Goal: Task Accomplishment & Management: Manage account settings

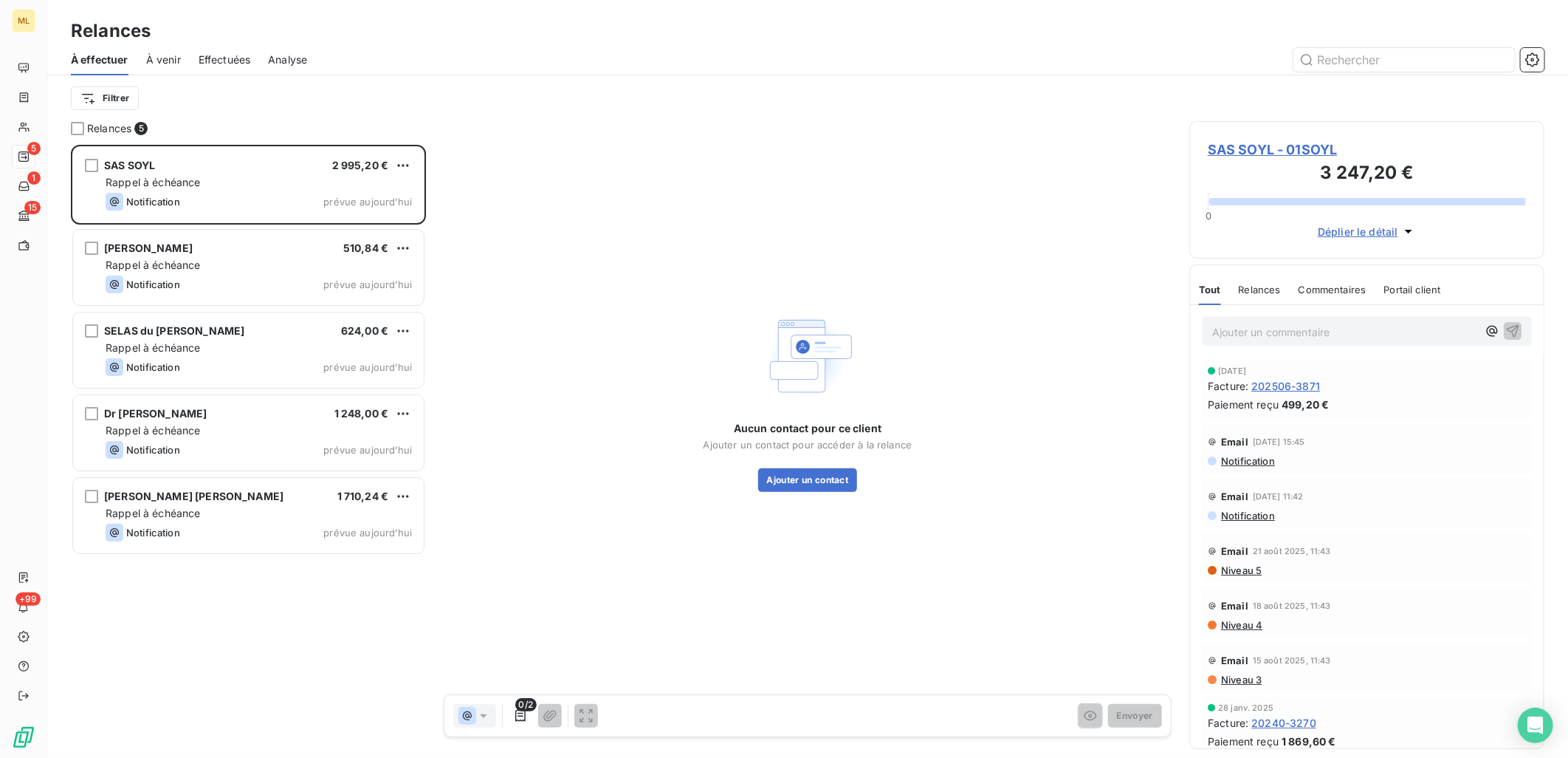
scroll to position [600, 343]
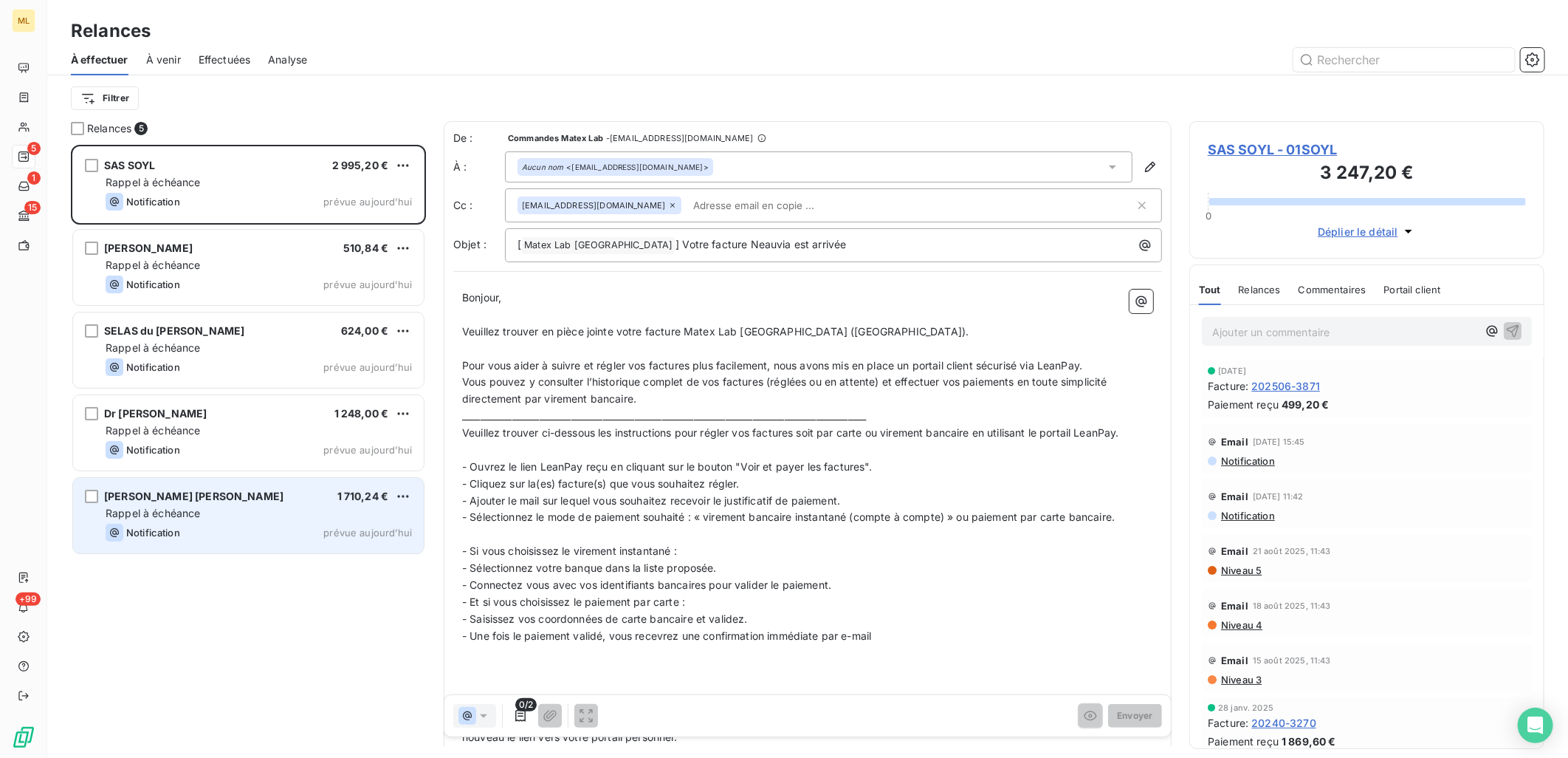
click at [259, 532] on div "Notification prévue aujourd’hui" at bounding box center [259, 533] width 306 height 18
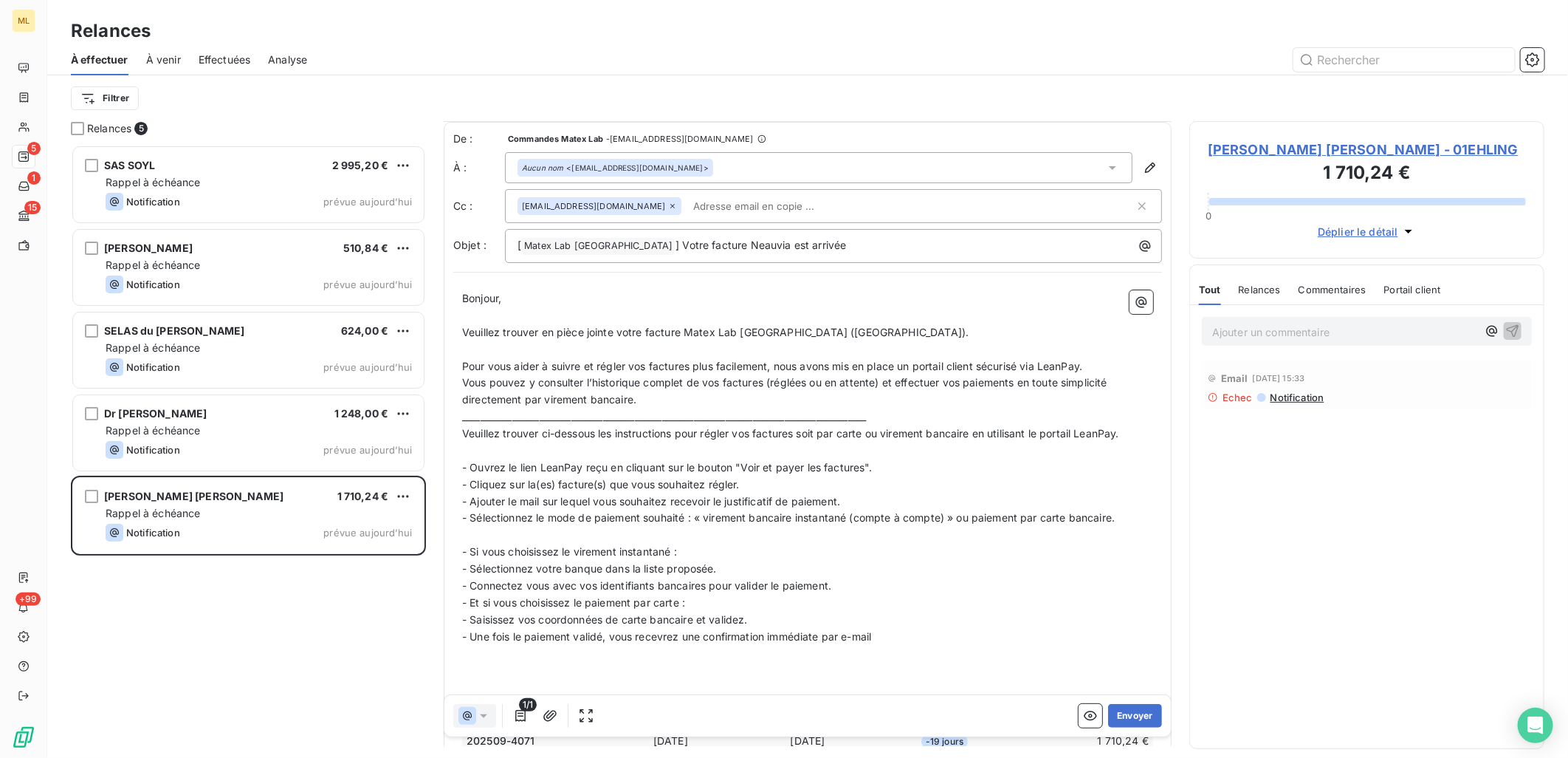
scroll to position [322, 0]
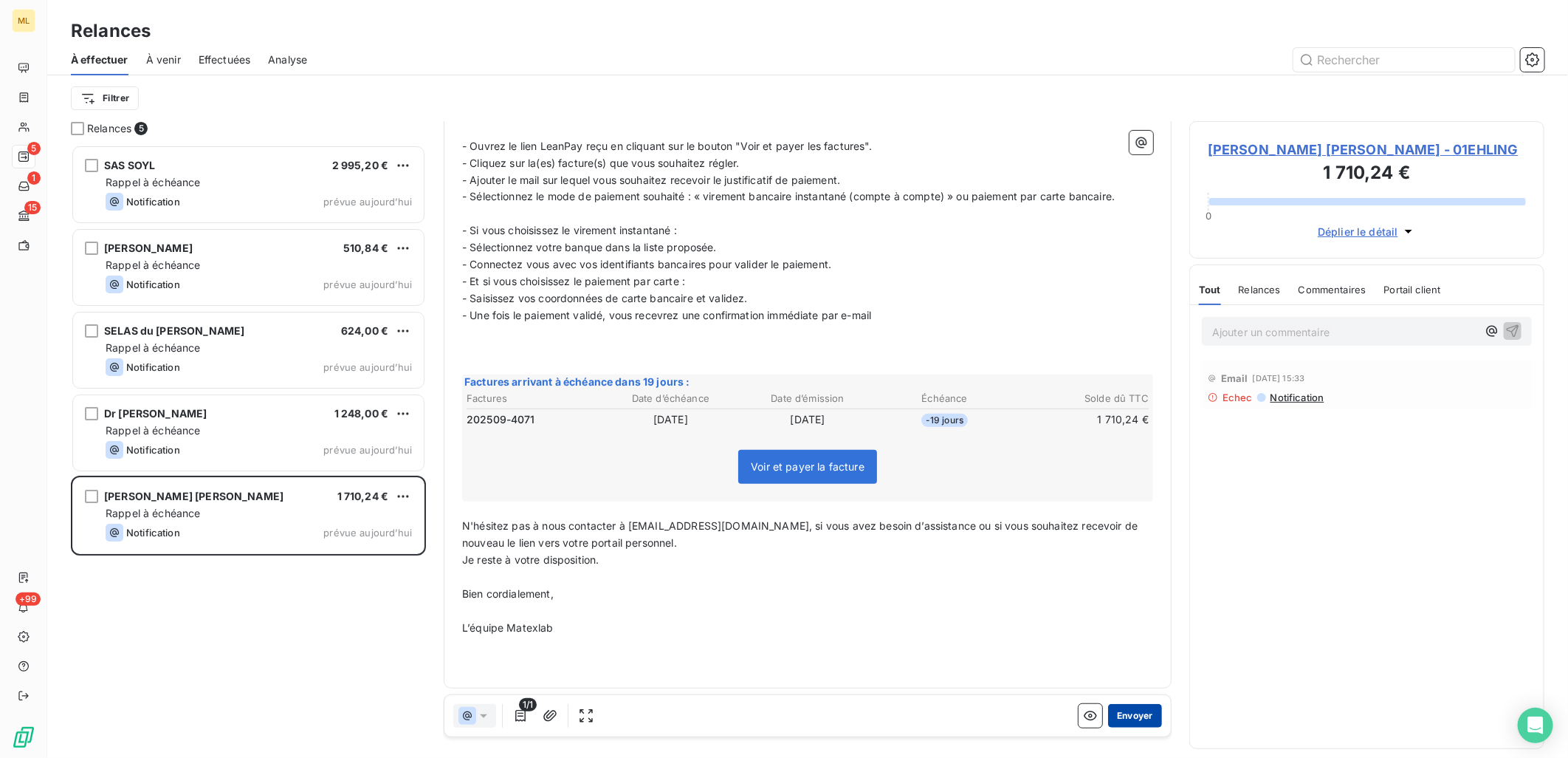
click at [1131, 713] on button "Envoyer" at bounding box center [1135, 715] width 54 height 23
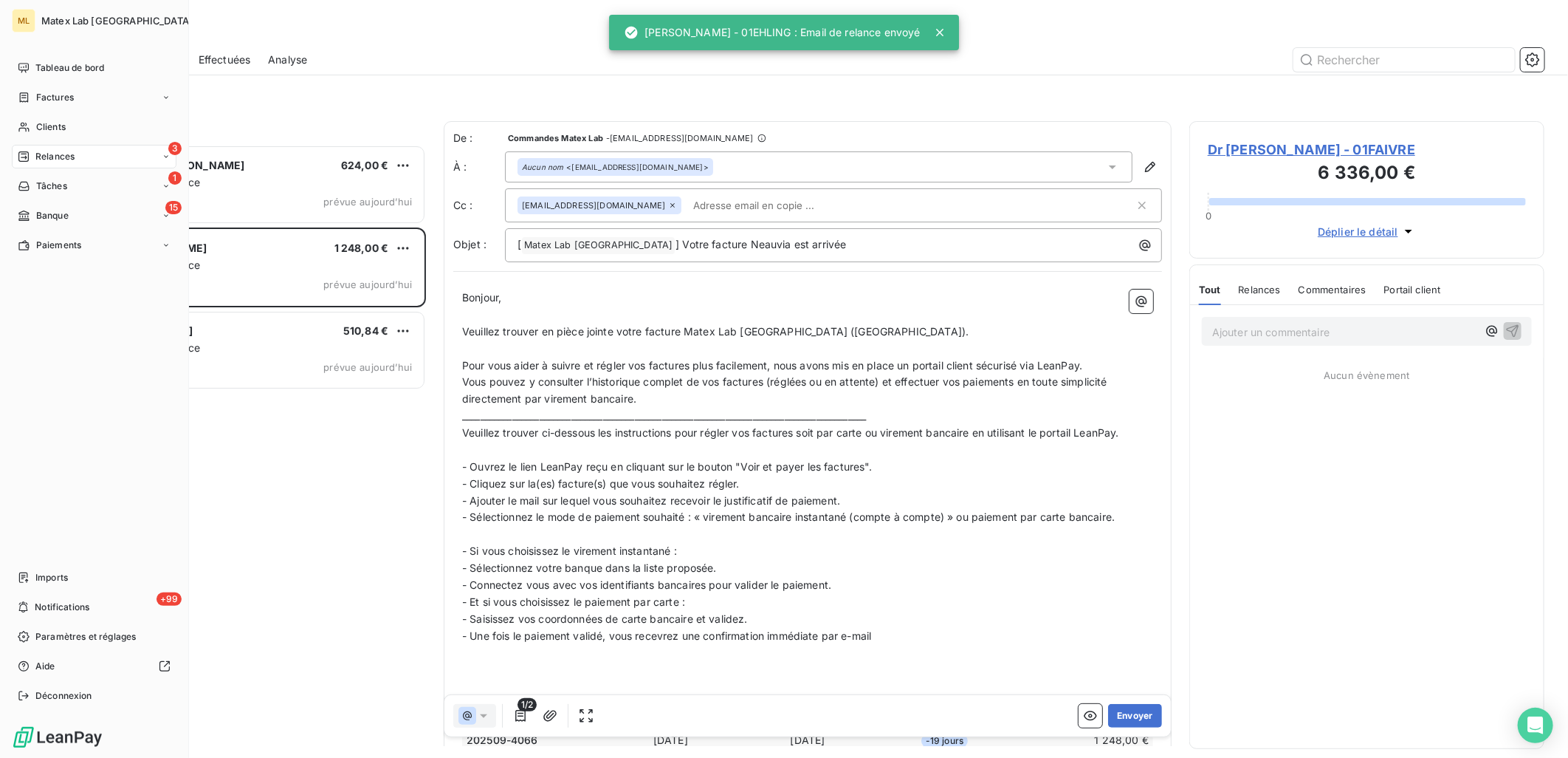
click at [49, 146] on div "3 Relances" at bounding box center [95, 156] width 165 height 23
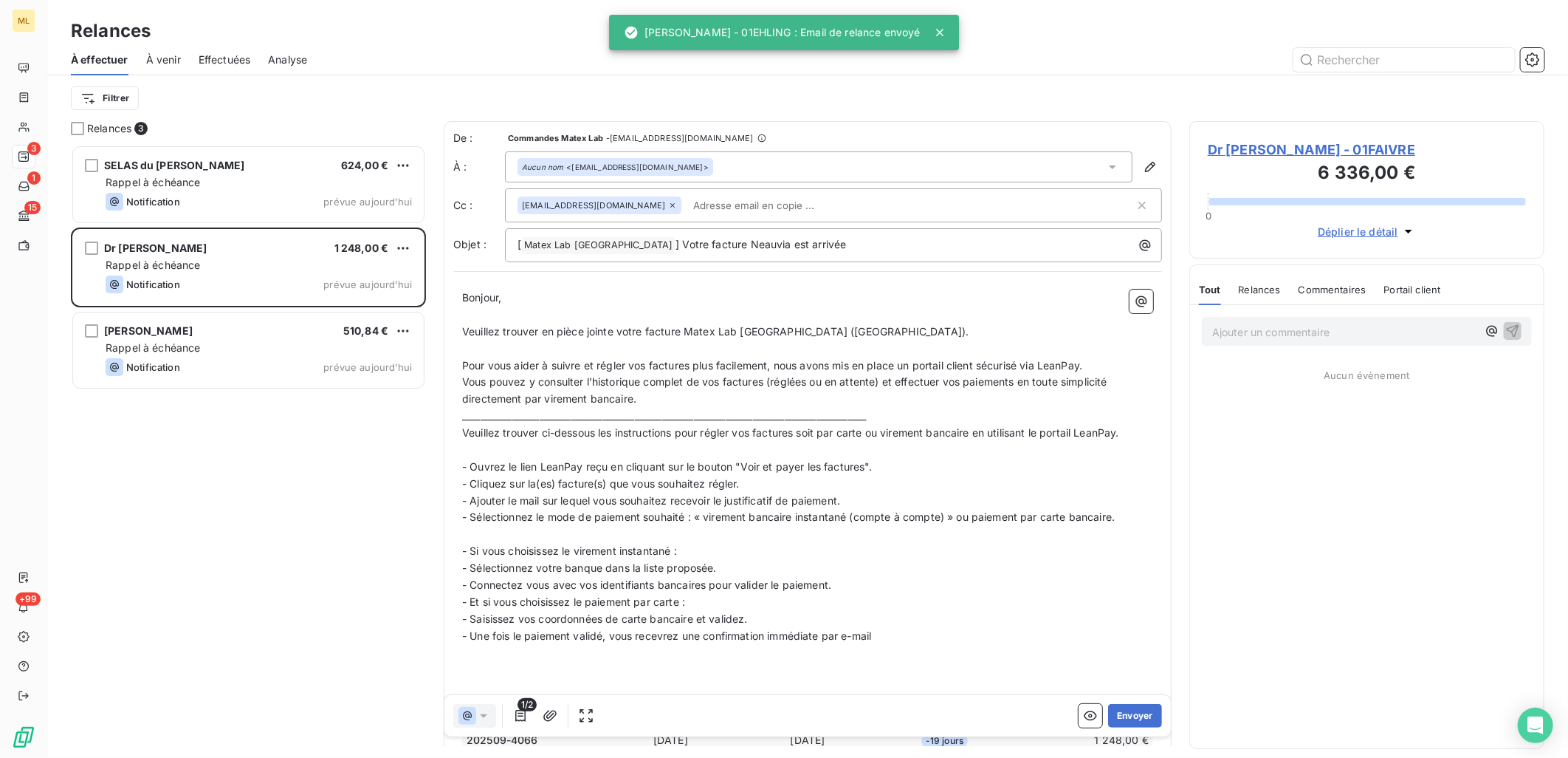
click at [234, 55] on span "Effectuées" at bounding box center [225, 60] width 53 height 15
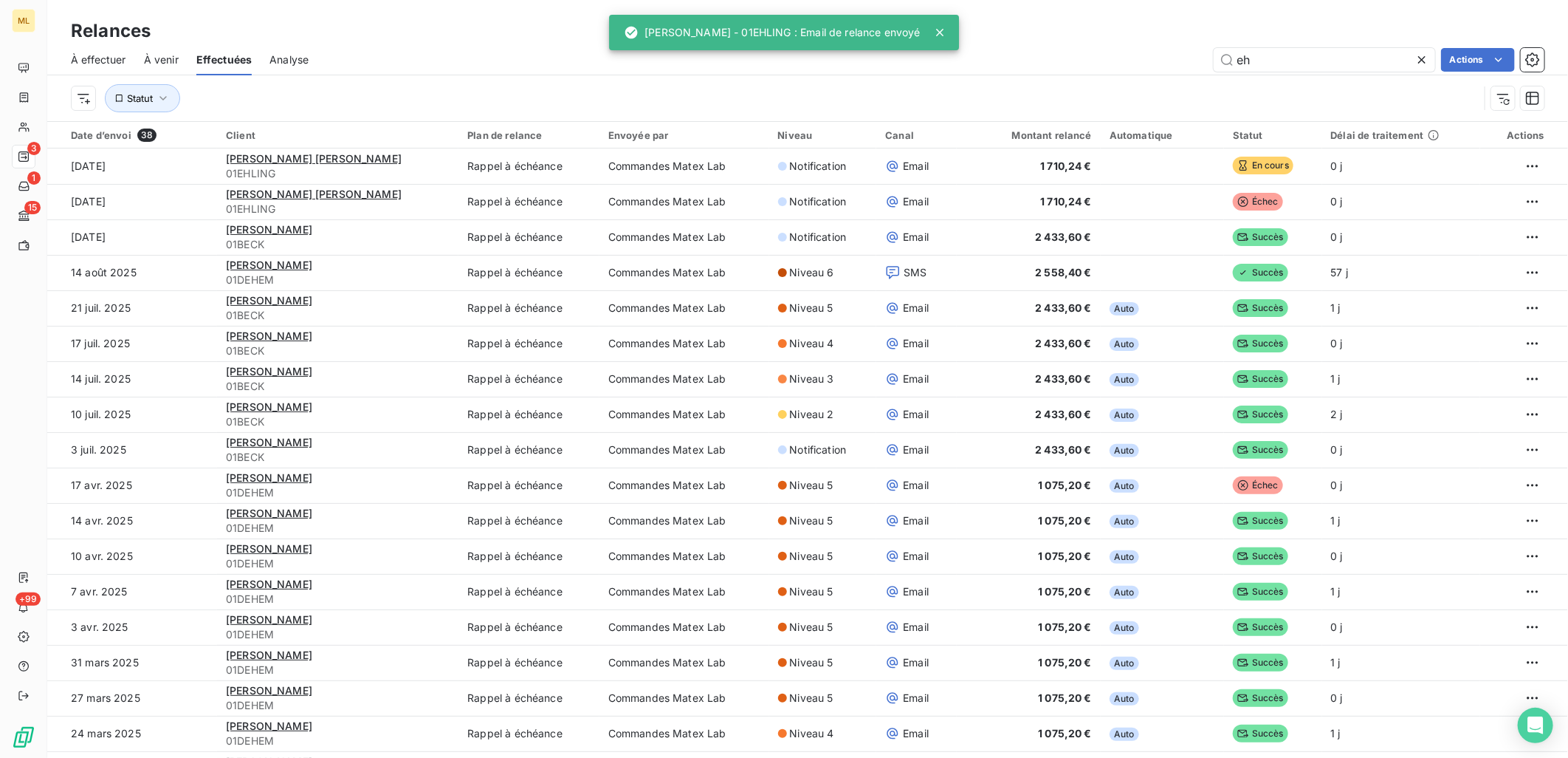
click at [1421, 57] on icon at bounding box center [1422, 60] width 15 height 15
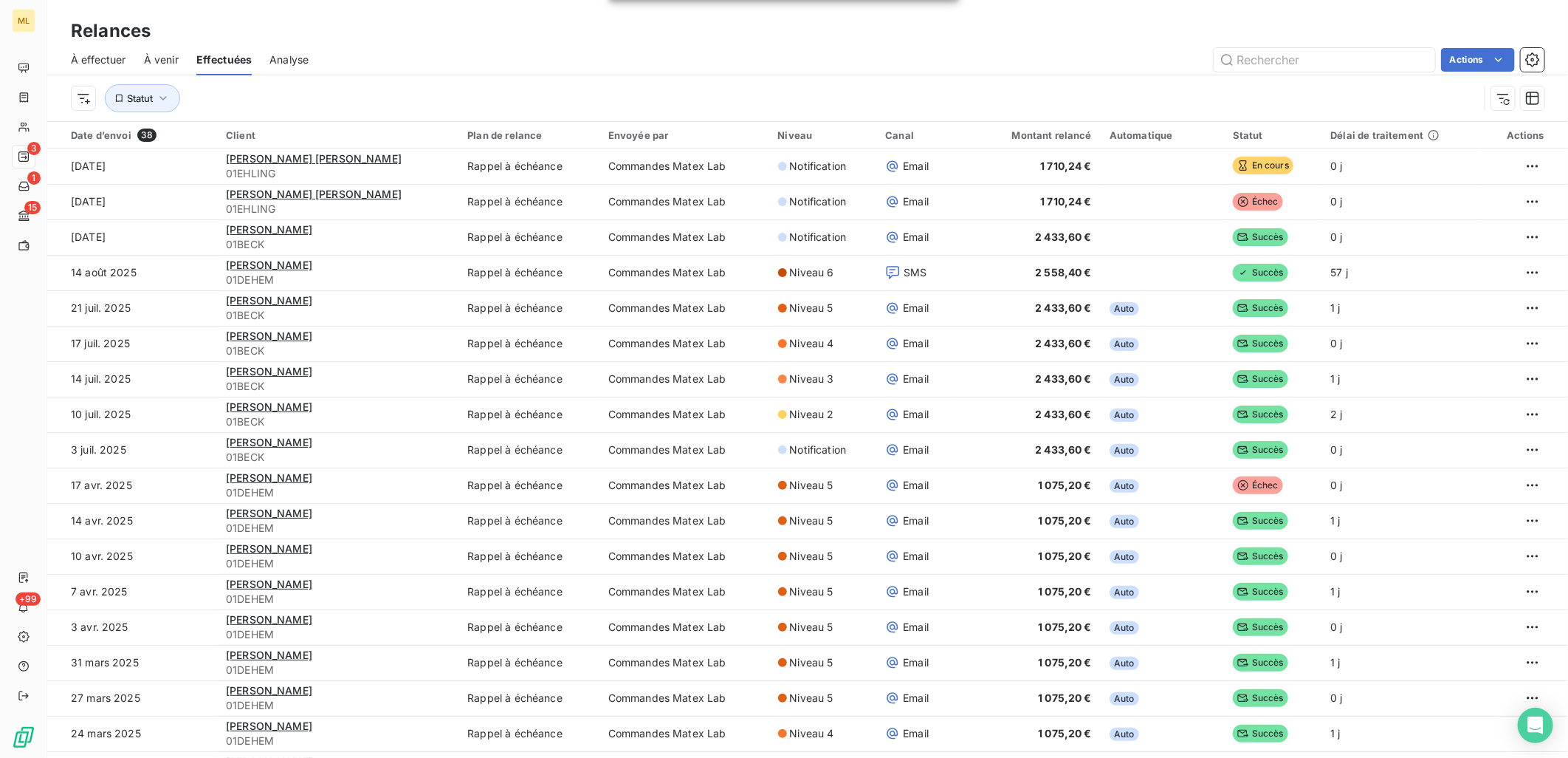
click at [1006, 27] on div "Relances" at bounding box center [807, 31] width 1521 height 27
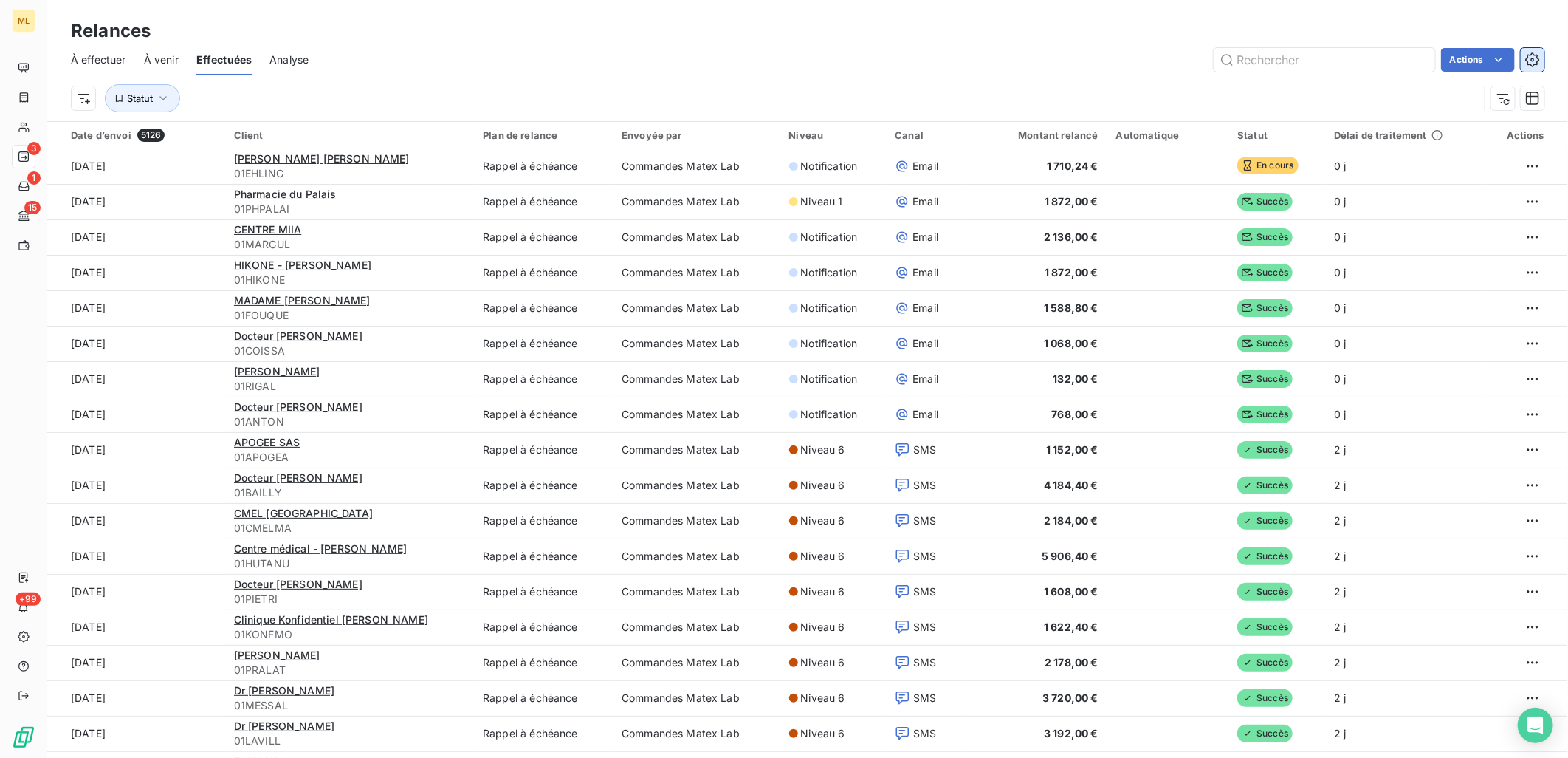
click at [1525, 61] on icon "button" at bounding box center [1532, 60] width 15 height 15
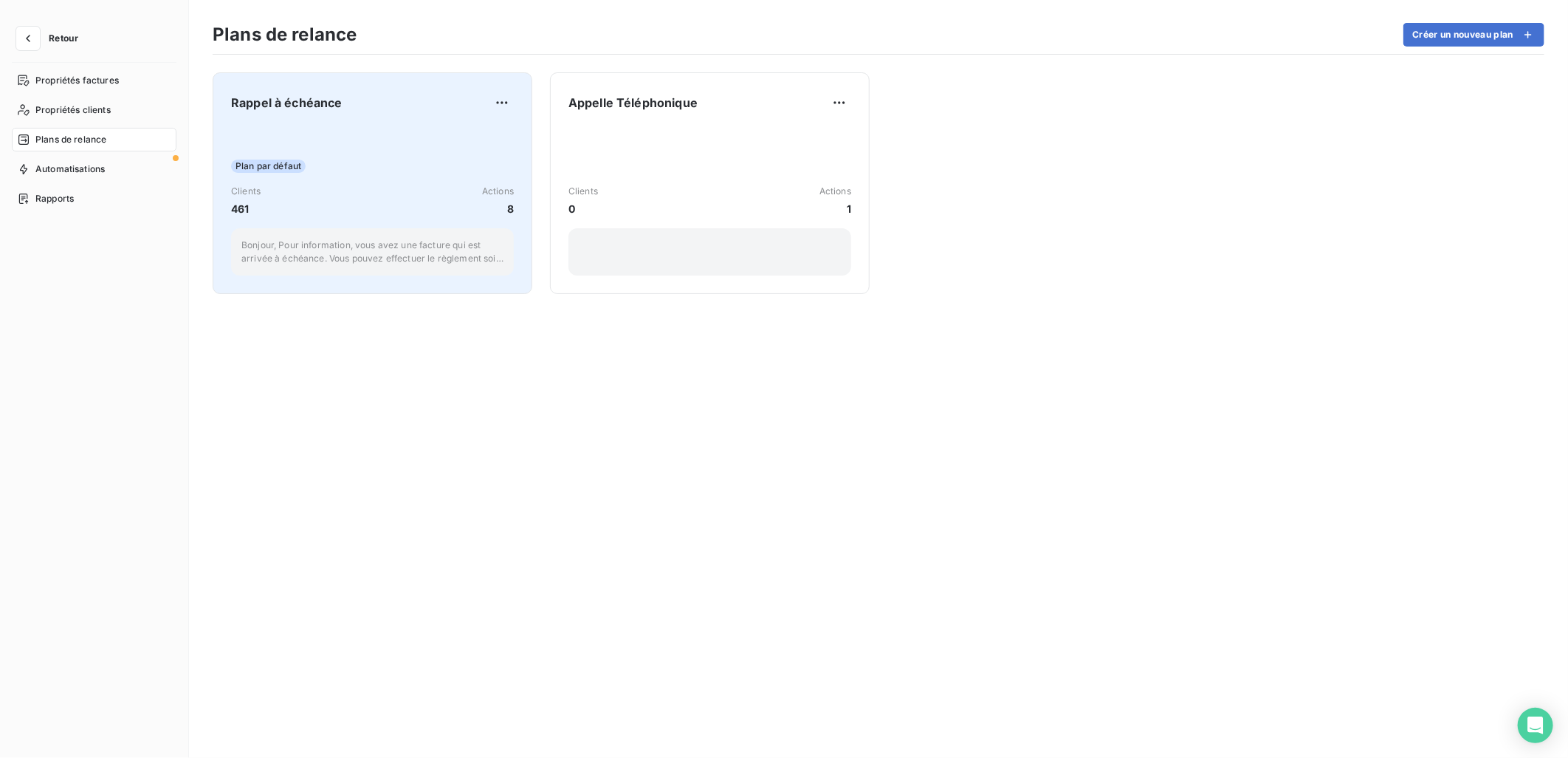
click at [306, 157] on div "Plan par défaut Clients 461 Actions 8 Bonjour, Pour information, vous avez une …" at bounding box center [372, 200] width 283 height 149
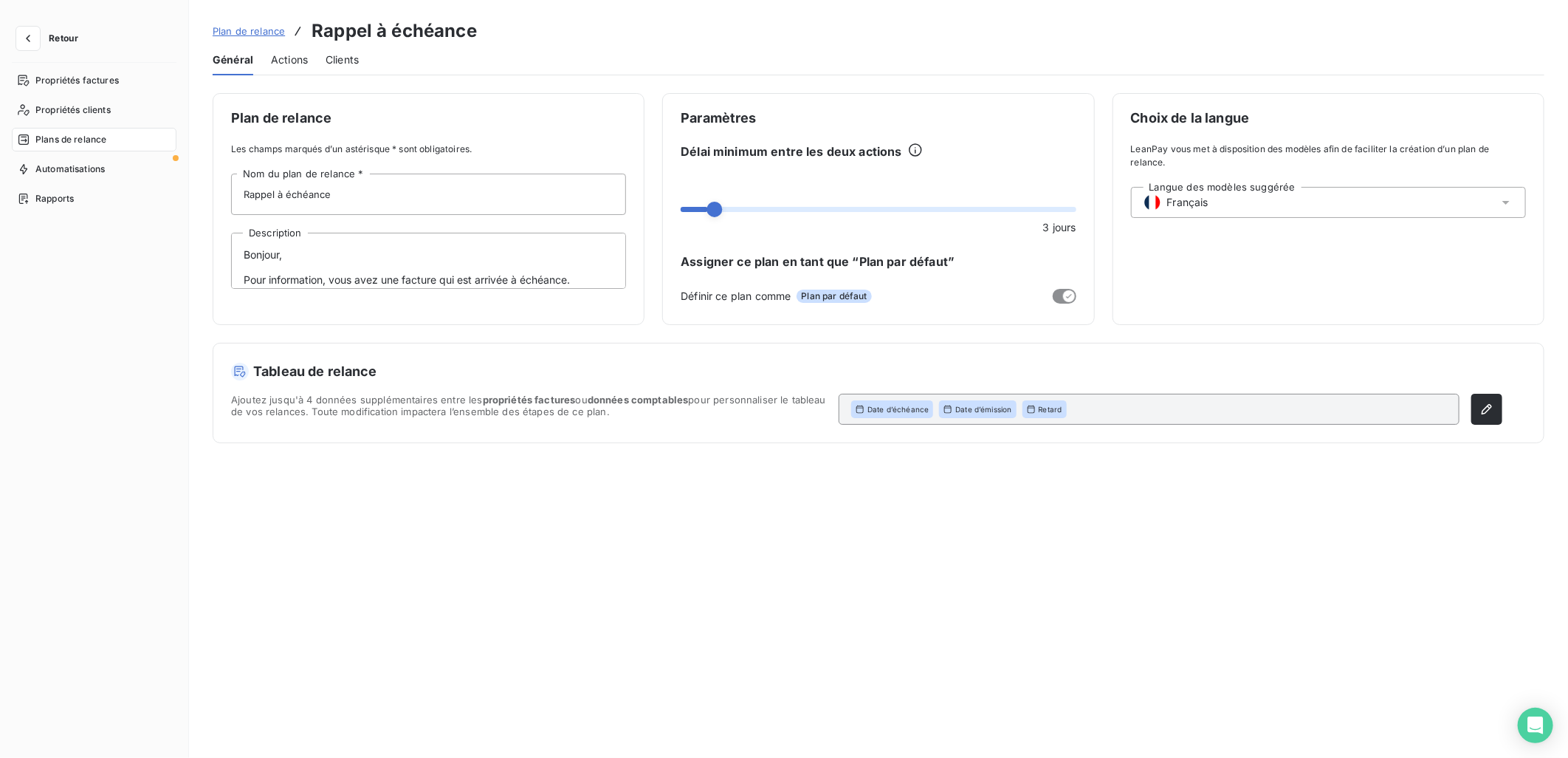
click at [300, 53] on span "Actions" at bounding box center [289, 60] width 37 height 15
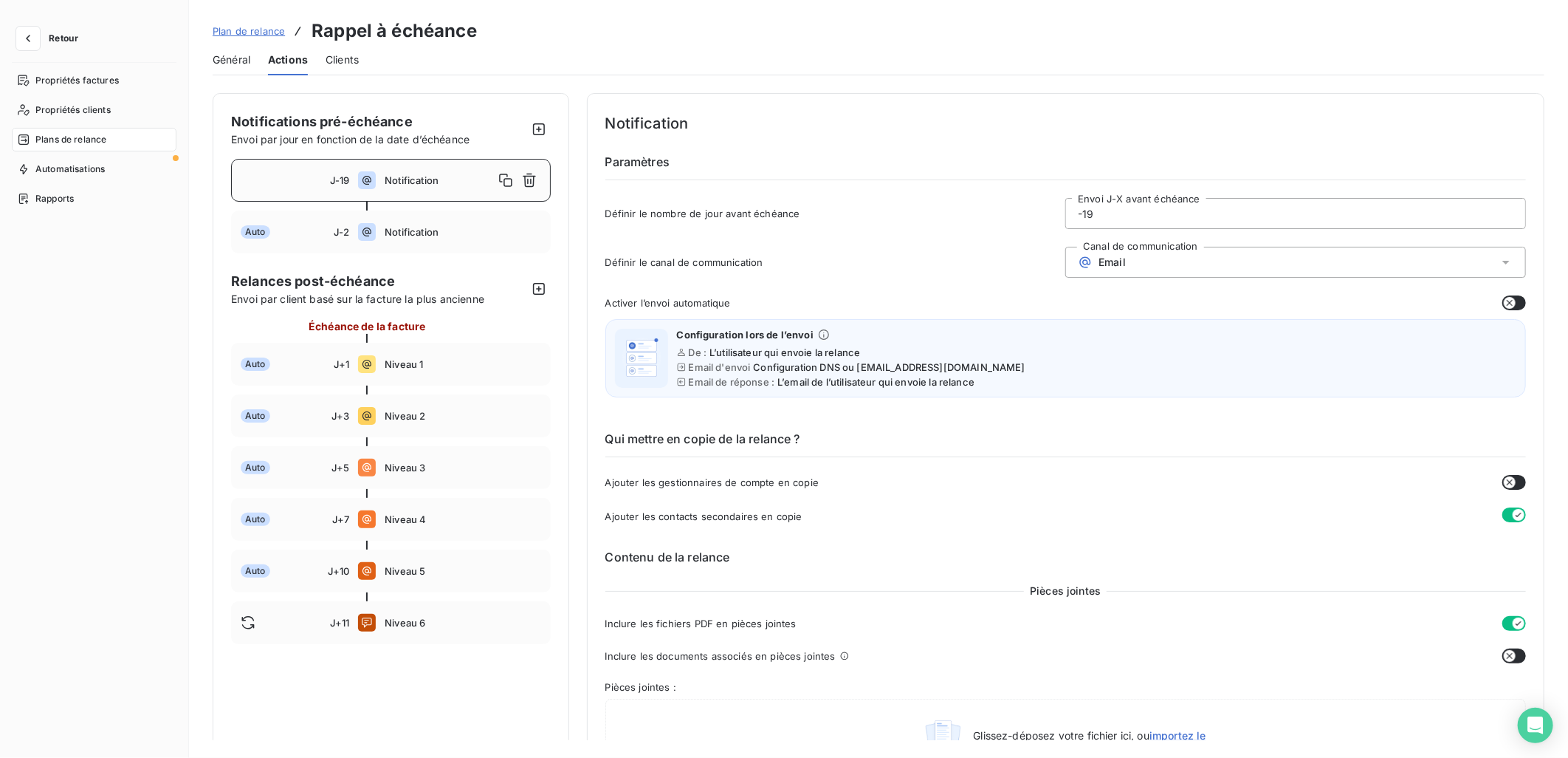
click at [1161, 208] on input "-19" at bounding box center [1296, 213] width 459 height 30
type input "-1"
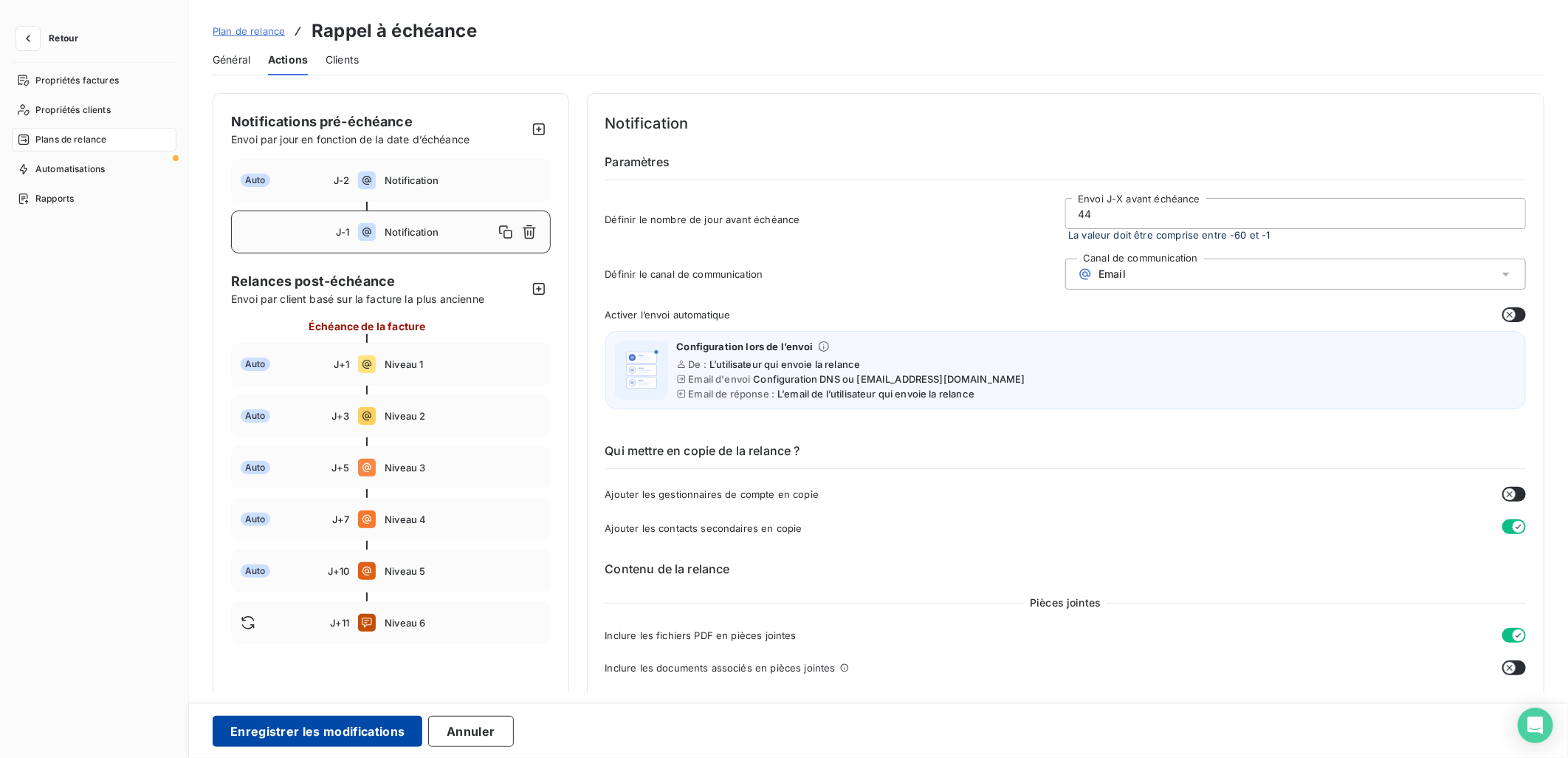
type input "44"
click at [288, 743] on button "Enregistrer les modifications" at bounding box center [317, 731] width 210 height 31
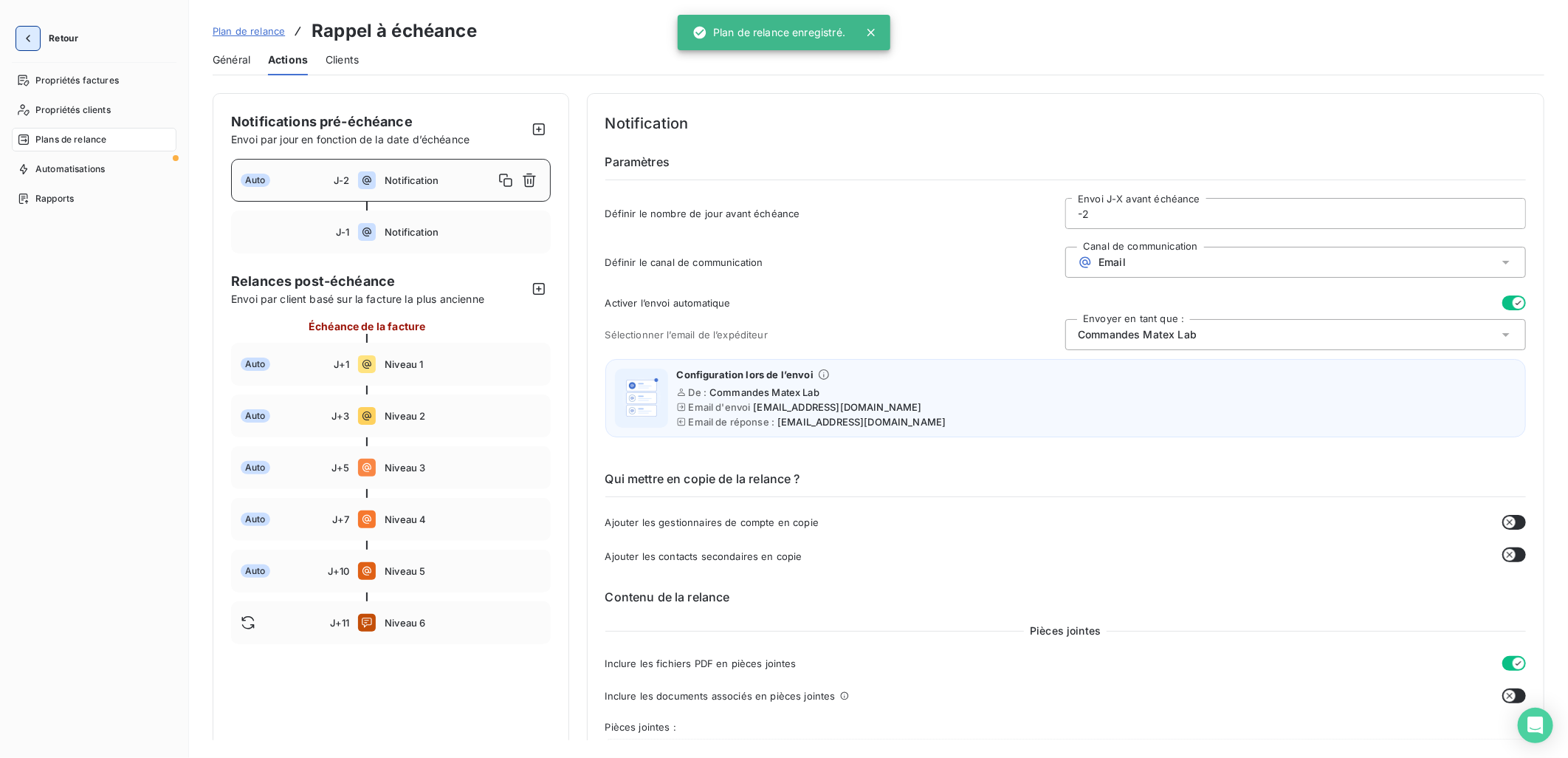
click at [30, 35] on icon "button" at bounding box center [28, 38] width 15 height 15
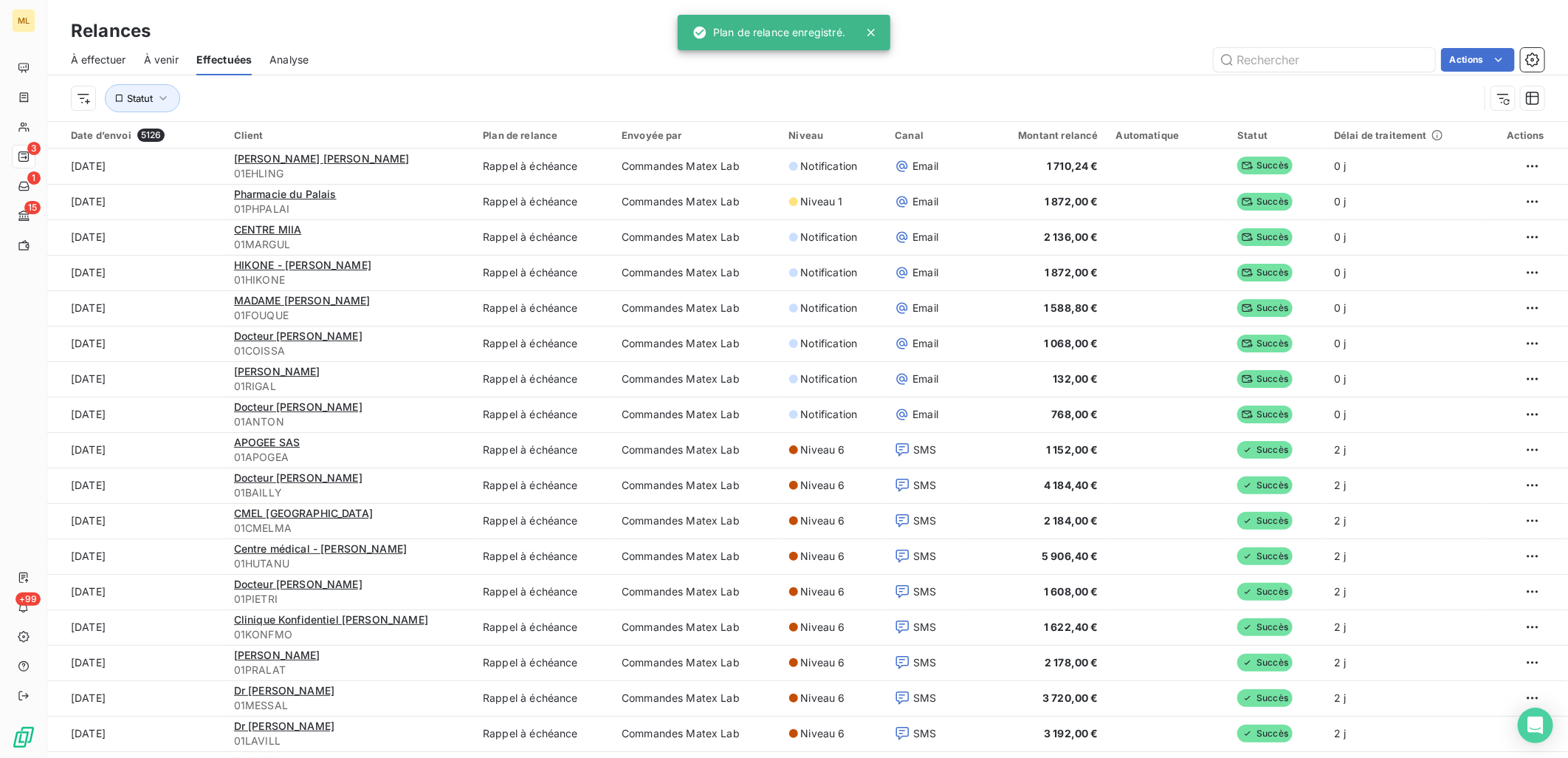
click at [418, 9] on div "Relances À effectuer À venir Effectuées Analyse Actions Statut" at bounding box center [807, 61] width 1521 height 121
click at [224, 57] on span "Effectuées" at bounding box center [224, 60] width 56 height 15
click at [658, 30] on div "Relances" at bounding box center [807, 31] width 1521 height 27
click at [198, 60] on span "Effectuées" at bounding box center [224, 60] width 56 height 15
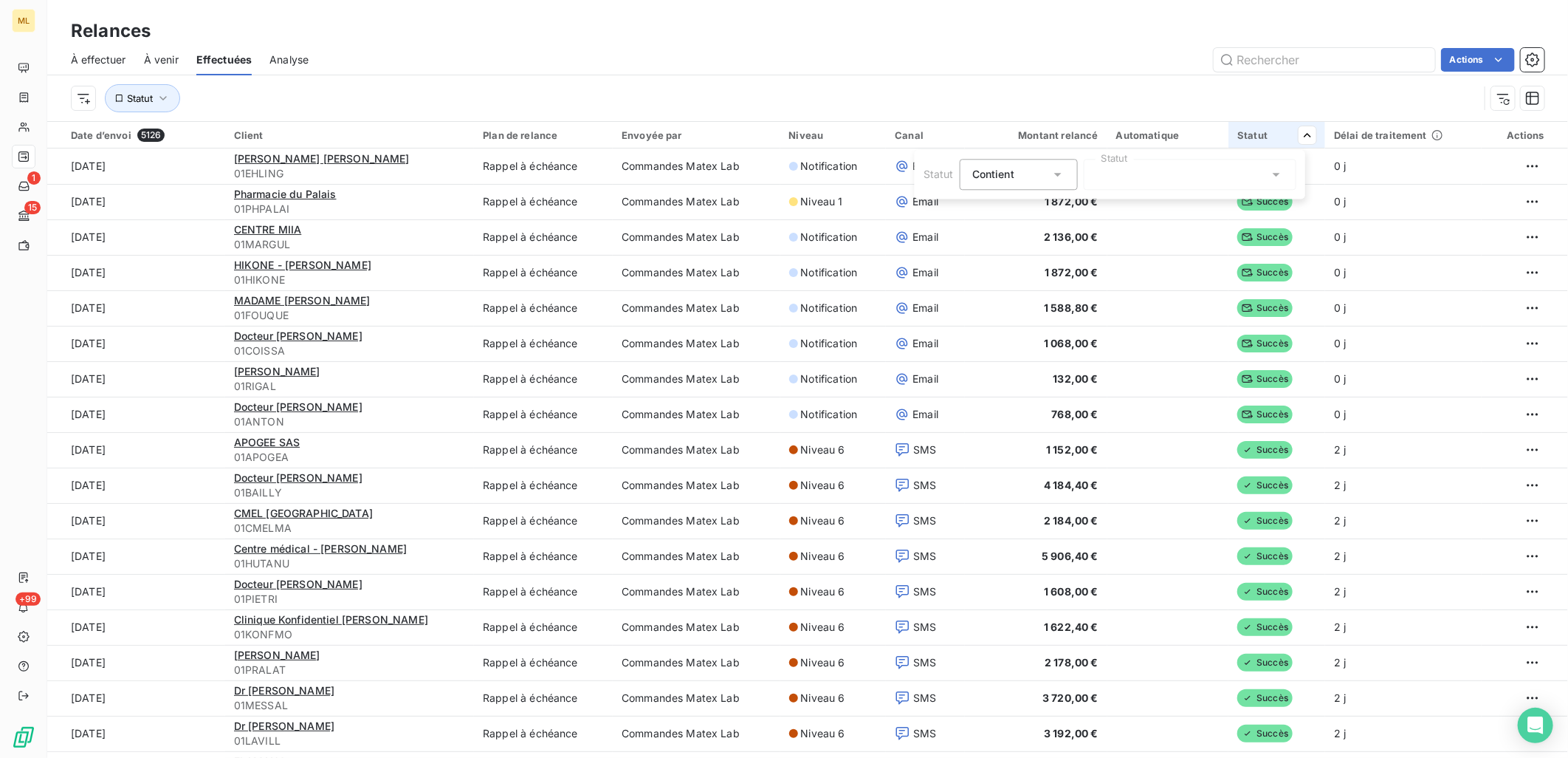
click at [1154, 173] on div at bounding box center [1190, 174] width 212 height 31
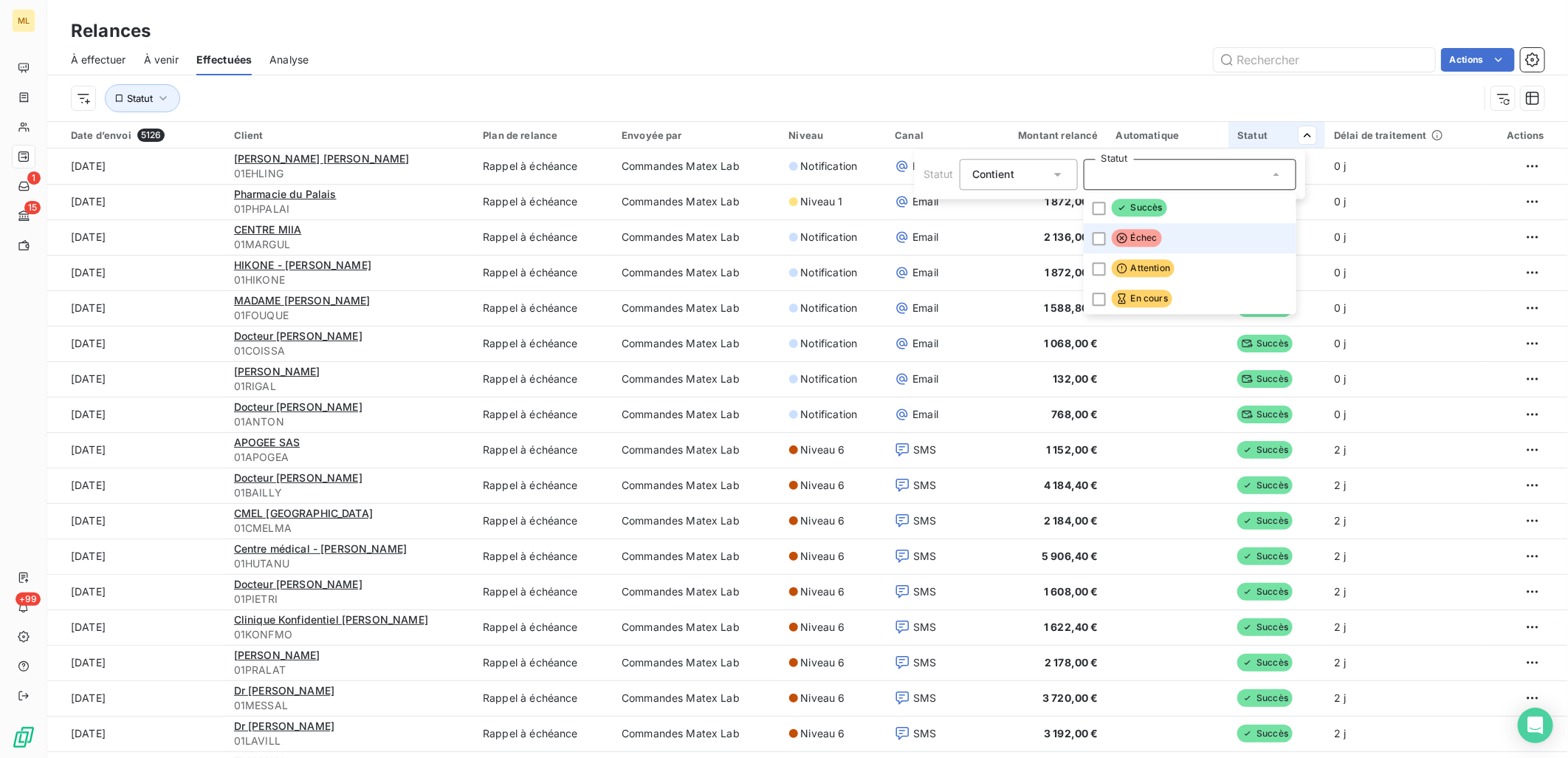
click at [1146, 234] on span "Échec" at bounding box center [1137, 238] width 50 height 18
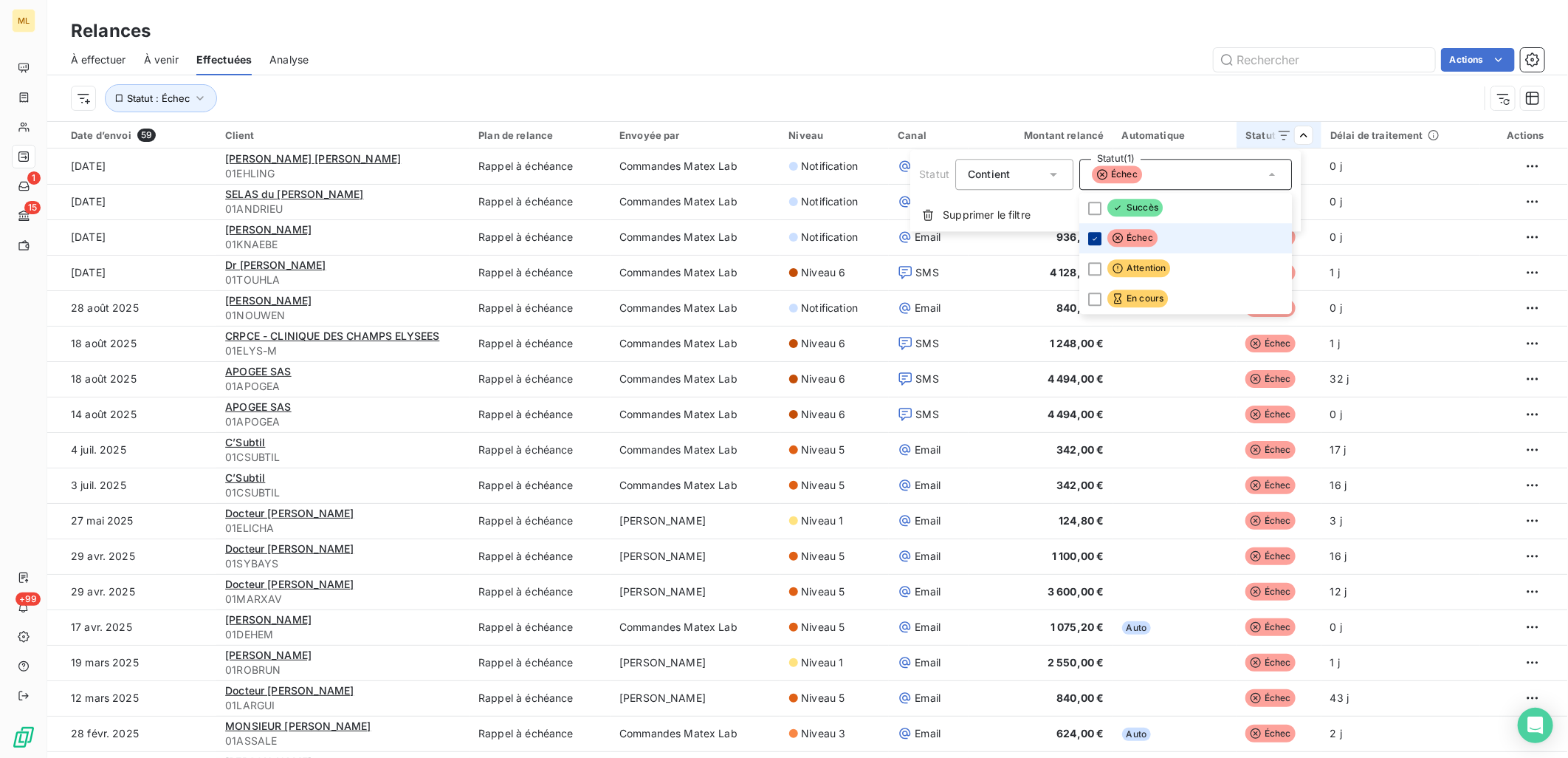
click at [1094, 237] on icon at bounding box center [1095, 238] width 9 height 9
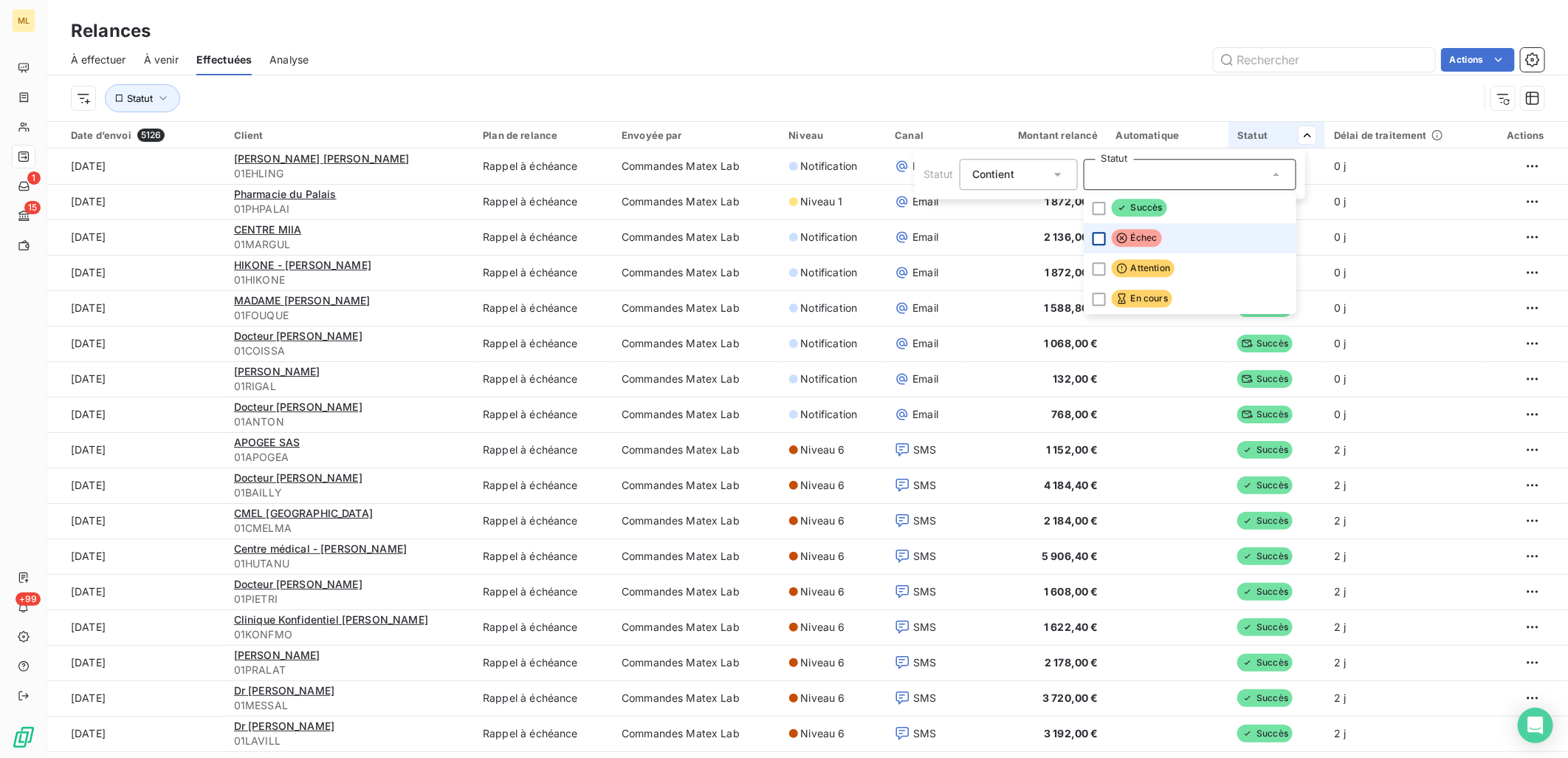
click at [1093, 240] on div at bounding box center [1099, 238] width 13 height 13
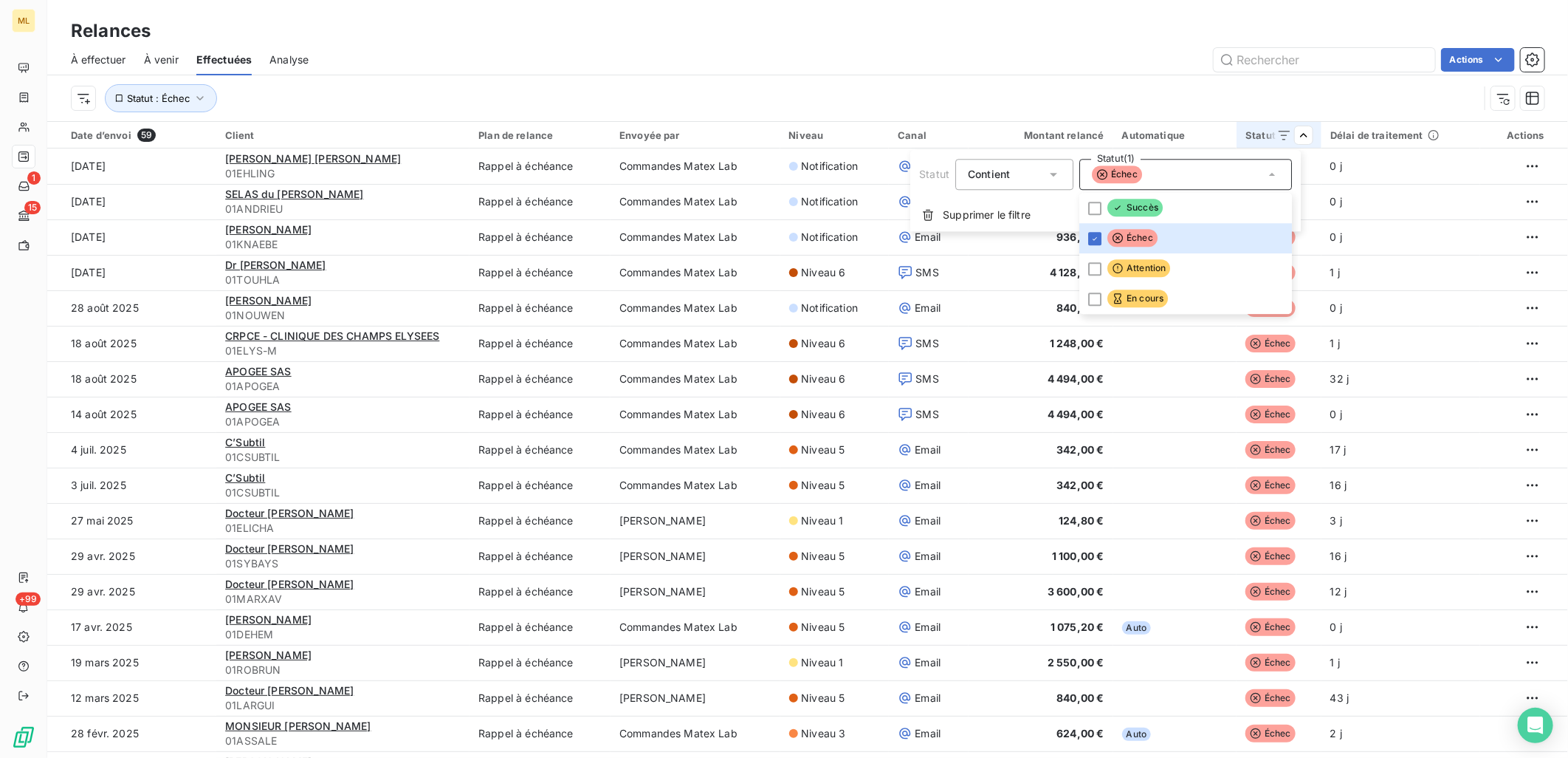
click at [1053, 69] on html "ML 1 15 +99 Relances À effectuer À venir Effectuées Analyse Actions Statut : Éc…" at bounding box center [784, 379] width 1568 height 758
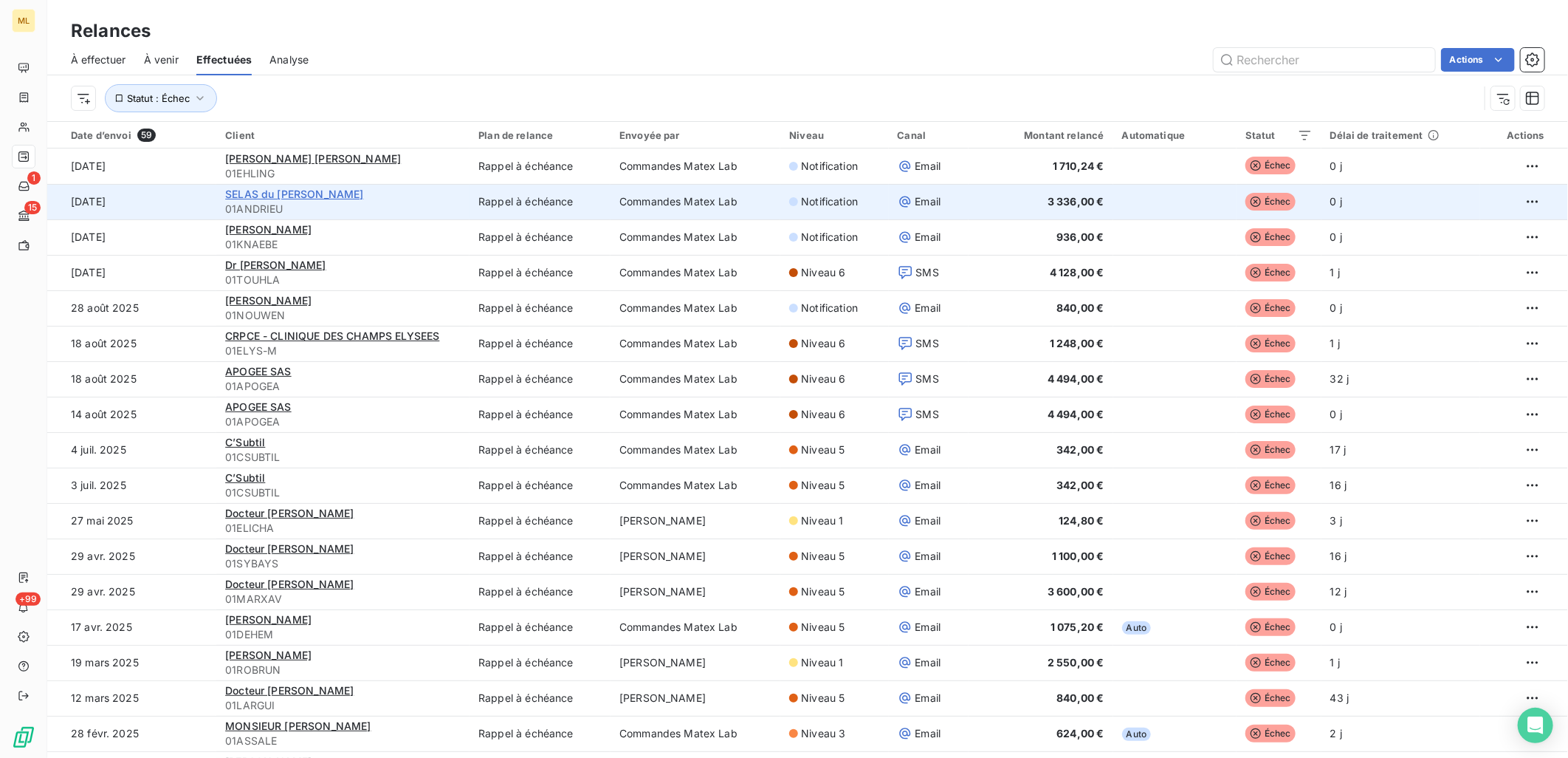
click at [343, 200] on span "SELAS du Dr ANDRIEU - DERMACARE" at bounding box center [294, 194] width 138 height 13
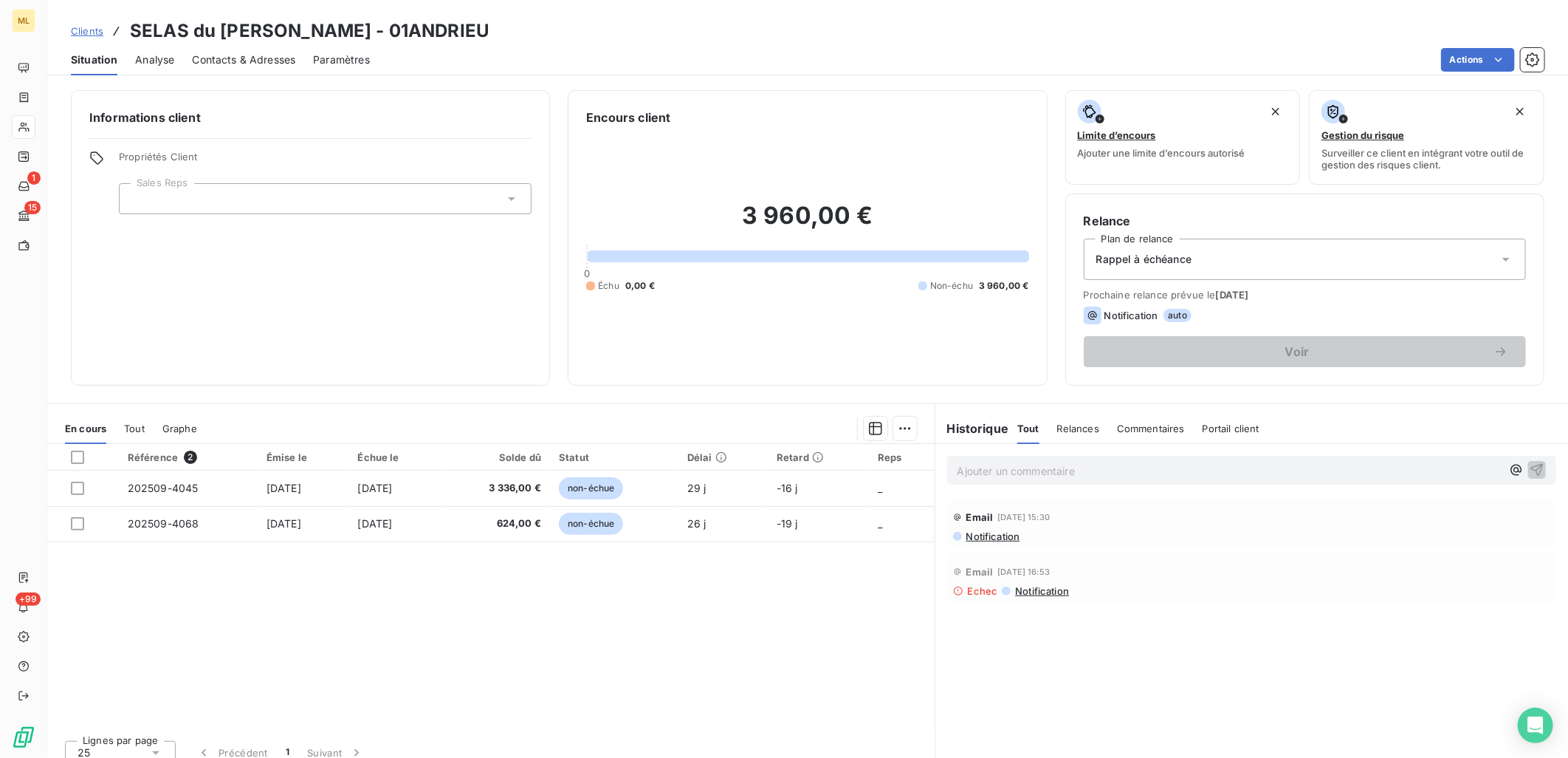
click at [274, 59] on span "Contacts & Adresses" at bounding box center [244, 60] width 103 height 15
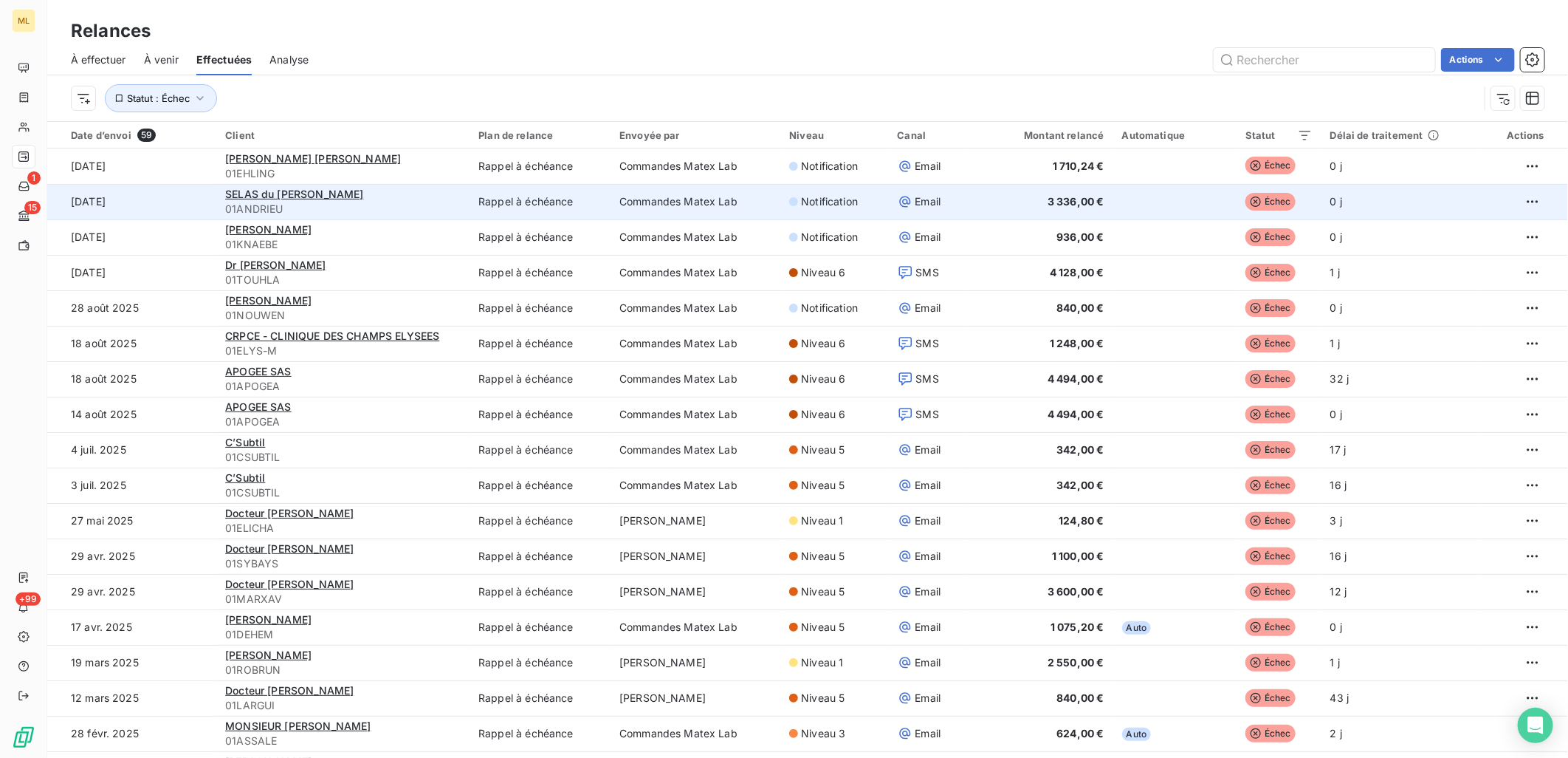
click at [1146, 215] on td at bounding box center [1175, 202] width 124 height 36
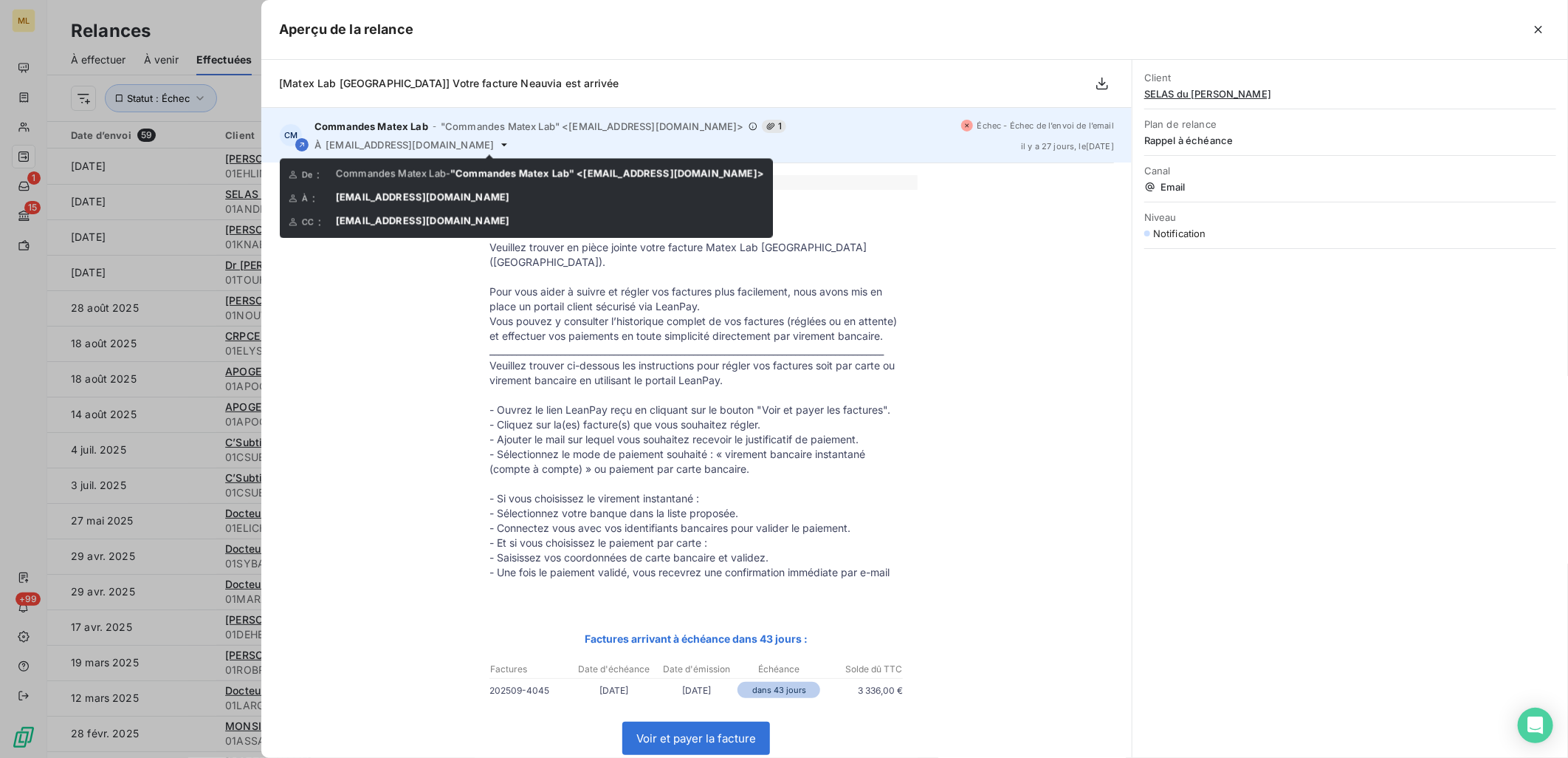
click at [498, 146] on icon at bounding box center [504, 145] width 12 height 12
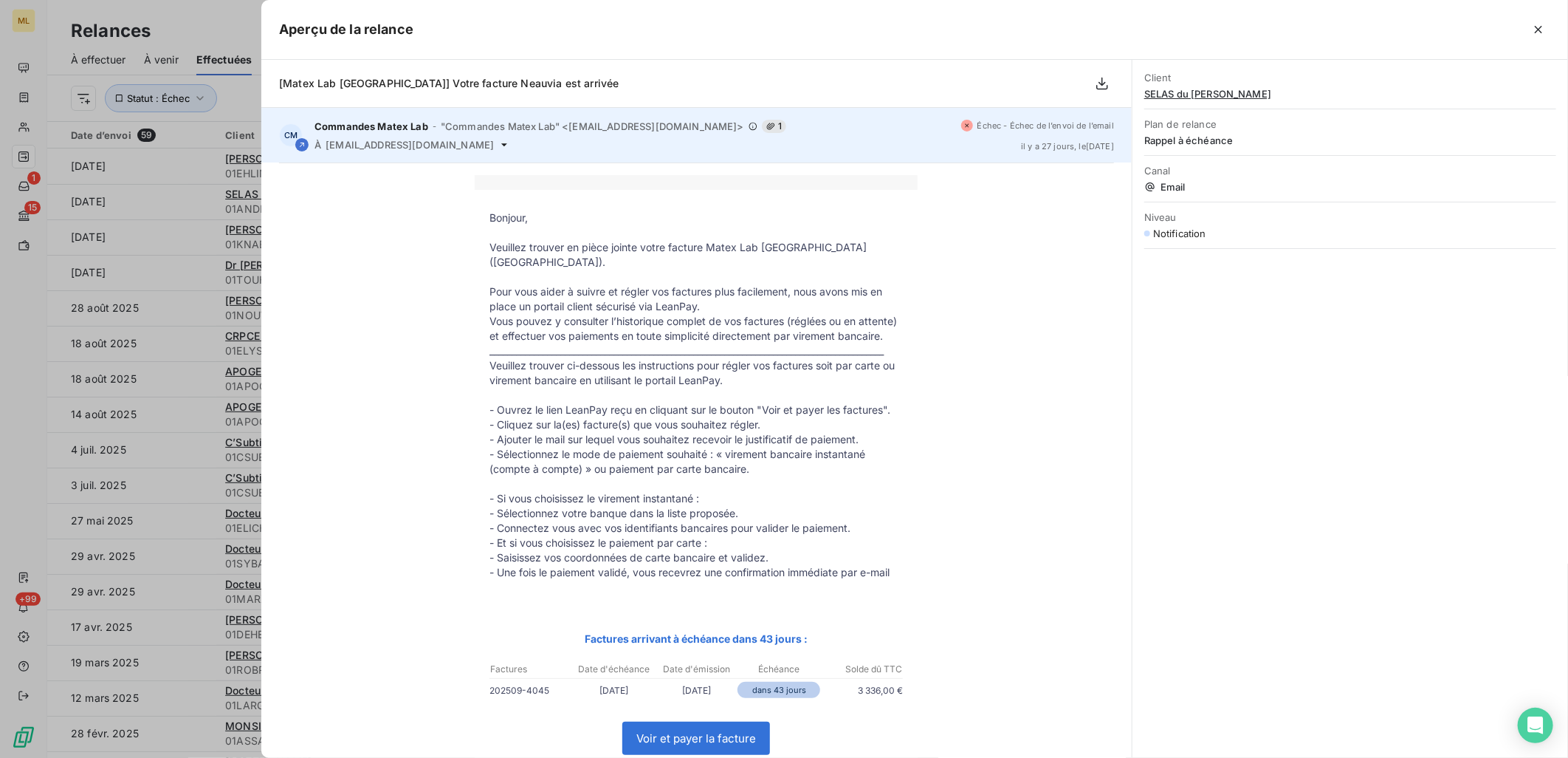
click at [498, 146] on icon at bounding box center [504, 145] width 12 height 12
click at [411, 149] on span "gestion@centre-dermacare.com" at bounding box center [410, 145] width 168 height 12
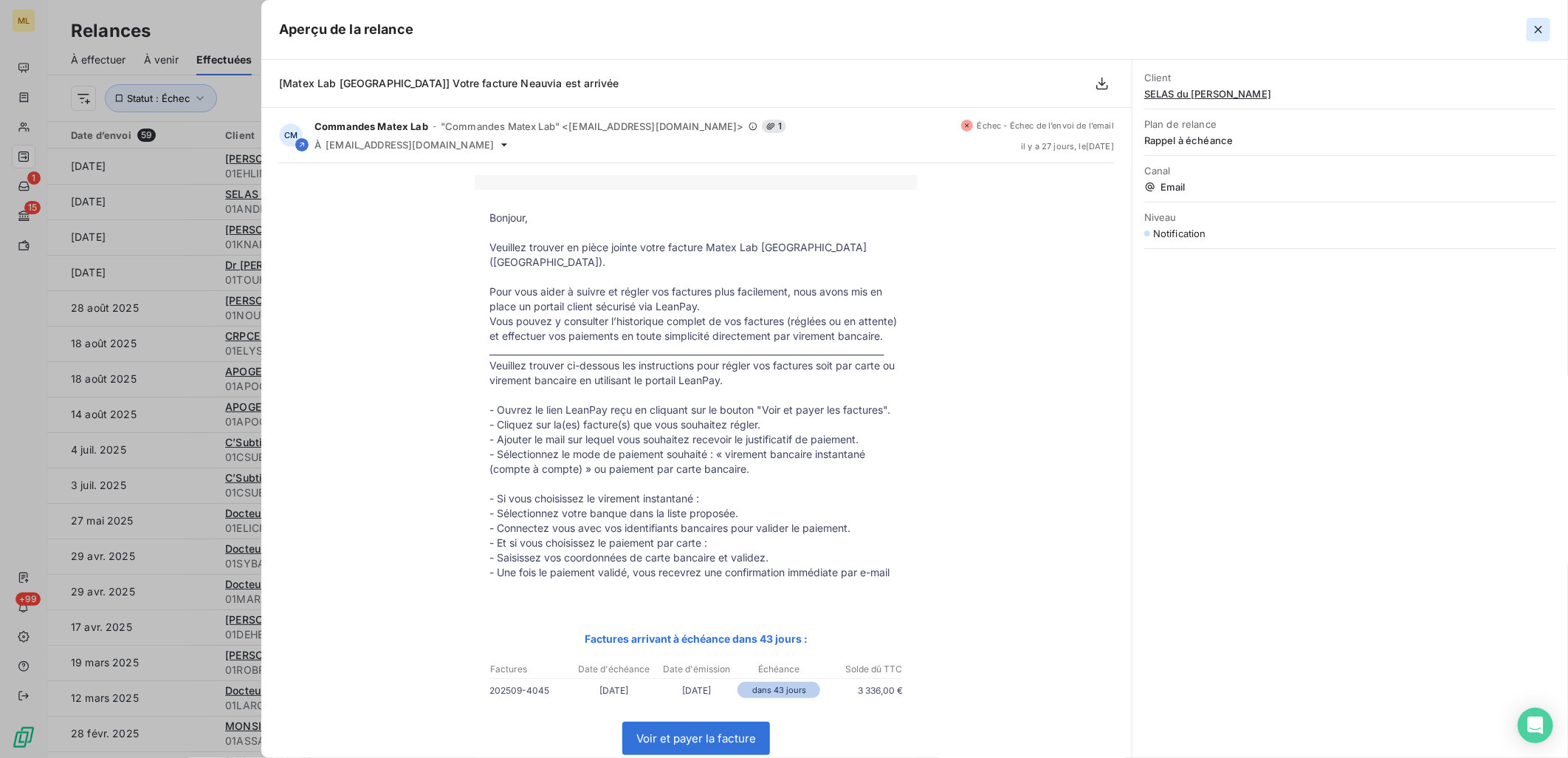
click at [1536, 32] on icon "button" at bounding box center [1538, 29] width 15 height 15
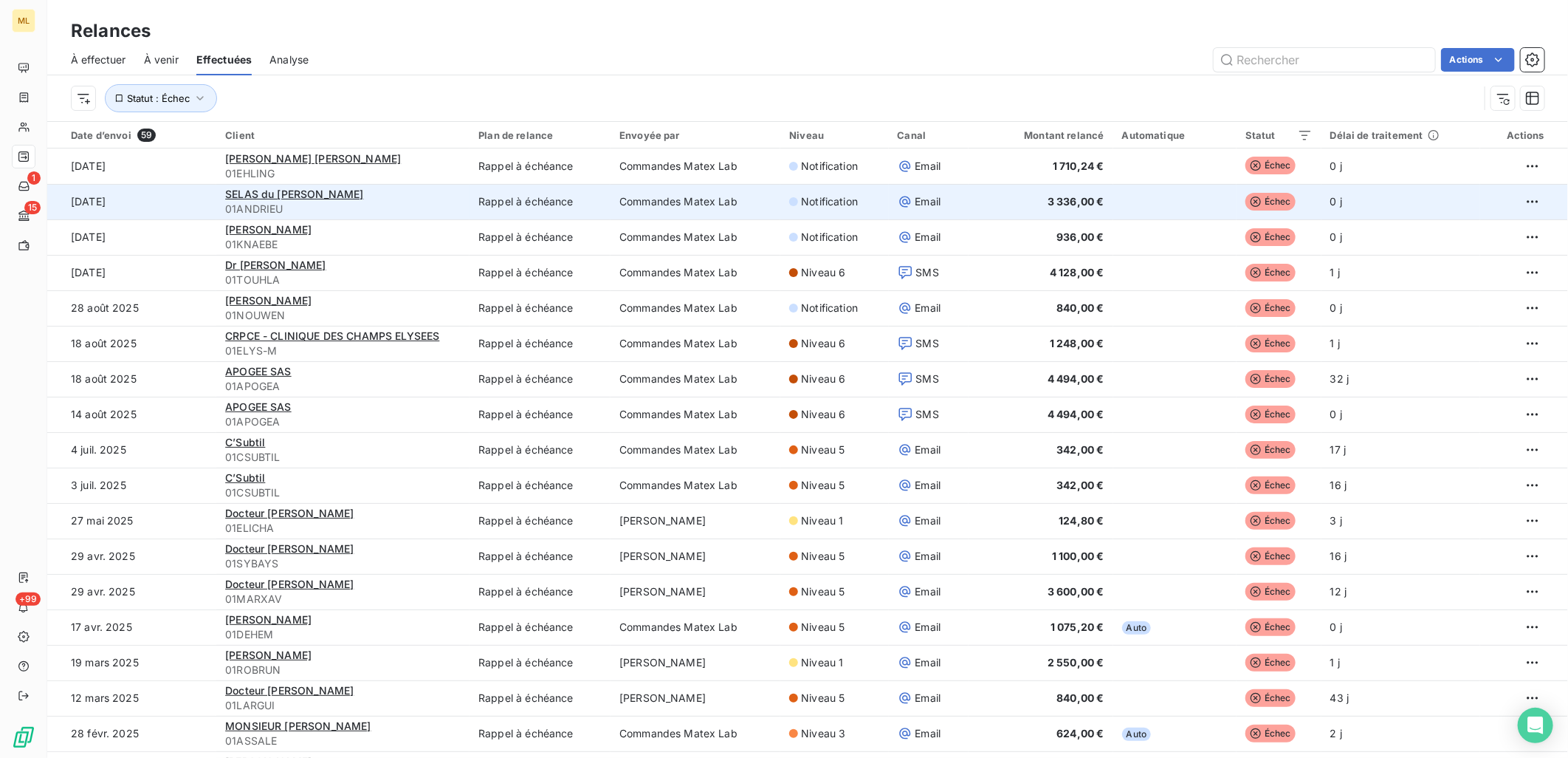
click at [151, 208] on td "18 sept. 2025" at bounding box center [131, 202] width 169 height 36
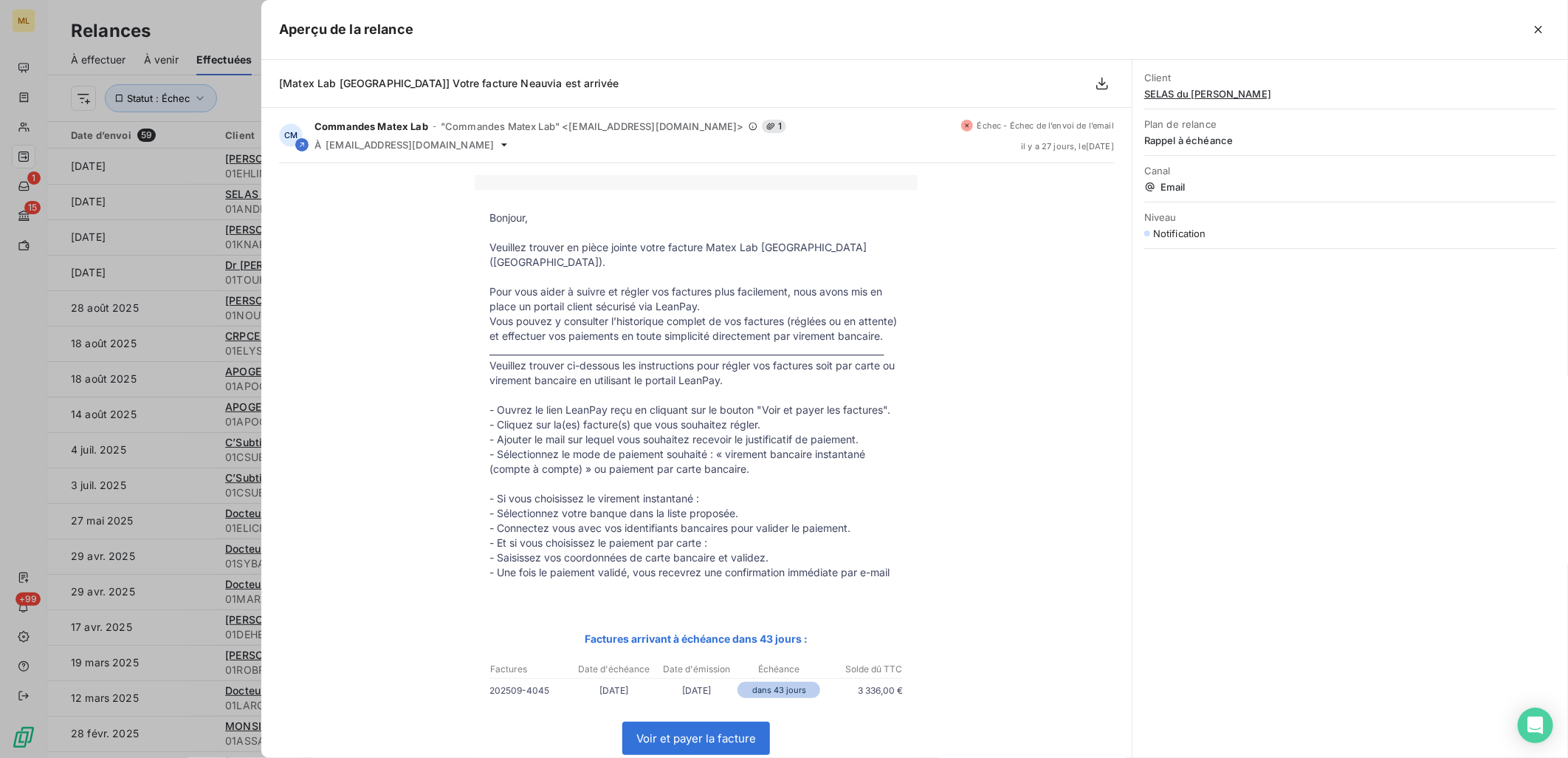
click at [1013, 321] on div "Bonjour, Veuillez trouver en pièce jointe votre facture Matex Lab France (Neauv…" at bounding box center [696, 590] width 835 height 829
click at [1537, 23] on icon "button" at bounding box center [1538, 29] width 15 height 15
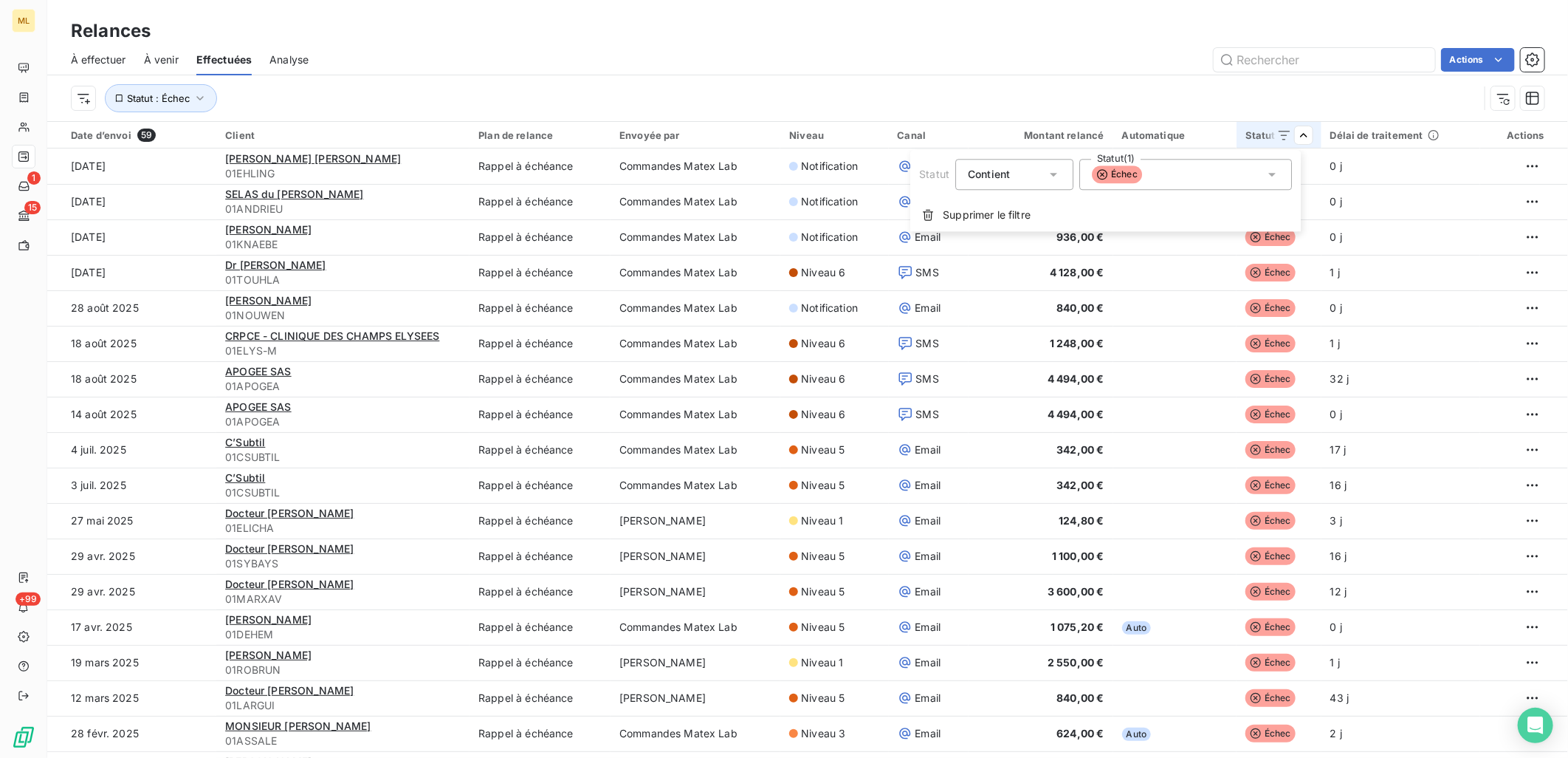
click at [1171, 176] on div "Échec" at bounding box center [1185, 174] width 212 height 31
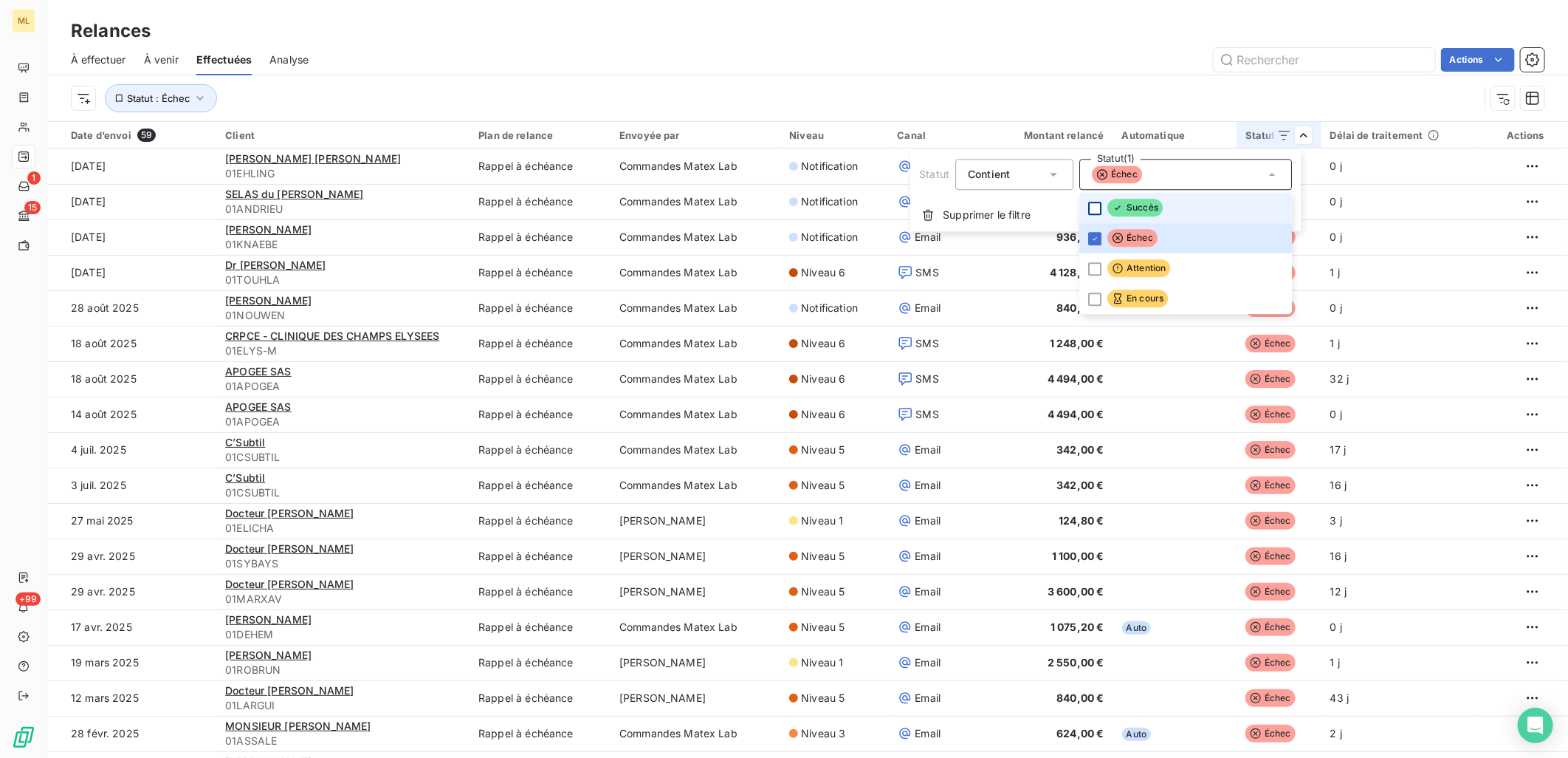
click at [1099, 208] on div at bounding box center [1095, 208] width 13 height 13
click at [1098, 238] on icon at bounding box center [1095, 238] width 9 height 9
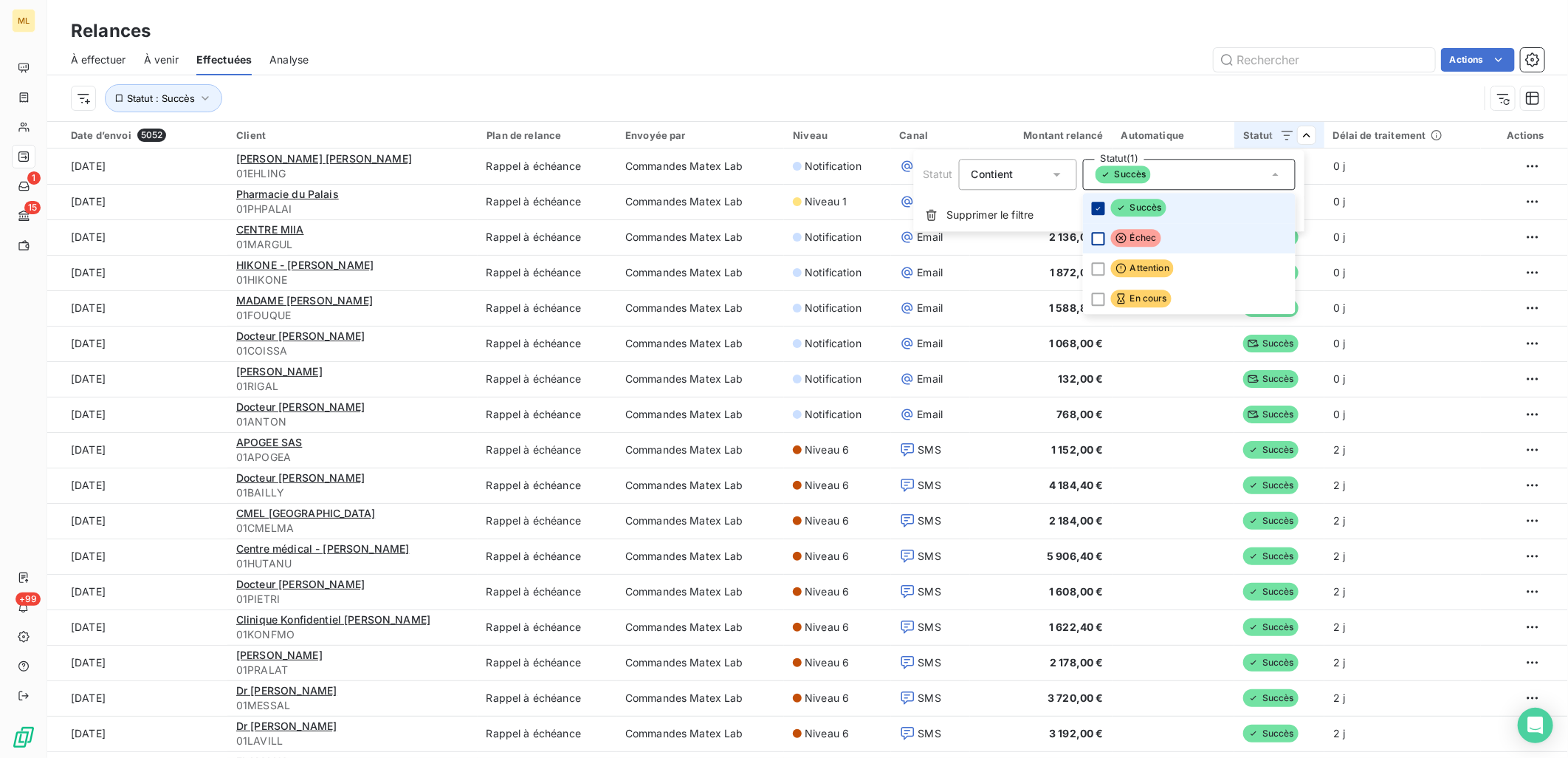
click at [1096, 204] on icon at bounding box center [1098, 208] width 9 height 9
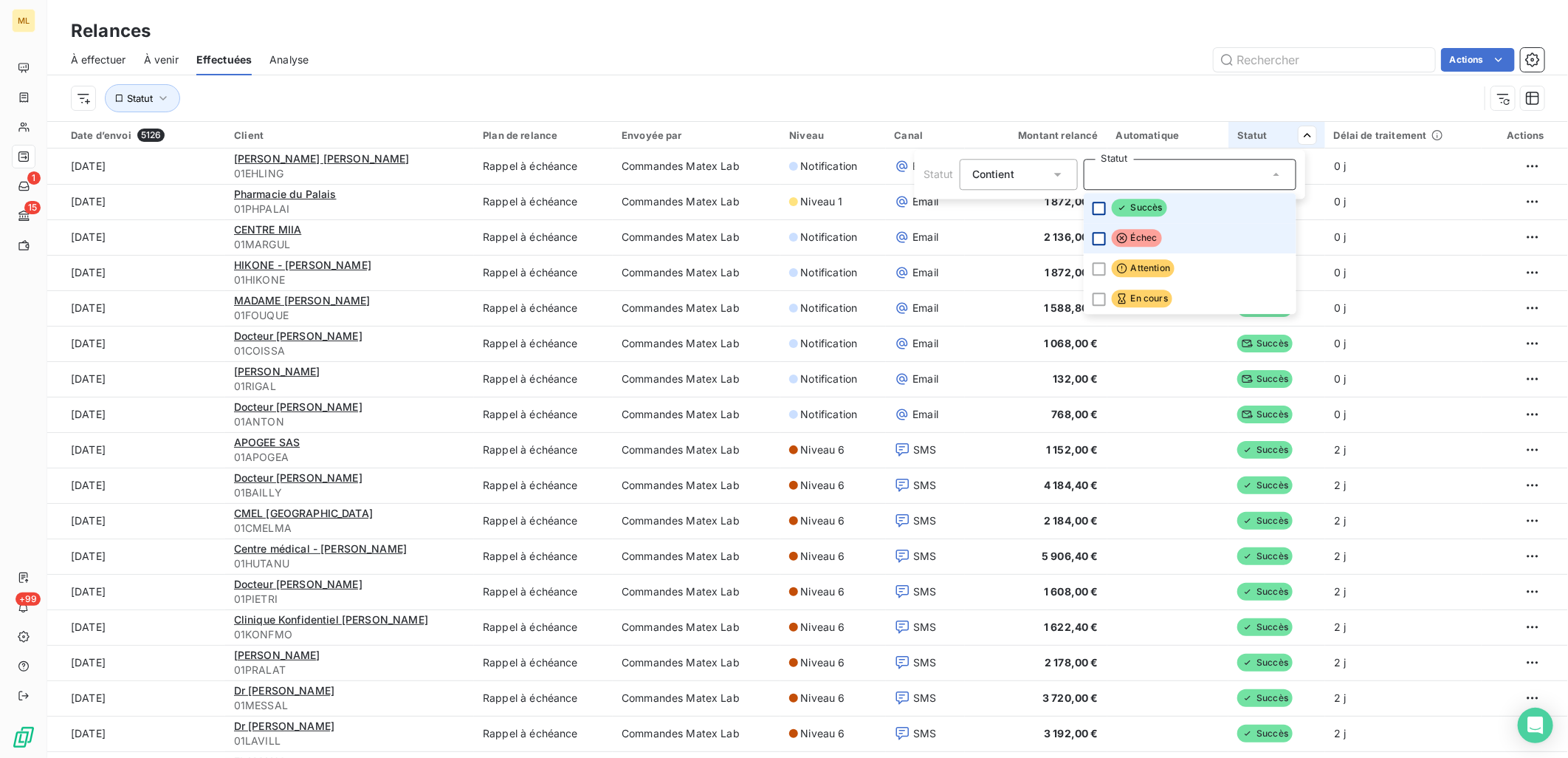
click at [1277, 67] on html "ML 1 15 +99 Relances À effectuer À venir Effectuées Analyse Actions Statut Date…" at bounding box center [784, 379] width 1568 height 758
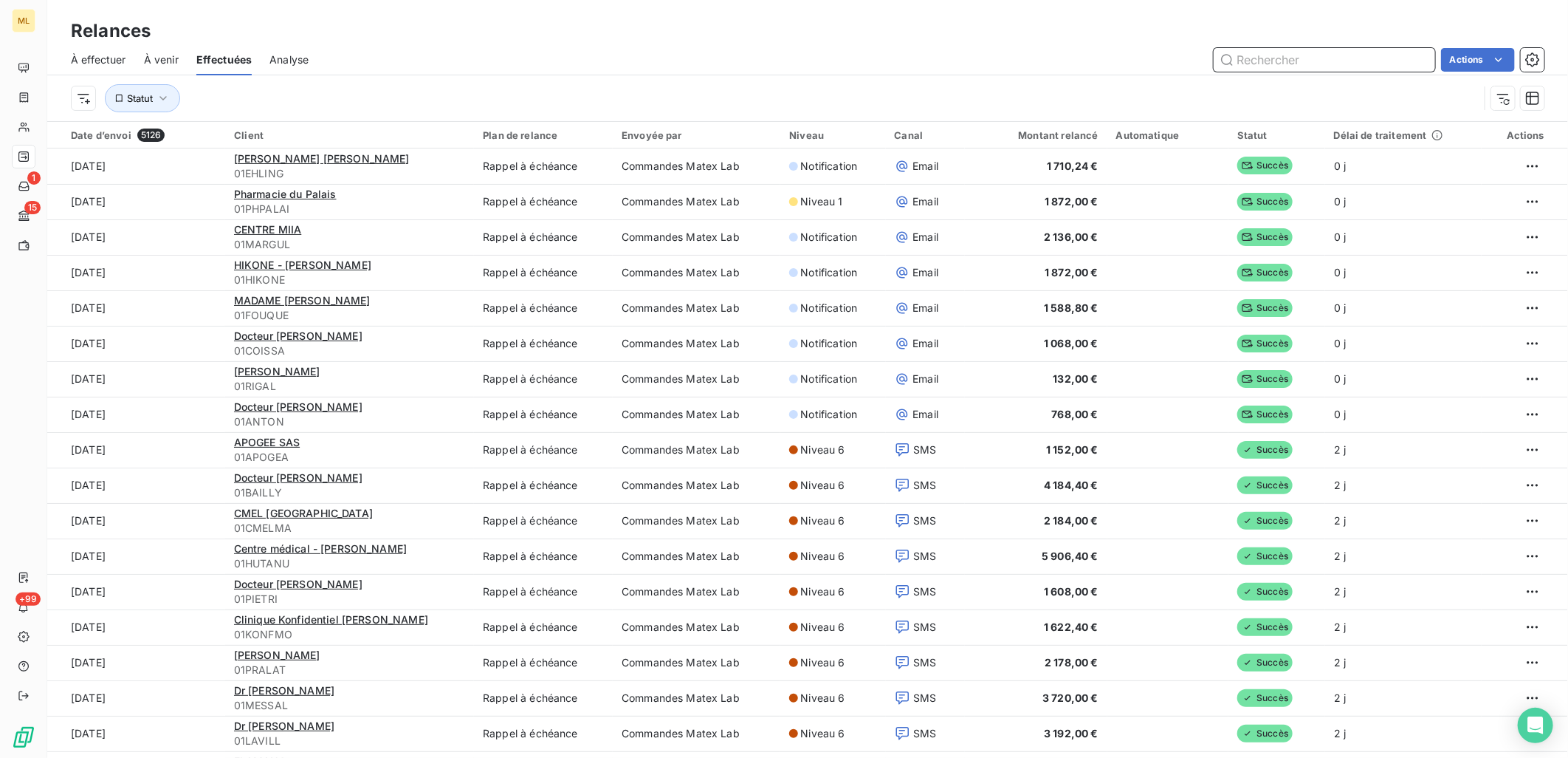
click at [1292, 59] on input "text" at bounding box center [1324, 59] width 221 height 23
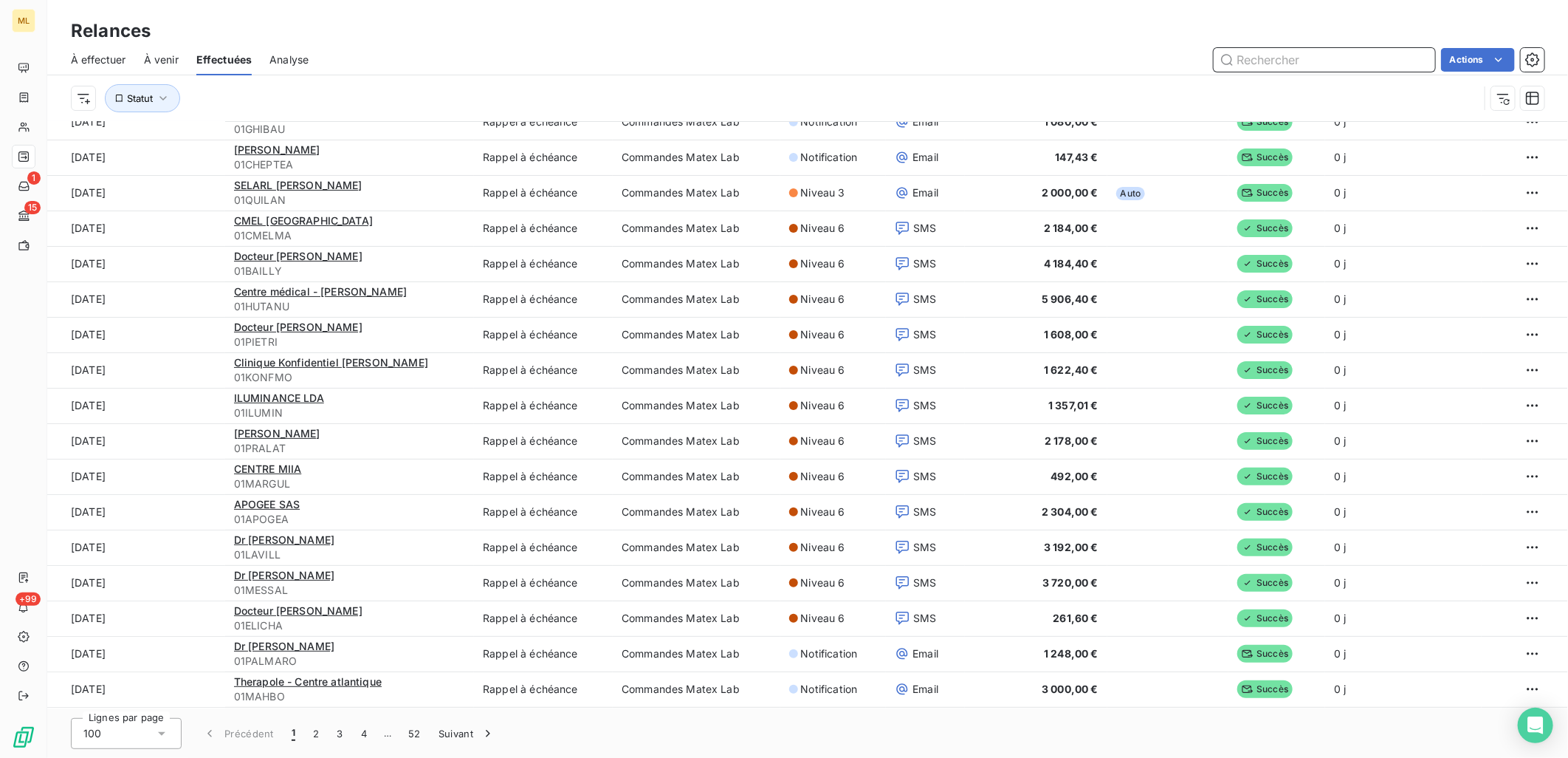
scroll to position [2196, 0]
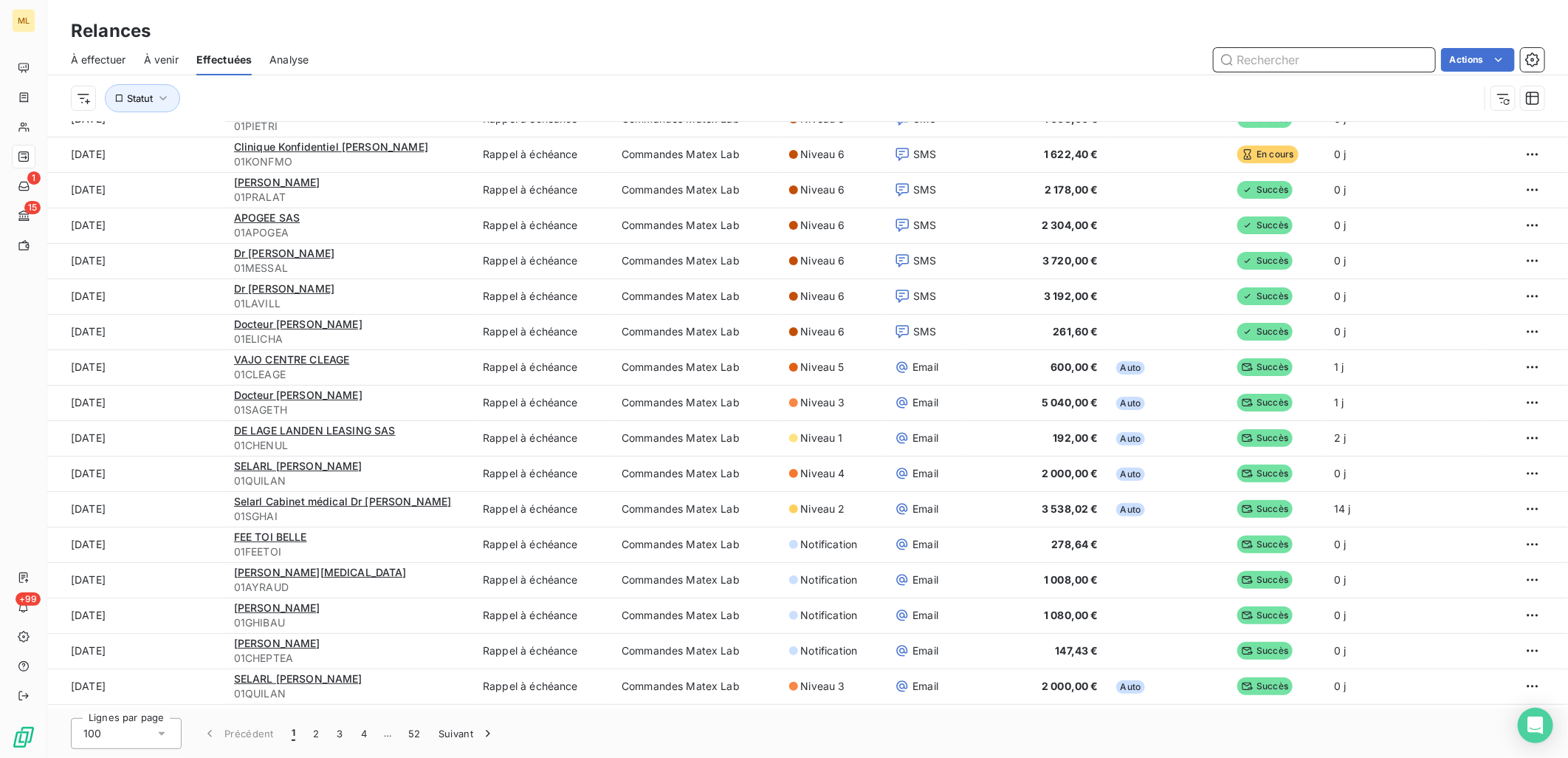
click at [1315, 53] on input "text" at bounding box center [1324, 59] width 221 height 23
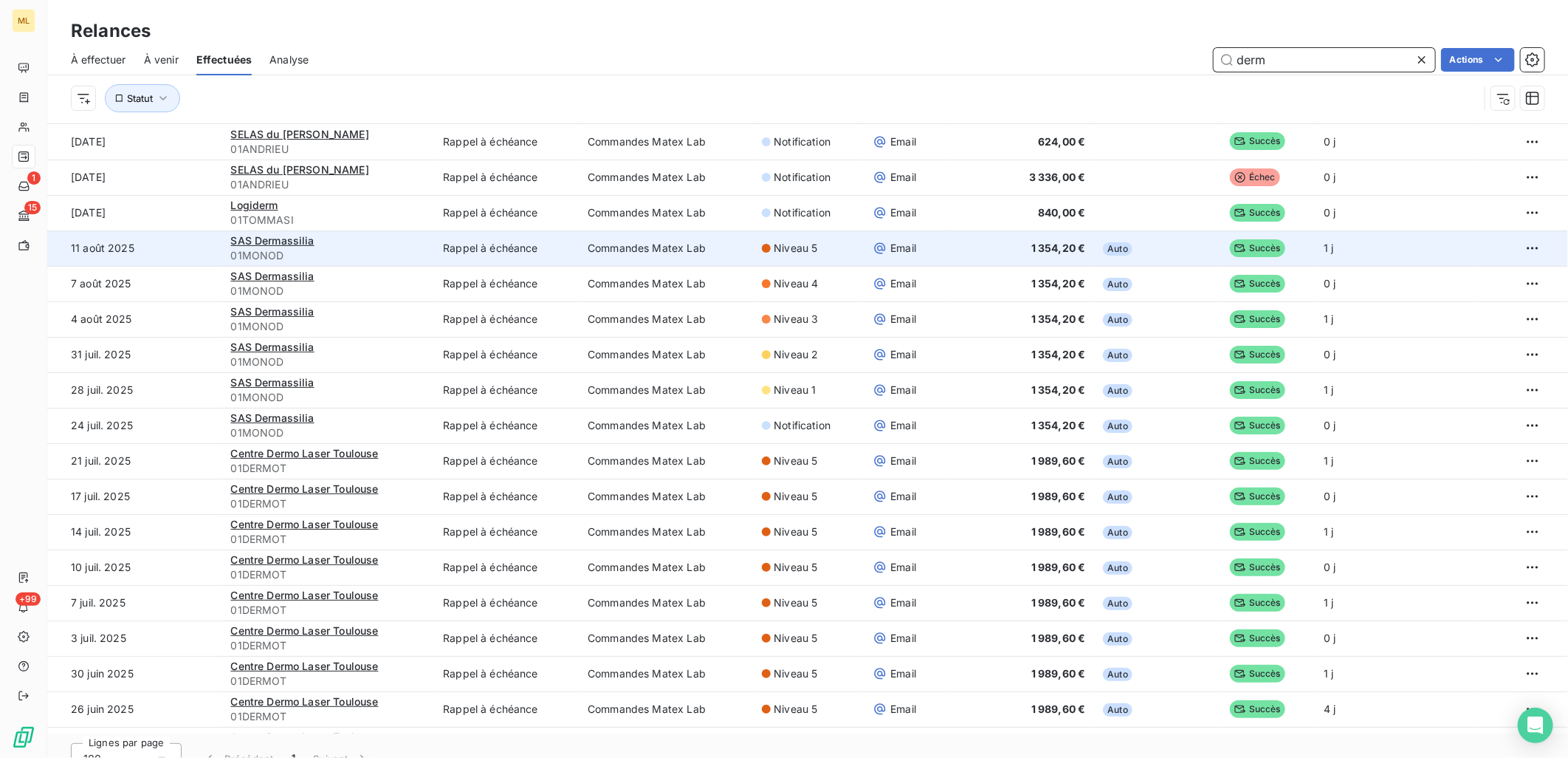
scroll to position [0, 0]
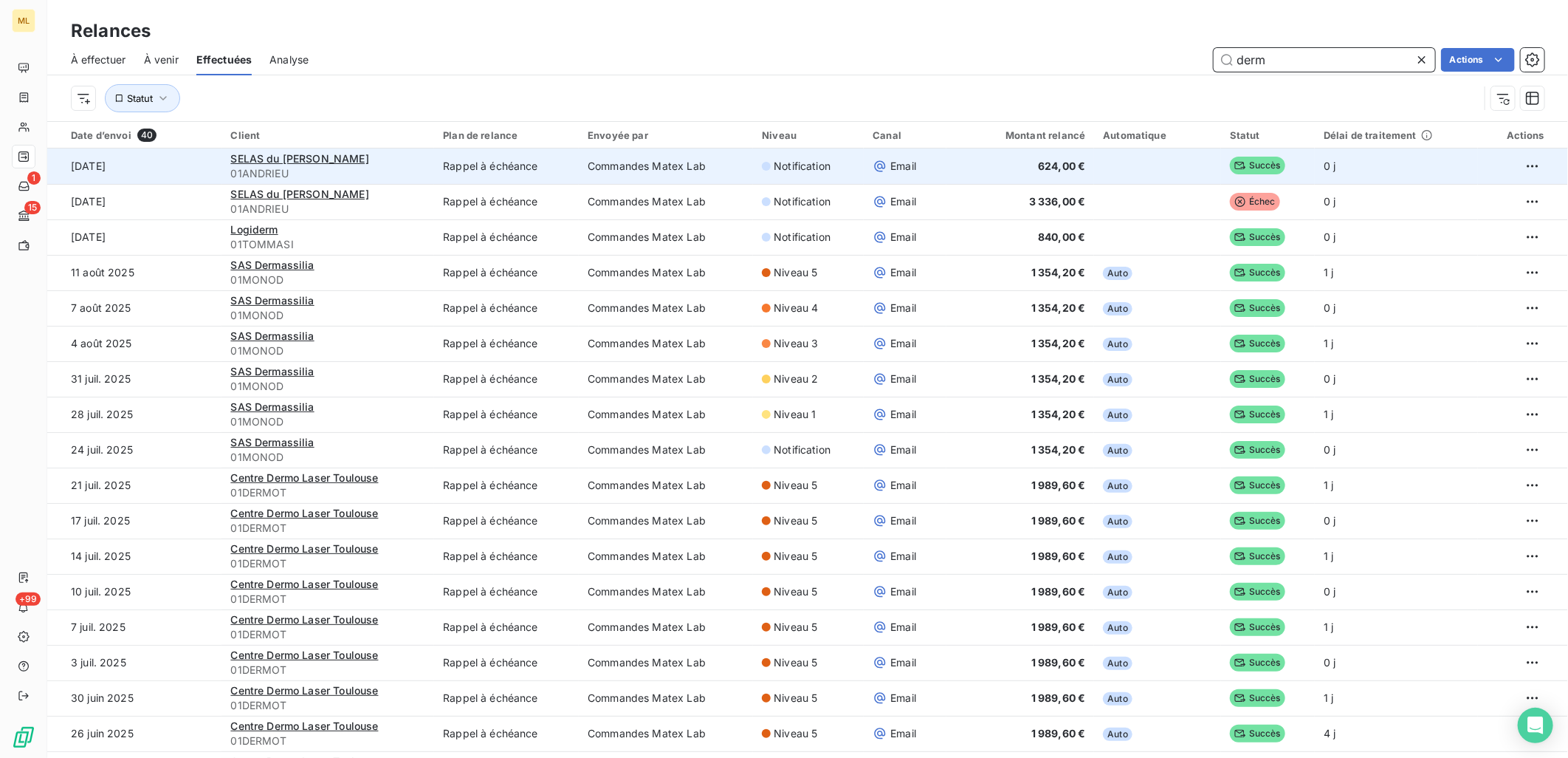
type input "derm"
click at [144, 167] on td "22 sept. 2025" at bounding box center [134, 166] width 174 height 36
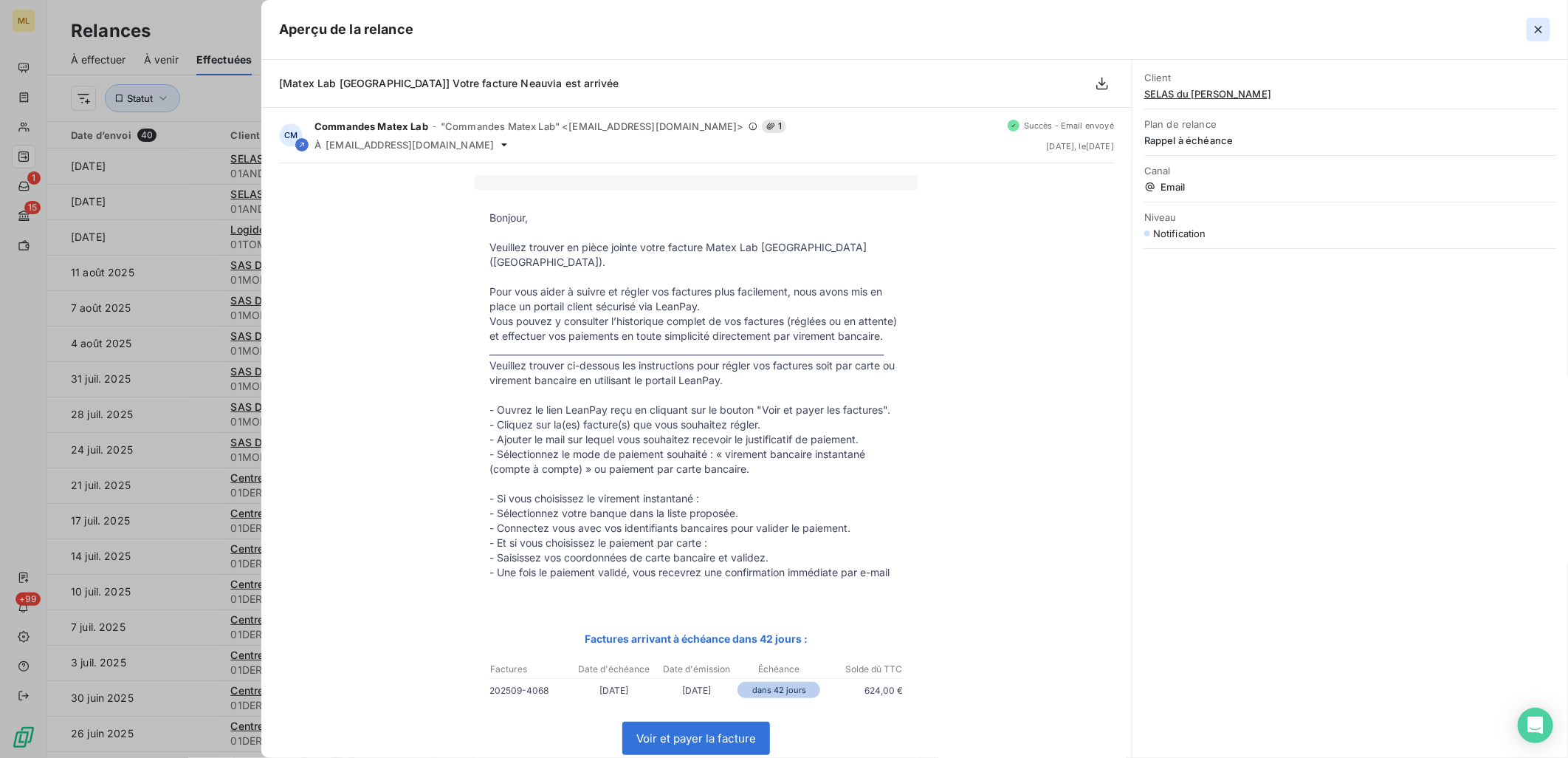
click at [1539, 28] on icon "button" at bounding box center [1538, 29] width 15 height 15
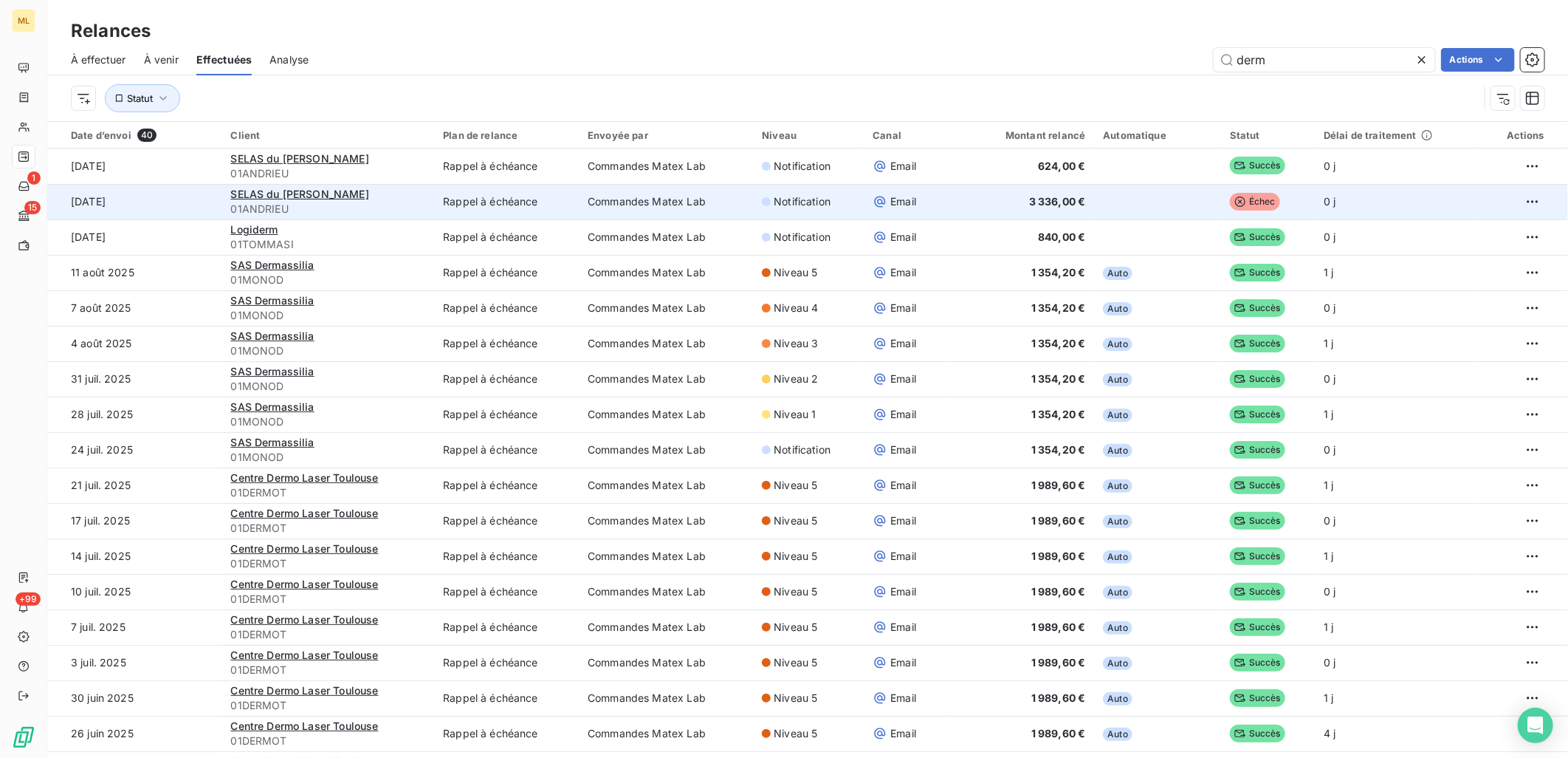
click at [142, 197] on td "18 sept. 2025" at bounding box center [134, 202] width 174 height 36
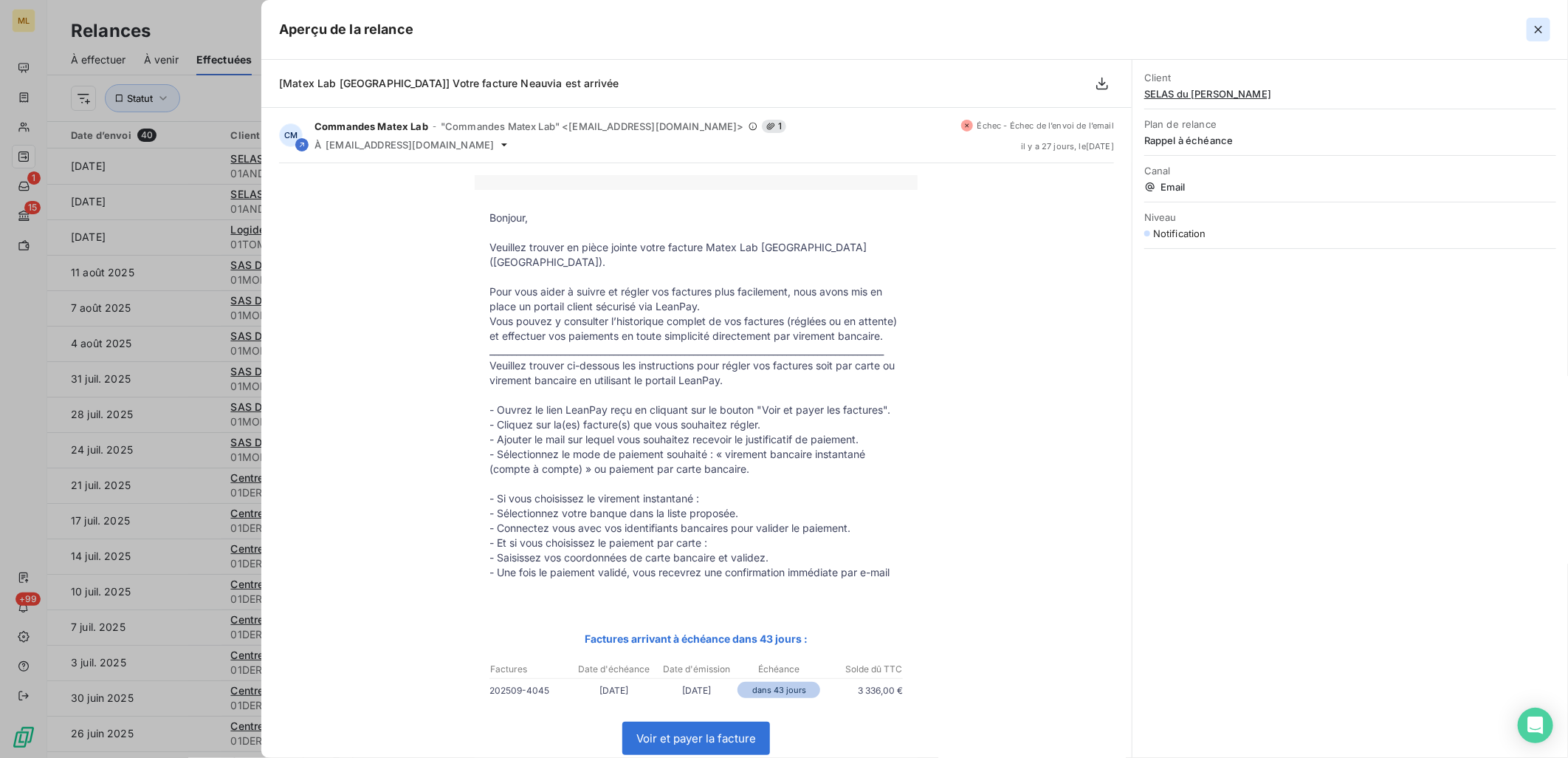
click at [1538, 25] on icon "button" at bounding box center [1538, 29] width 15 height 15
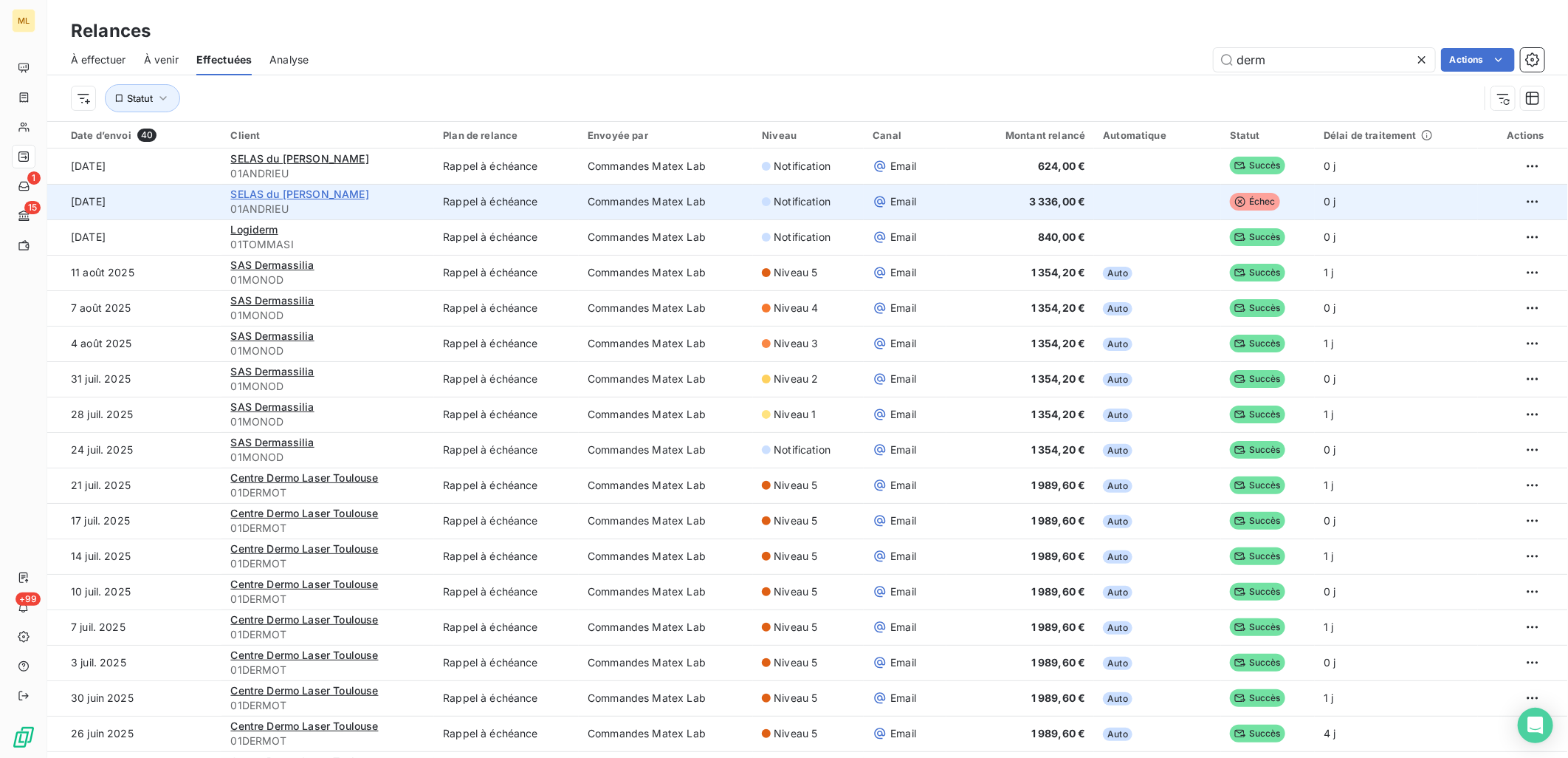
click at [335, 195] on span "SELAS du Dr ANDRIEU - DERMACARE" at bounding box center [299, 194] width 138 height 13
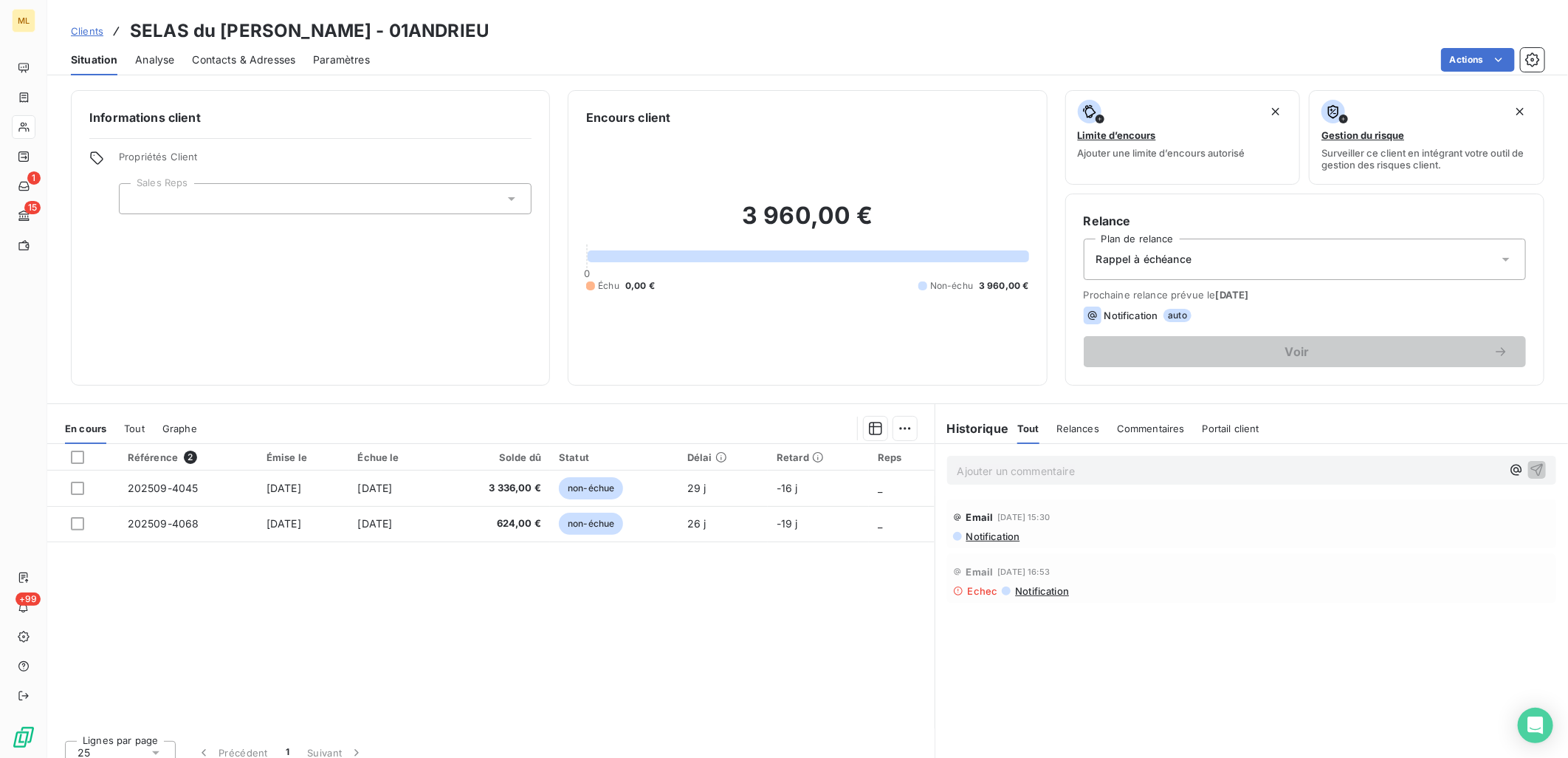
click at [521, 600] on div "Référence 2 Émise le Échue le Solde dû Statut Délai Retard Reps 202509-4045 16 …" at bounding box center [490, 586] width 887 height 284
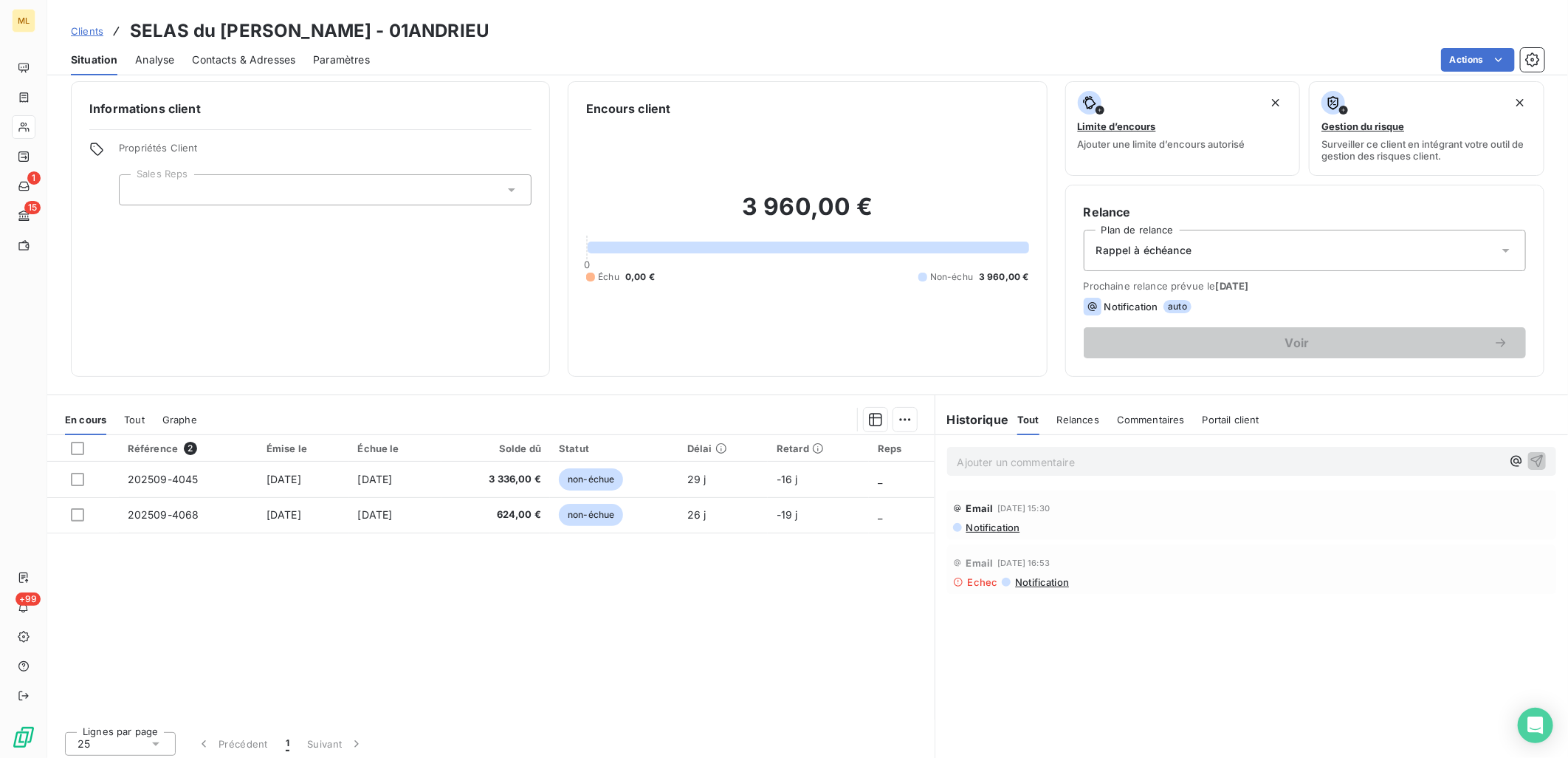
scroll to position [13, 0]
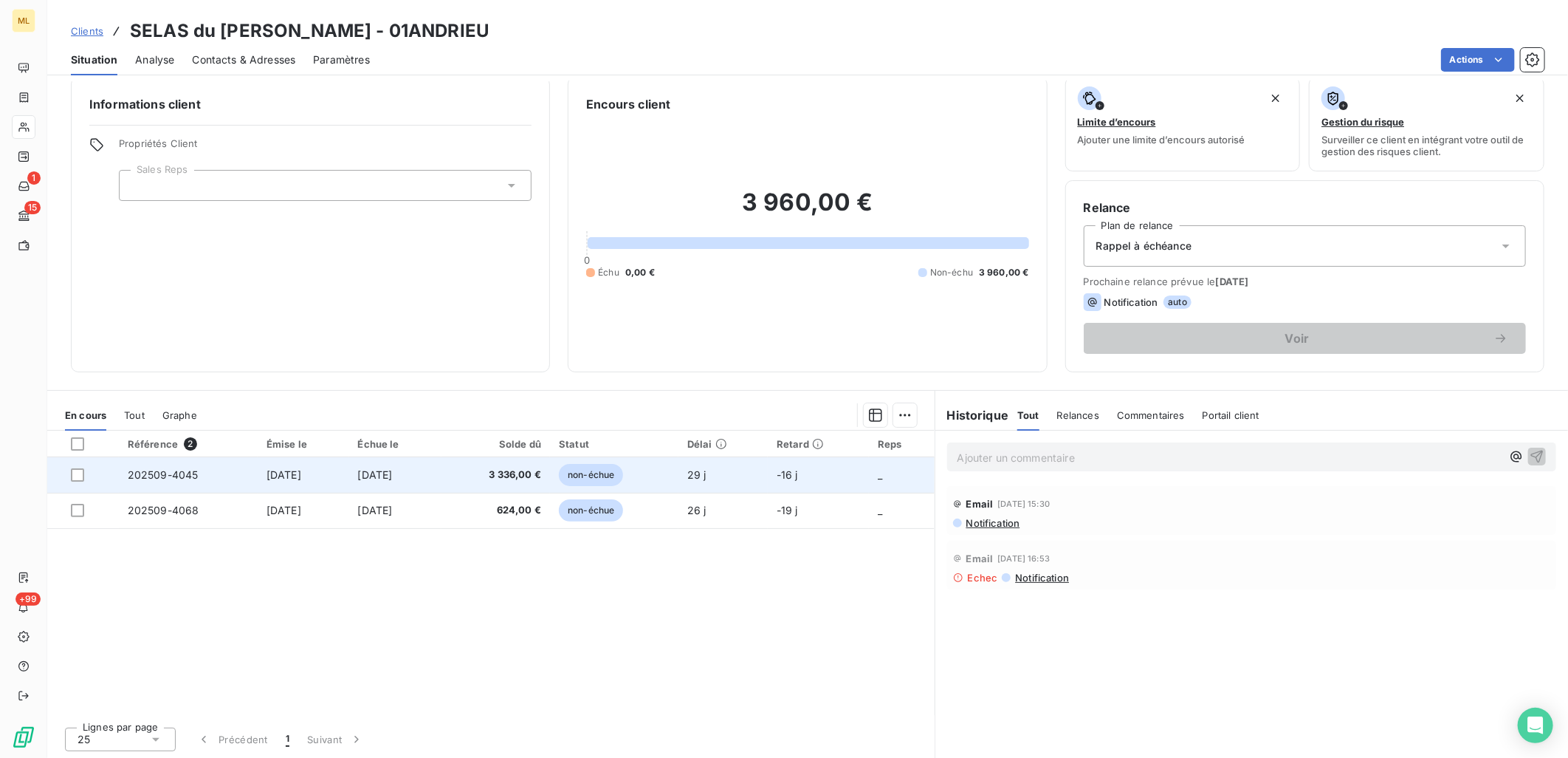
click at [157, 482] on td "202509-4045" at bounding box center [188, 475] width 139 height 36
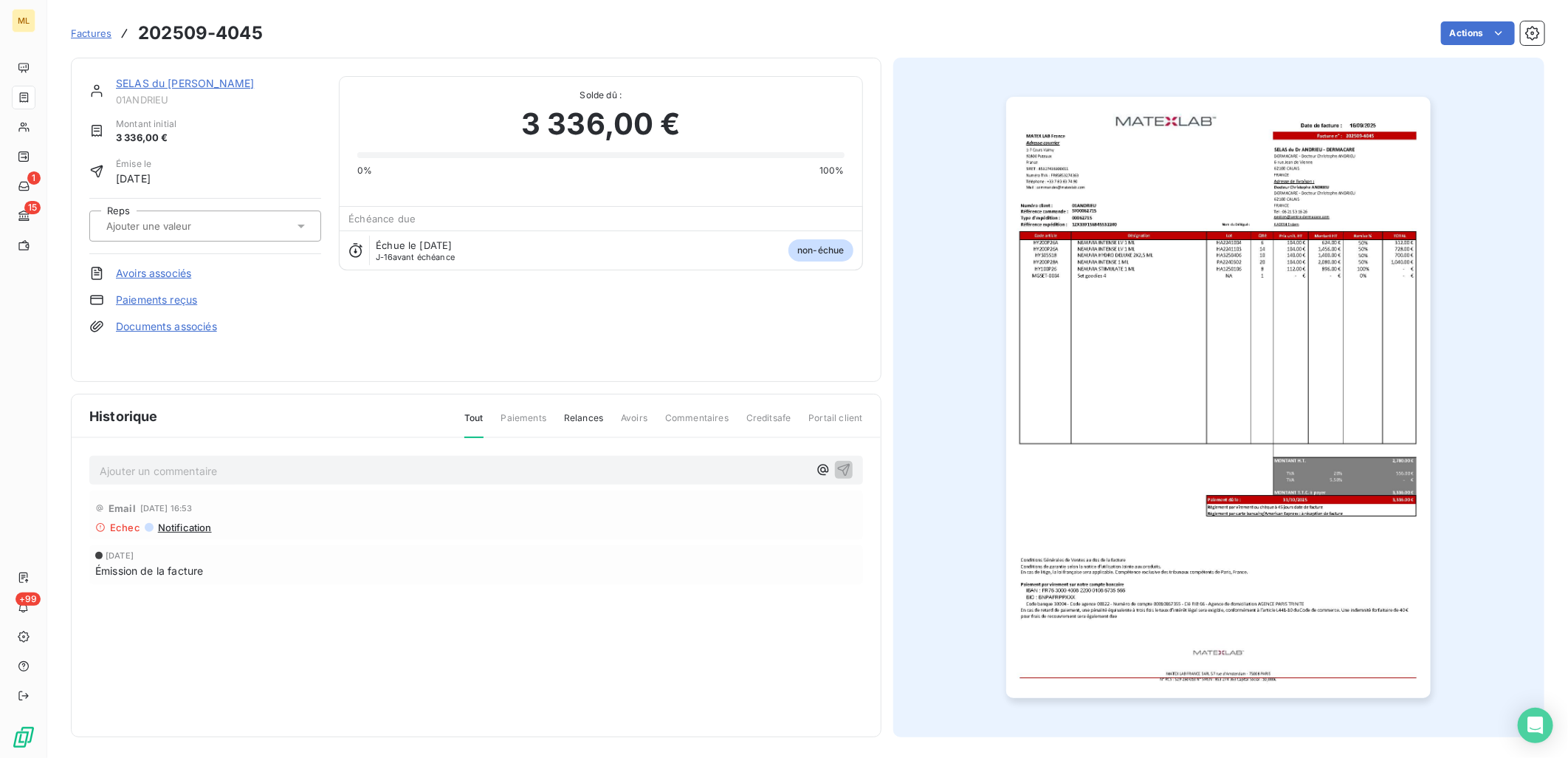
click at [186, 621] on div "Email 18 sept. 2025, 16:53 Echec Notification 16 sept. 2025 Émission de la fact…" at bounding box center [477, 566] width 774 height 153
click at [1302, 218] on img "button" at bounding box center [1218, 398] width 424 height 601
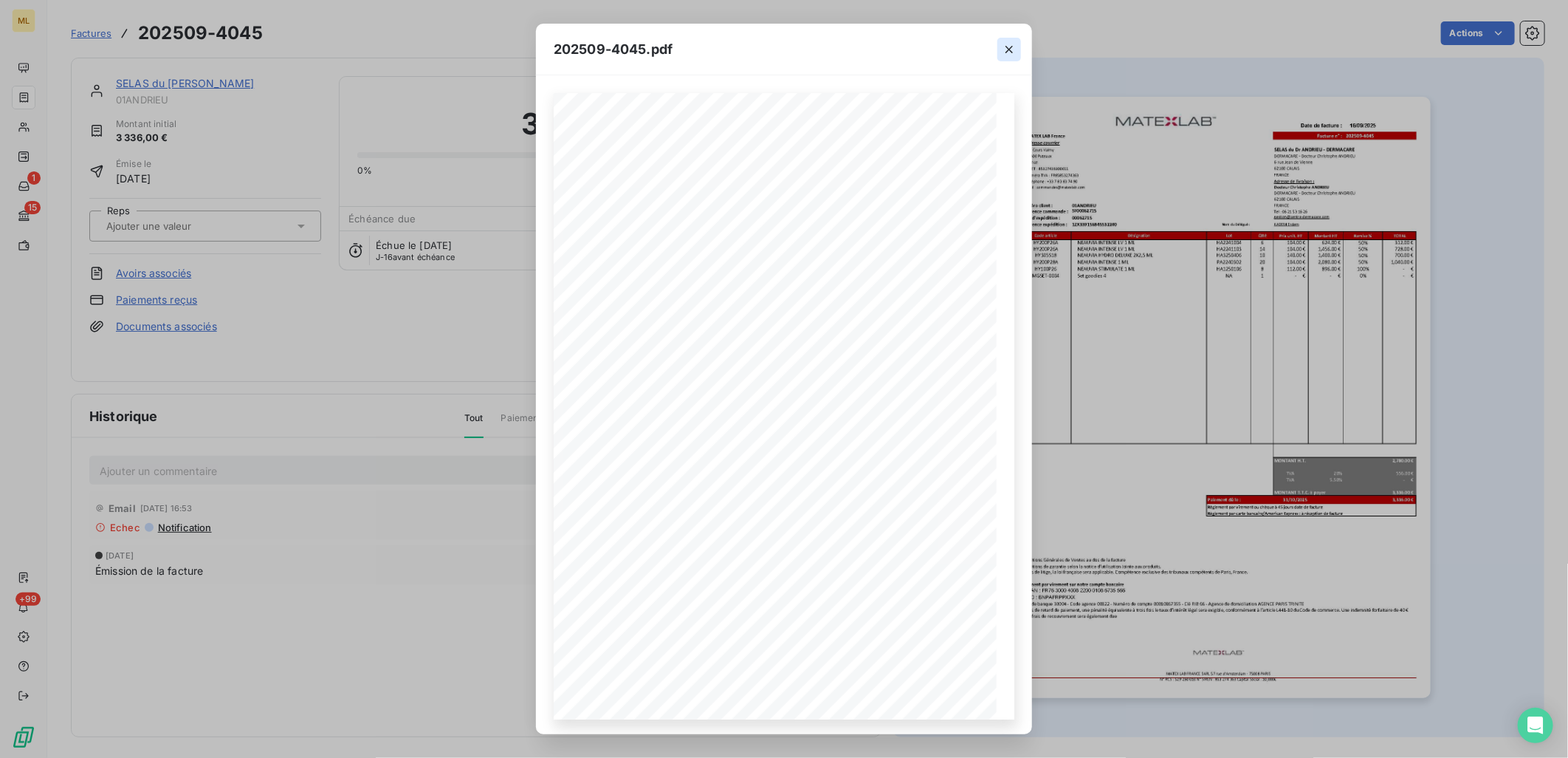
click at [1017, 46] on button "button" at bounding box center [1009, 49] width 23 height 23
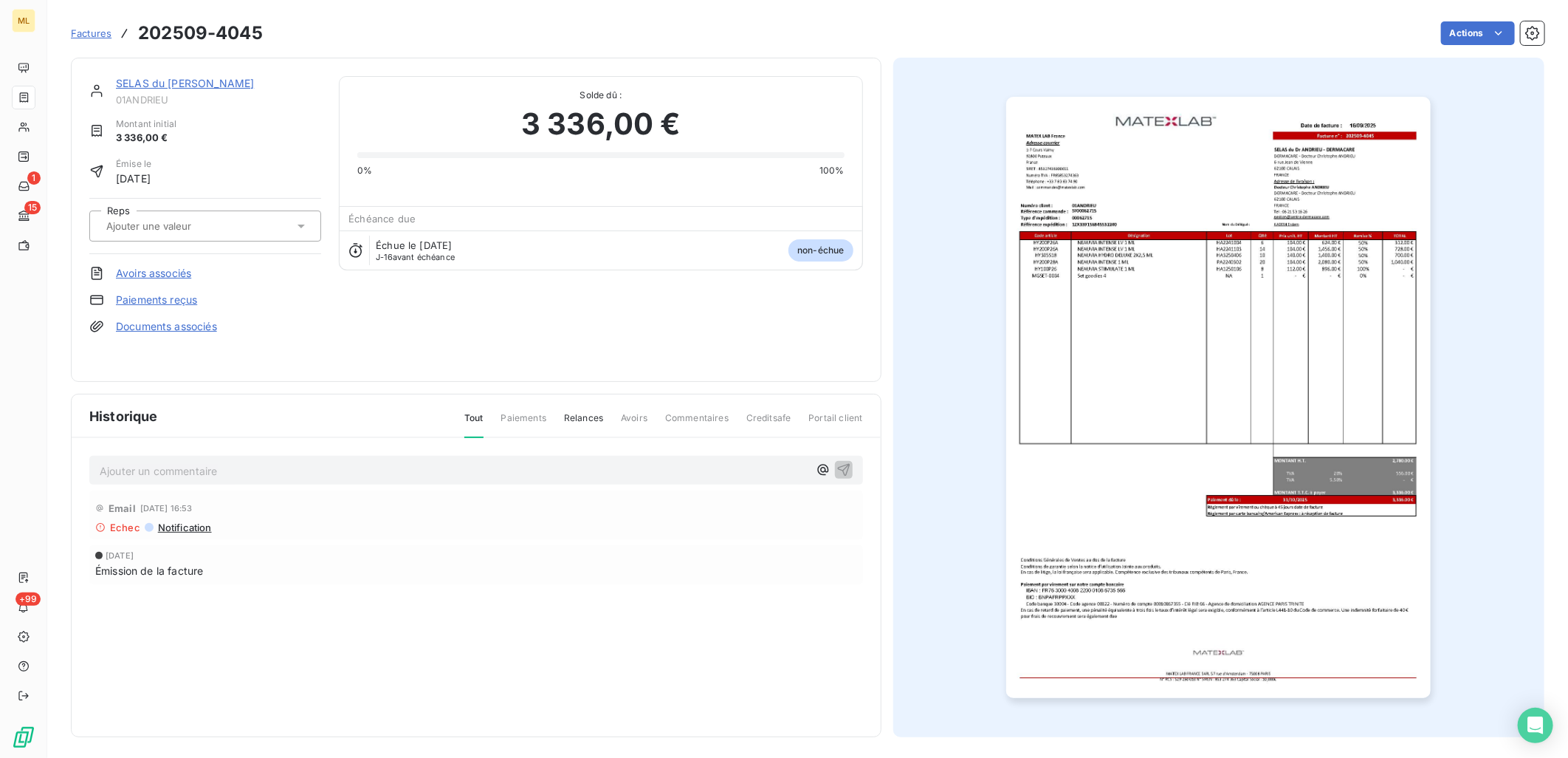
click at [484, 592] on div "Email 18 sept. 2025, 16:53 Echec Notification 16 sept. 2025 Émission de la fact…" at bounding box center [477, 566] width 774 height 153
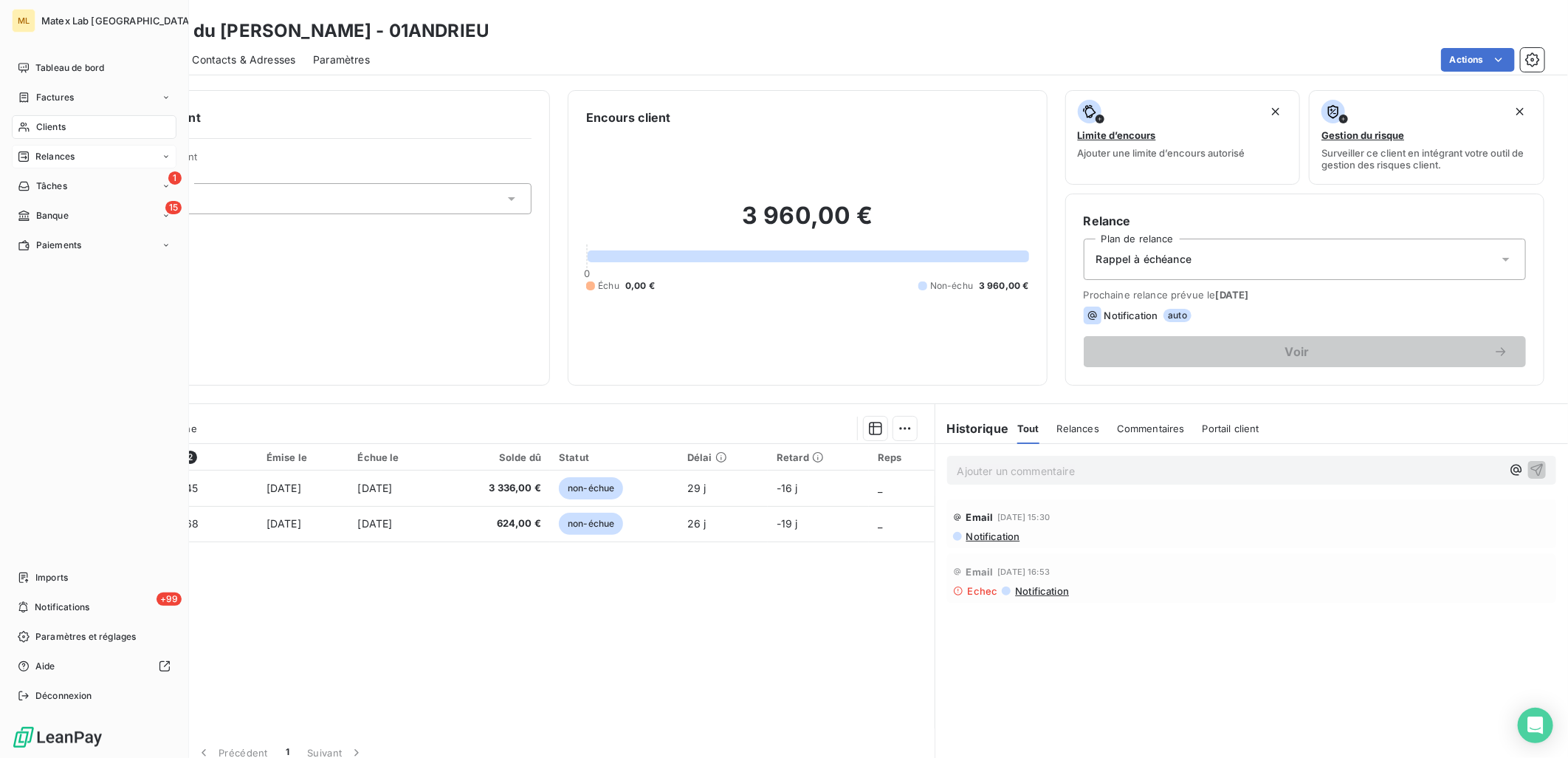
click at [33, 158] on div "Relances" at bounding box center [46, 157] width 57 height 13
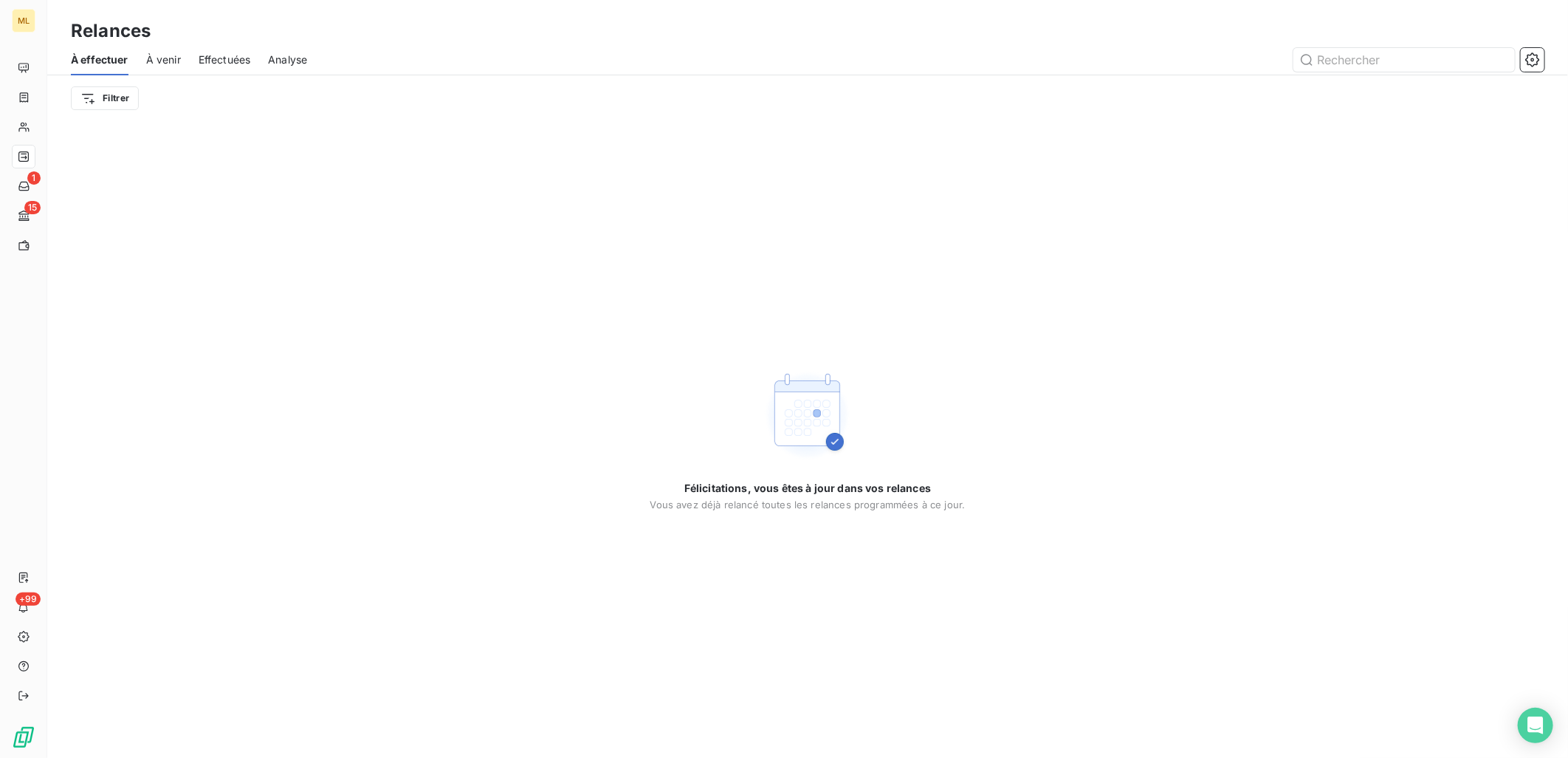
click at [231, 57] on span "Effectuées" at bounding box center [225, 60] width 53 height 15
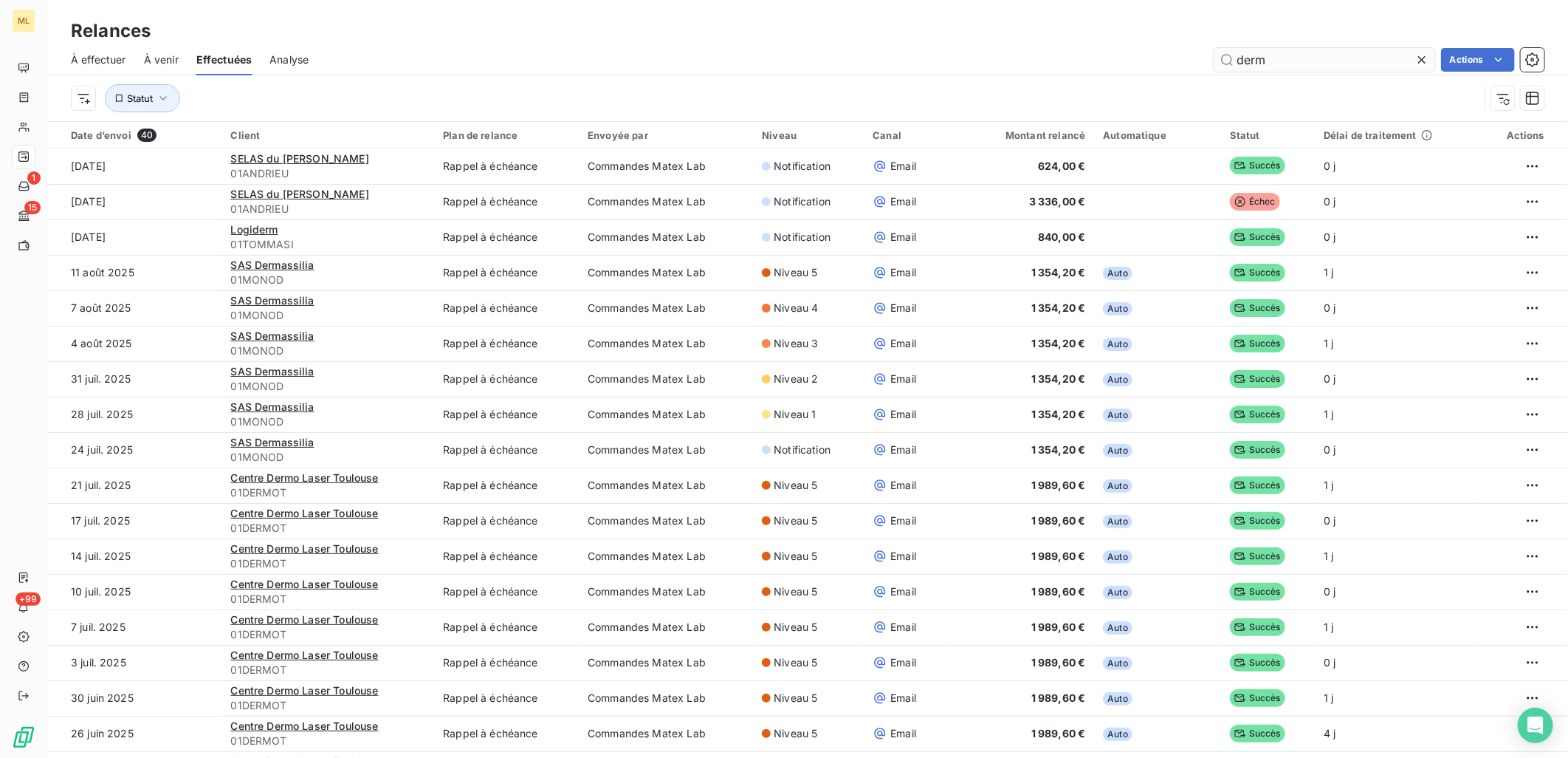
click at [1329, 63] on input "derm" at bounding box center [1324, 59] width 221 height 23
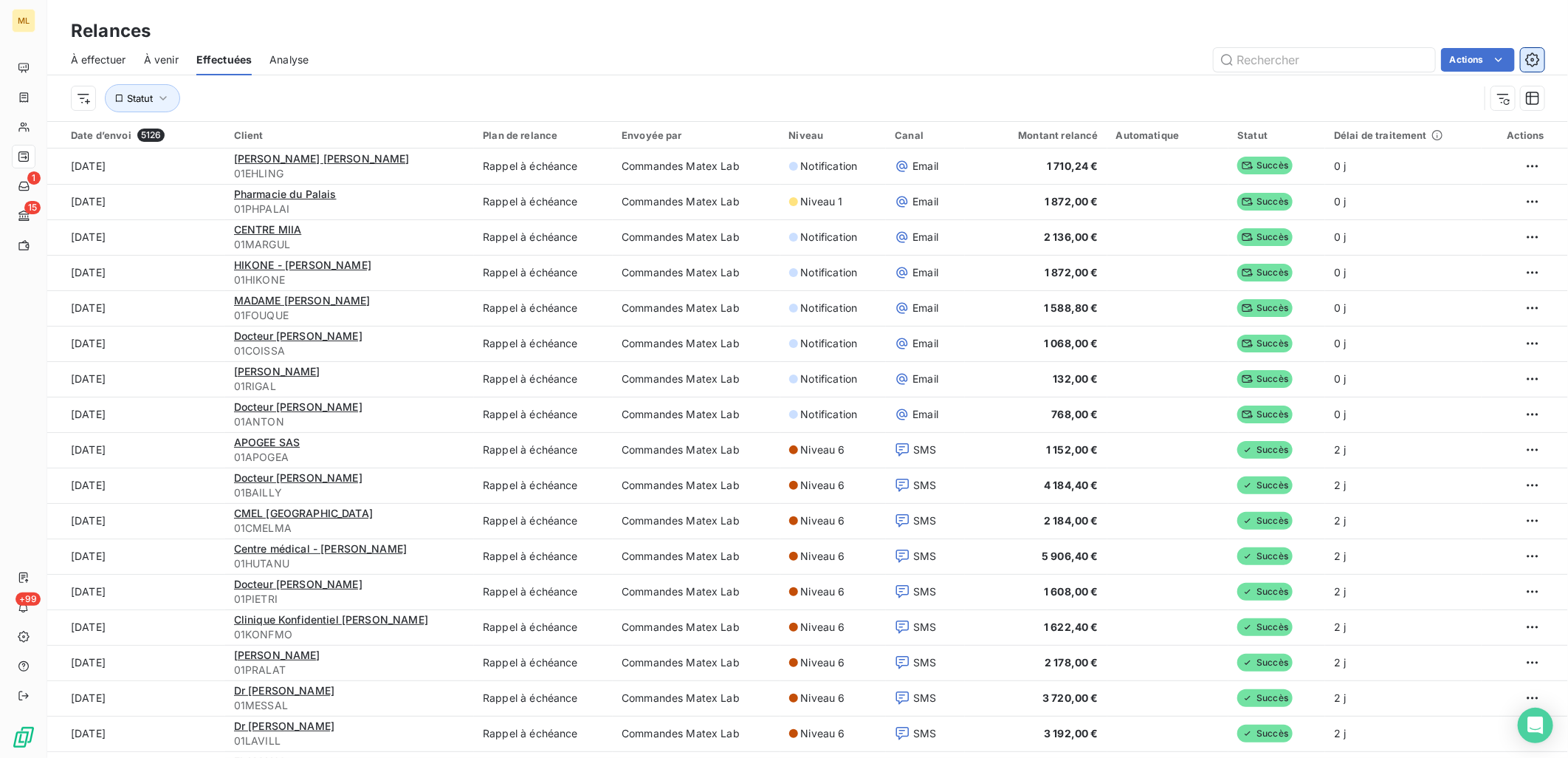
click at [1533, 48] on button "button" at bounding box center [1532, 59] width 23 height 23
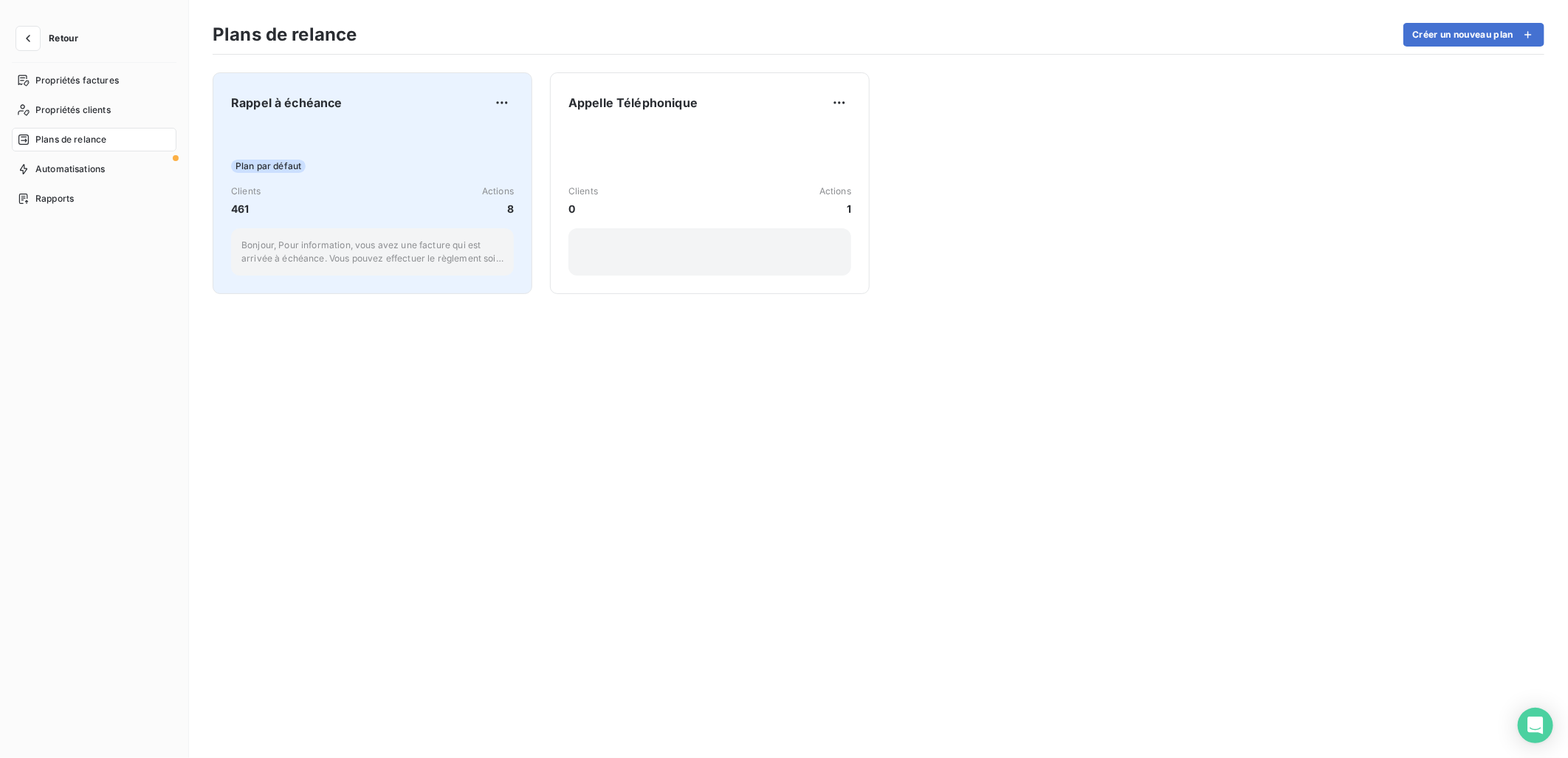
click at [400, 171] on div "Plan par défaut" at bounding box center [372, 166] width 283 height 13
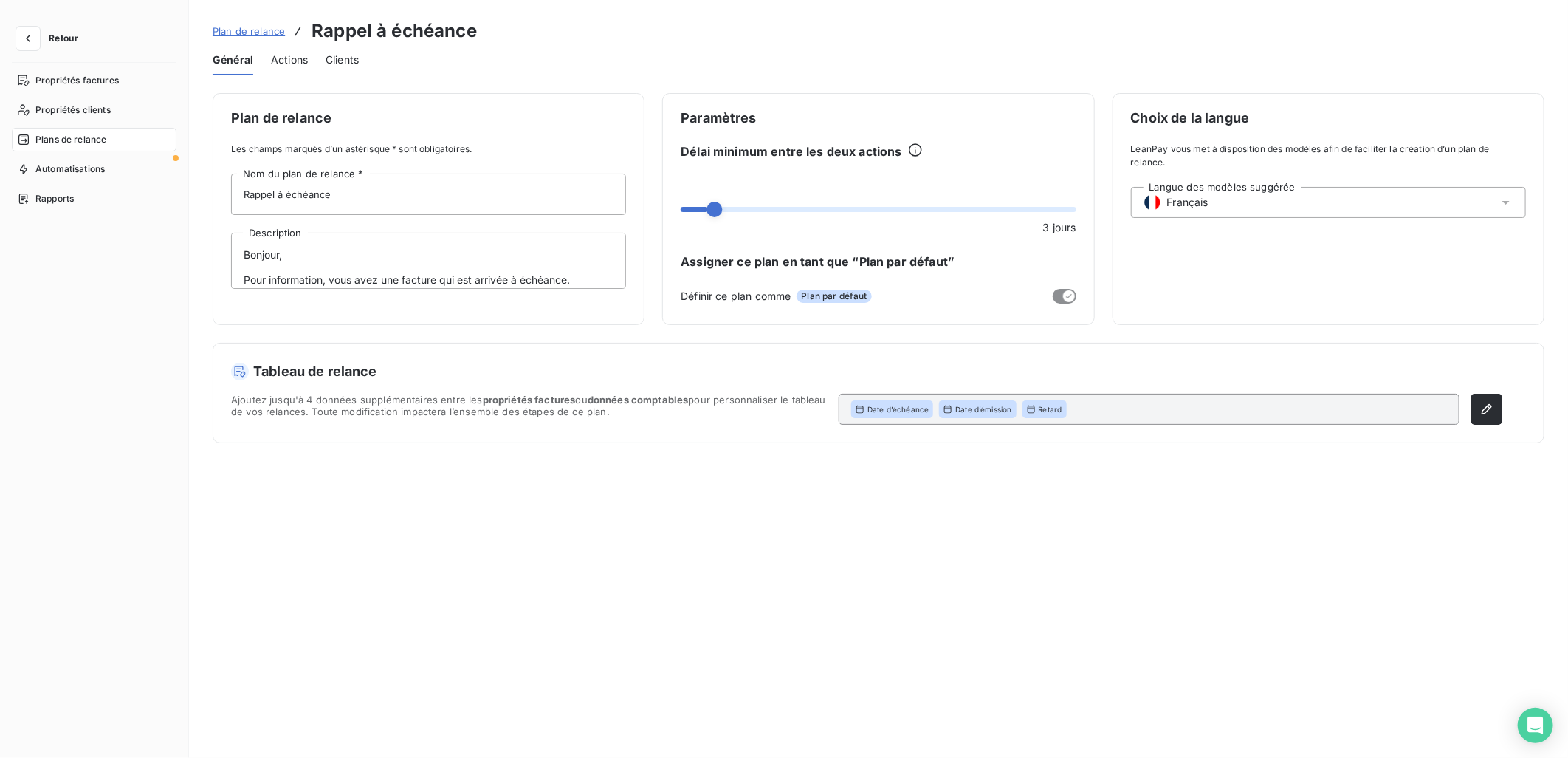
click at [286, 59] on span "Actions" at bounding box center [289, 60] width 37 height 15
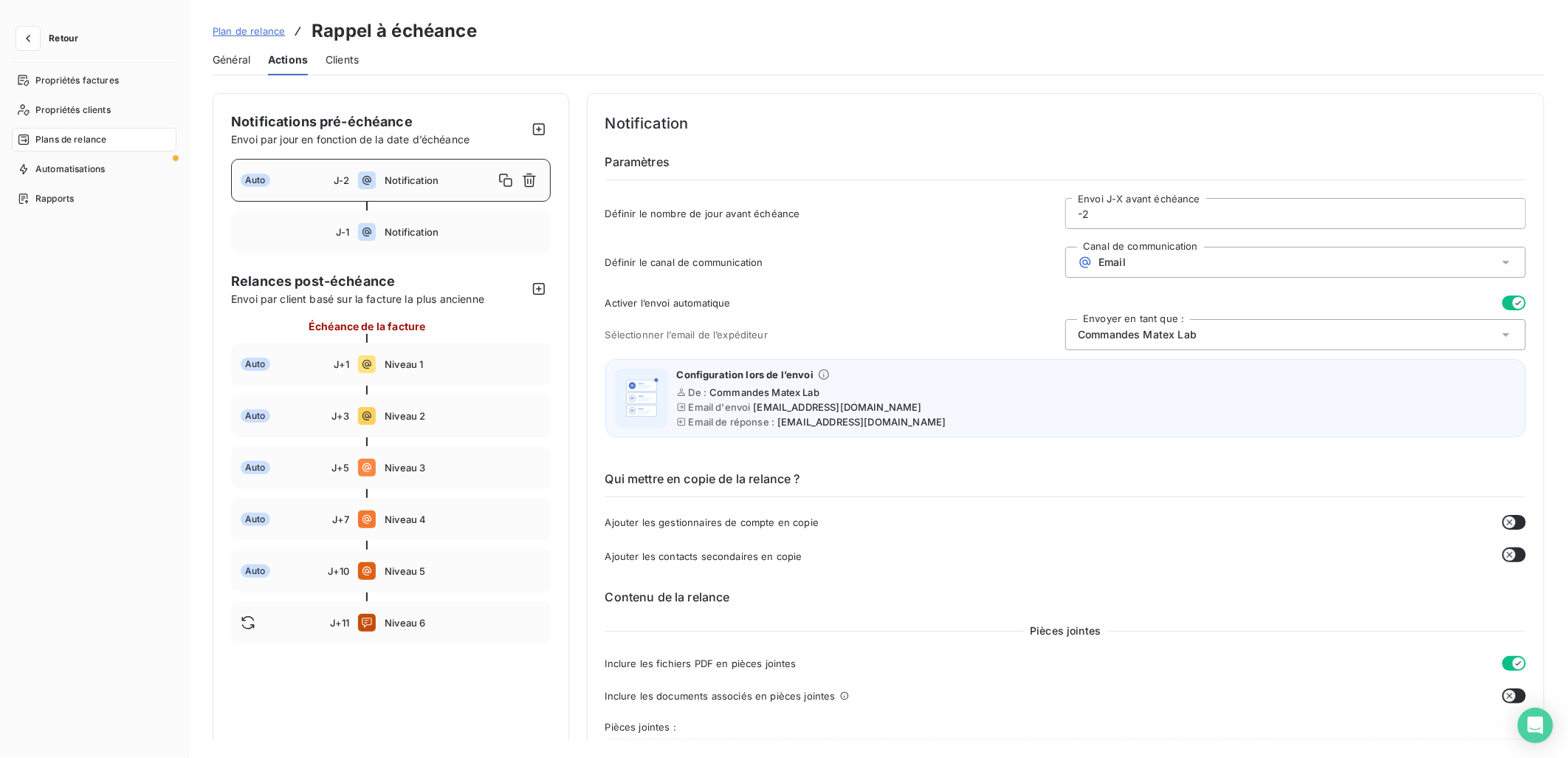
click at [1218, 209] on input "-2" at bounding box center [1296, 213] width 459 height 30
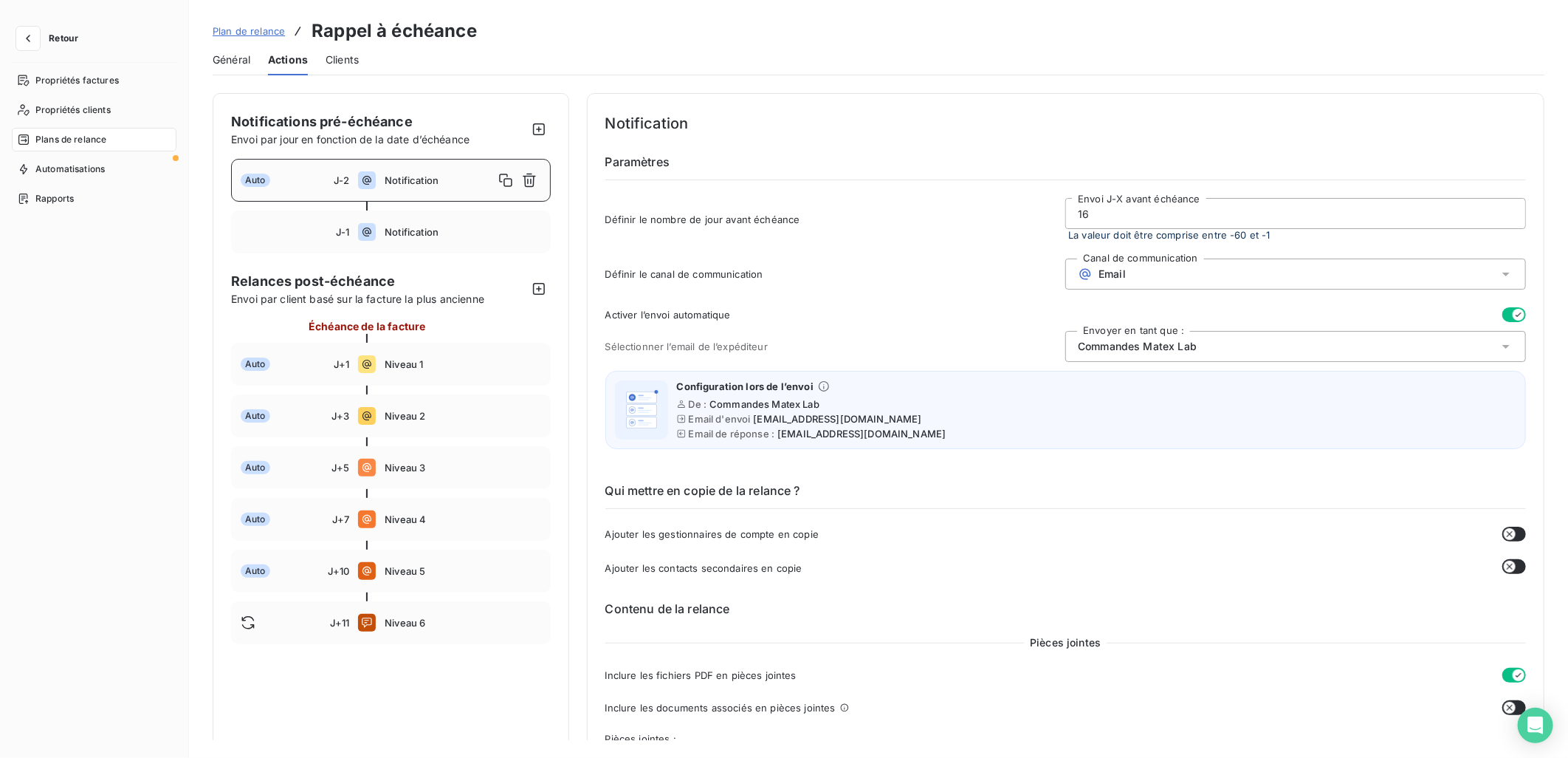
type input "1"
type input "-16"
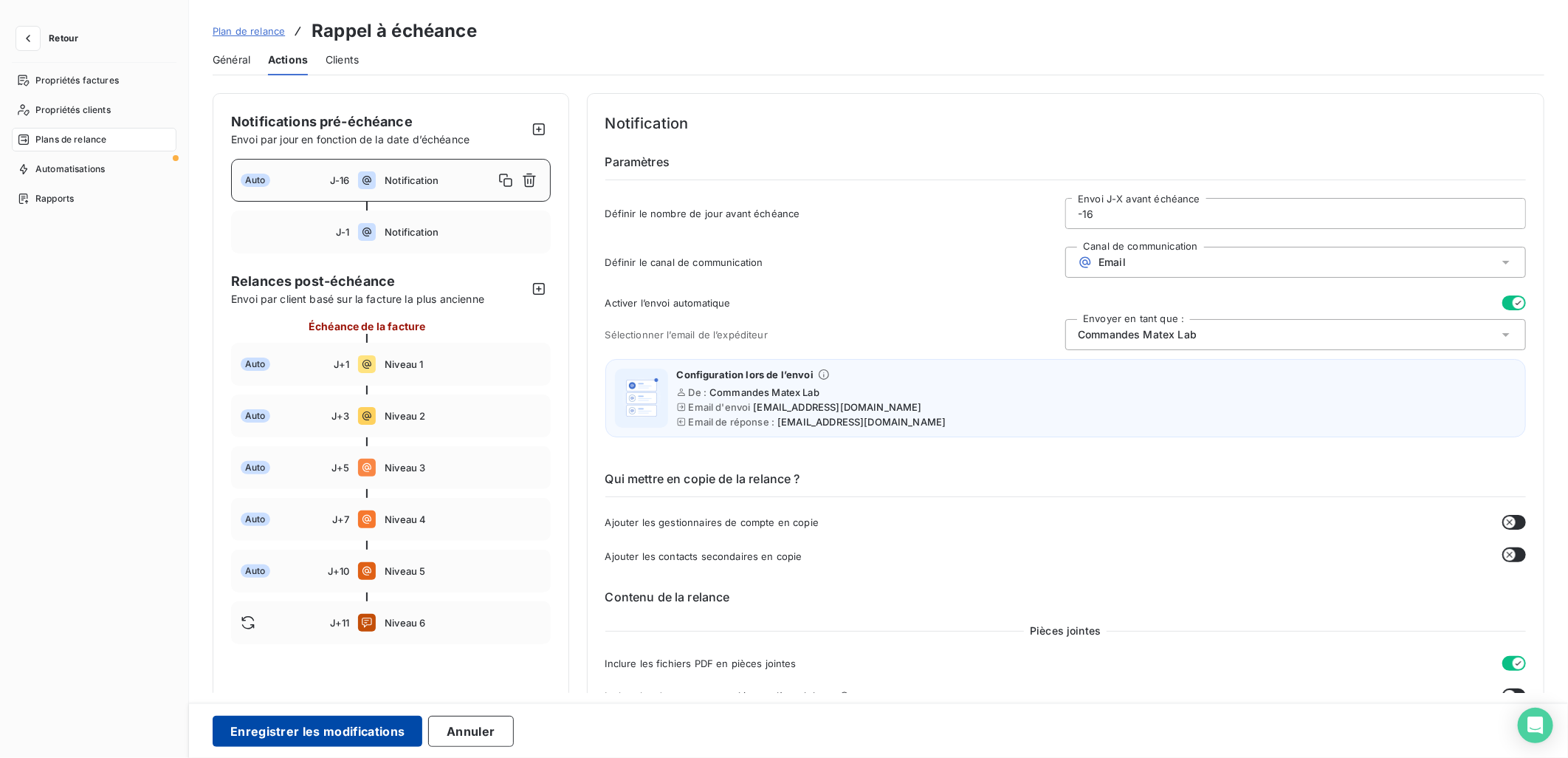
click at [330, 728] on button "Enregistrer les modifications" at bounding box center [317, 731] width 210 height 31
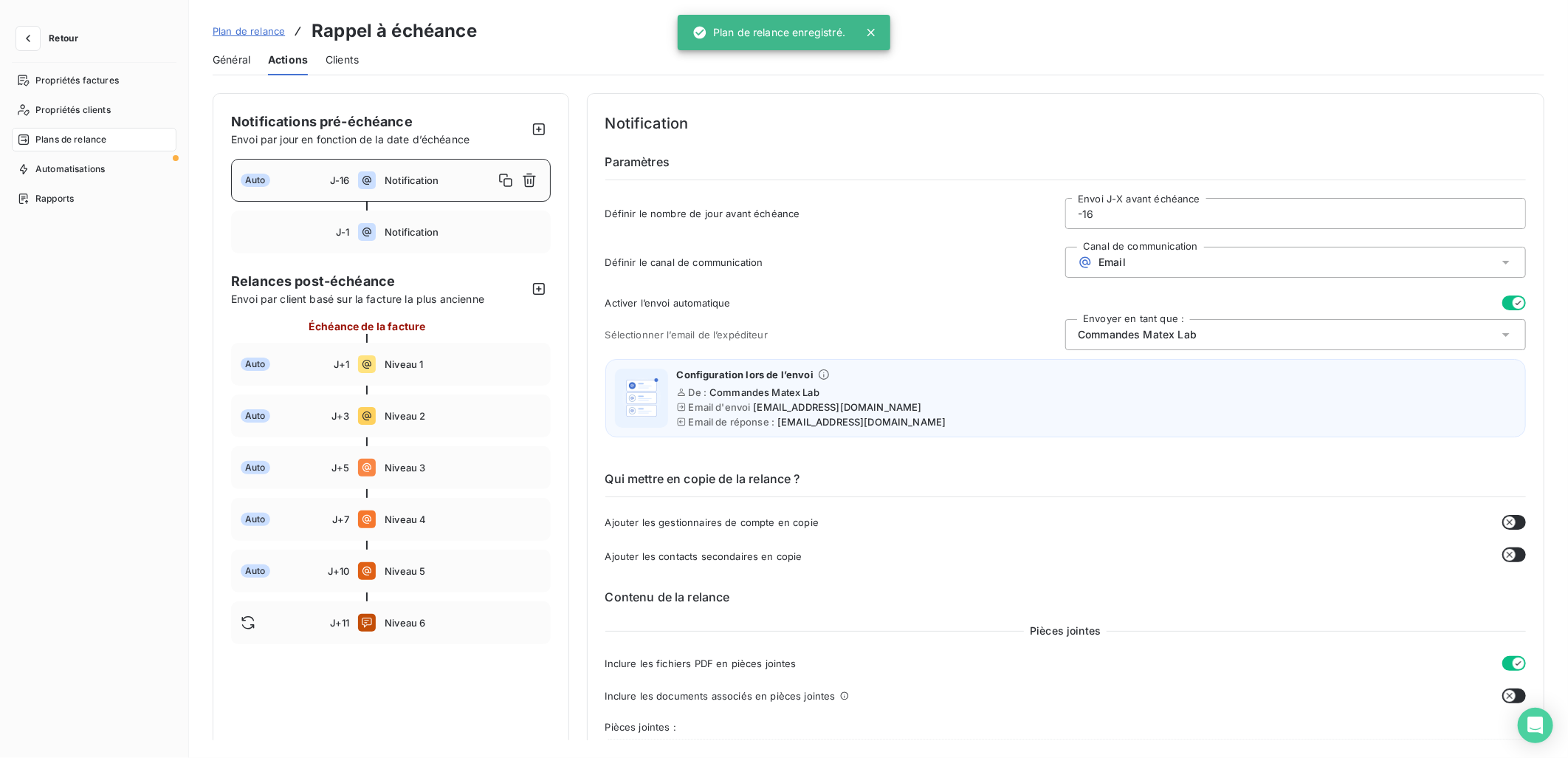
click at [64, 34] on span "Retour" at bounding box center [63, 38] width 30 height 9
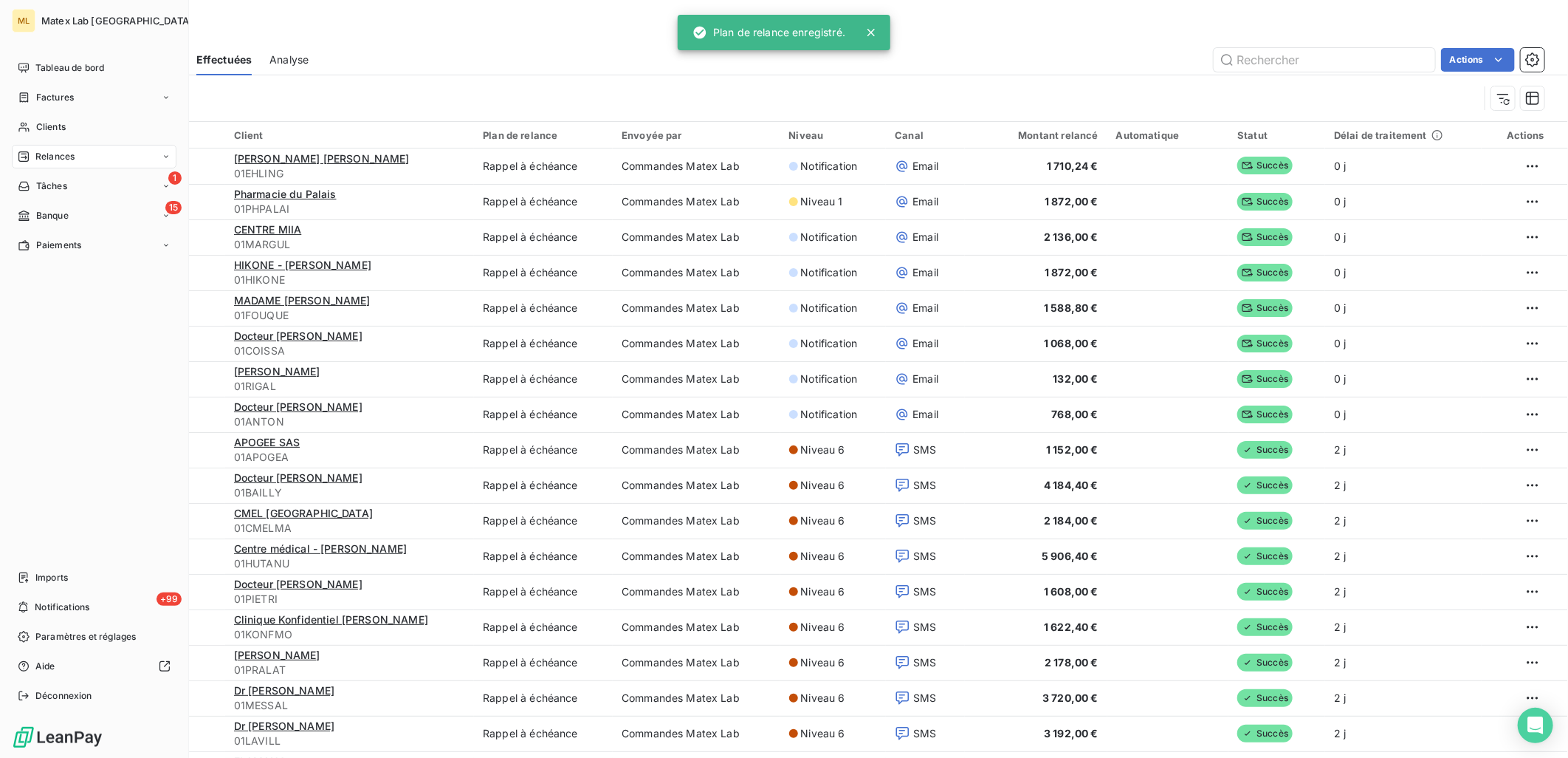
click at [92, 160] on div "Relances" at bounding box center [95, 156] width 165 height 23
click at [48, 160] on span "Relances" at bounding box center [55, 157] width 39 height 13
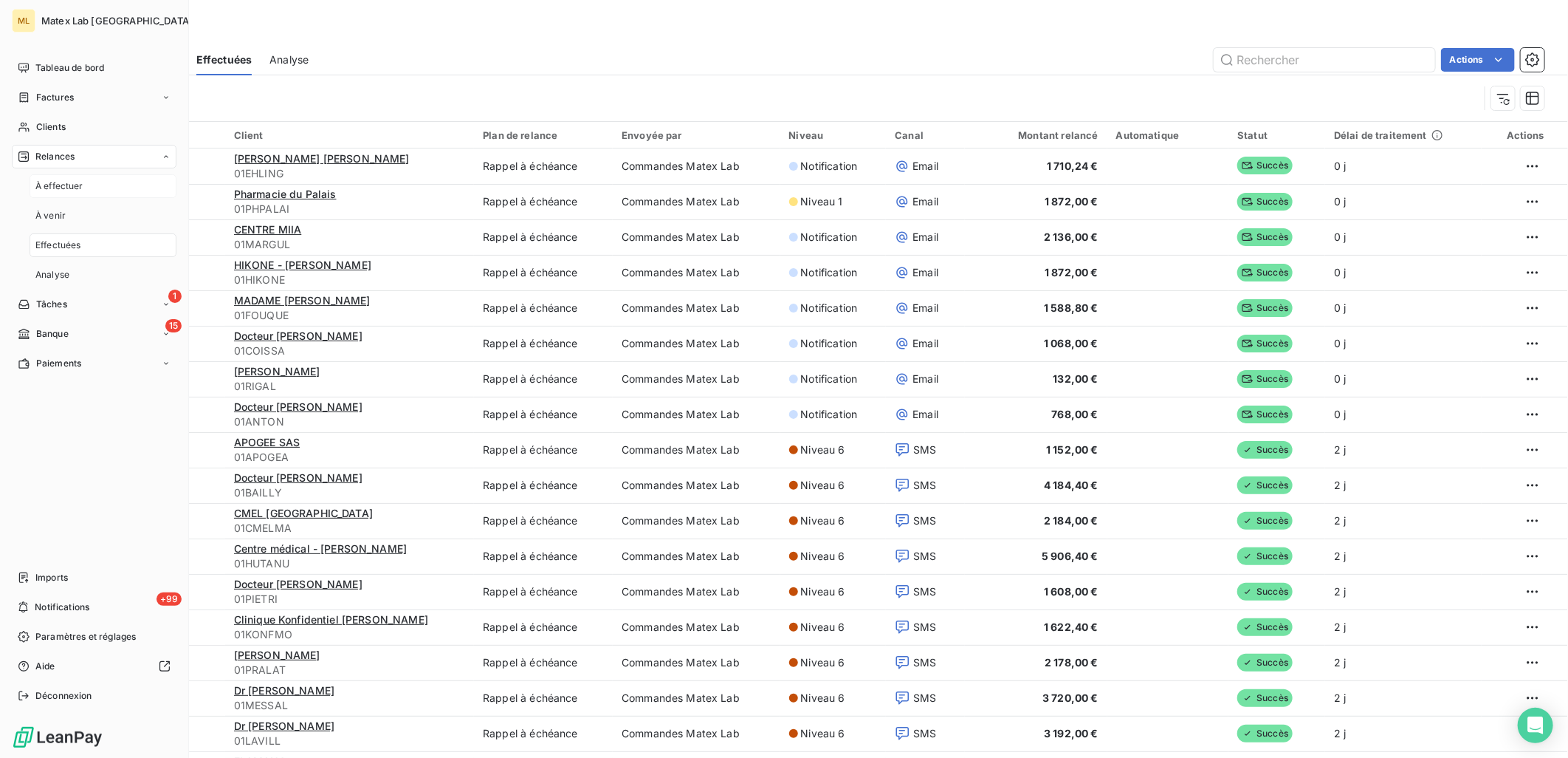
click at [74, 185] on span "À effectuer" at bounding box center [59, 186] width 48 height 13
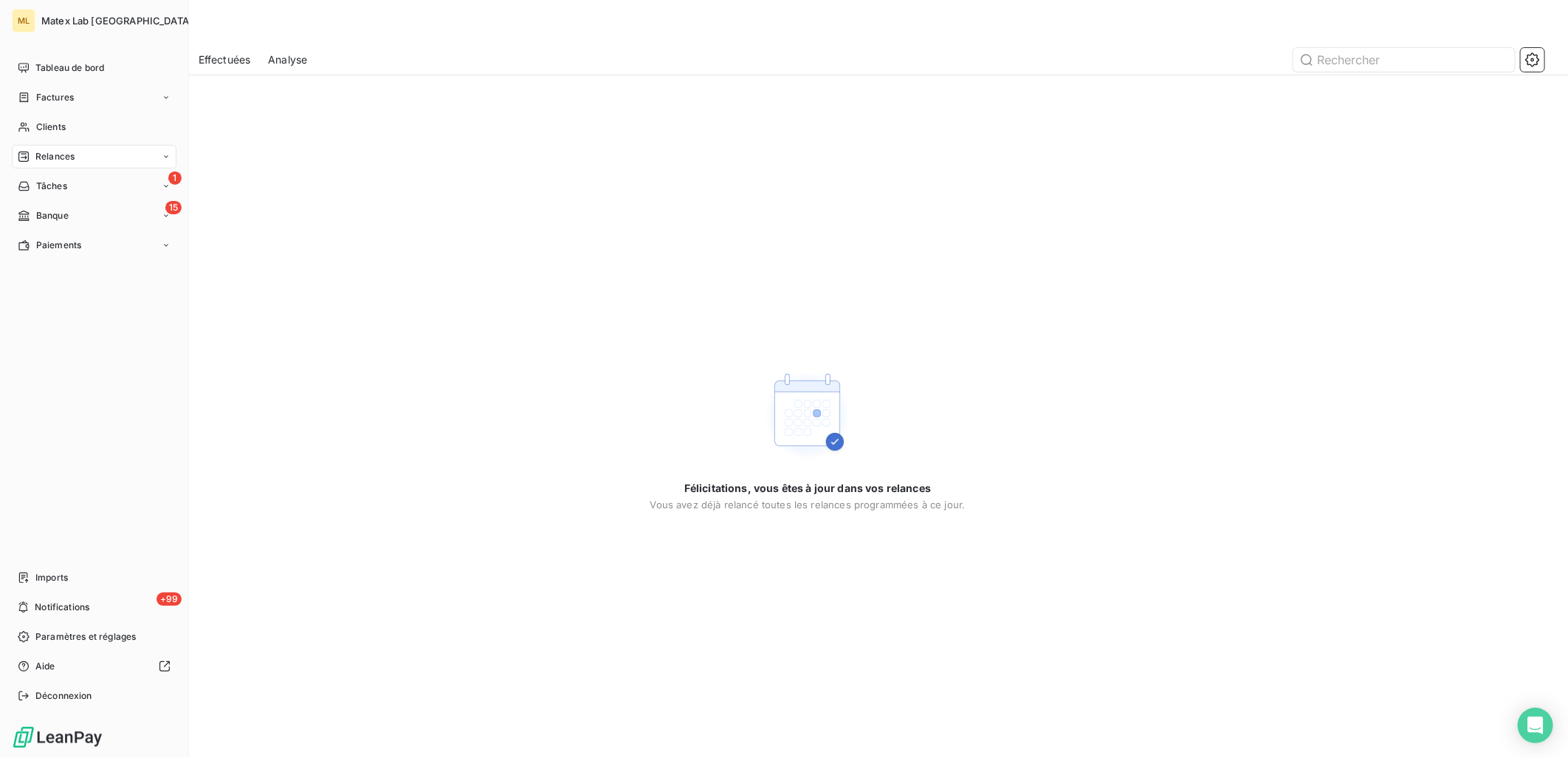
click at [21, 158] on icon at bounding box center [23, 156] width 11 height 11
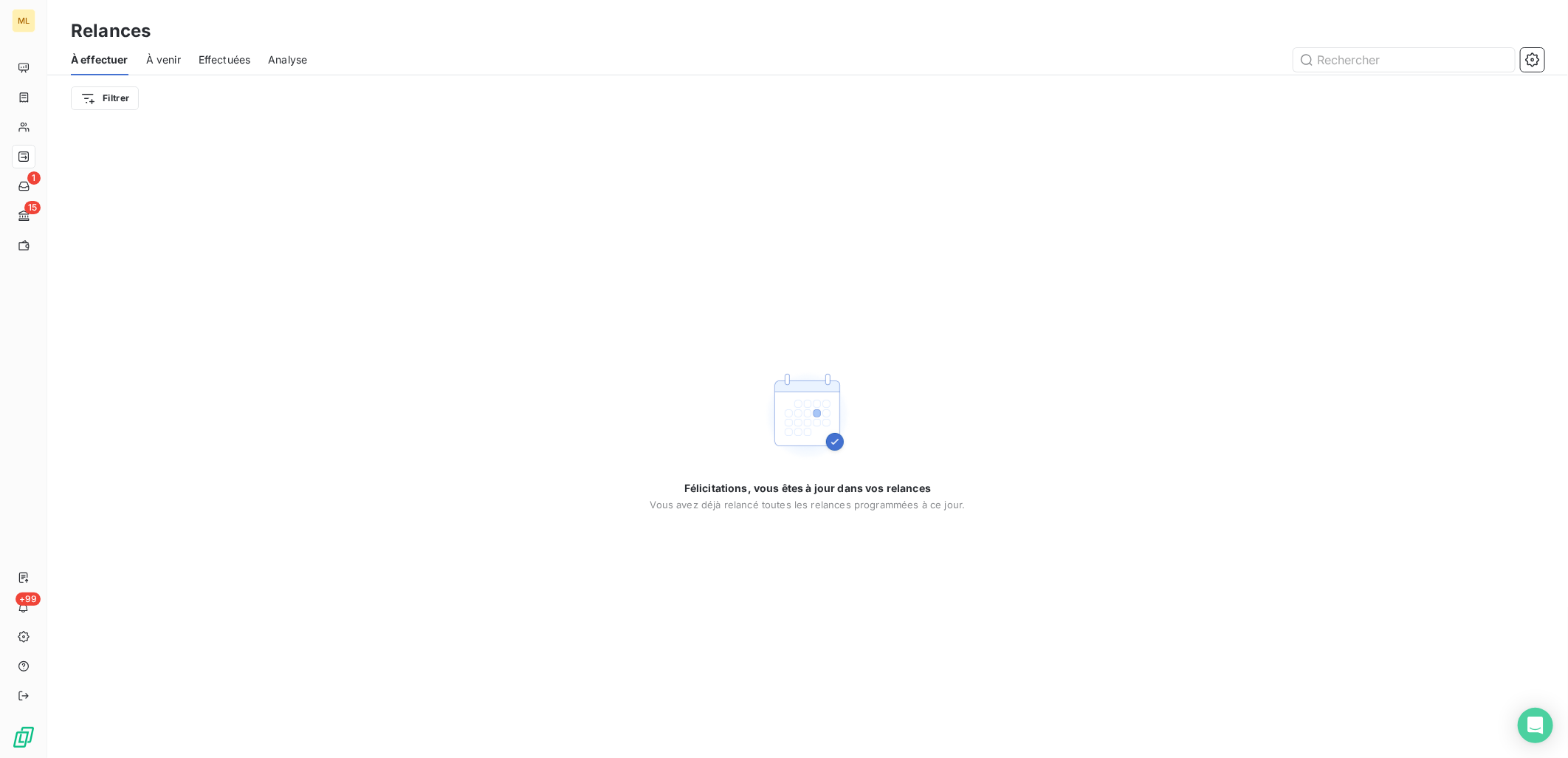
drag, startPoint x: 1339, startPoint y: 329, endPoint x: 810, endPoint y: 269, distance: 532.4
click at [1340, 329] on div "Félicitations, vous êtes à jour dans vos relances Vous avez déjà relancé toutes…" at bounding box center [807, 440] width 1521 height 637
click at [310, 238] on div "Félicitations, vous êtes à jour dans vos relances Vous avez déjà relancé toutes…" at bounding box center [807, 440] width 1521 height 637
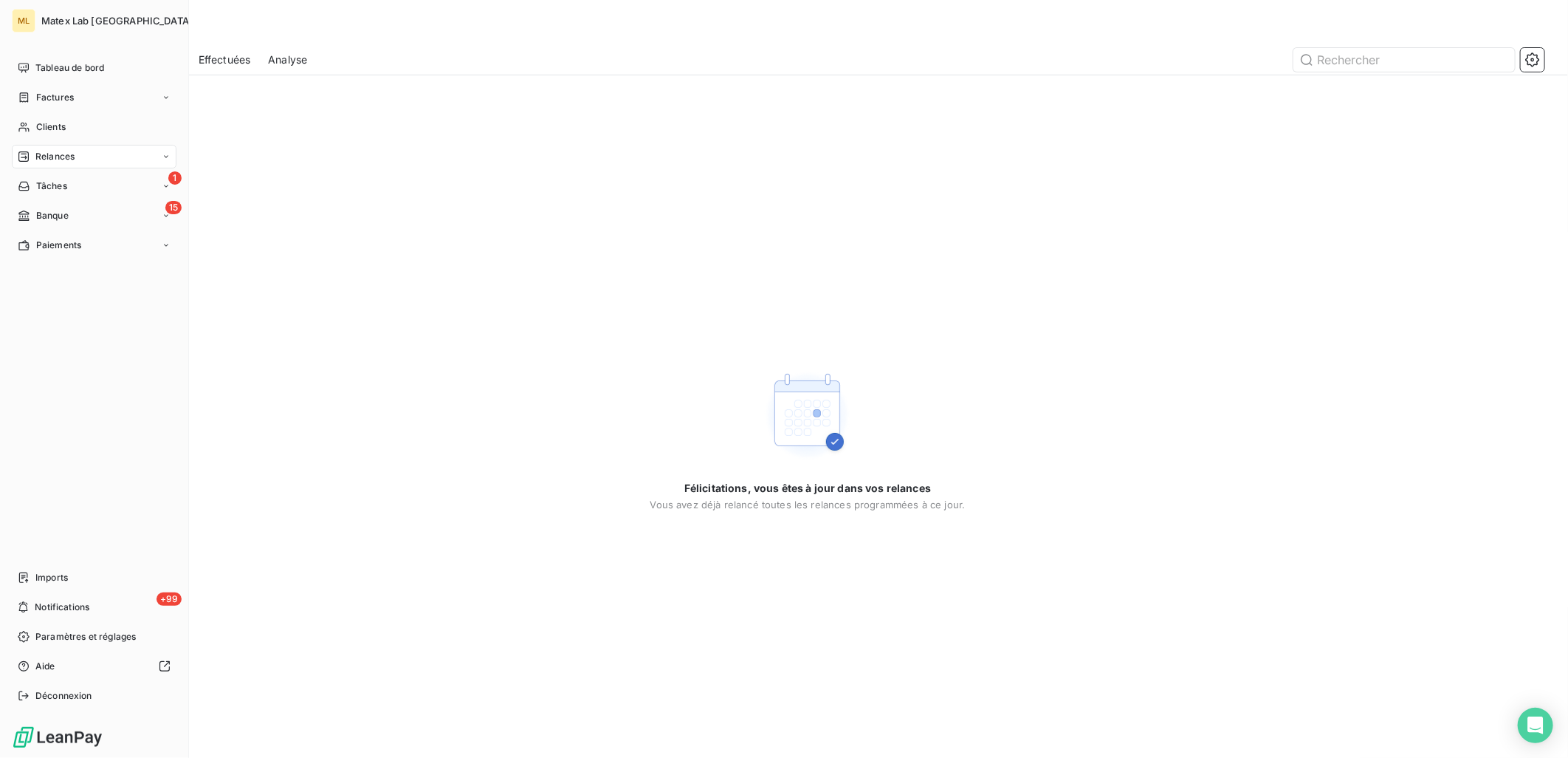
click at [47, 154] on span "Relances" at bounding box center [55, 157] width 39 height 13
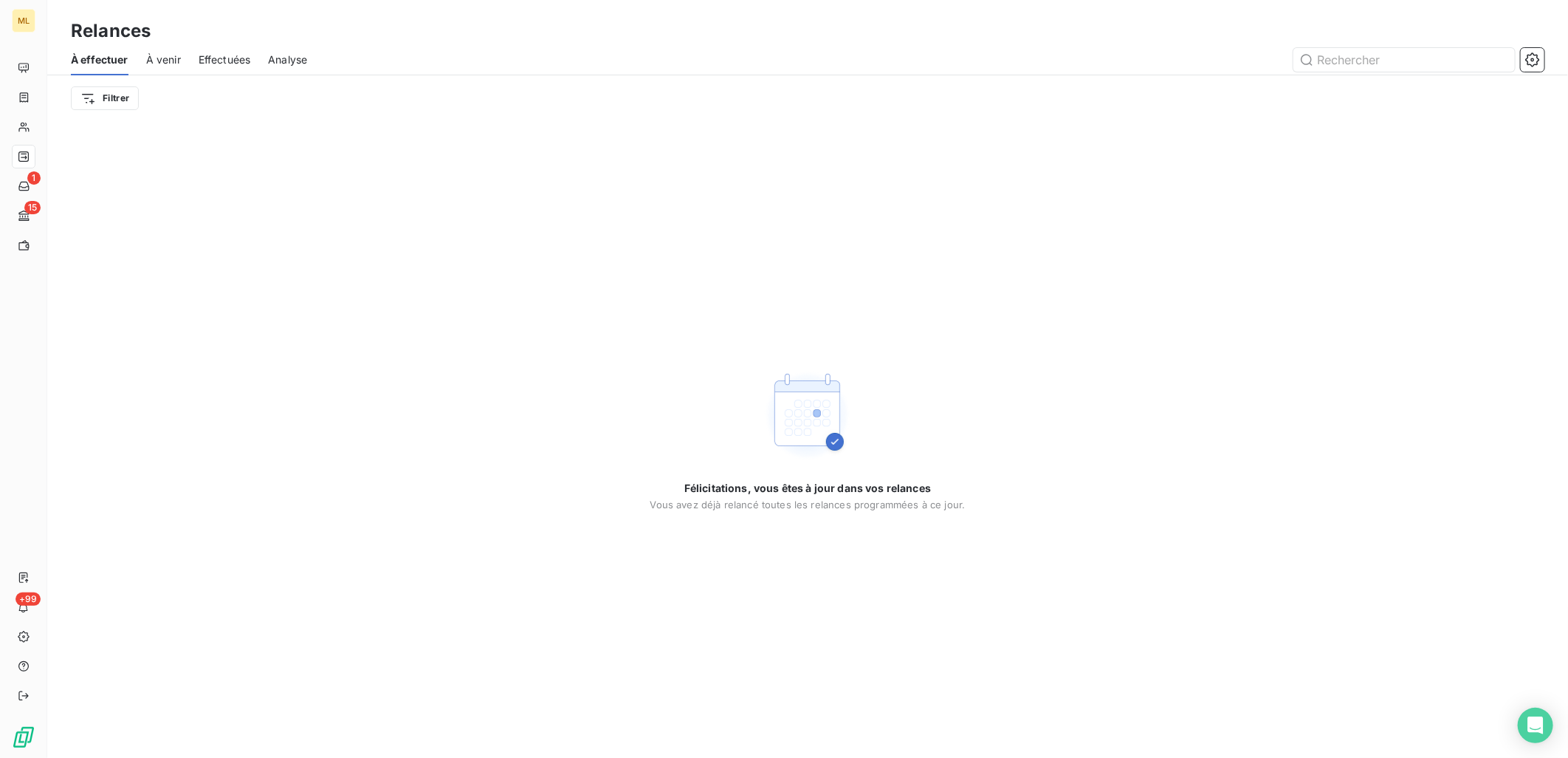
click at [715, 179] on div "Félicitations, vous êtes à jour dans vos relances Vous avez déjà relancé toutes…" at bounding box center [807, 440] width 1521 height 637
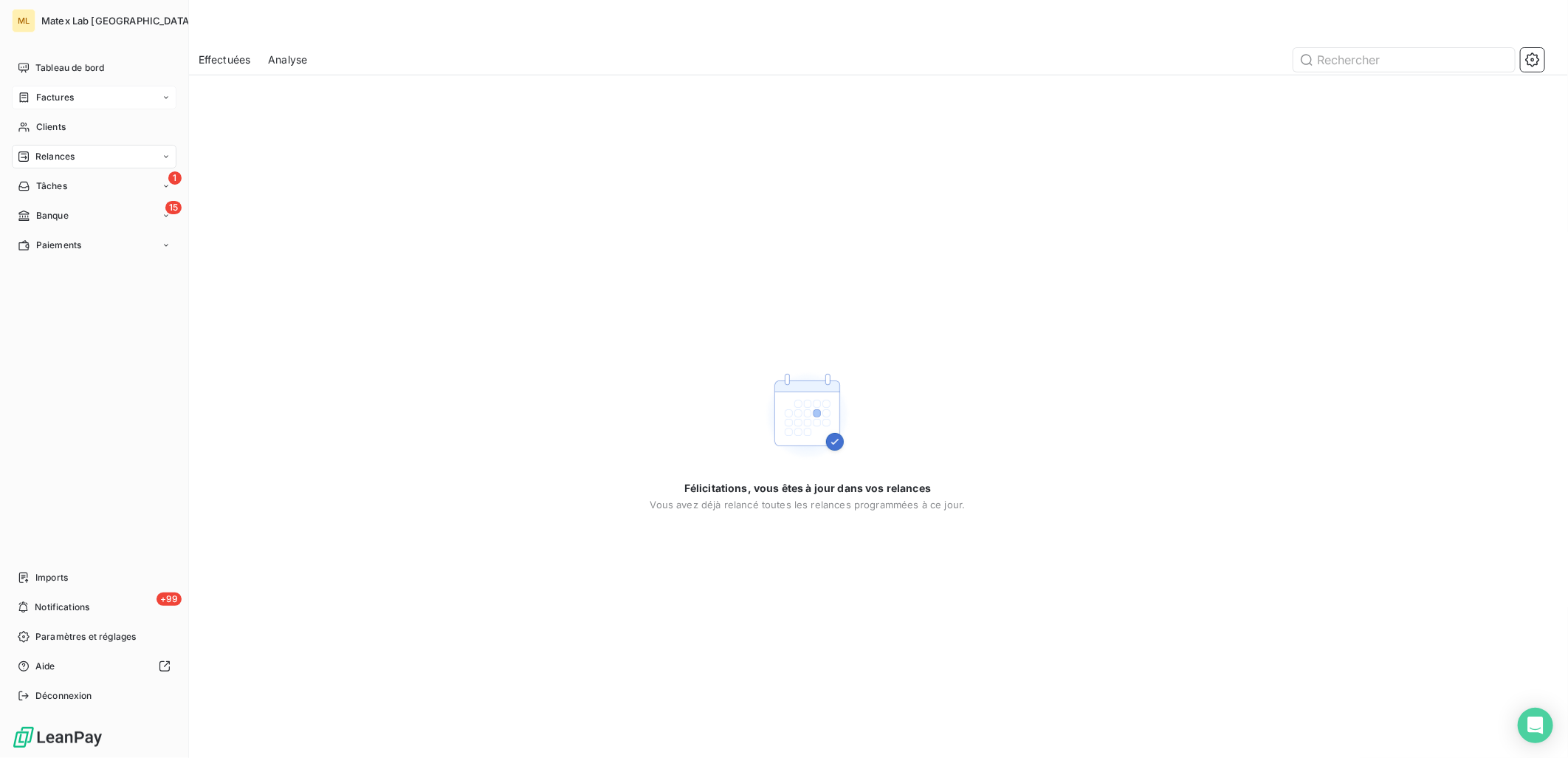
click at [44, 99] on span "Factures" at bounding box center [55, 97] width 38 height 13
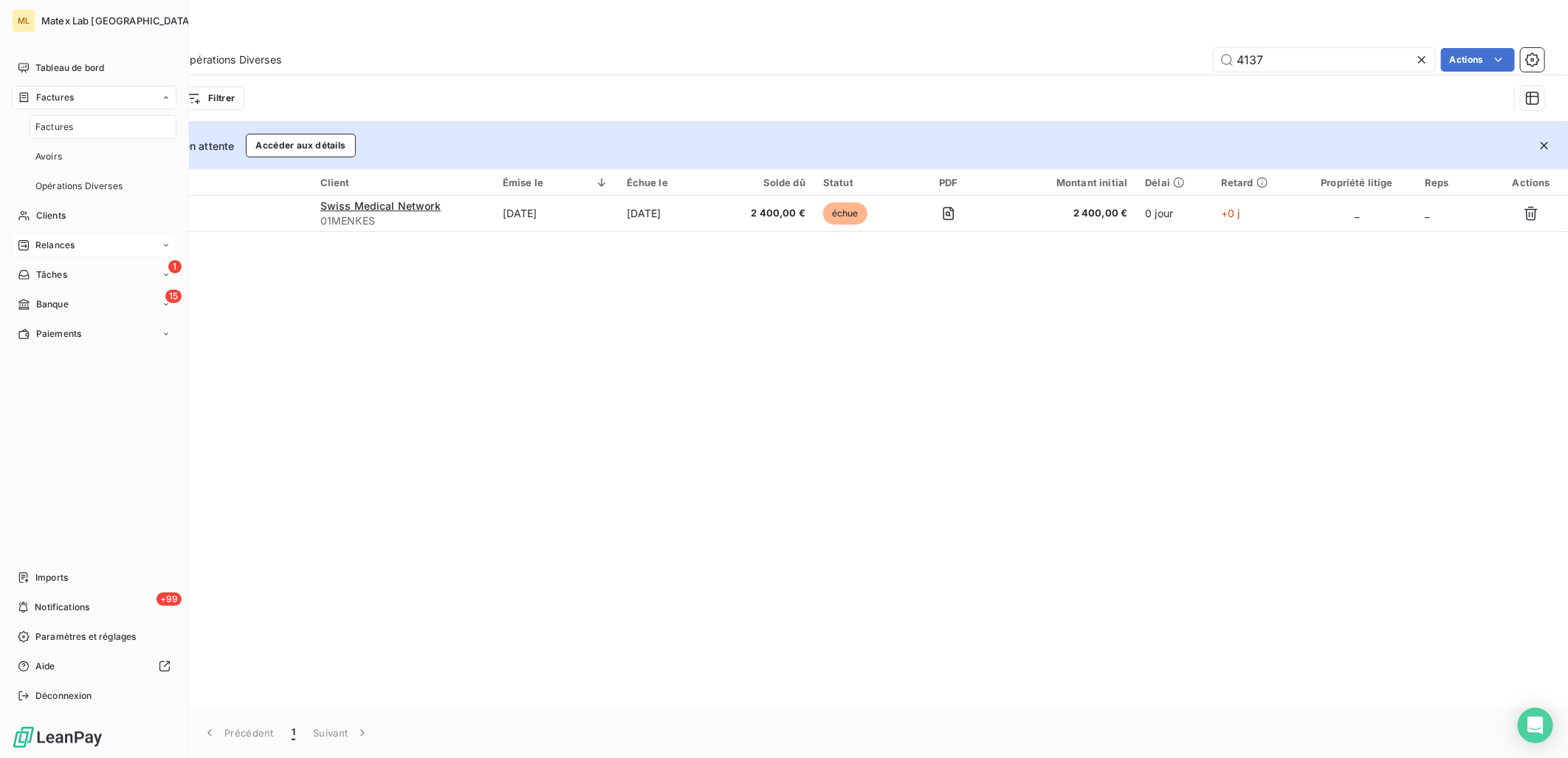
click at [85, 246] on div "Relances" at bounding box center [95, 245] width 165 height 23
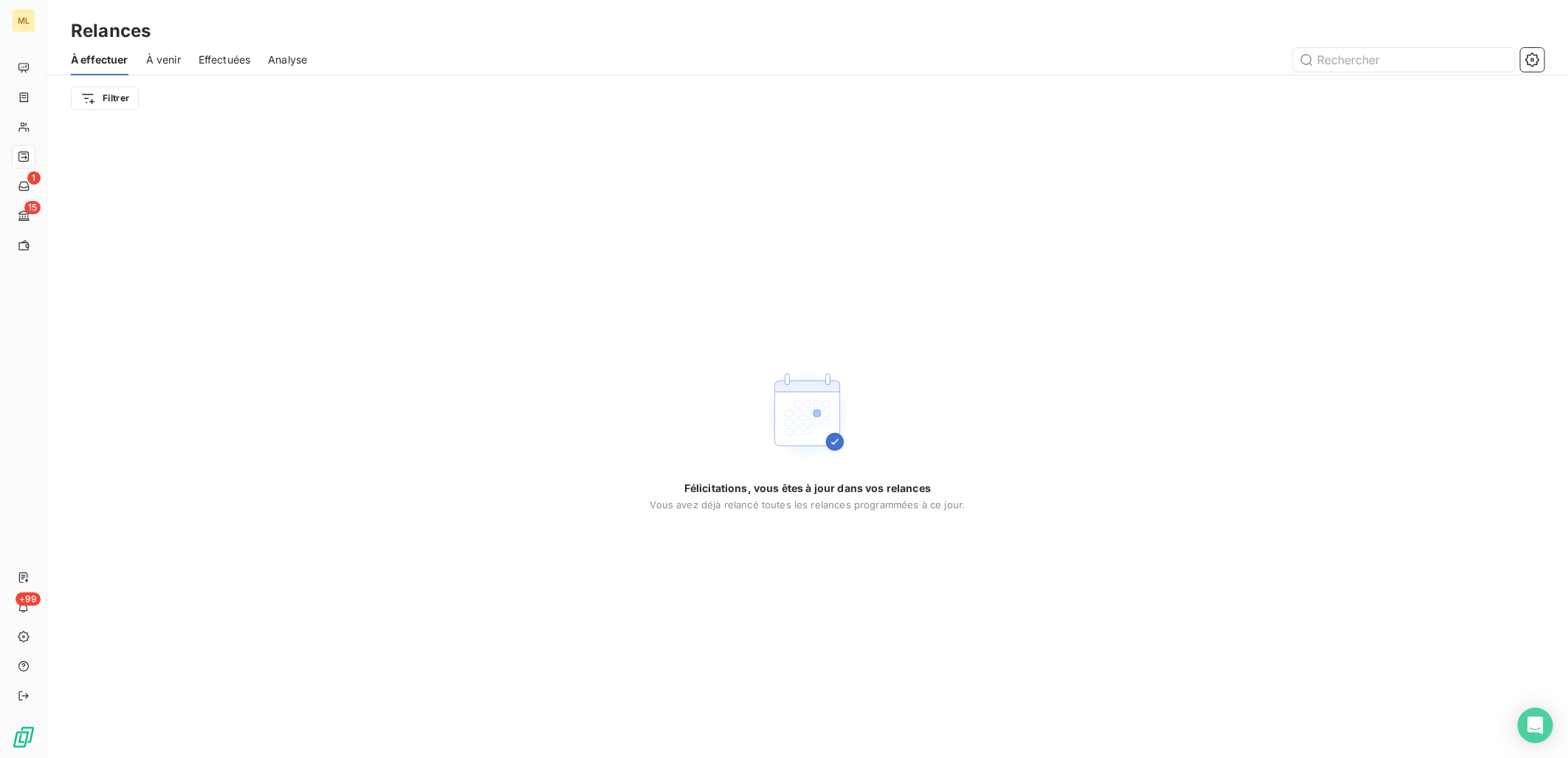
click at [225, 61] on span "Effectuées" at bounding box center [225, 60] width 53 height 15
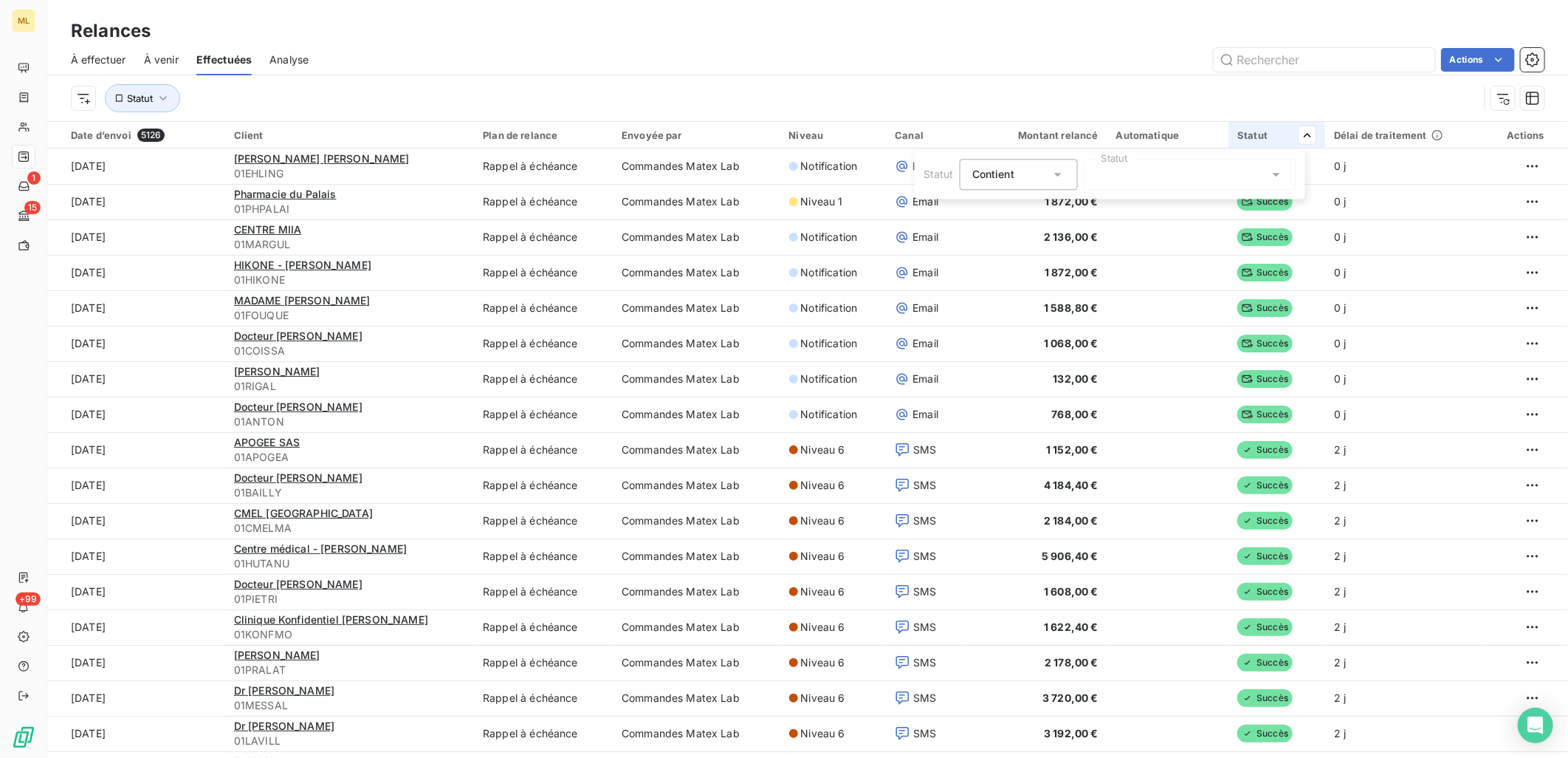
click at [1125, 177] on div at bounding box center [1190, 174] width 212 height 31
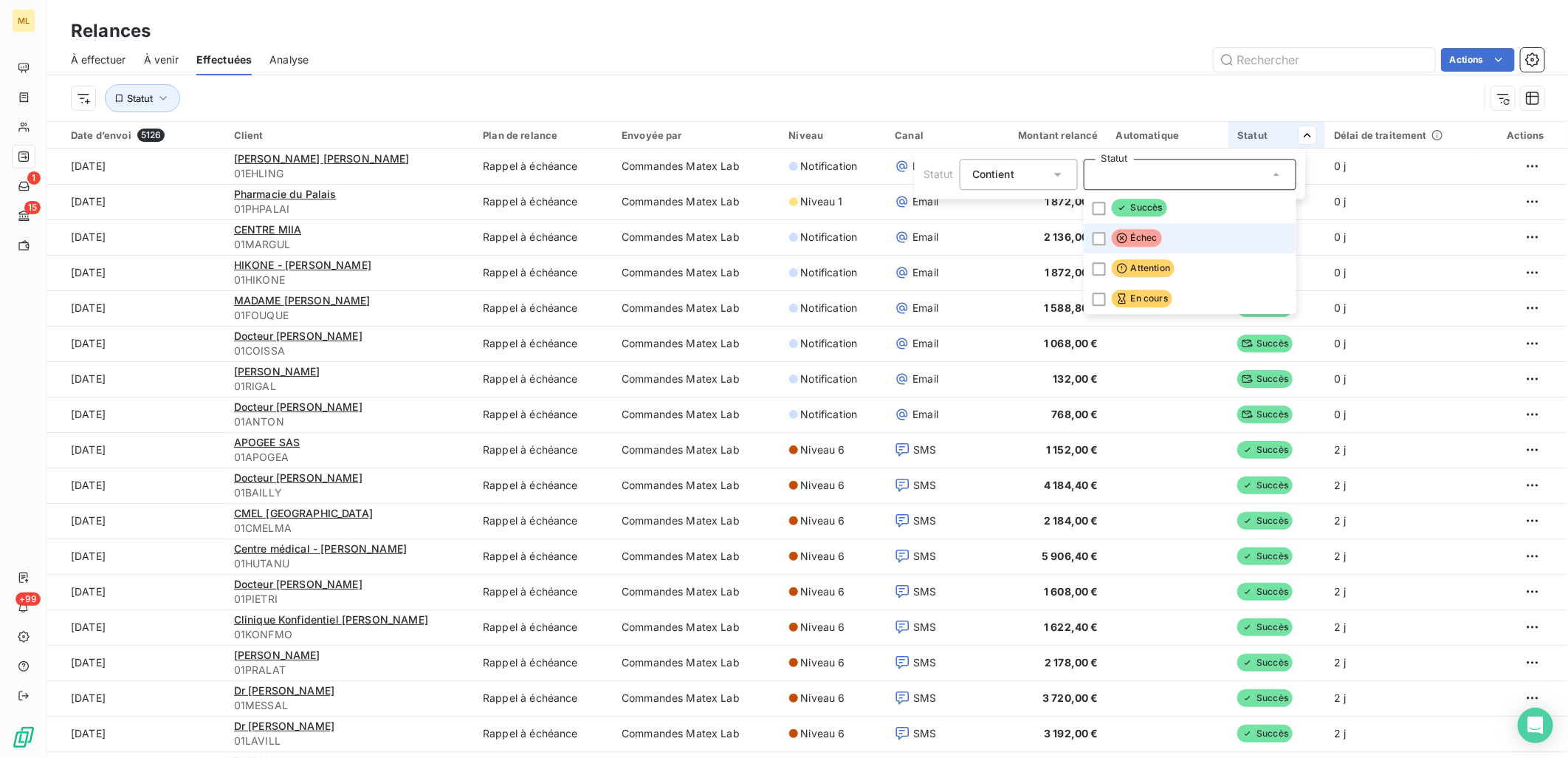
click at [1097, 246] on li "Échec" at bounding box center [1190, 238] width 212 height 30
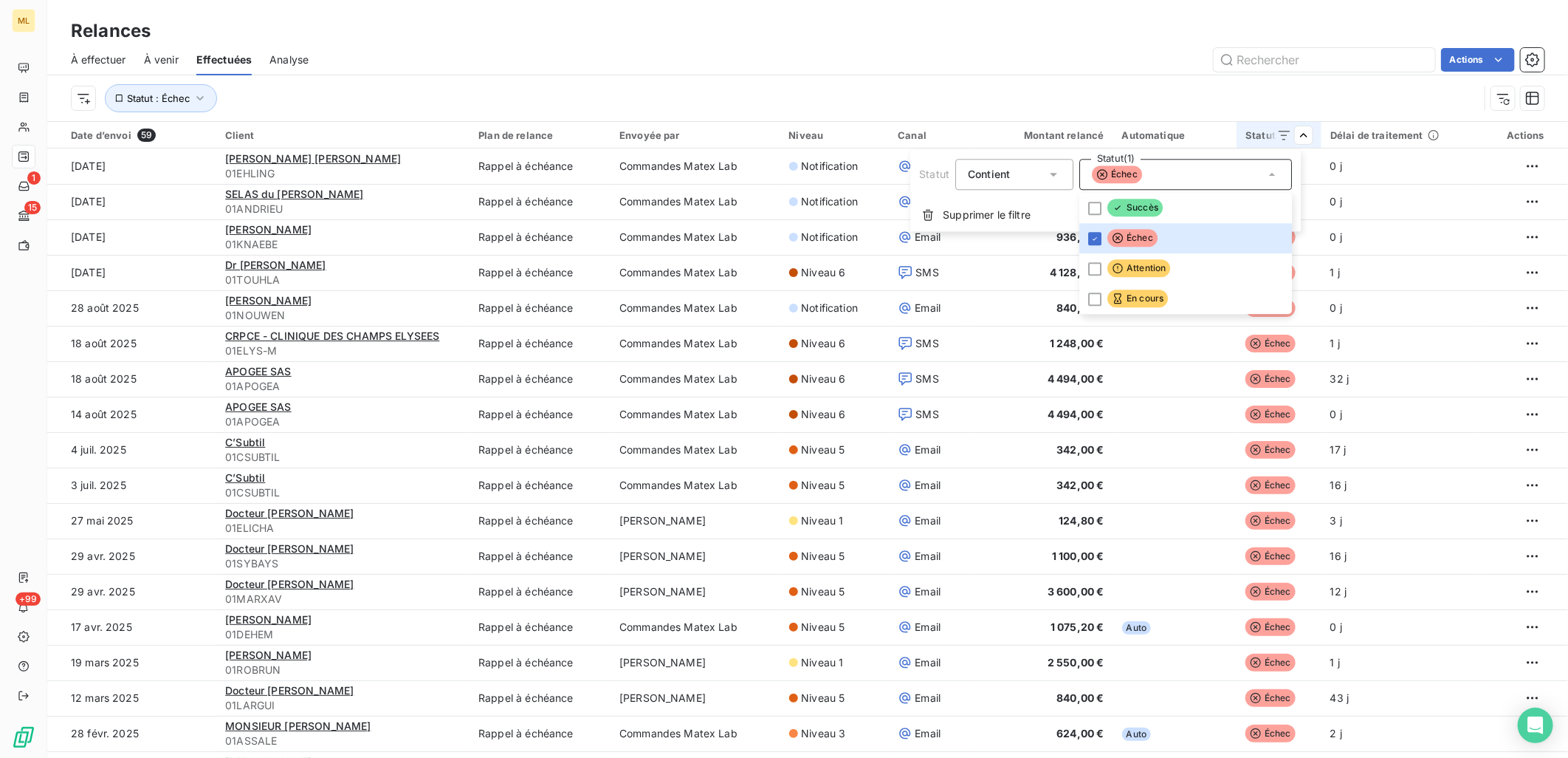
click at [1026, 43] on html "ML 1 15 +99 Relances À effectuer À venir Effectuées Analyse Actions Statut : Éc…" at bounding box center [784, 379] width 1568 height 758
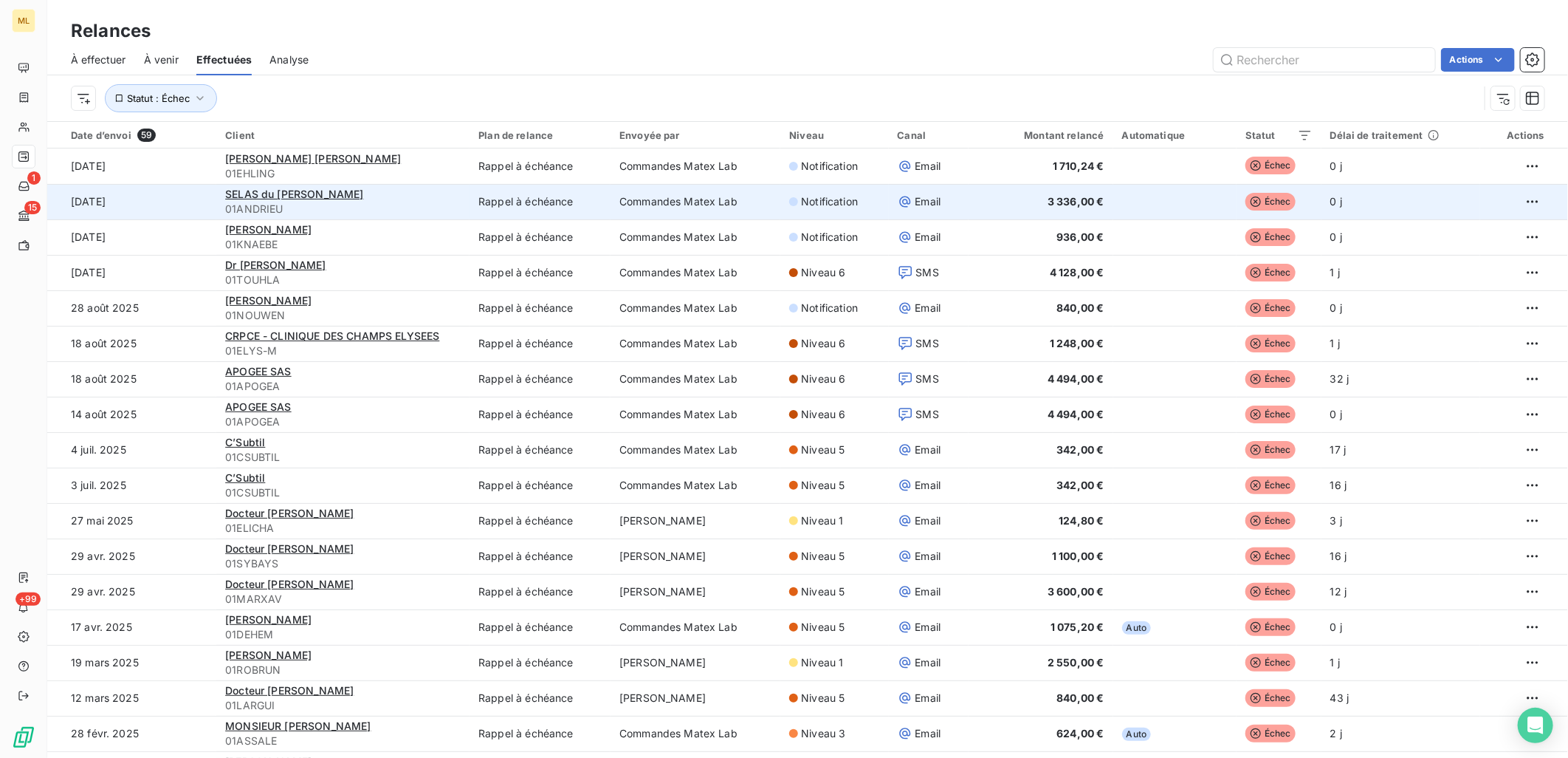
click at [529, 205] on td "Rappel à échéance" at bounding box center [540, 202] width 141 height 36
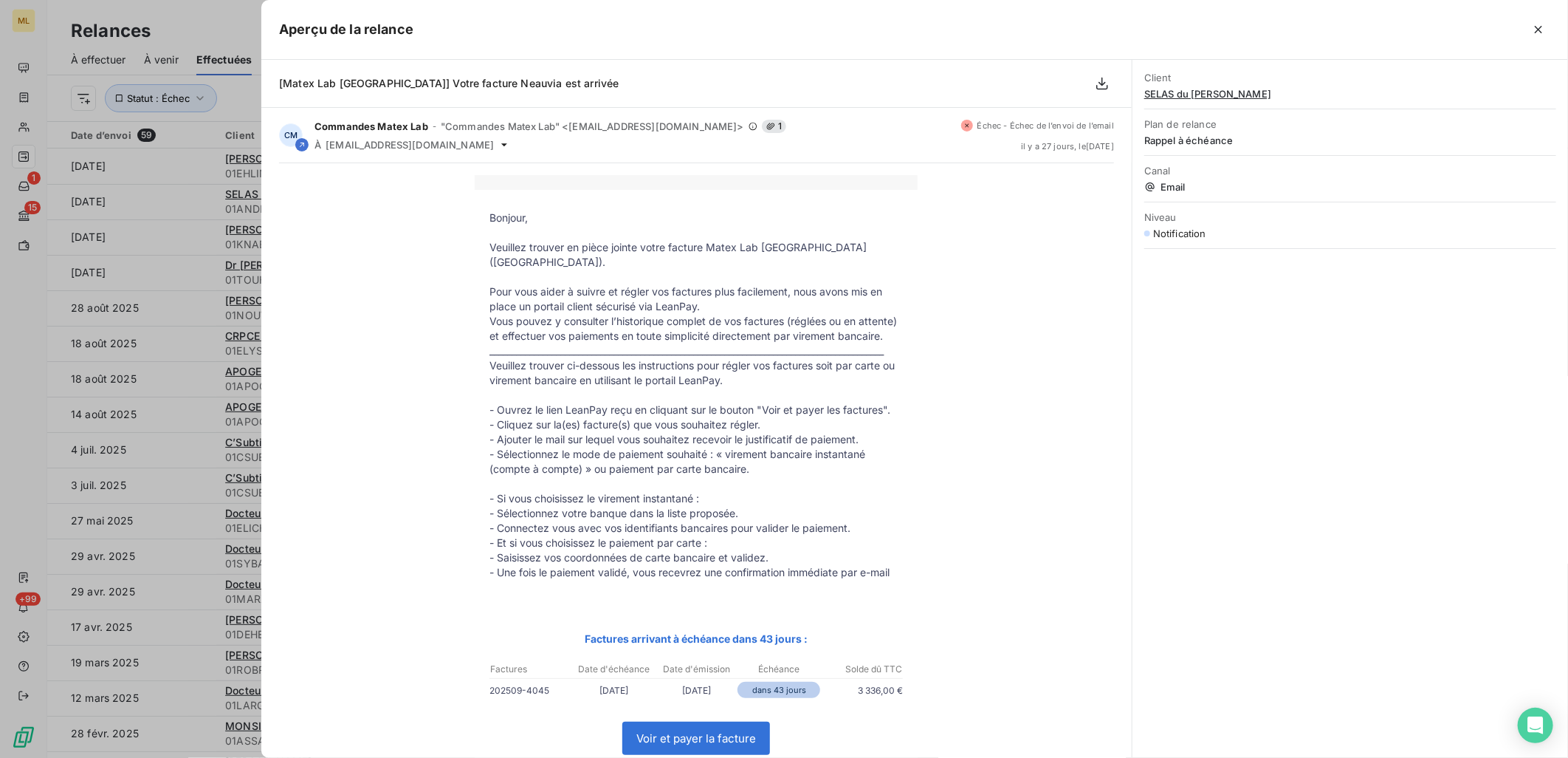
click at [285, 288] on div "Bonjour, Veuillez trouver en pièce jointe votre facture Matex Lab France (Neauv…" at bounding box center [696, 590] width 835 height 829
click at [210, 276] on div at bounding box center [784, 379] width 1568 height 758
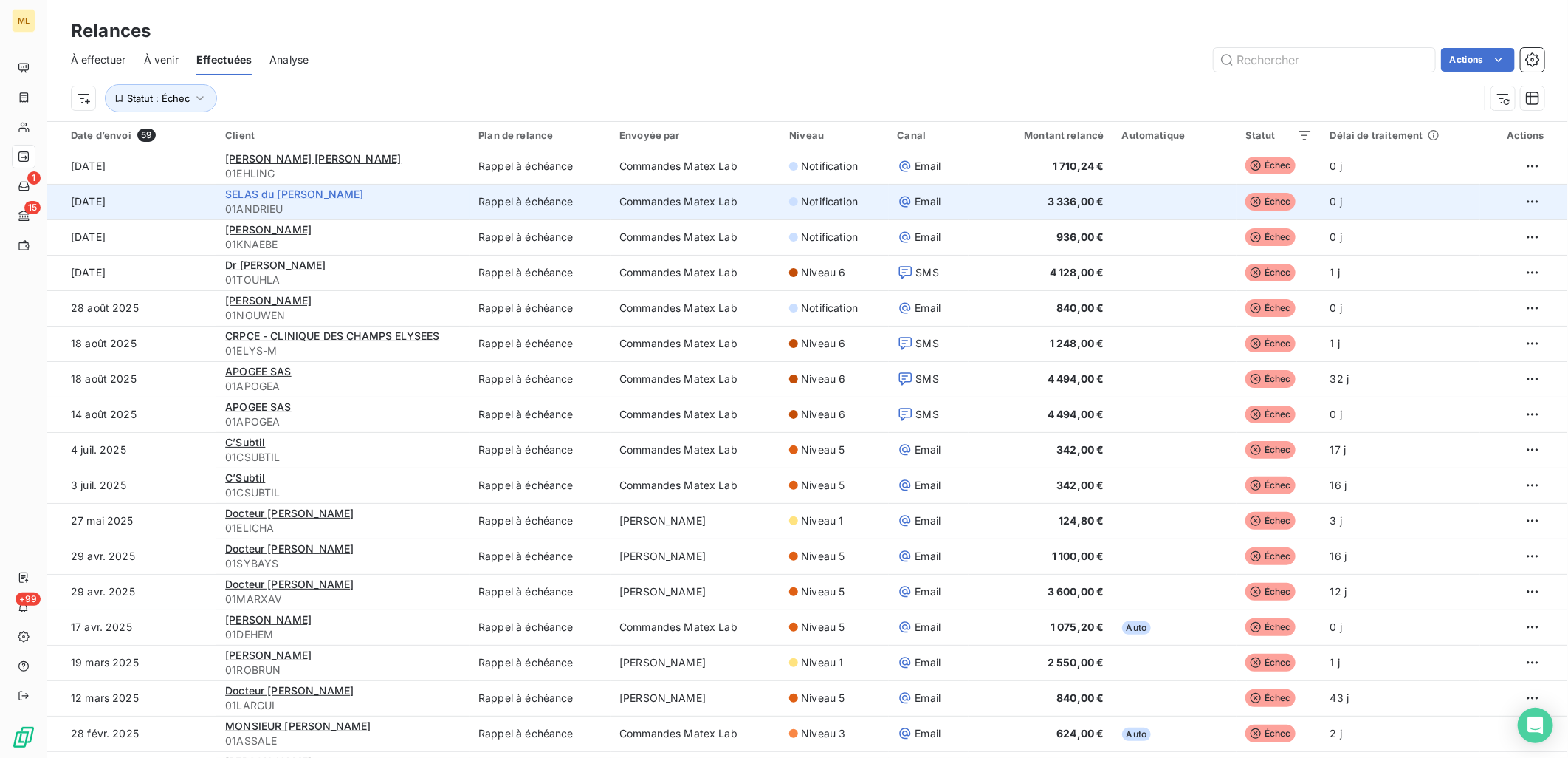
click at [332, 191] on span "SELAS du Dr ANDRIEU - DERMACARE" at bounding box center [294, 194] width 138 height 13
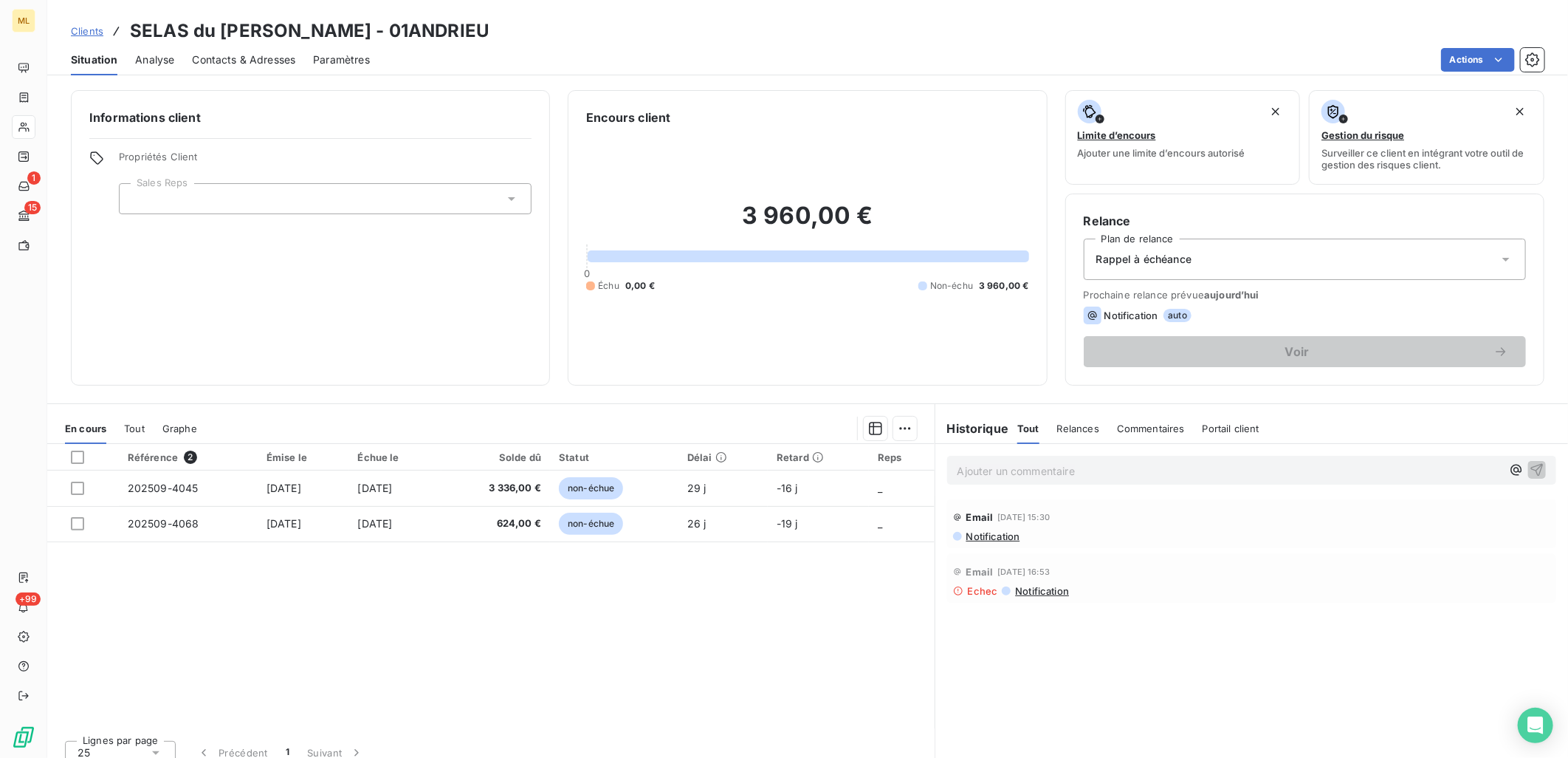
click at [292, 583] on div "Référence 2 Émise le Échue le Solde dû Statut Délai Retard Reps 202509-4045 16 …" at bounding box center [490, 586] width 887 height 284
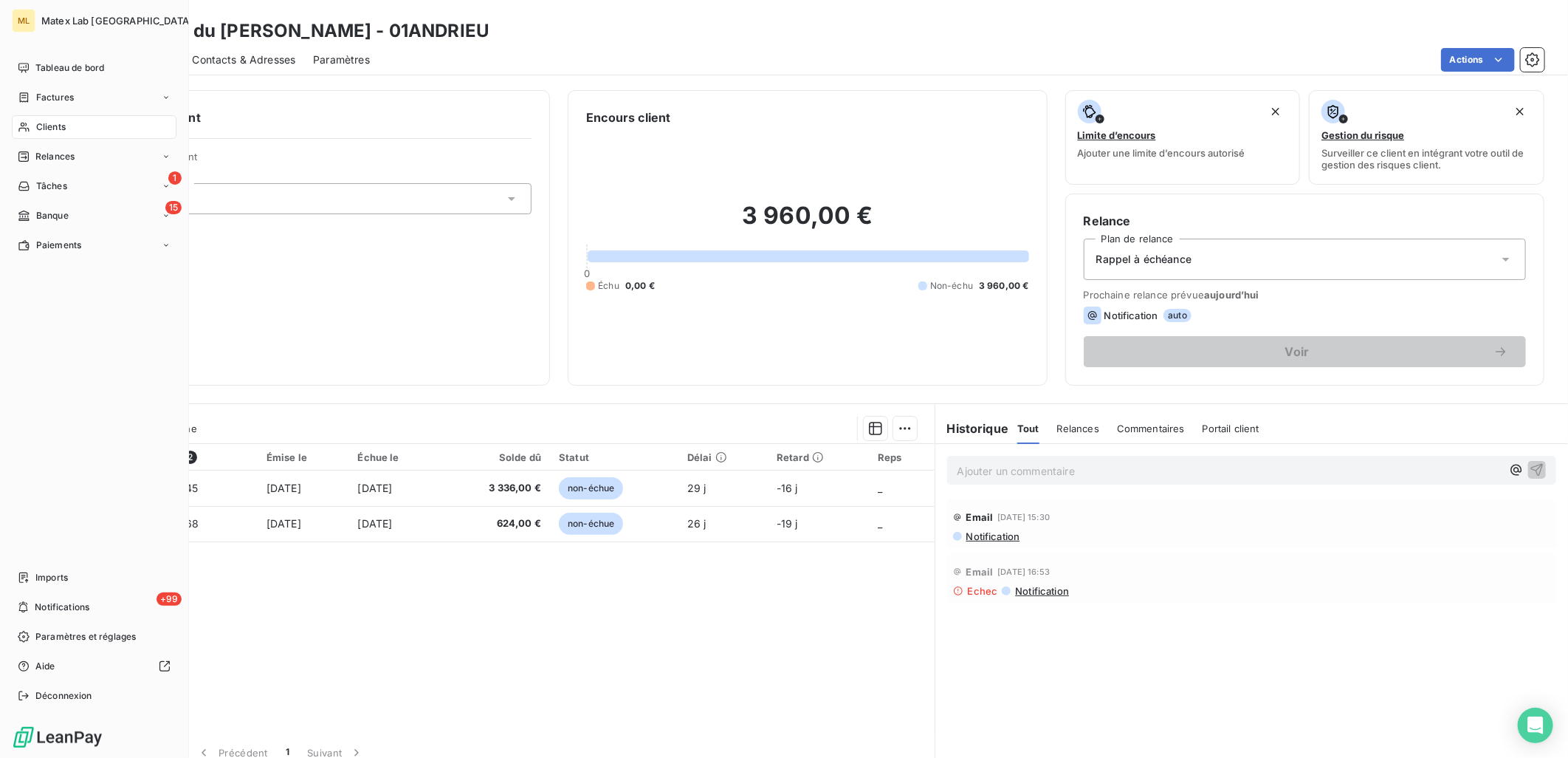
click at [64, 156] on span "Relances" at bounding box center [55, 157] width 39 height 13
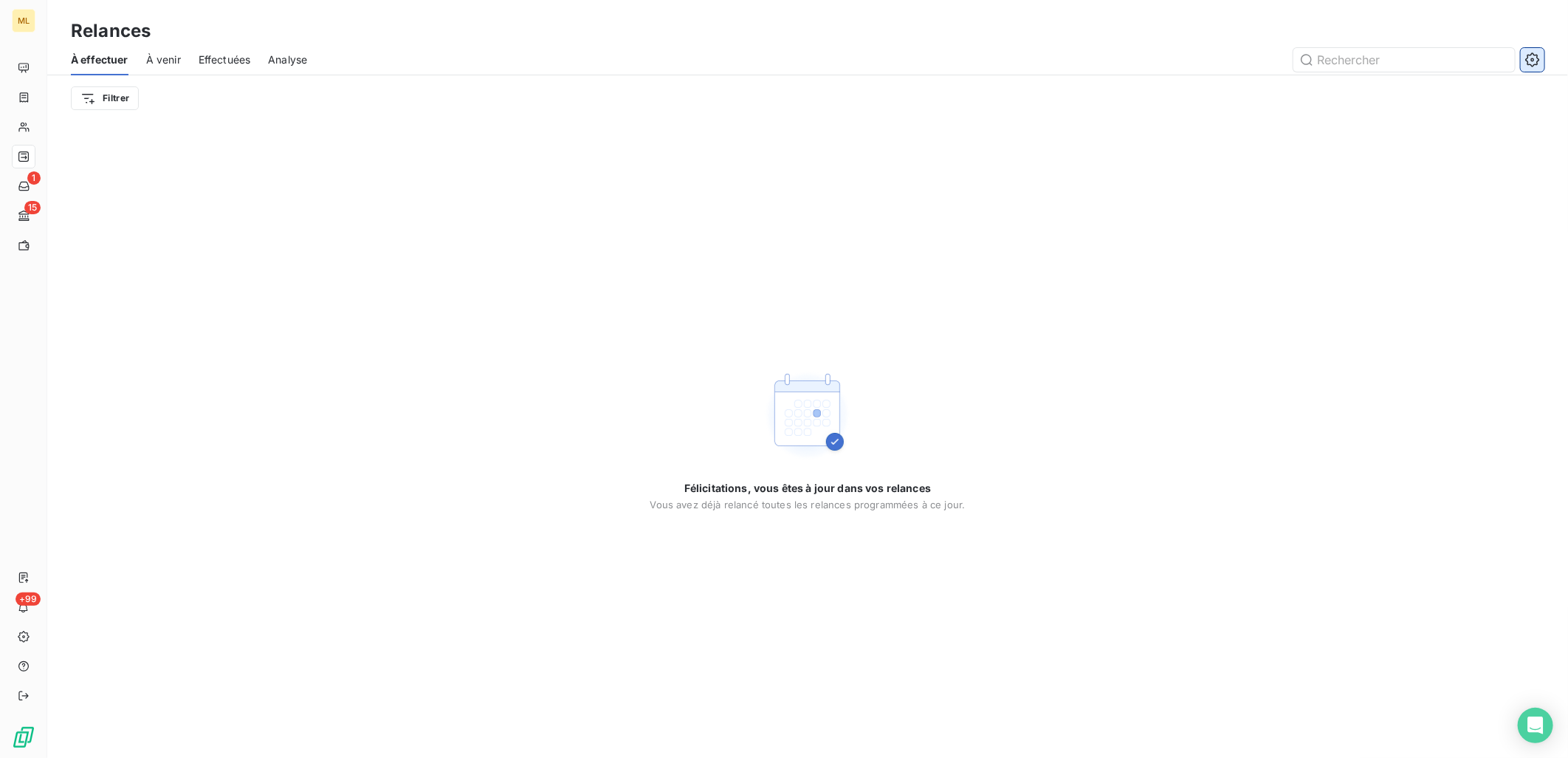
click at [1533, 59] on icon "button" at bounding box center [1532, 59] width 4 height 4
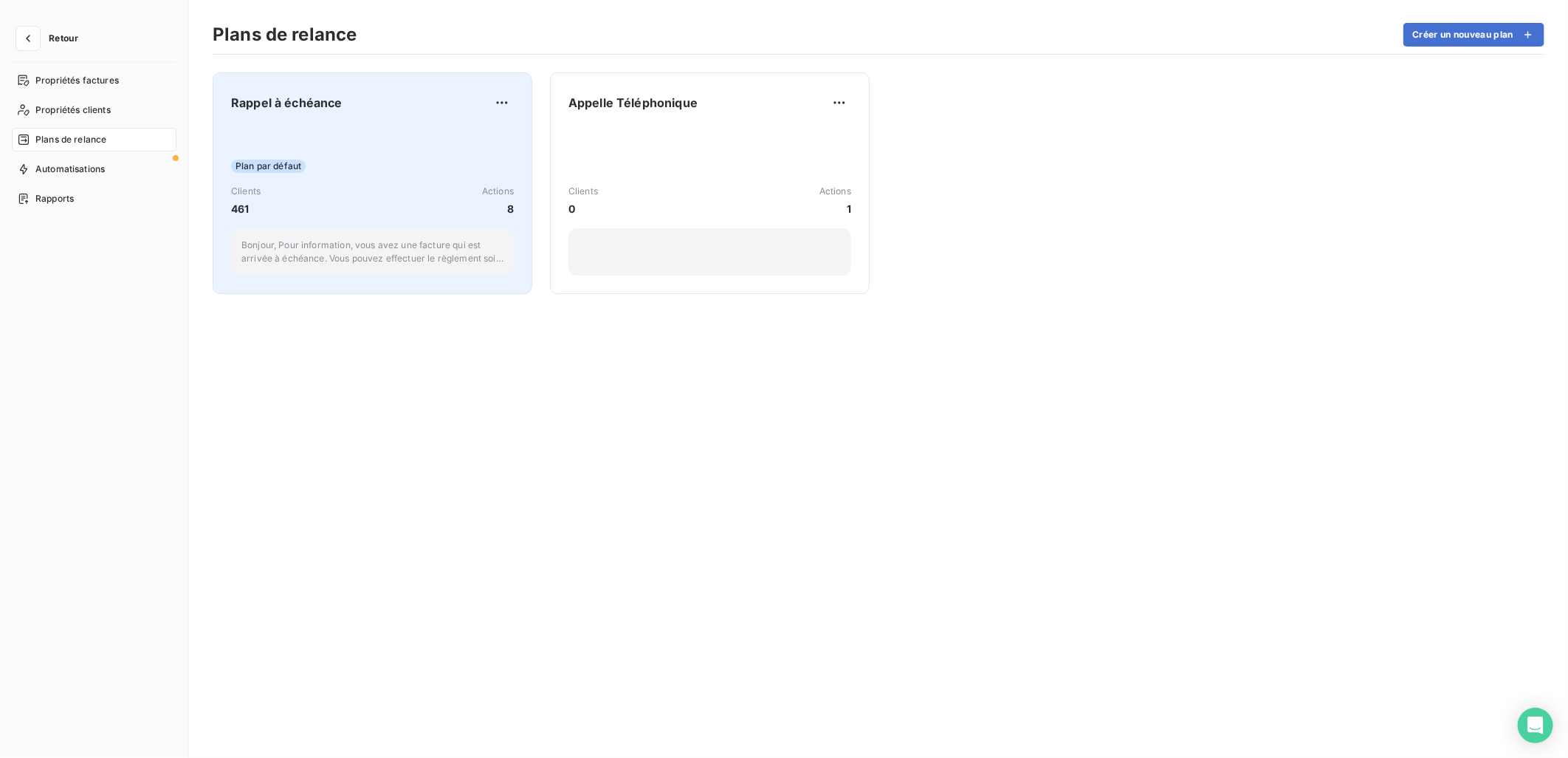
click at [356, 143] on div "Plan par défaut Clients 461 Actions 8 Bonjour, Pour information, vous avez une …" at bounding box center [372, 200] width 283 height 149
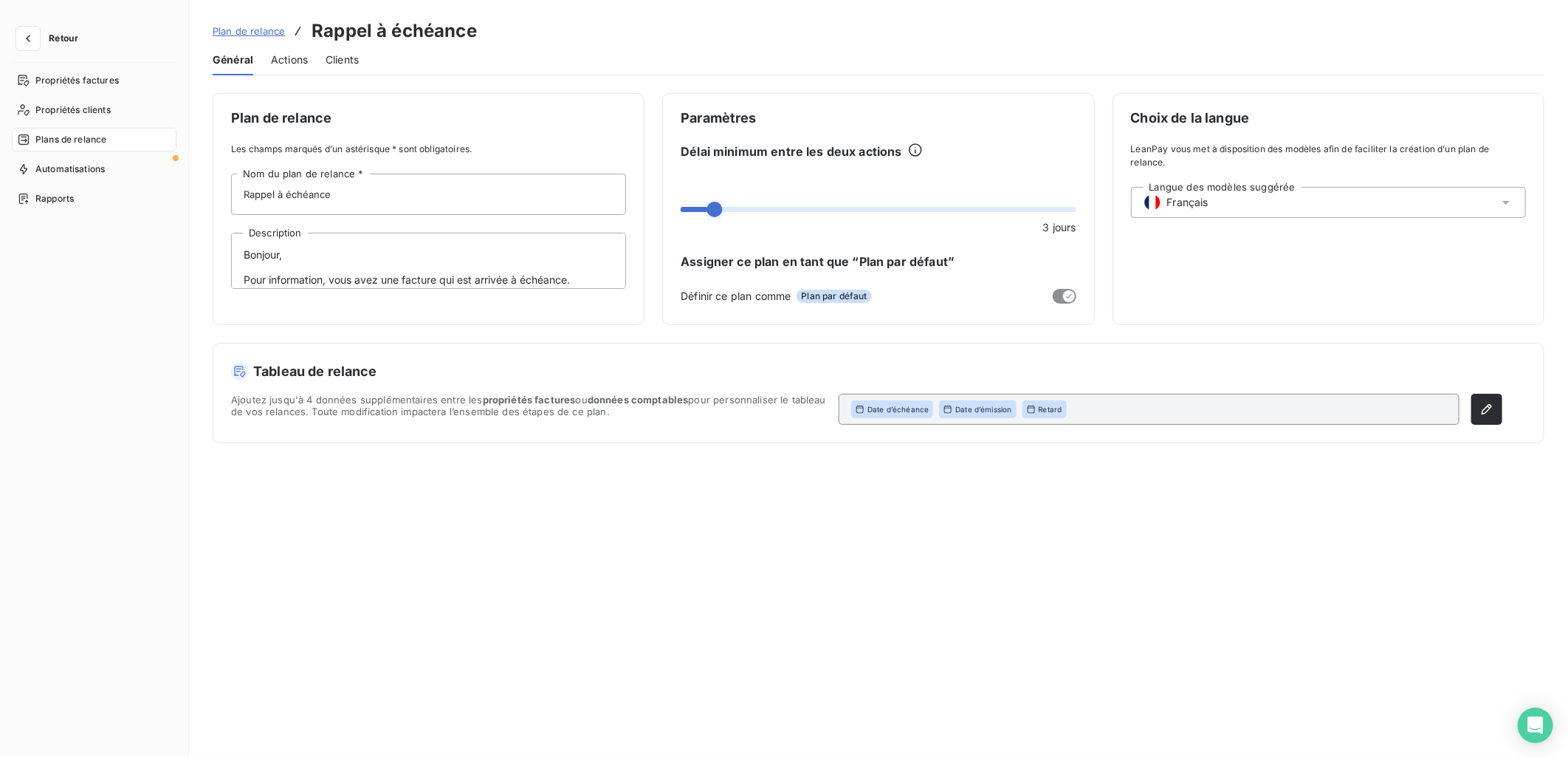
click at [300, 63] on span "Actions" at bounding box center [289, 60] width 37 height 15
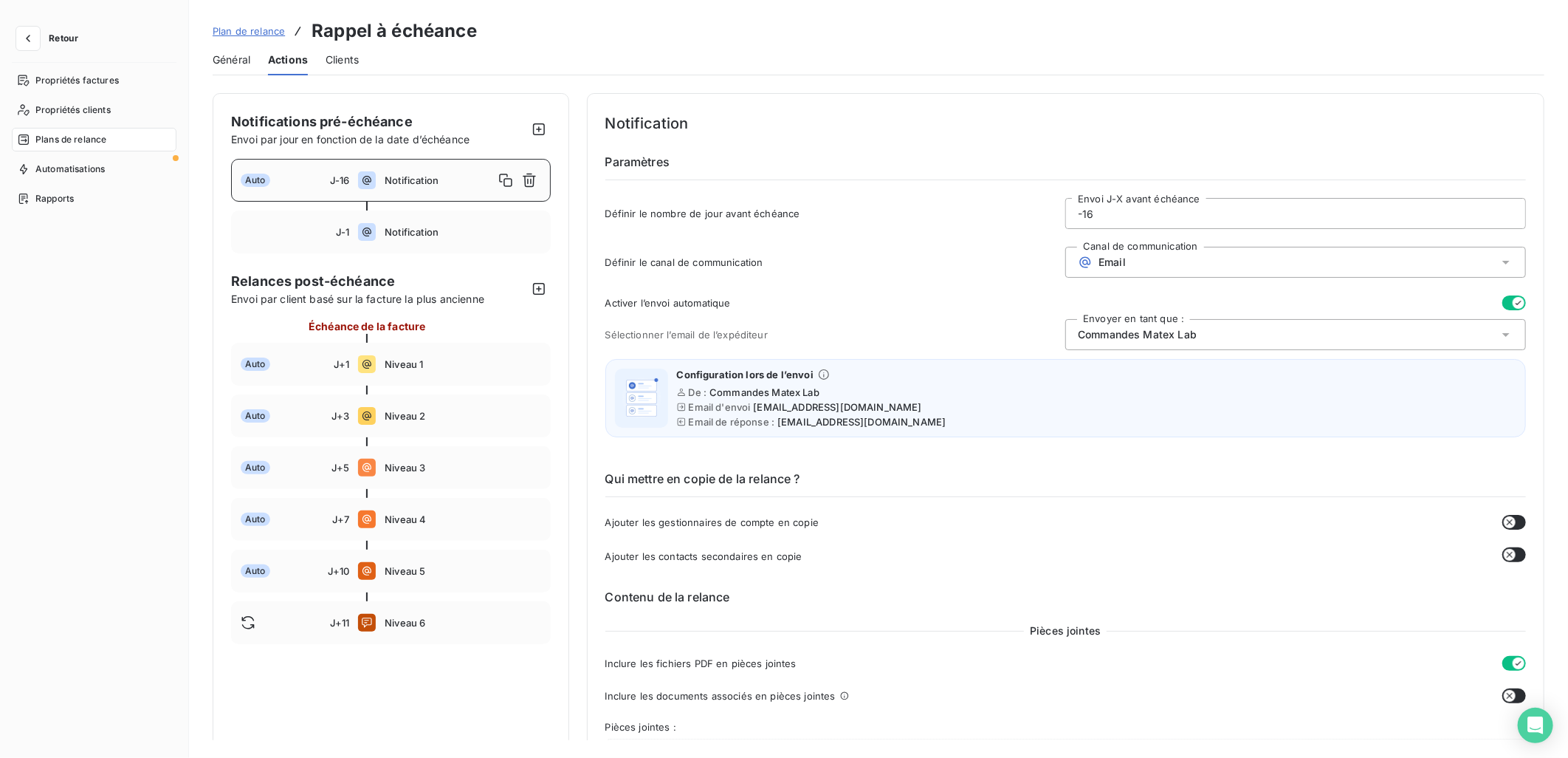
click at [57, 44] on button "Retour" at bounding box center [51, 38] width 78 height 23
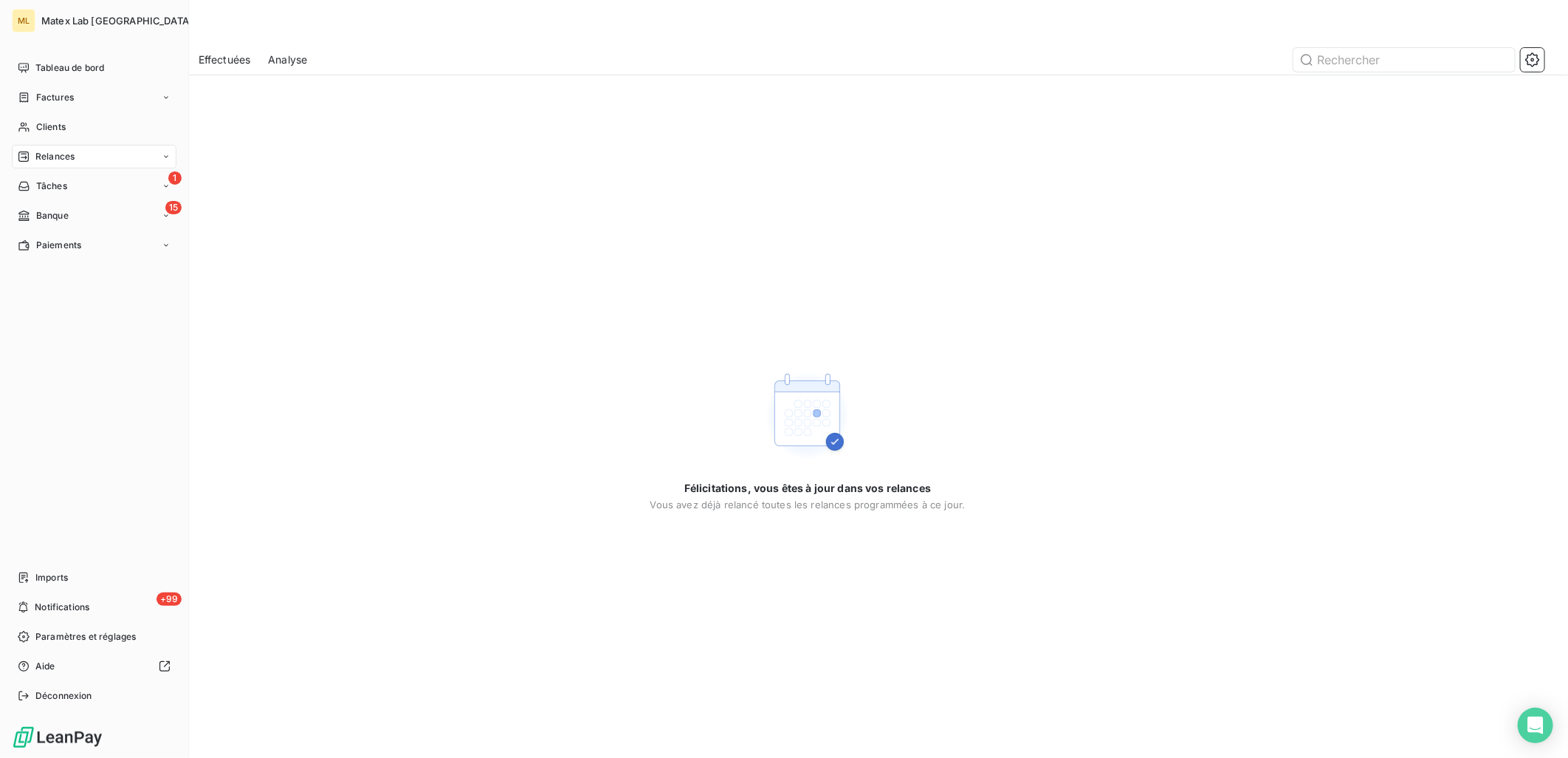
click at [40, 159] on span "Relances" at bounding box center [55, 157] width 39 height 13
click at [67, 187] on span "À effectuer" at bounding box center [59, 186] width 48 height 13
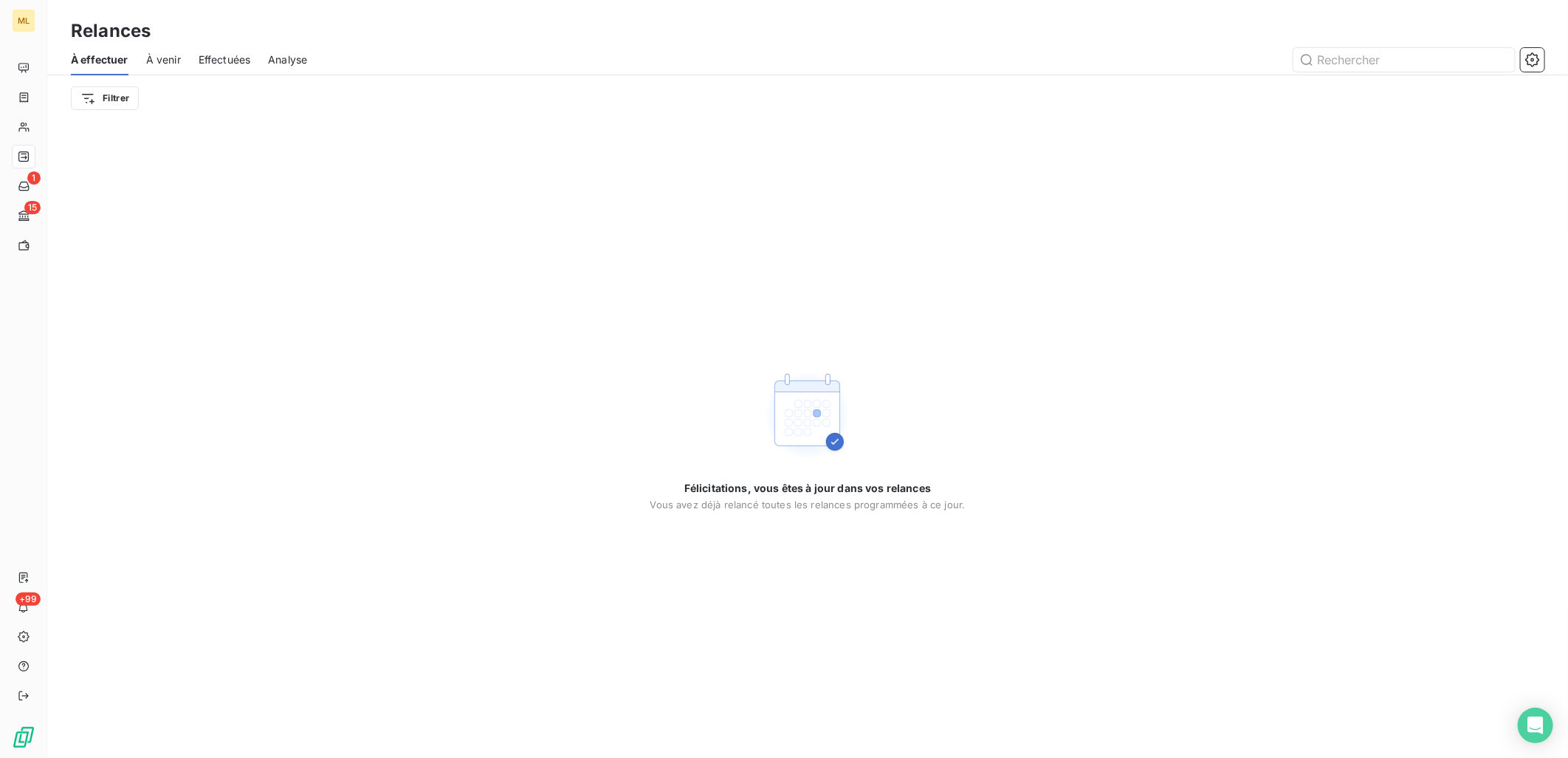
click at [417, 39] on div "Relances" at bounding box center [807, 31] width 1521 height 27
click at [151, 56] on span "À venir" at bounding box center [163, 60] width 35 height 15
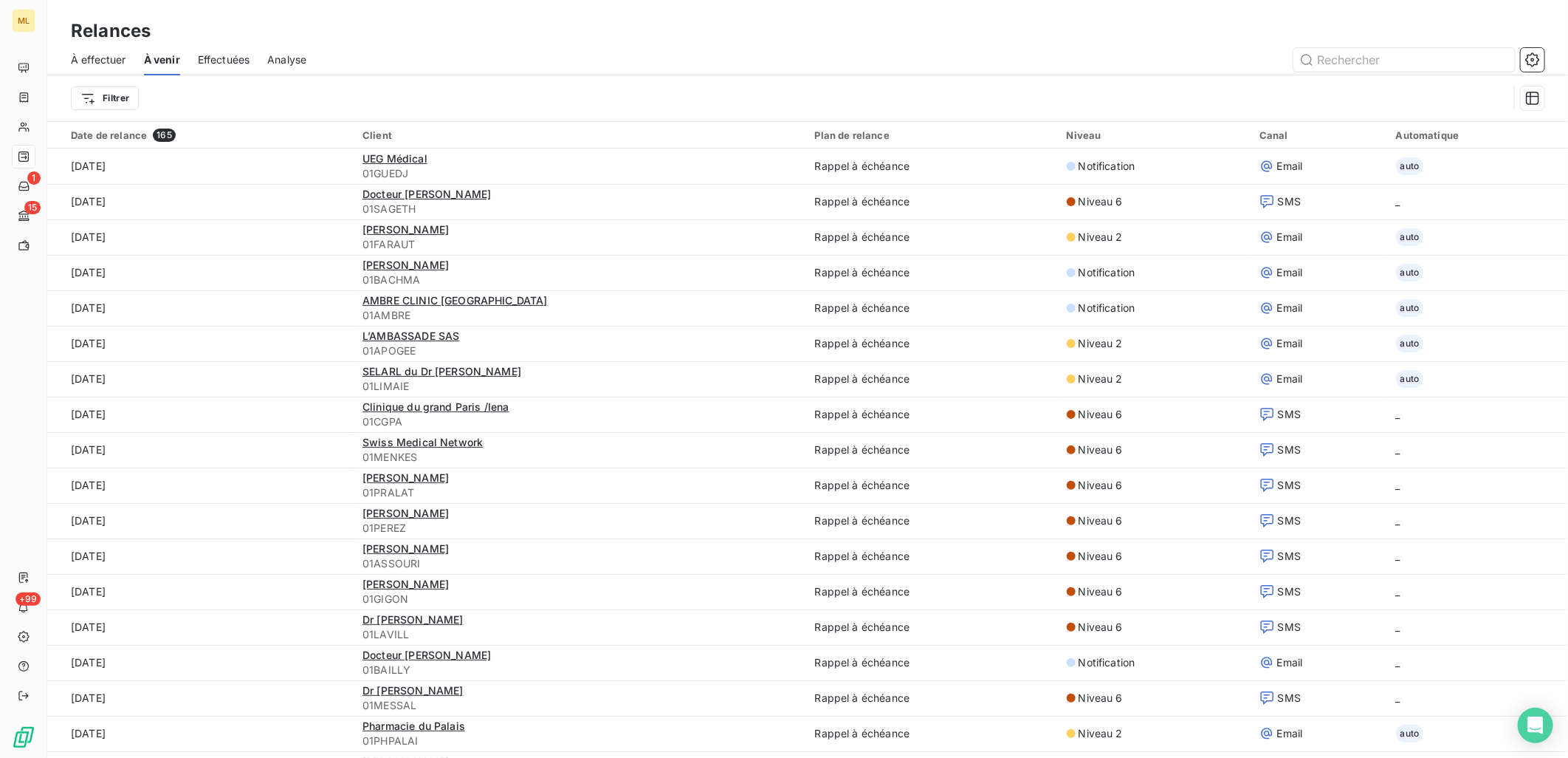
click at [89, 56] on span "À effectuer" at bounding box center [99, 60] width 56 height 15
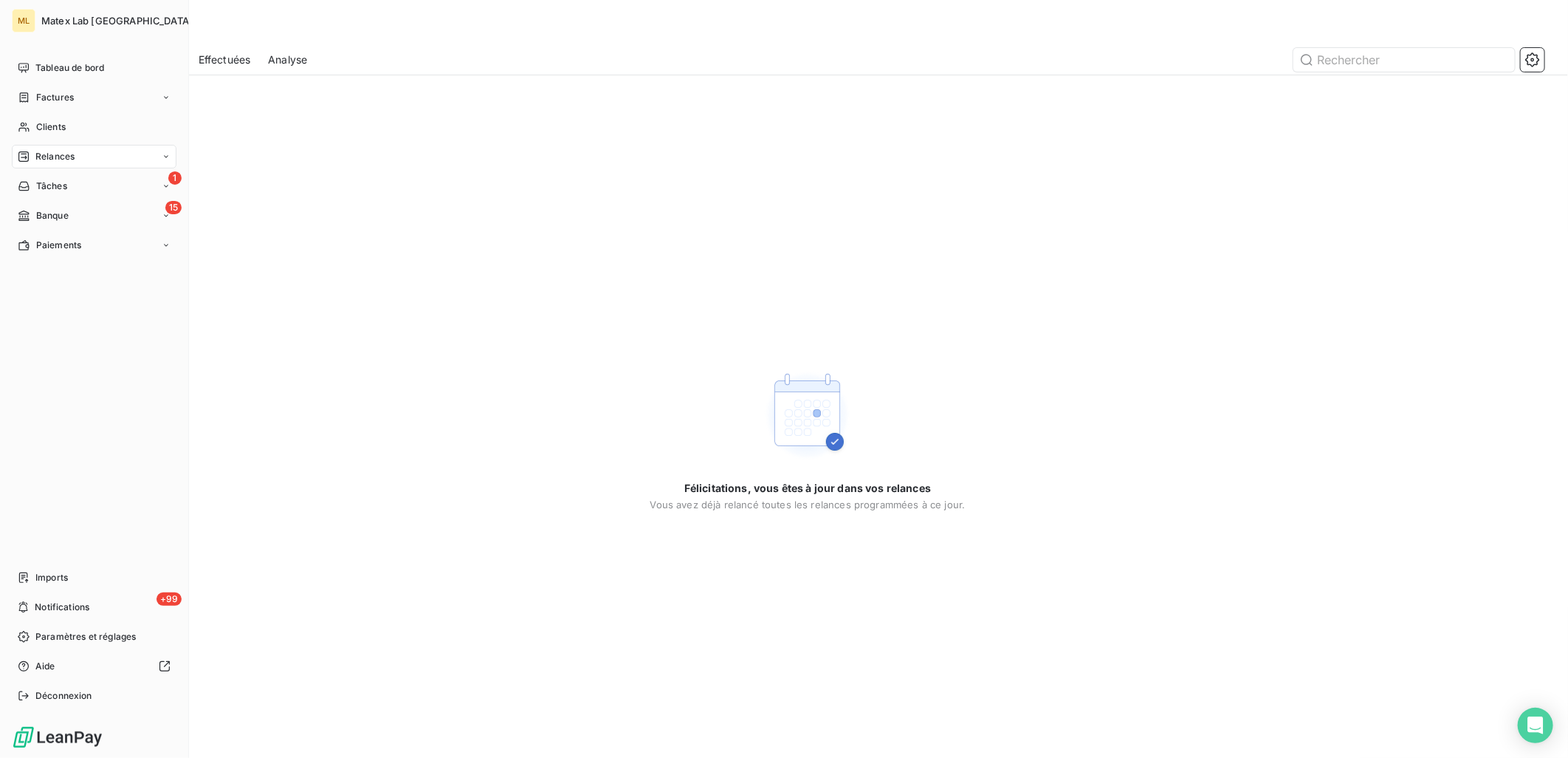
click at [52, 150] on span "Relances" at bounding box center [55, 157] width 39 height 13
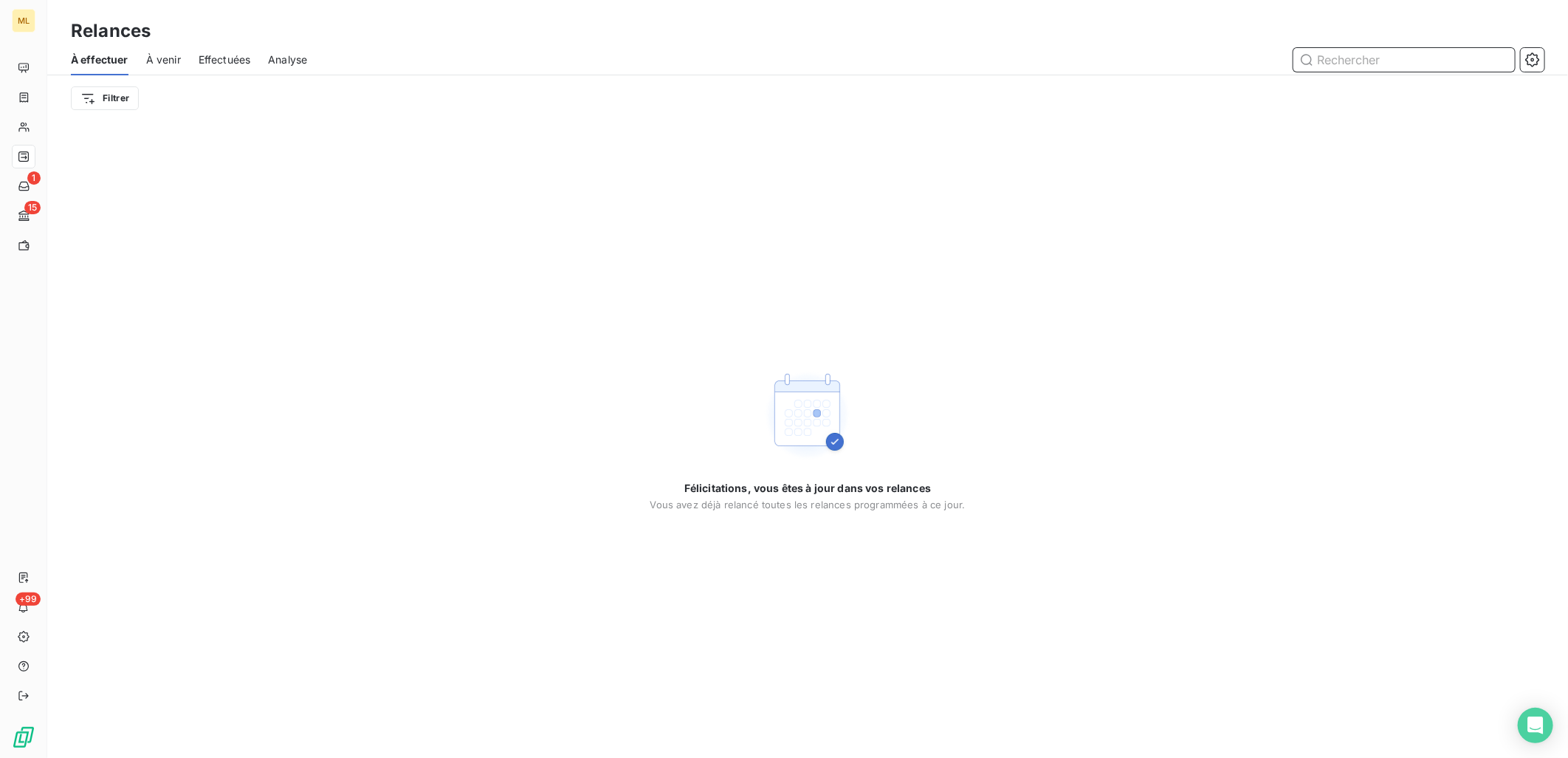
click at [1379, 57] on input "text" at bounding box center [1404, 59] width 221 height 23
type input "k"
click at [230, 61] on span "Effectuées" at bounding box center [225, 60] width 53 height 15
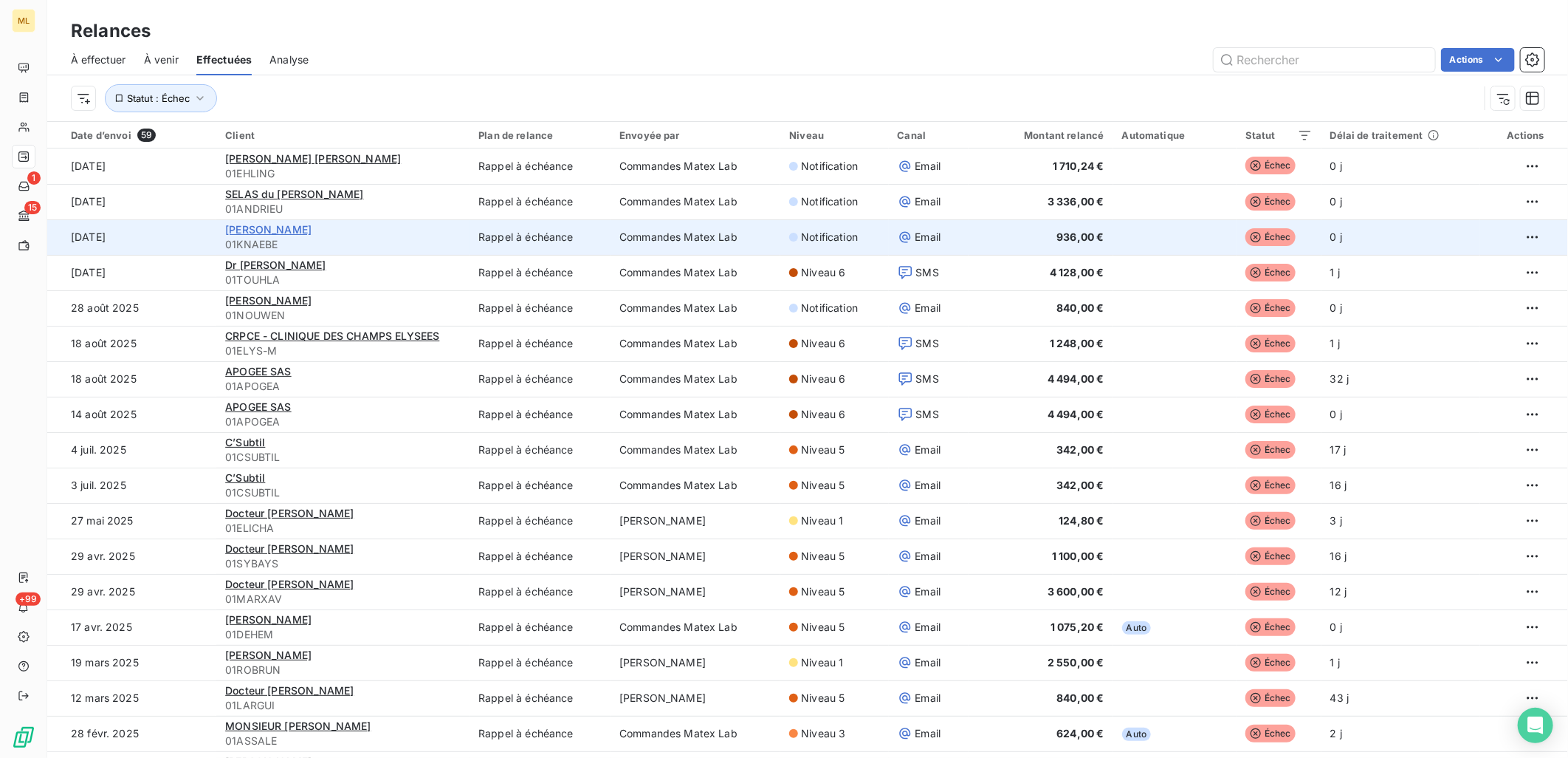
click at [283, 230] on span "Dr VIRGINIE KNAEBEL" at bounding box center [268, 230] width 86 height 13
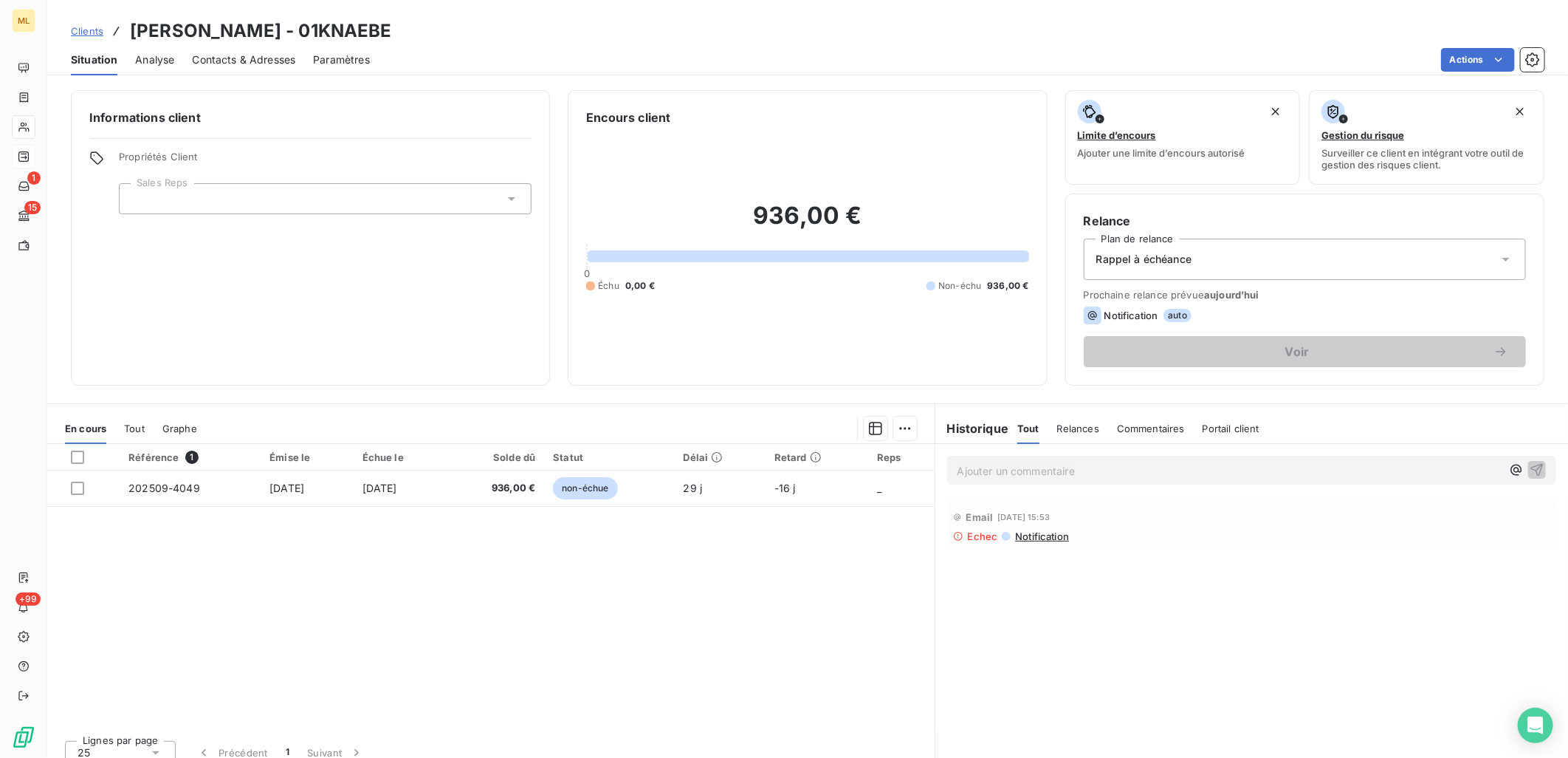
click at [358, 626] on div "Référence 1 Émise le Échue le Solde dû Statut Délai Retard Reps 202509-4049 16 …" at bounding box center [490, 586] width 887 height 284
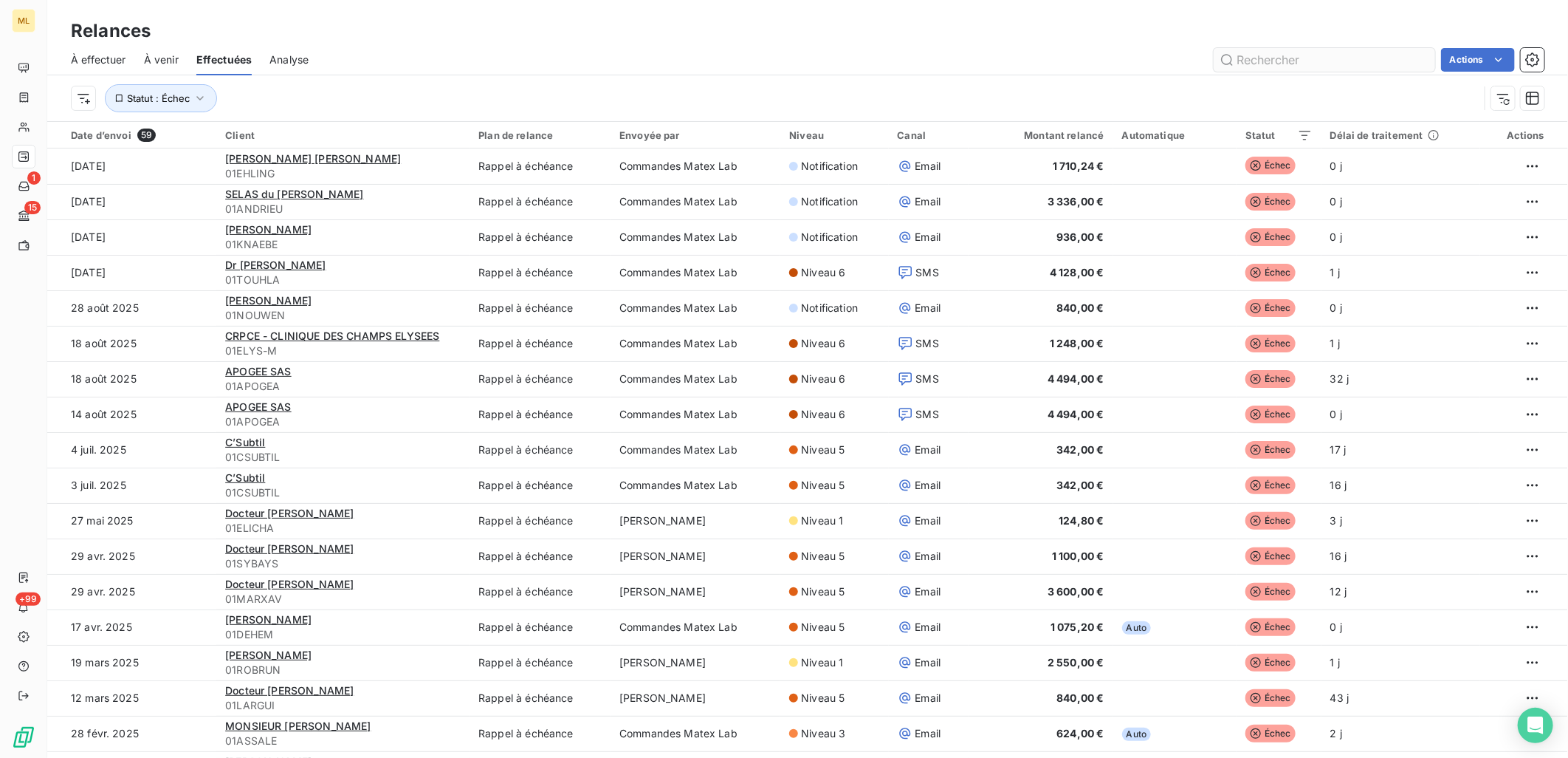
click at [1283, 61] on input "text" at bounding box center [1324, 59] width 221 height 23
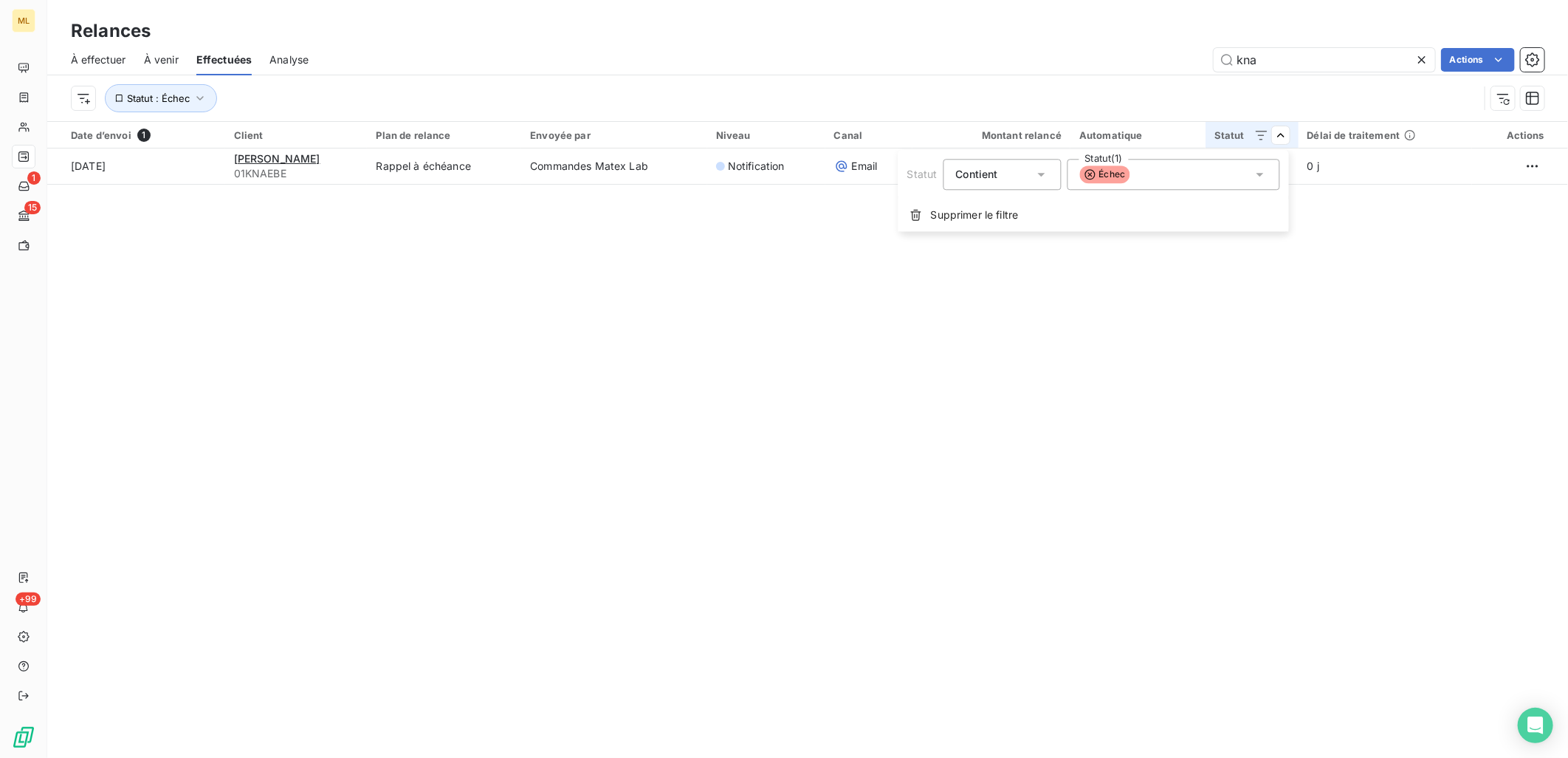
click at [1162, 173] on div "Échec" at bounding box center [1173, 174] width 212 height 31
click at [1086, 237] on icon at bounding box center [1082, 238] width 9 height 9
click at [1283, 70] on html "ML 1 15 +99 Relances À effectuer À venir Effectuées Analyse kna Actions Statut …" at bounding box center [784, 379] width 1568 height 758
click at [1292, 61] on input "kna" at bounding box center [1324, 59] width 221 height 23
click at [1316, 45] on div "À effectuer À venir Effectuées Analyse kna Actions" at bounding box center [807, 60] width 1521 height 31
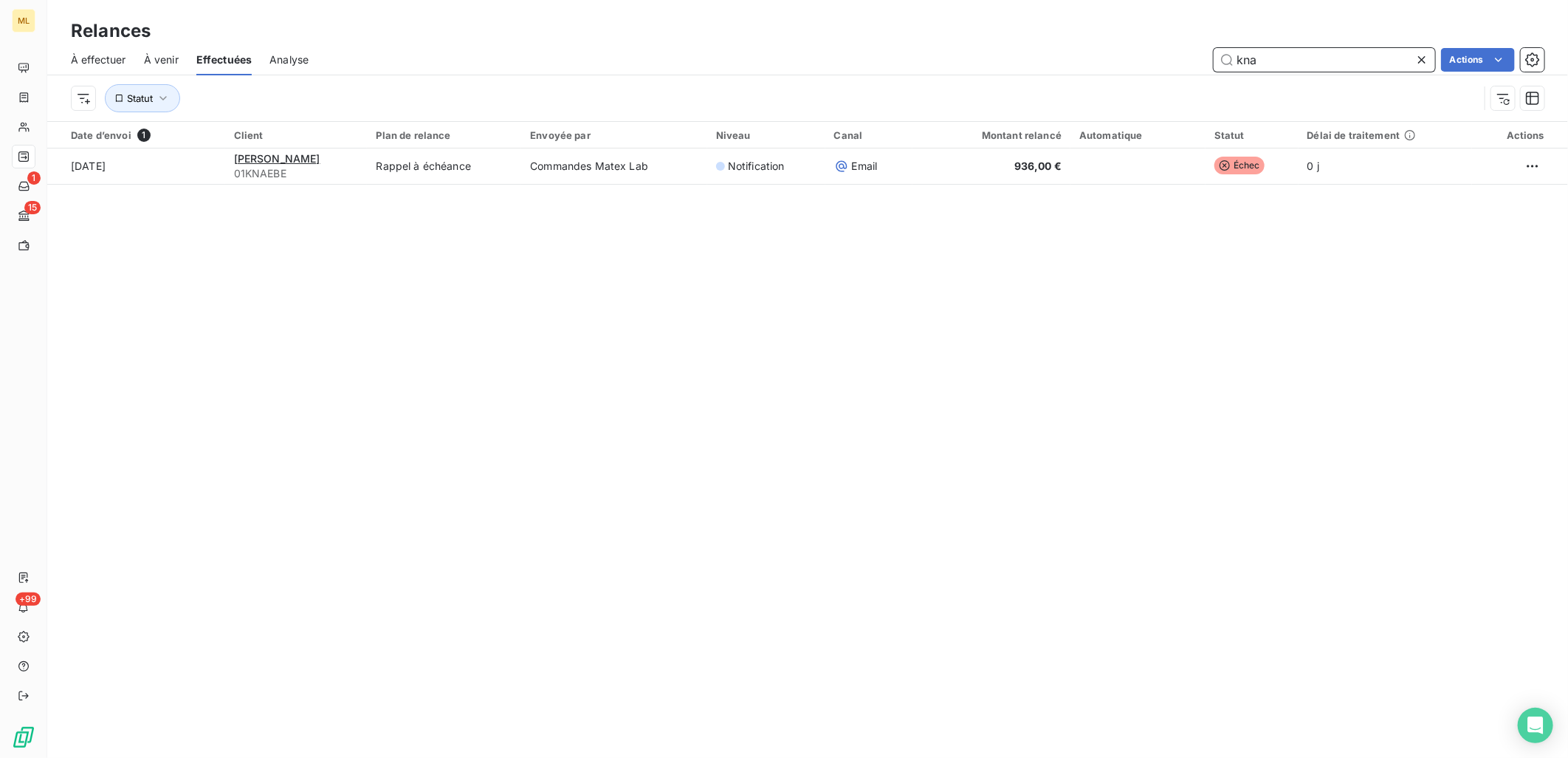
click at [1309, 55] on input "kna" at bounding box center [1324, 59] width 221 height 23
type input "k"
click at [916, 60] on div "Actions" at bounding box center [935, 59] width 1218 height 23
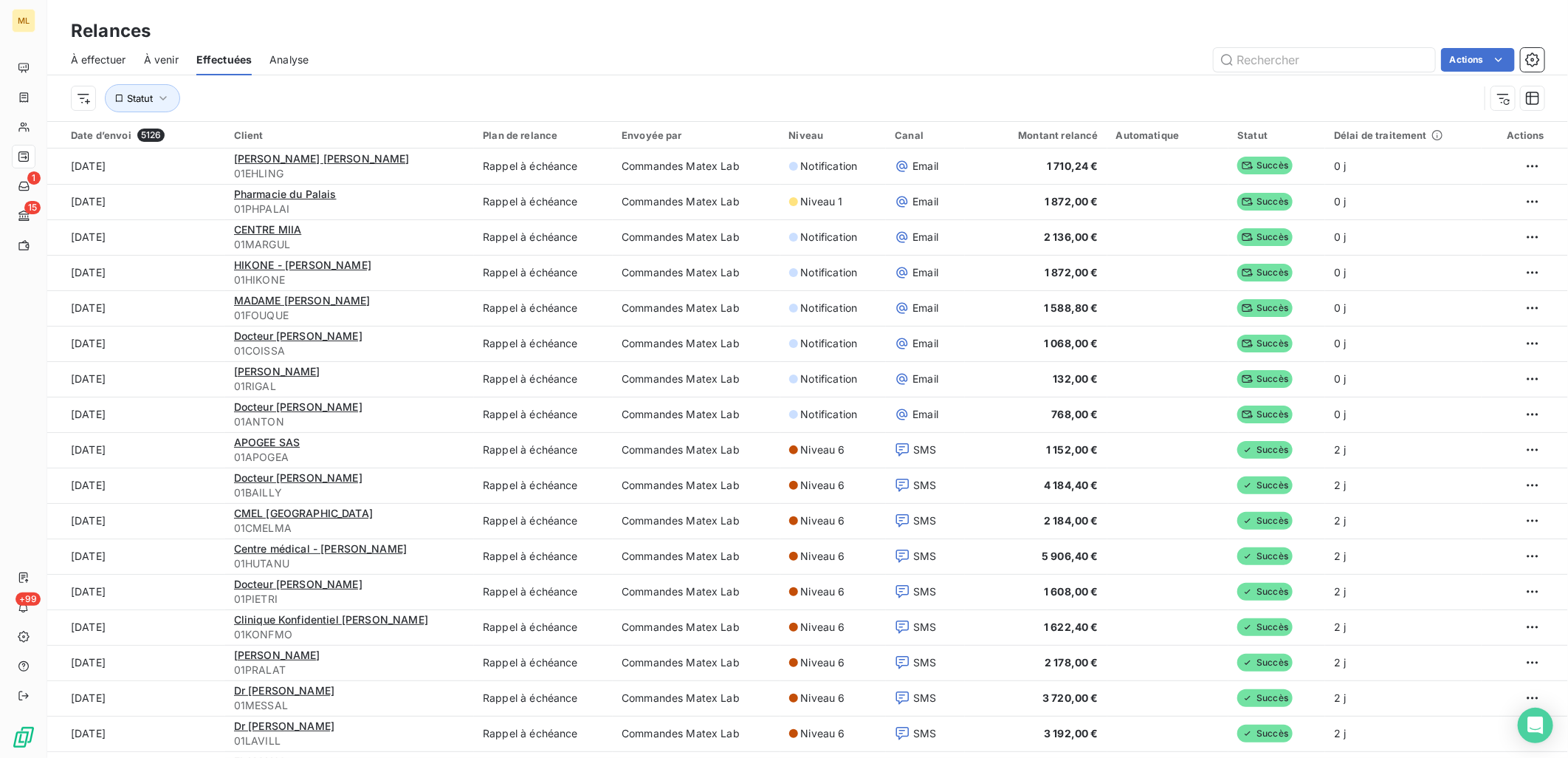
click at [512, 37] on div "Relances" at bounding box center [807, 31] width 1521 height 27
click at [1149, 170] on div at bounding box center [1190, 174] width 212 height 31
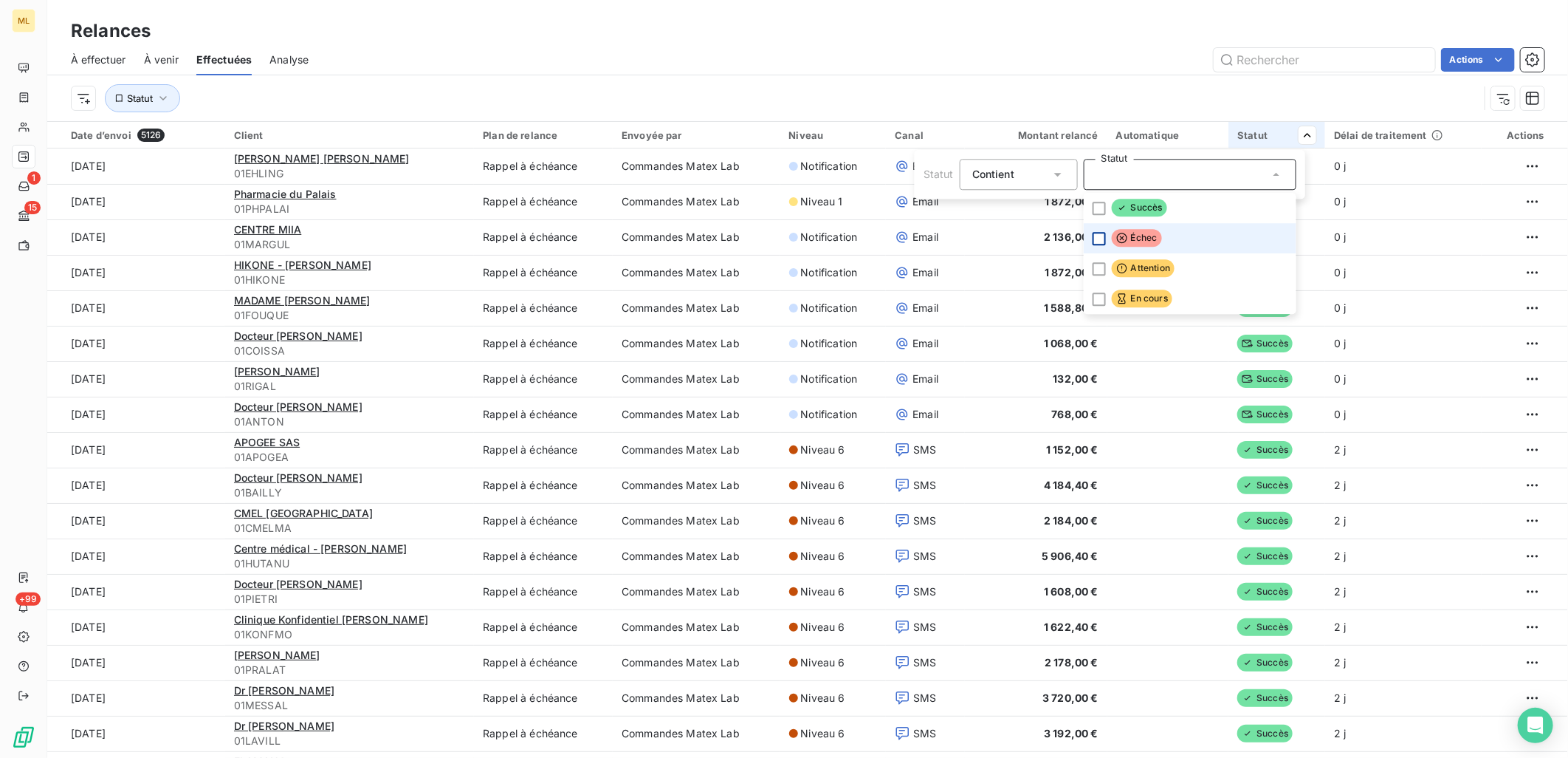
click at [1102, 240] on div at bounding box center [1099, 238] width 13 height 13
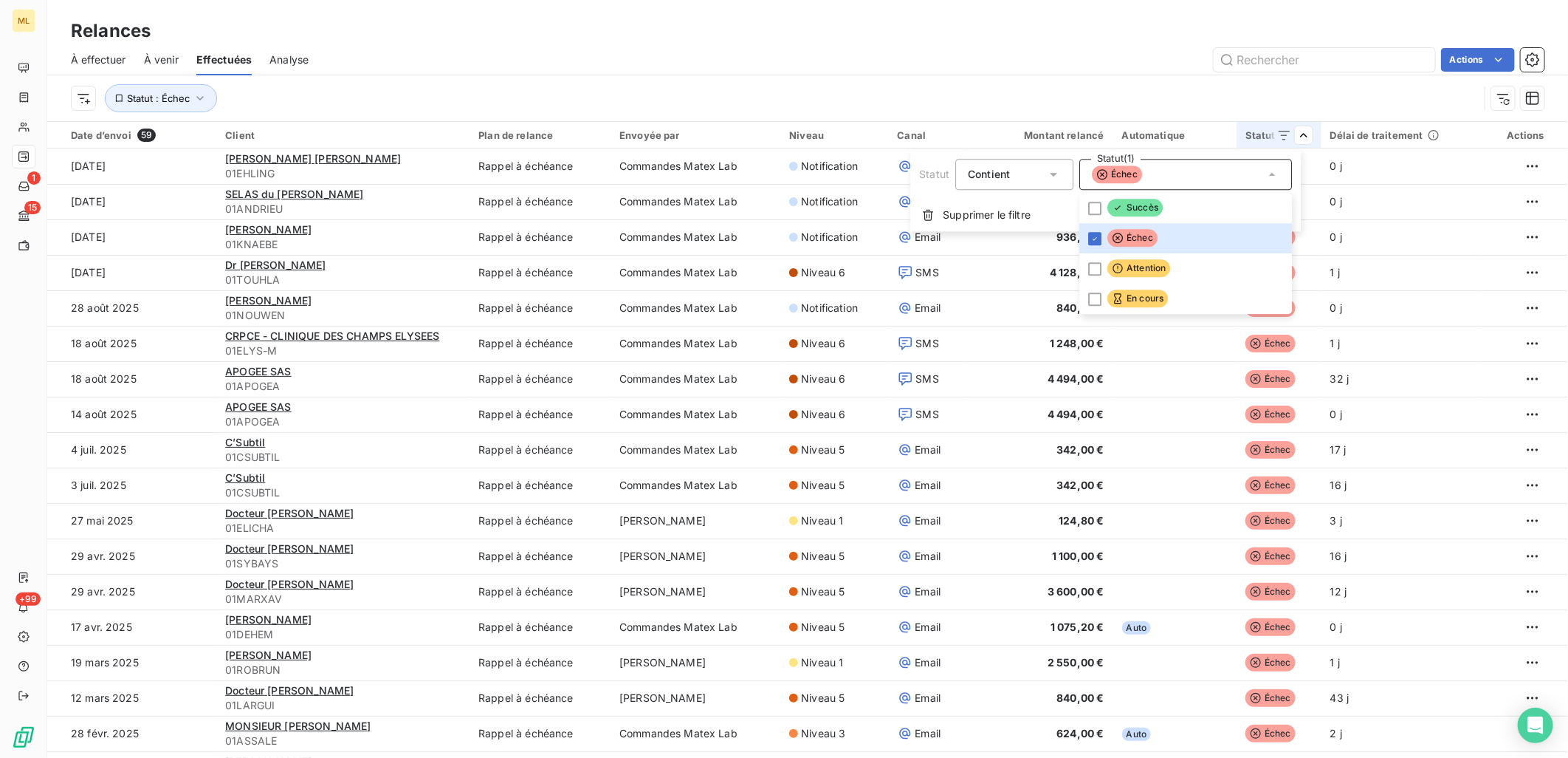
click at [1026, 62] on html "ML 1 15 +99 Relances À effectuer À venir Effectuées Analyse Actions Statut : Éc…" at bounding box center [784, 379] width 1568 height 758
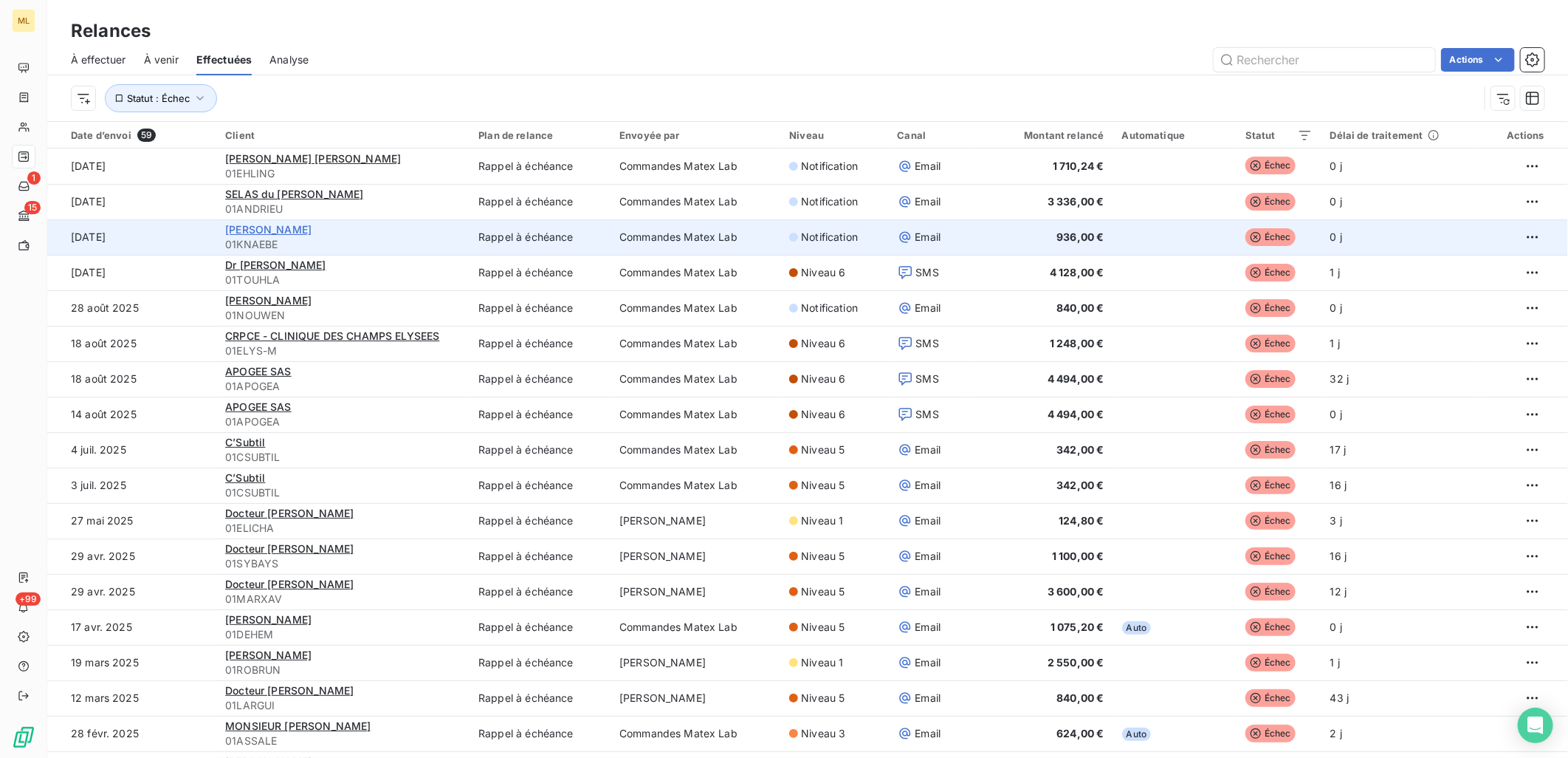
click at [306, 231] on span "Dr VIRGINIE KNAEBEL" at bounding box center [268, 230] width 86 height 13
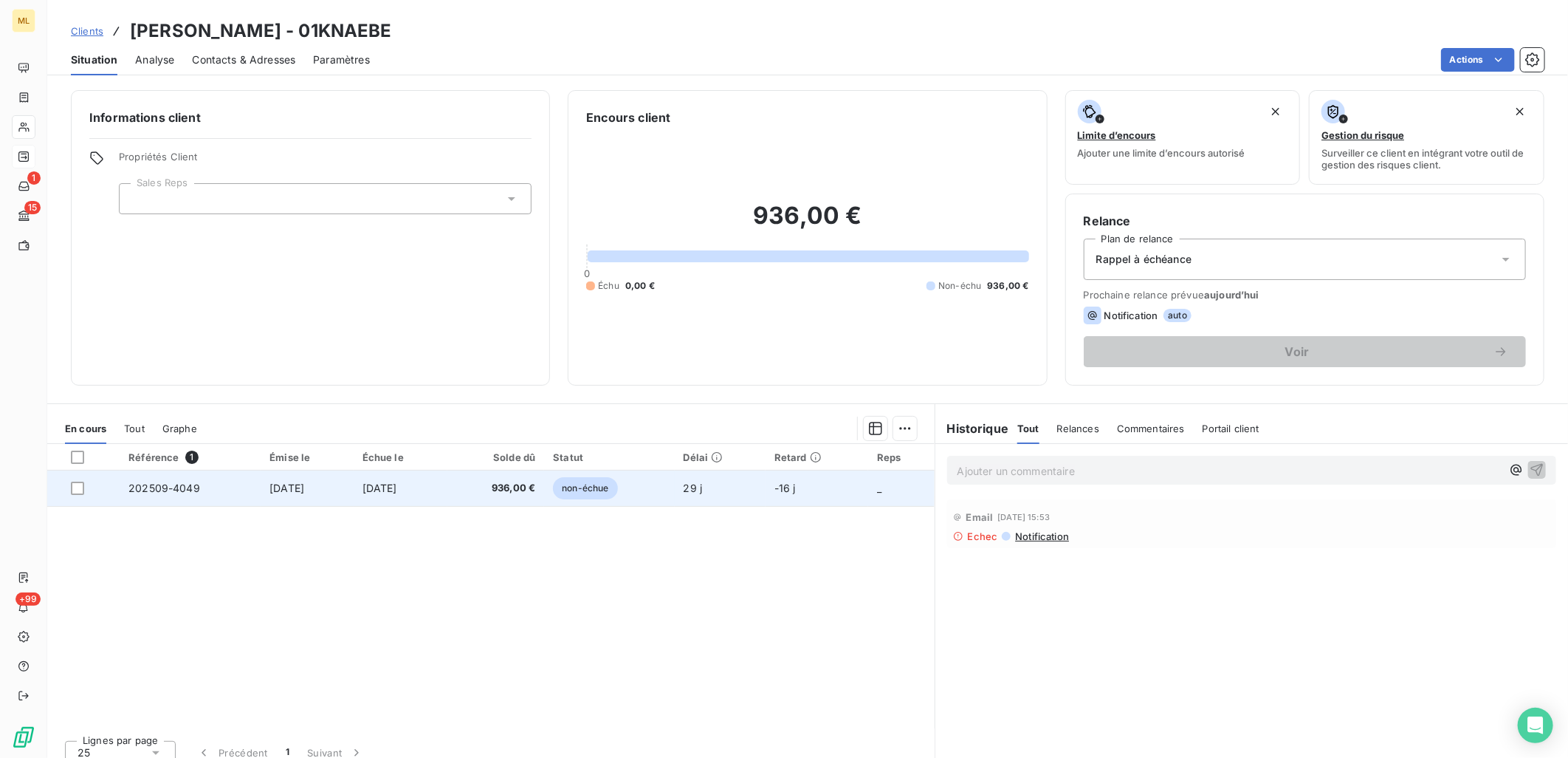
click at [337, 478] on td "16 sept. 2025" at bounding box center [307, 488] width 92 height 36
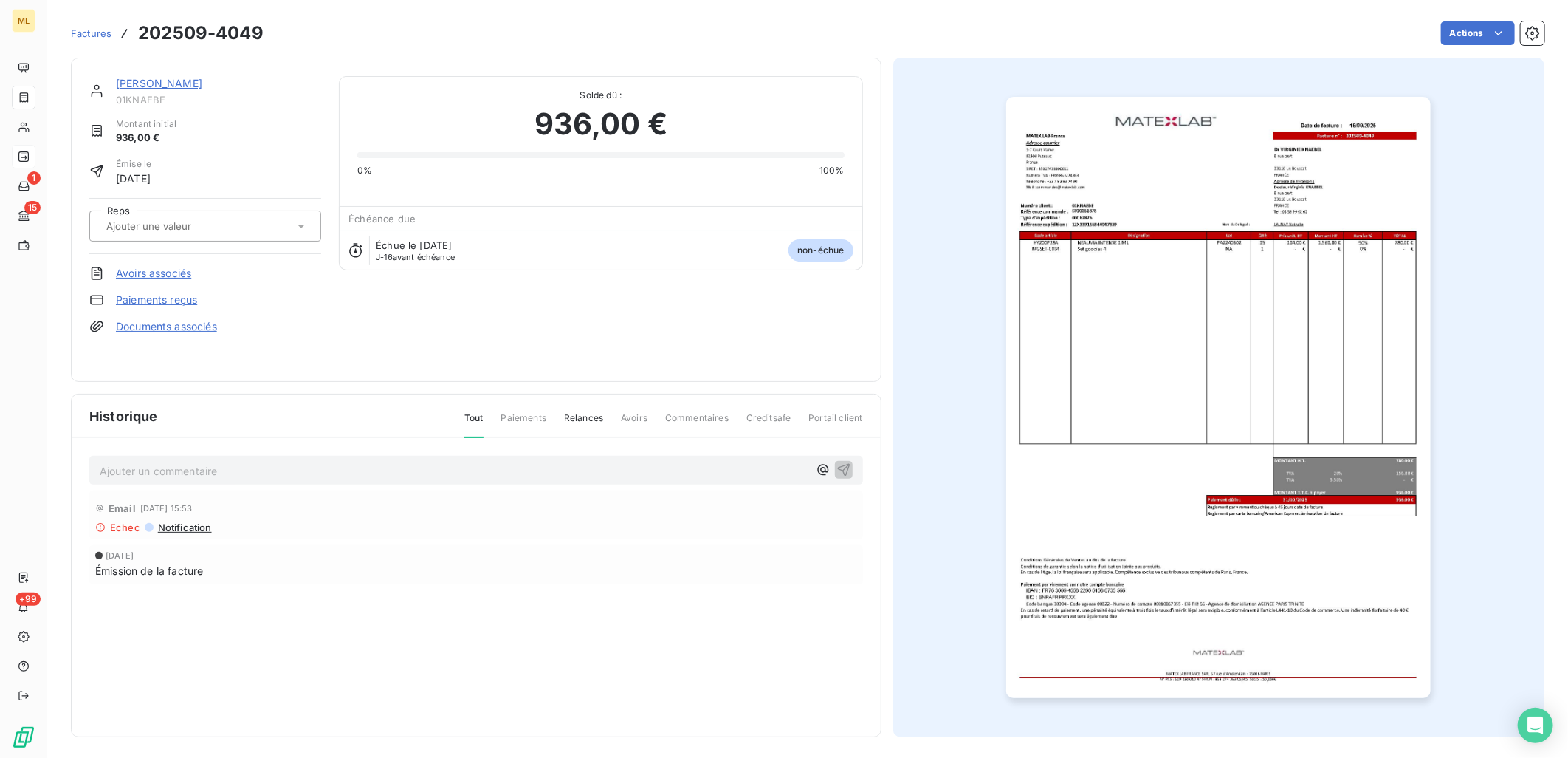
click at [188, 523] on span "Notification" at bounding box center [184, 527] width 56 height 12
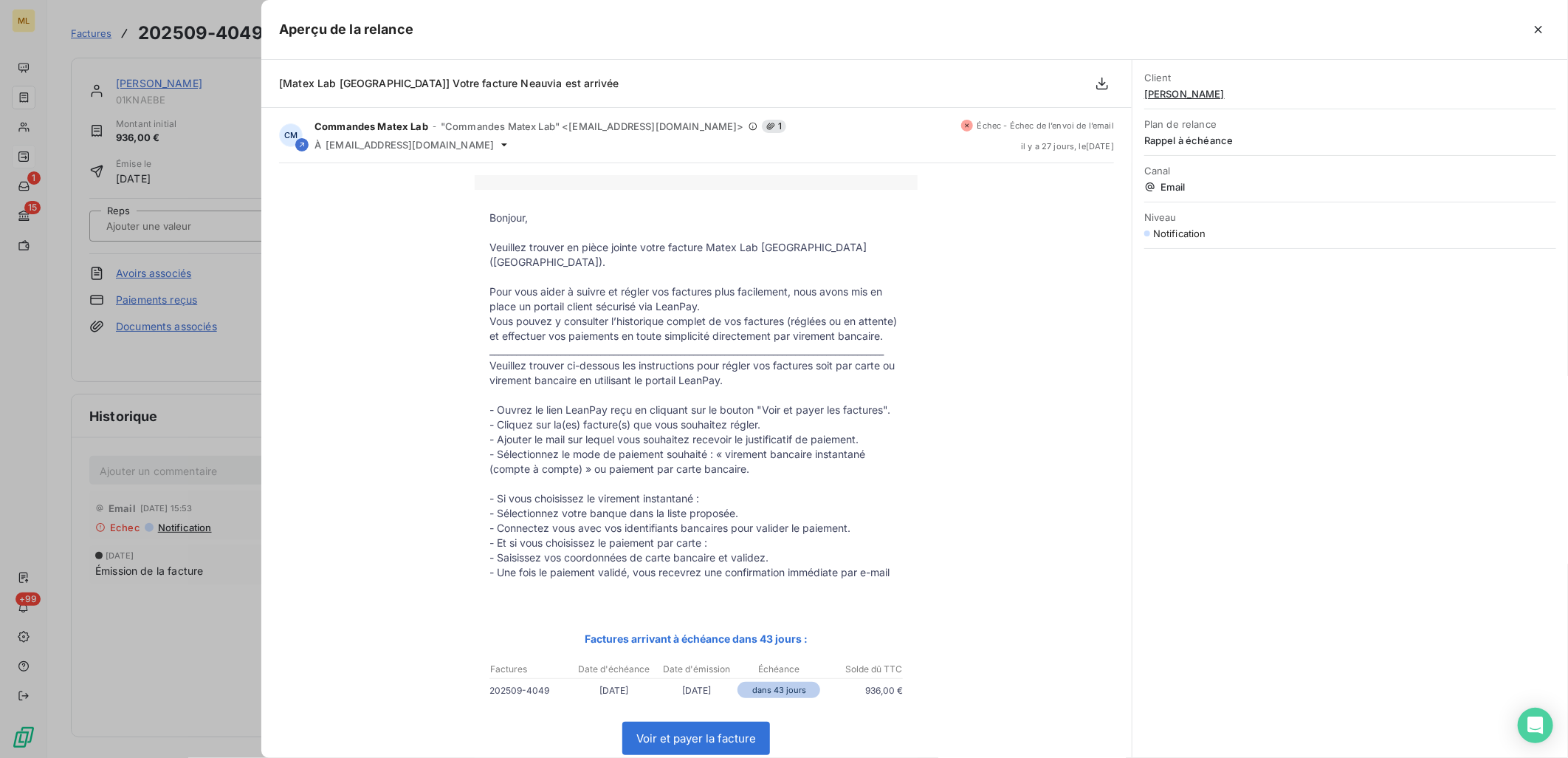
click at [15, 363] on div at bounding box center [784, 379] width 1568 height 758
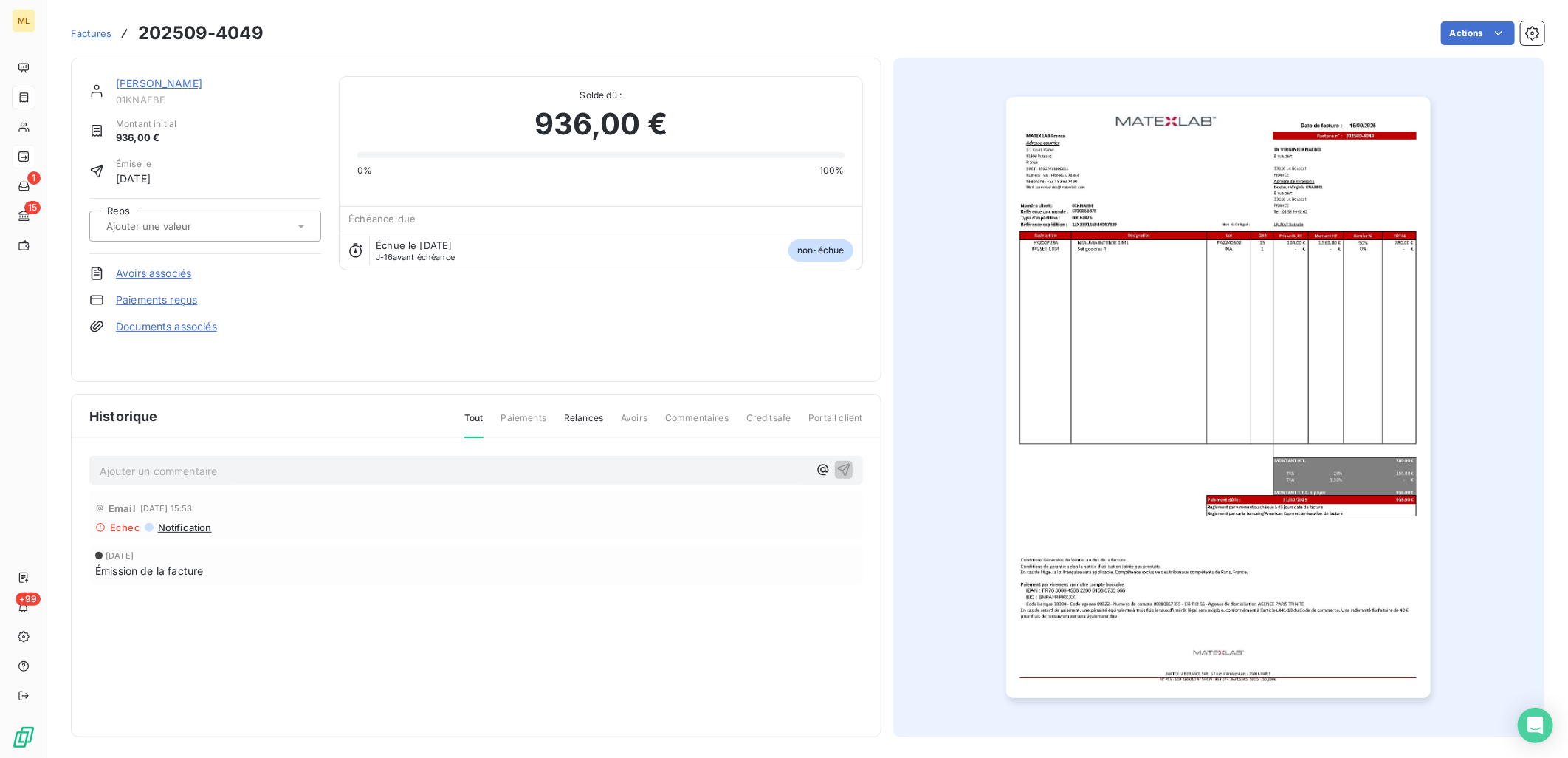
click at [401, 20] on div "Factures 202509-4049 Actions" at bounding box center [808, 33] width 1473 height 31
click at [197, 529] on span "Notification" at bounding box center [184, 527] width 56 height 12
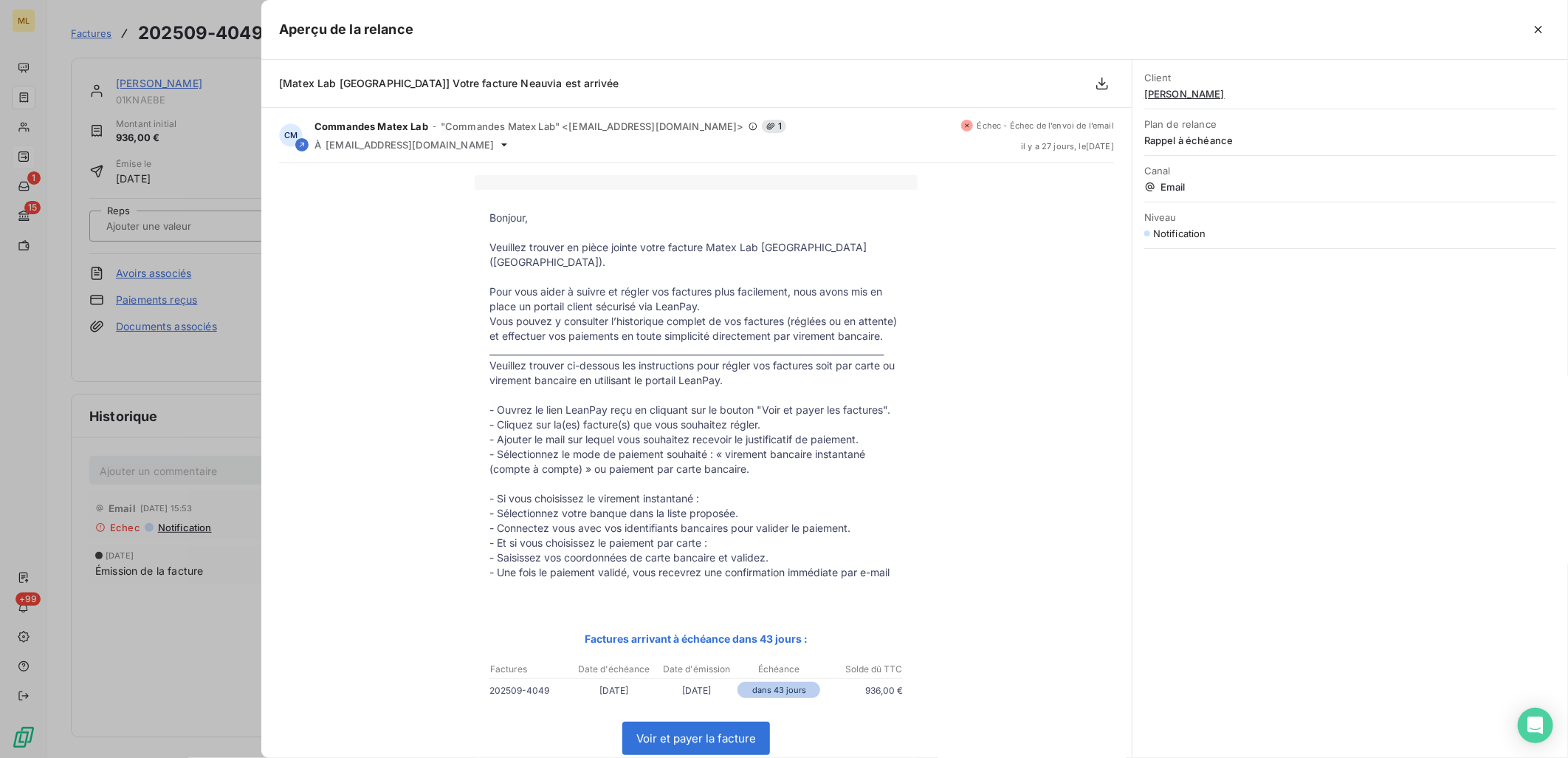
click at [189, 623] on div at bounding box center [784, 379] width 1568 height 758
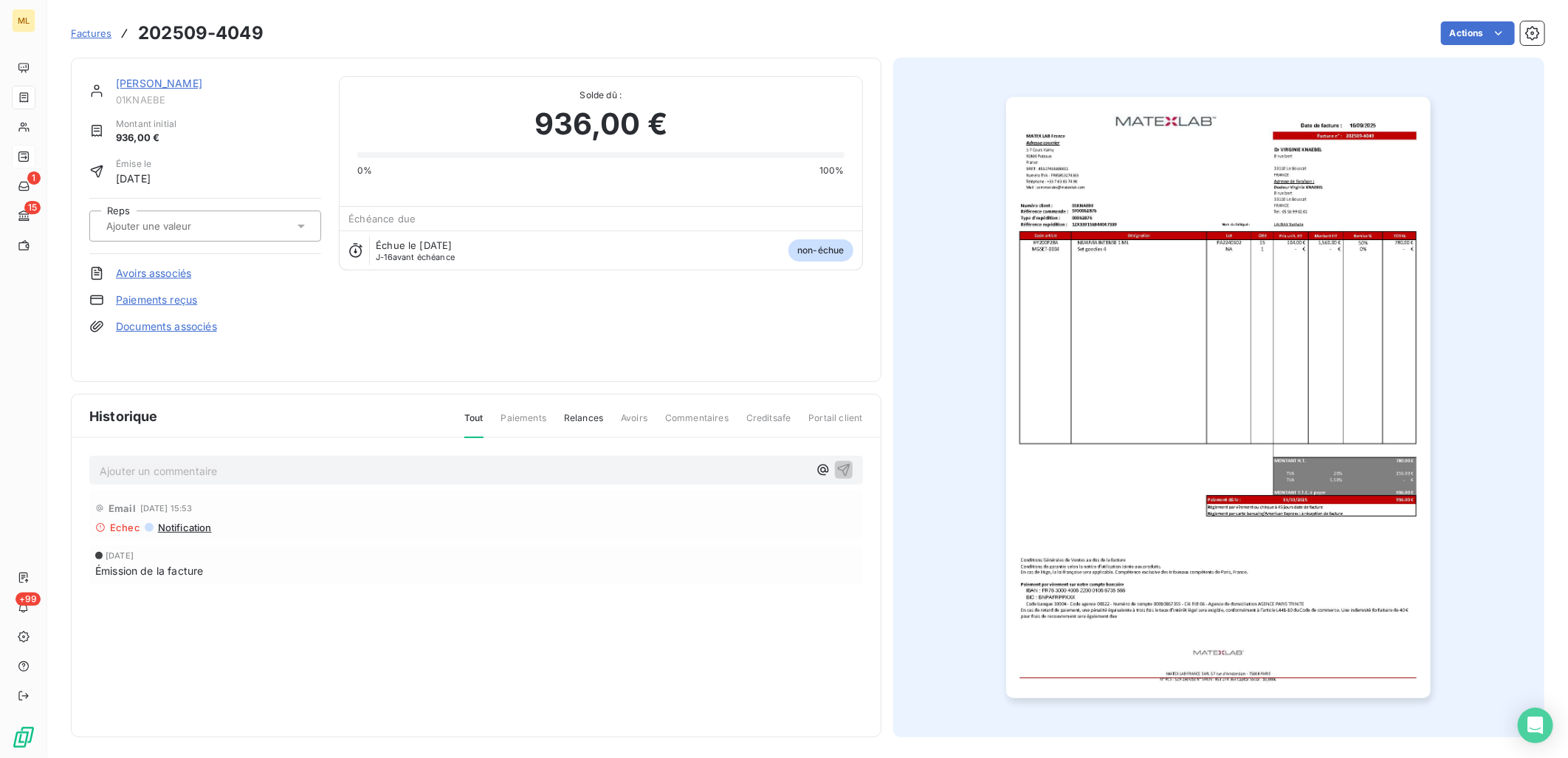
click at [322, 614] on div "Email 18 sept. 2025, 15:53 Echec Notification 16 sept. 2025 Émission de la fact…" at bounding box center [477, 566] width 774 height 153
click at [1323, 194] on img "button" at bounding box center [1218, 398] width 424 height 601
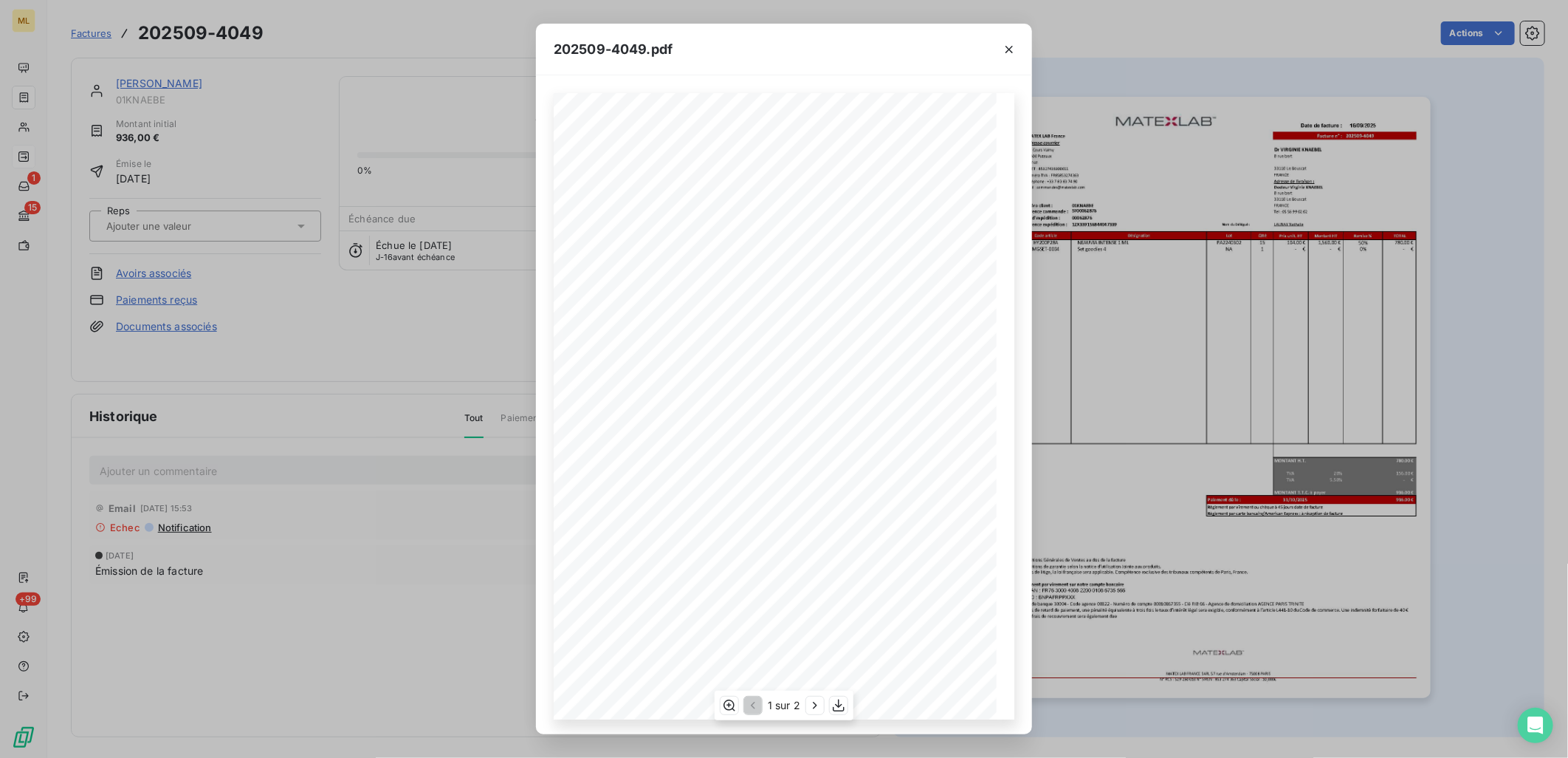
click at [717, 708] on div "1 sur 2" at bounding box center [784, 705] width 139 height 30
click at [722, 710] on icon "button" at bounding box center [729, 705] width 15 height 15
click at [797, 285] on div "Date de facture : MATEX LAB France Facture n° : 202509-4049 Adresse courrier 1-…" at bounding box center [784, 615] width 460 height 1044
click at [1006, 48] on icon "button" at bounding box center [1009, 49] width 15 height 15
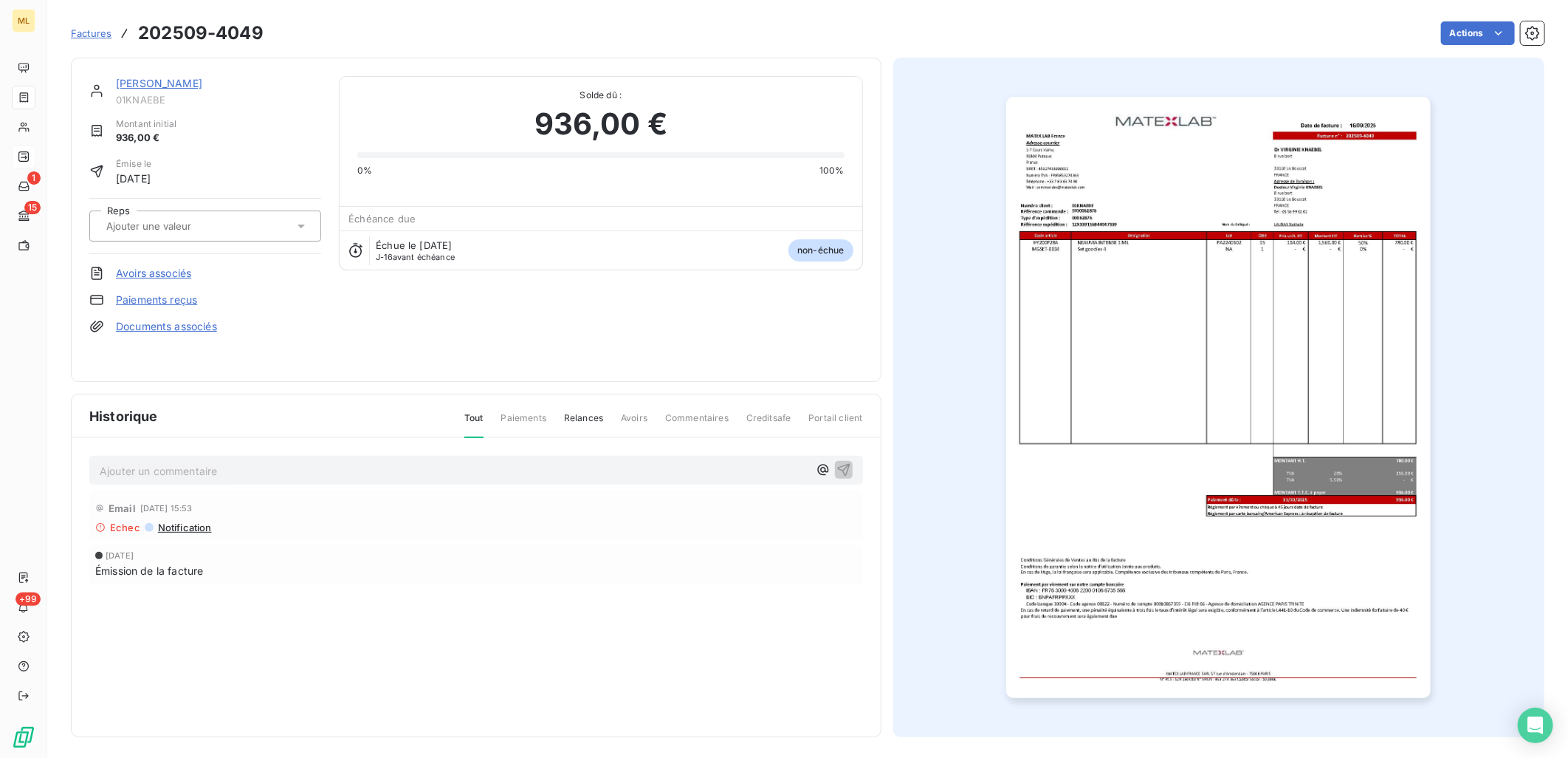
click at [201, 91] on div "Dr VIRGINIE KNAEBEL 01KNAEBE" at bounding box center [218, 91] width 205 height 30
click at [202, 77] on link "Dr VIRGINIE KNAEBEL" at bounding box center [158, 83] width 86 height 13
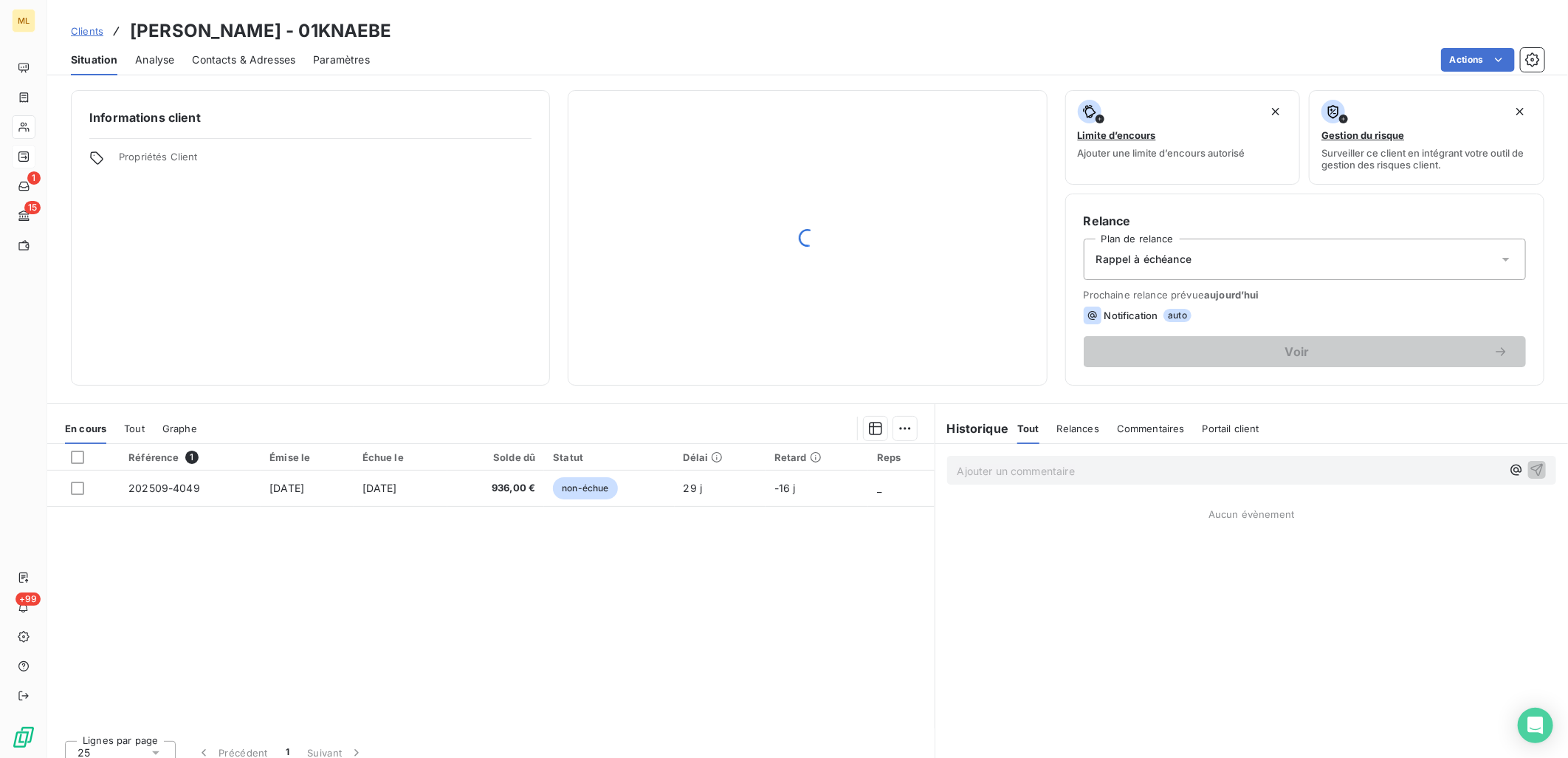
click at [270, 54] on span "Contacts & Adresses" at bounding box center [244, 60] width 103 height 15
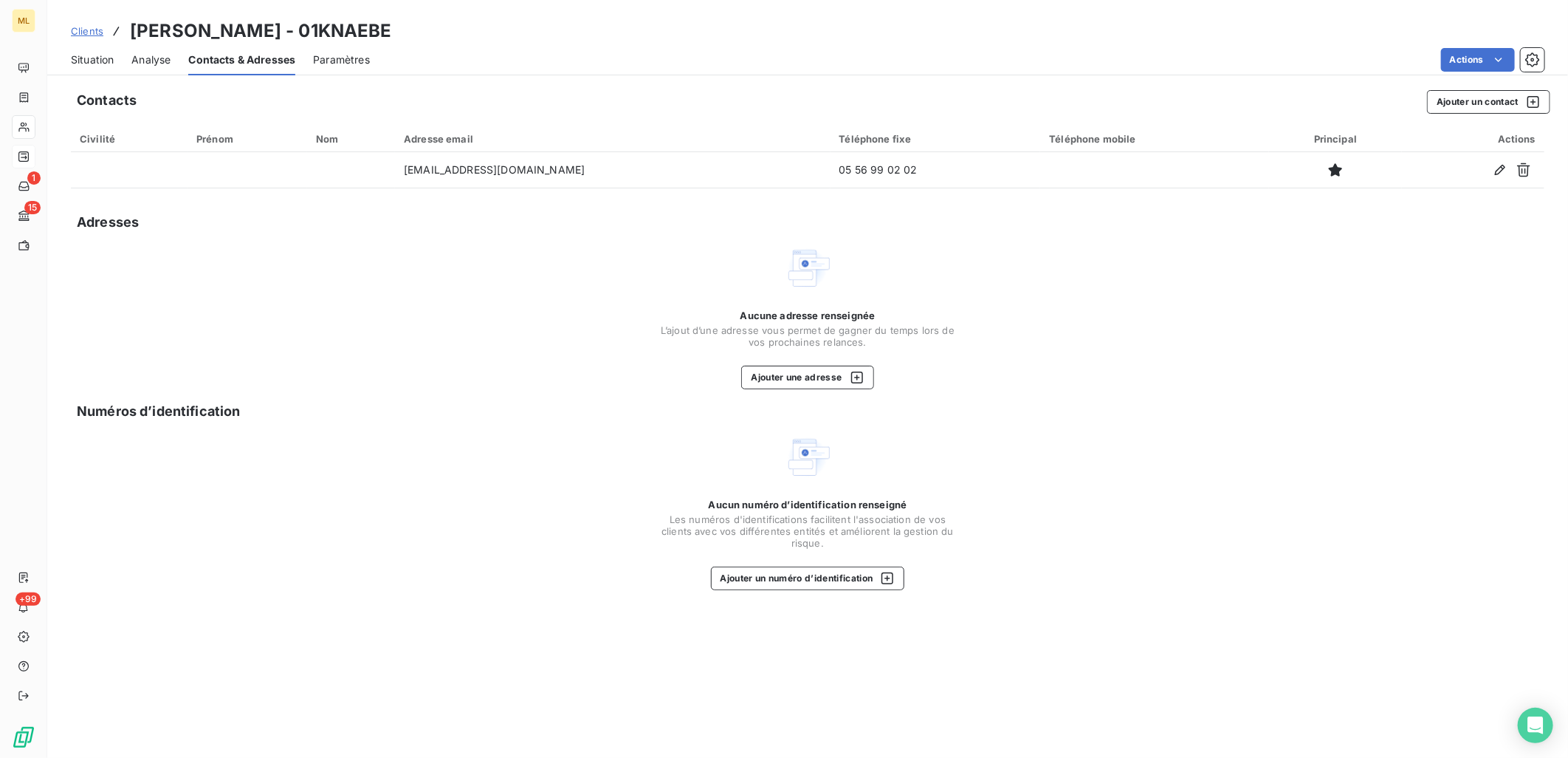
click at [394, 320] on div "Aucune adresse renseignée L’ajout d’une adresse vous permet de gagner du temps …" at bounding box center [808, 316] width 1473 height 145
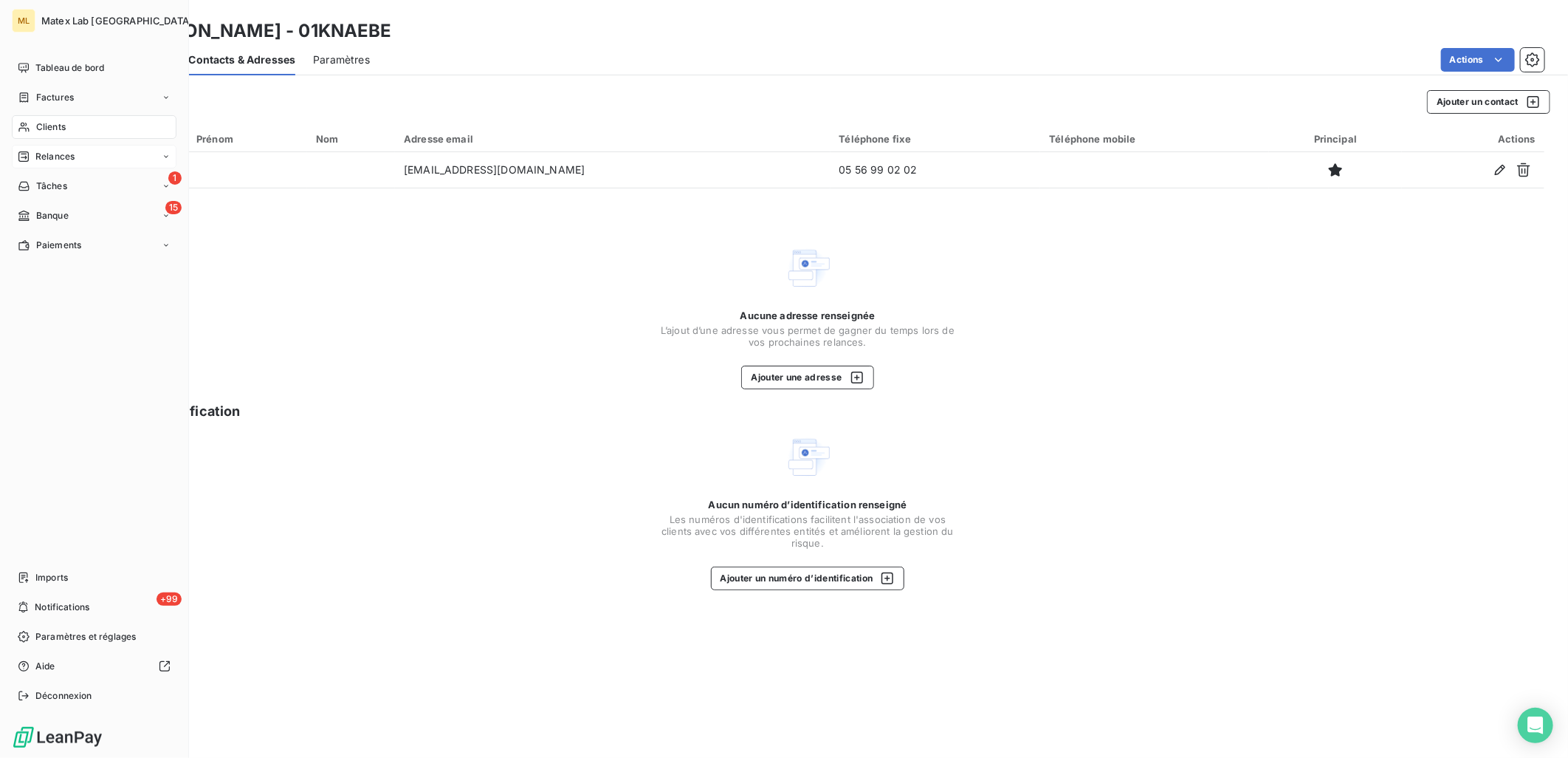
click at [65, 152] on span "Relances" at bounding box center [55, 157] width 39 height 13
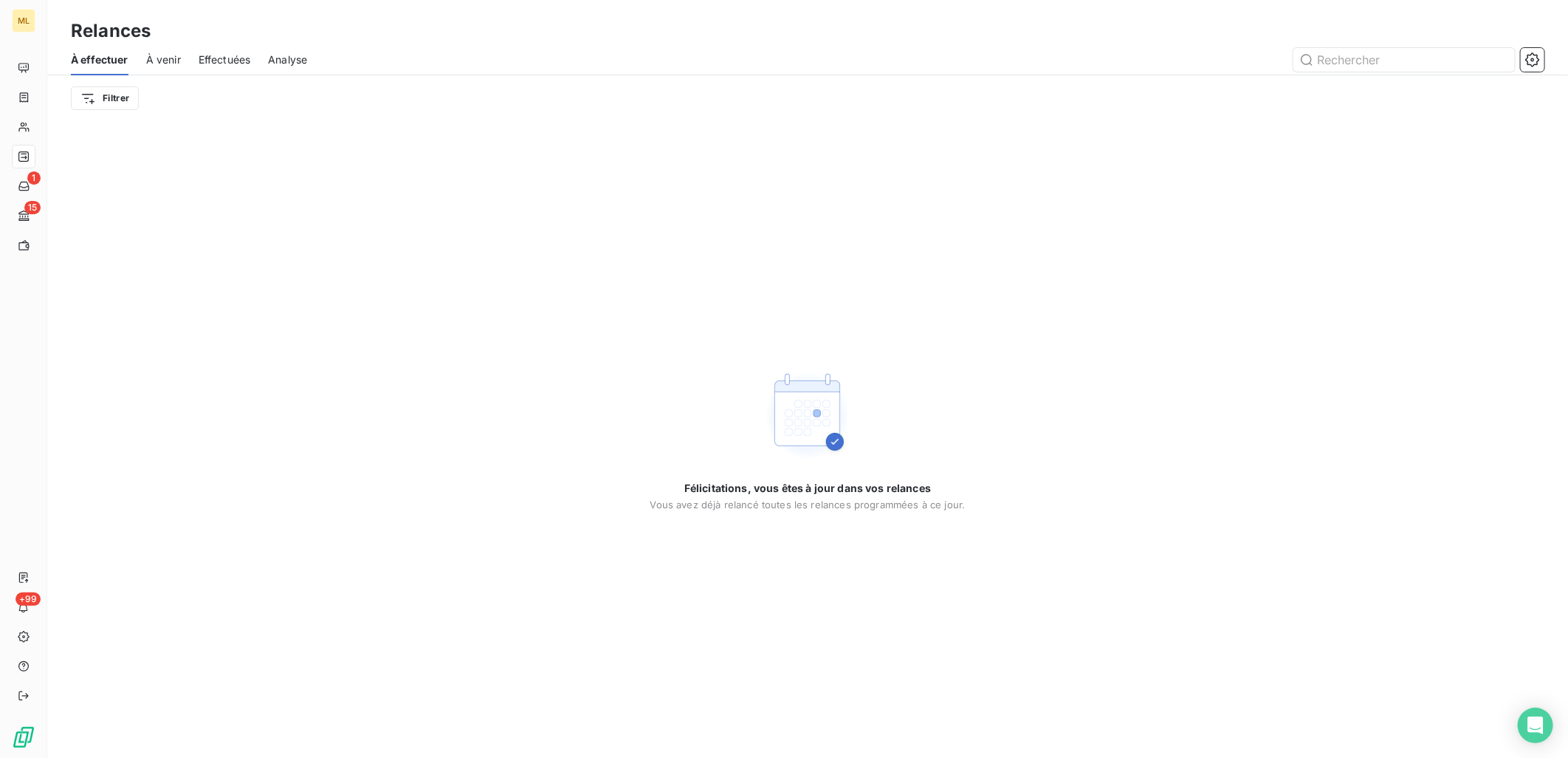
click at [220, 67] on div "Effectuées" at bounding box center [225, 60] width 53 height 31
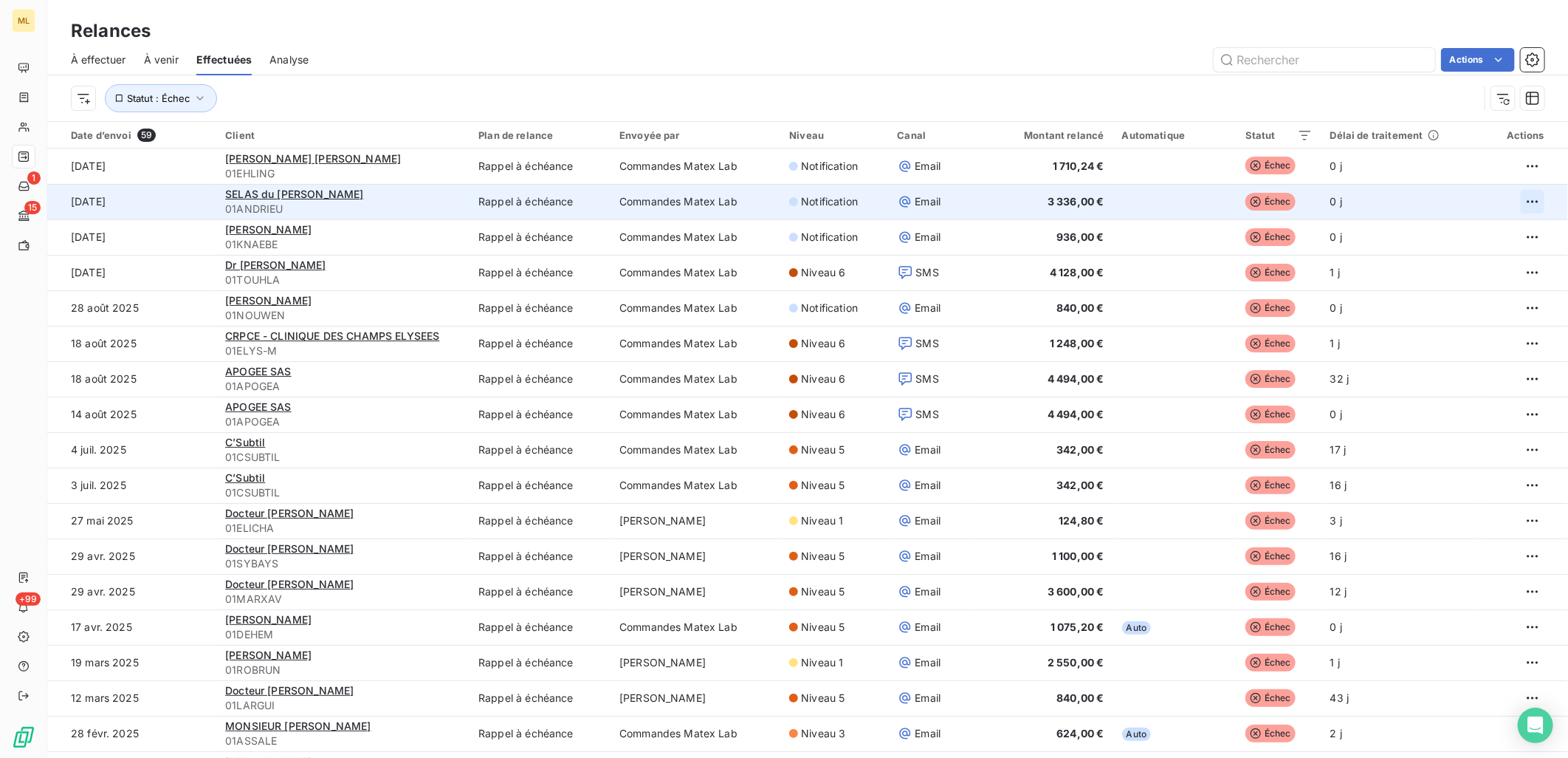
click at [1514, 201] on html "ML 1 15 +99 Relances À effectuer À venir Effectuées Analyse Actions Statut : Éc…" at bounding box center [784, 379] width 1568 height 758
click at [1461, 260] on div "Accéder à la relance replanifiée" at bounding box center [1424, 260] width 191 height 23
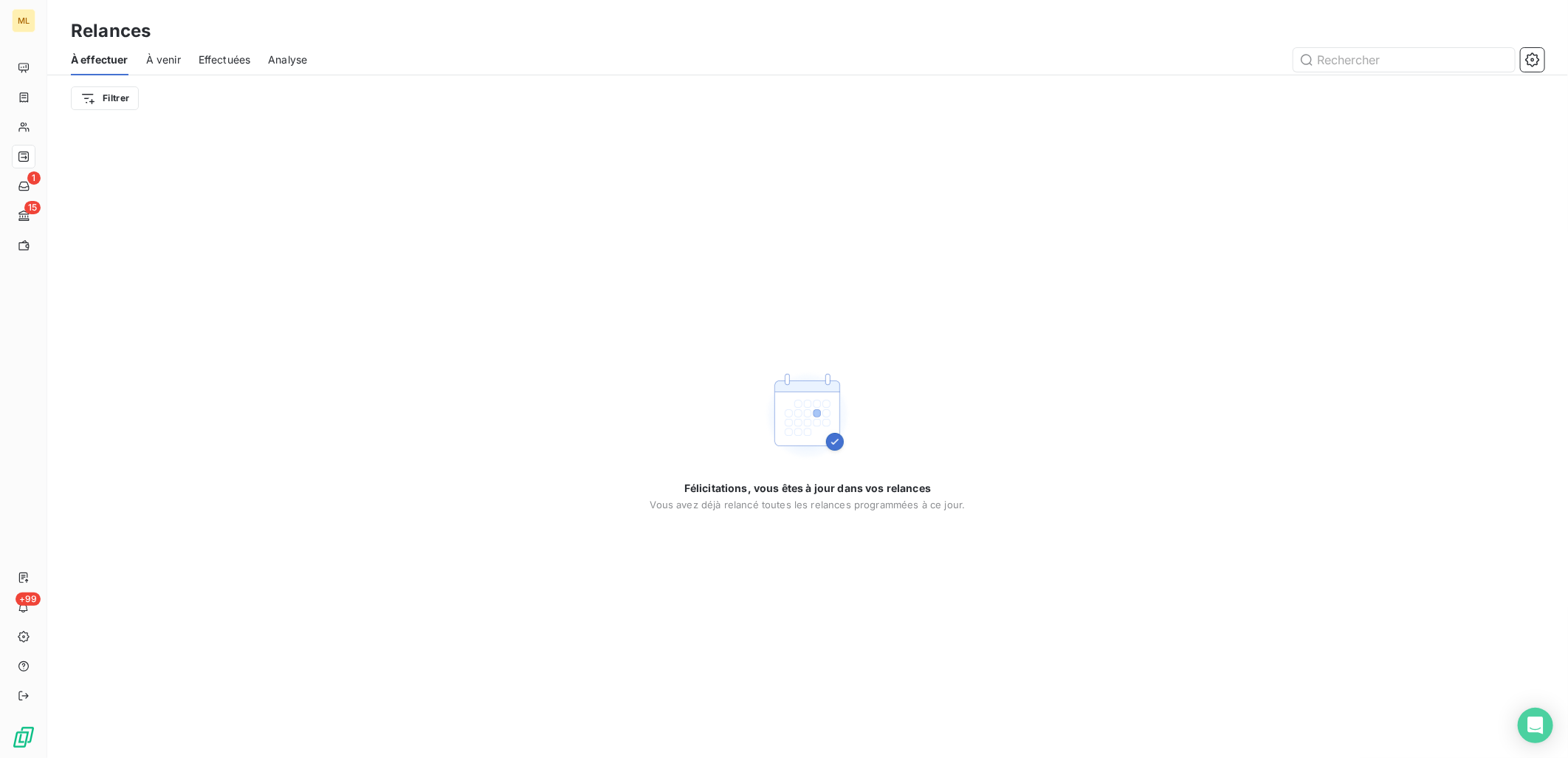
click at [227, 61] on span "Effectuées" at bounding box center [225, 60] width 53 height 15
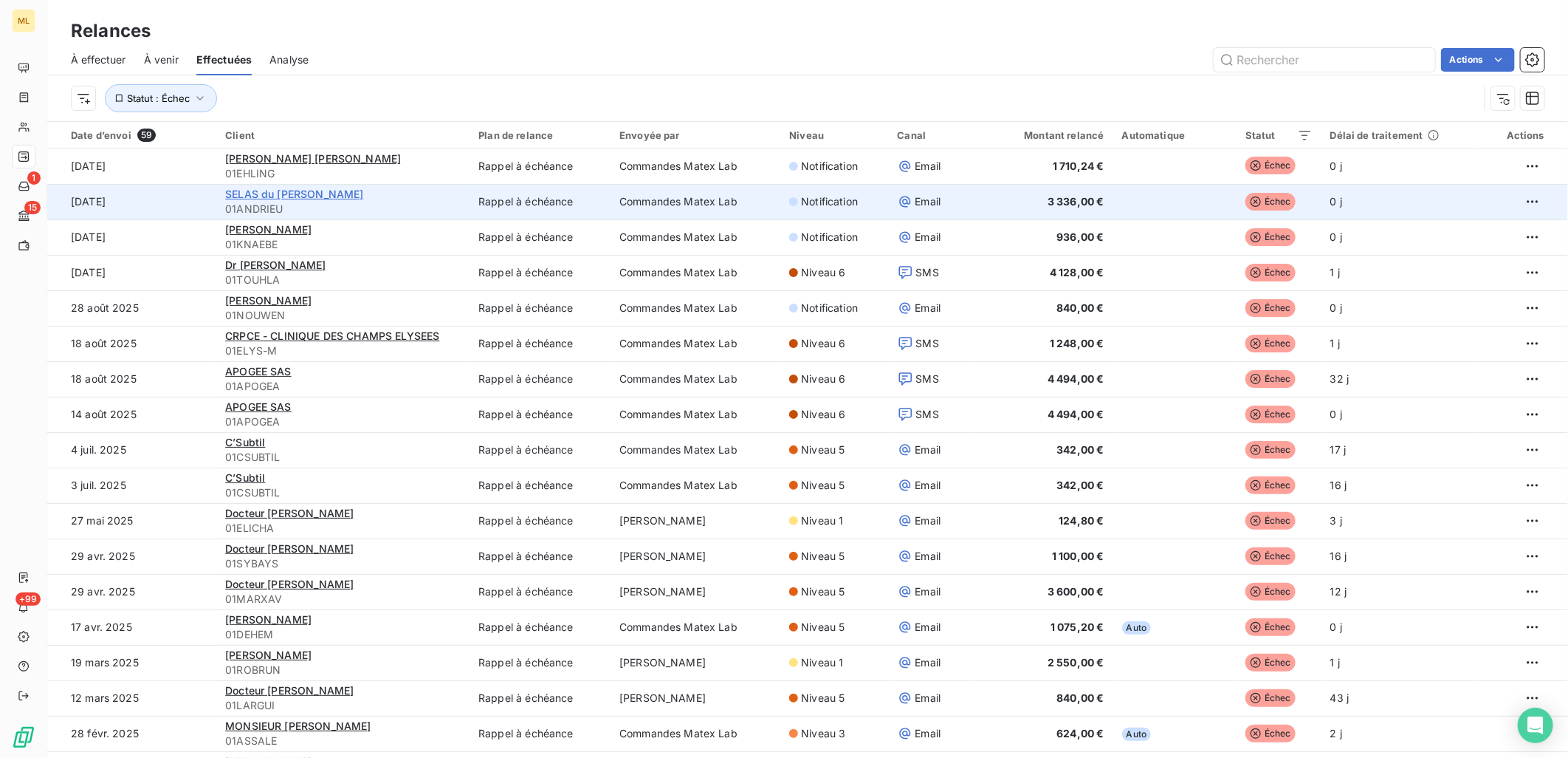
click at [364, 196] on span "SELAS du Dr ANDRIEU - DERMACARE" at bounding box center [294, 194] width 138 height 13
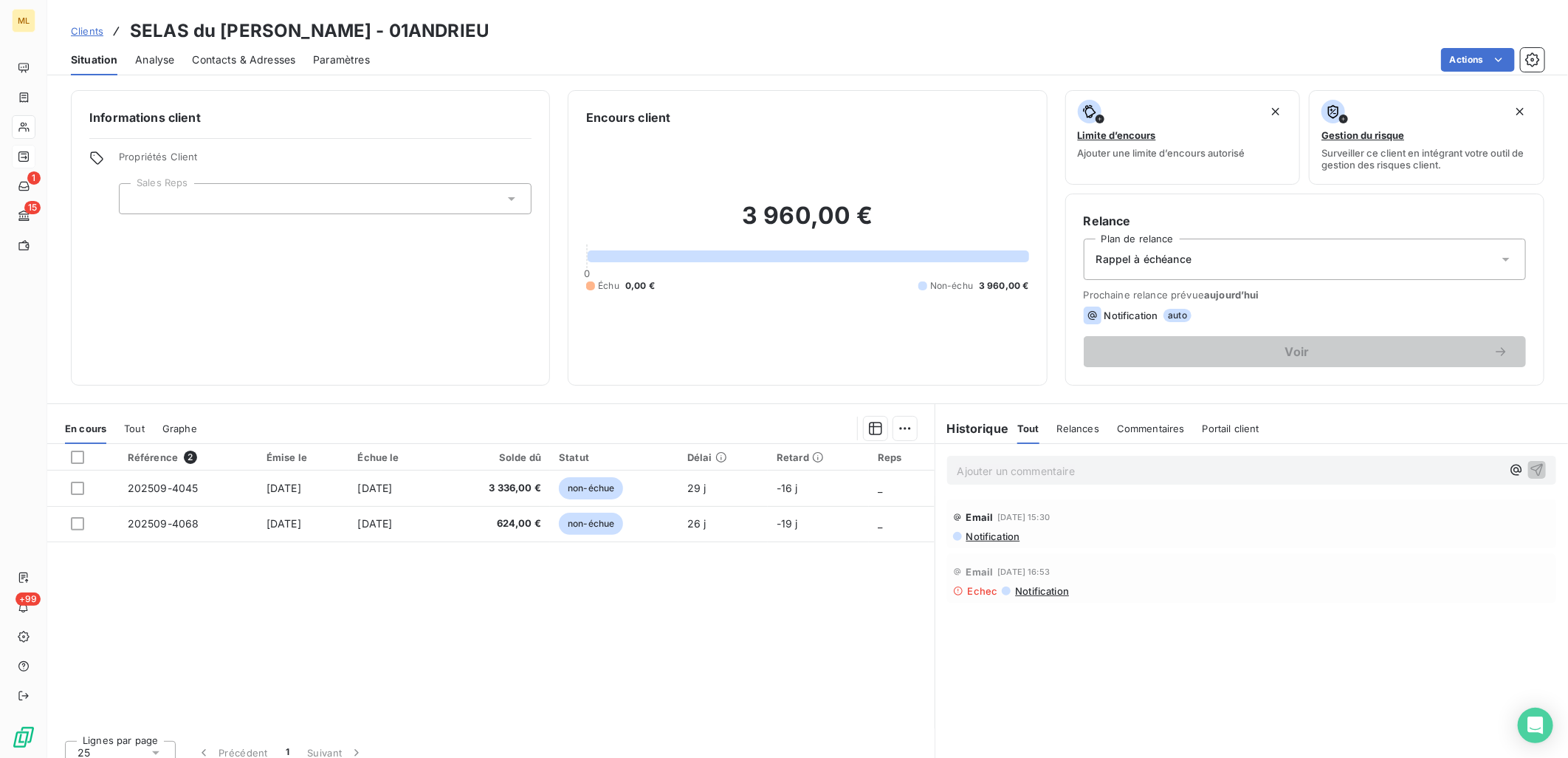
click at [493, 680] on div "Référence 2 Émise le Échue le Solde dû Statut Délai Retard Reps 202509-4045 16 …" at bounding box center [490, 586] width 887 height 284
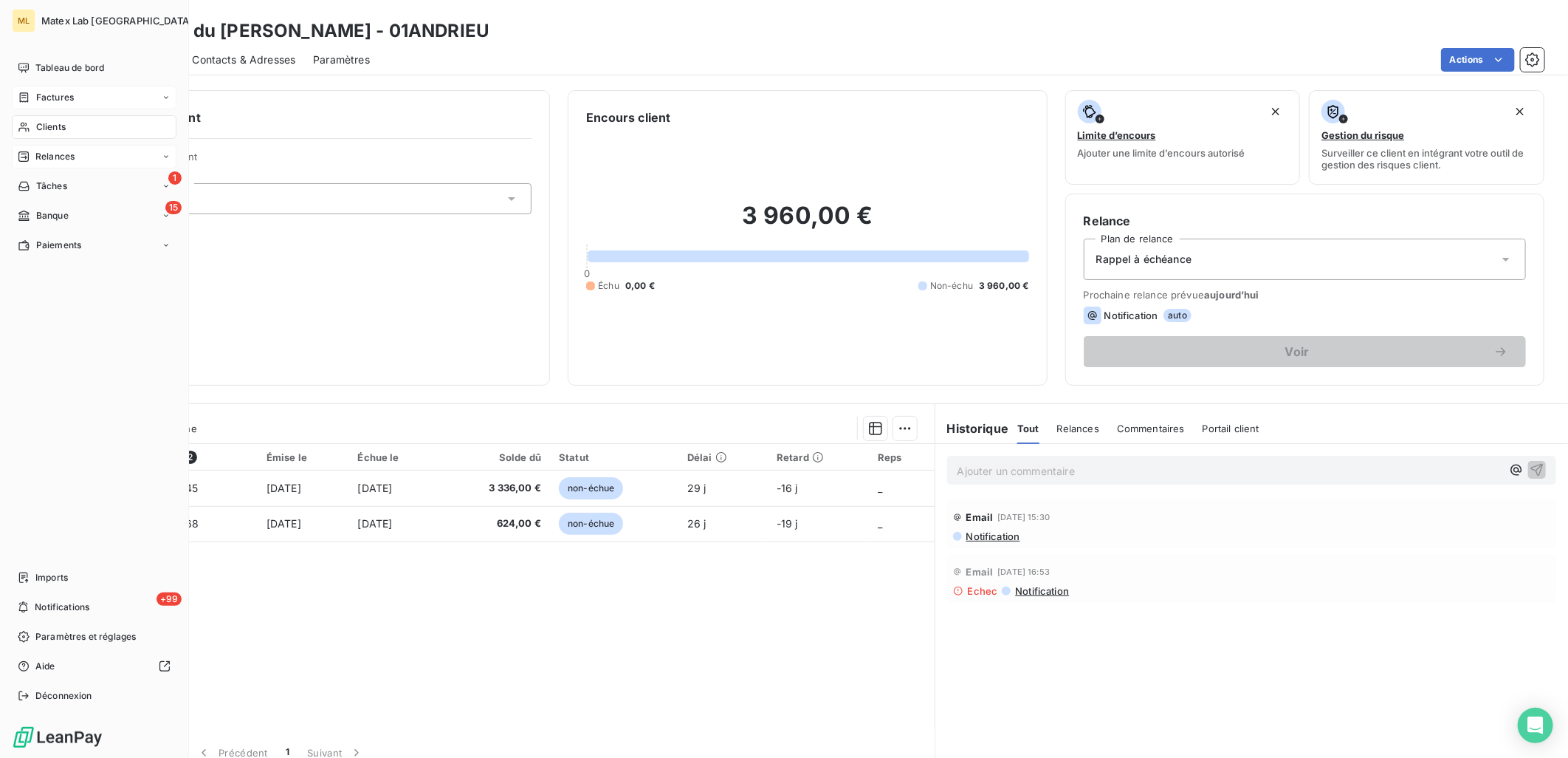
click at [80, 96] on div "Factures" at bounding box center [95, 97] width 165 height 23
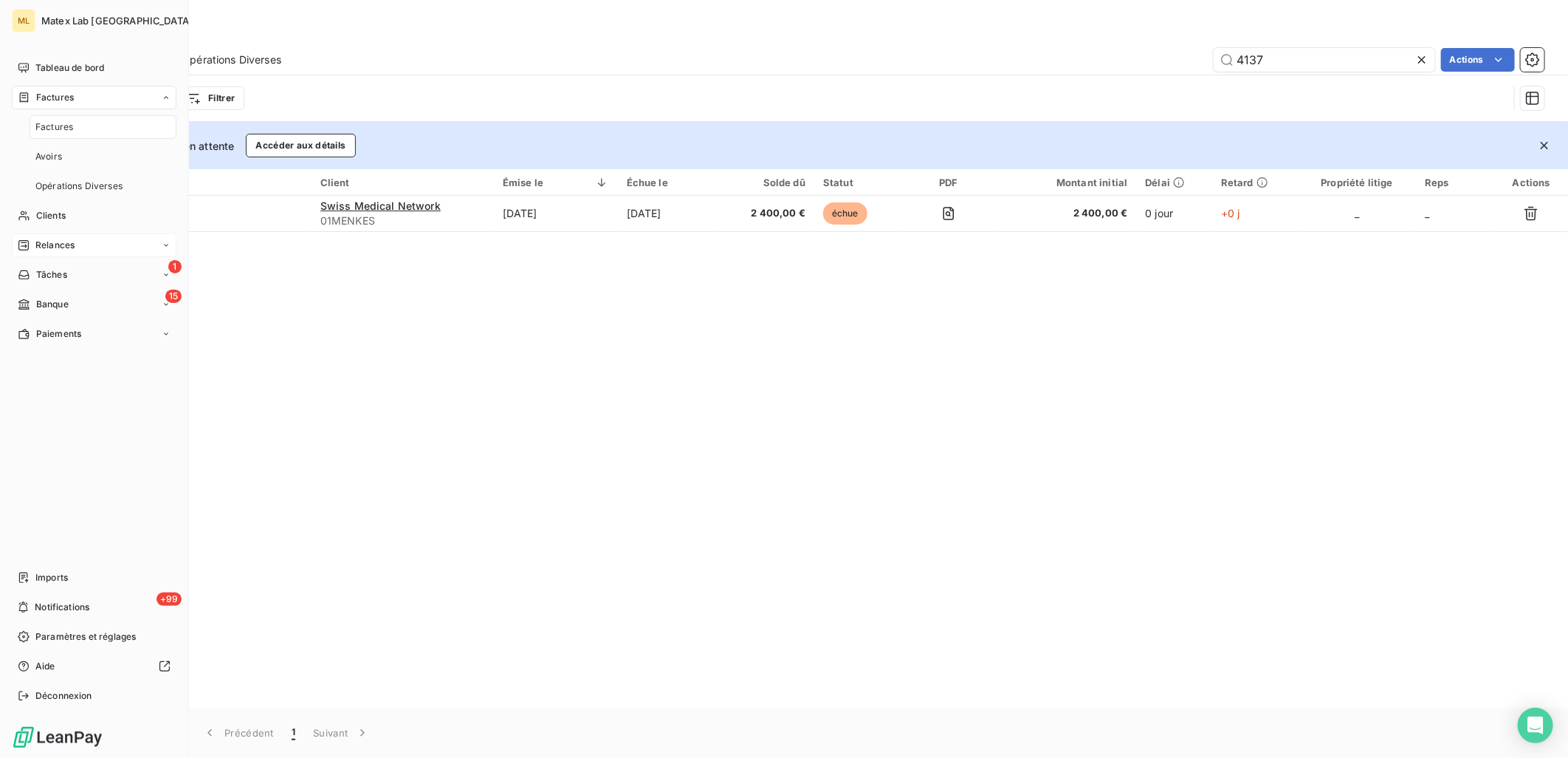
click at [56, 246] on span "Relances" at bounding box center [55, 245] width 39 height 13
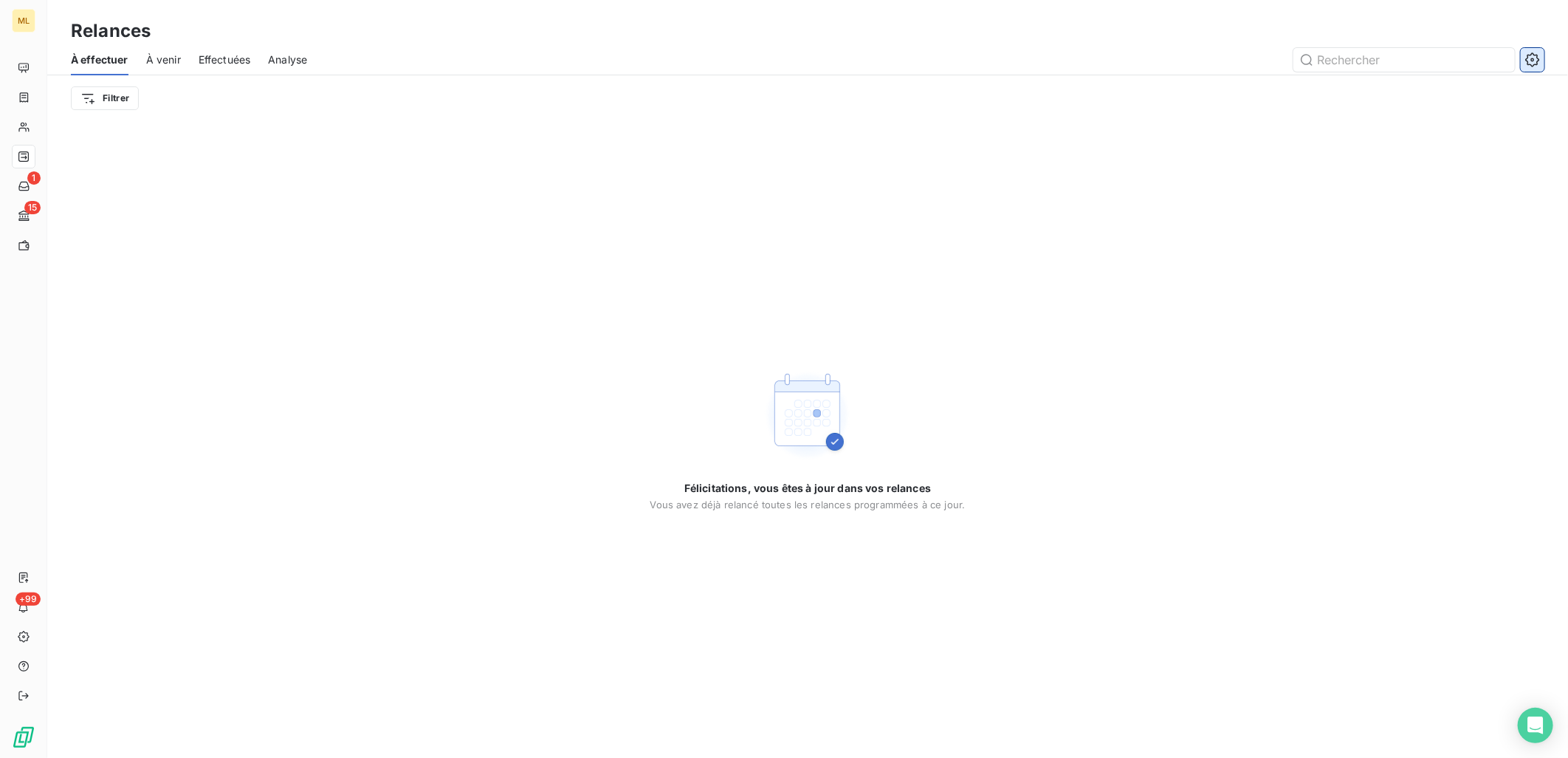
click at [1525, 61] on icon "button" at bounding box center [1532, 60] width 15 height 15
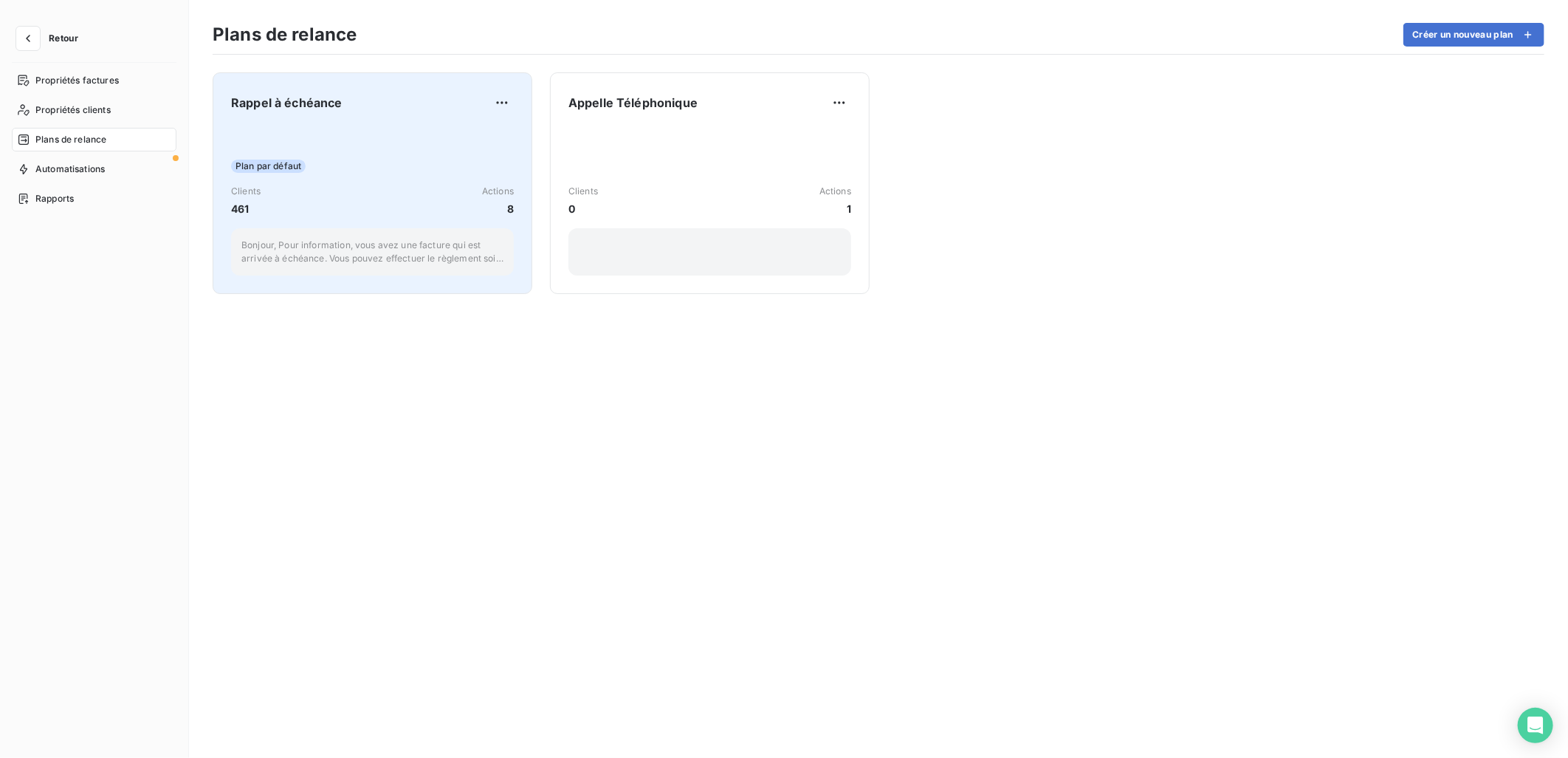
click at [339, 204] on div "Clients 461 Actions 8" at bounding box center [372, 200] width 283 height 32
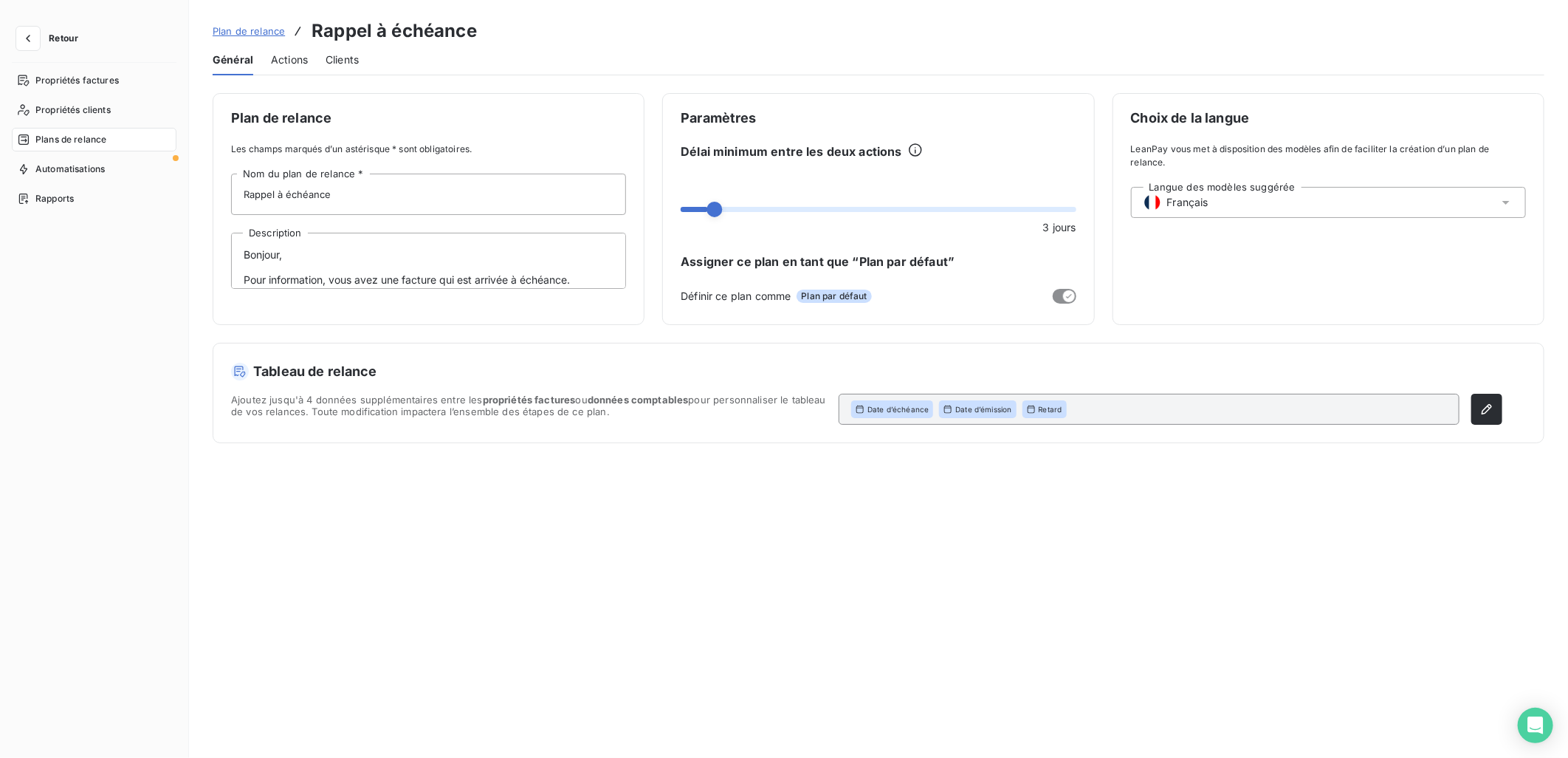
click at [296, 56] on span "Actions" at bounding box center [289, 60] width 37 height 15
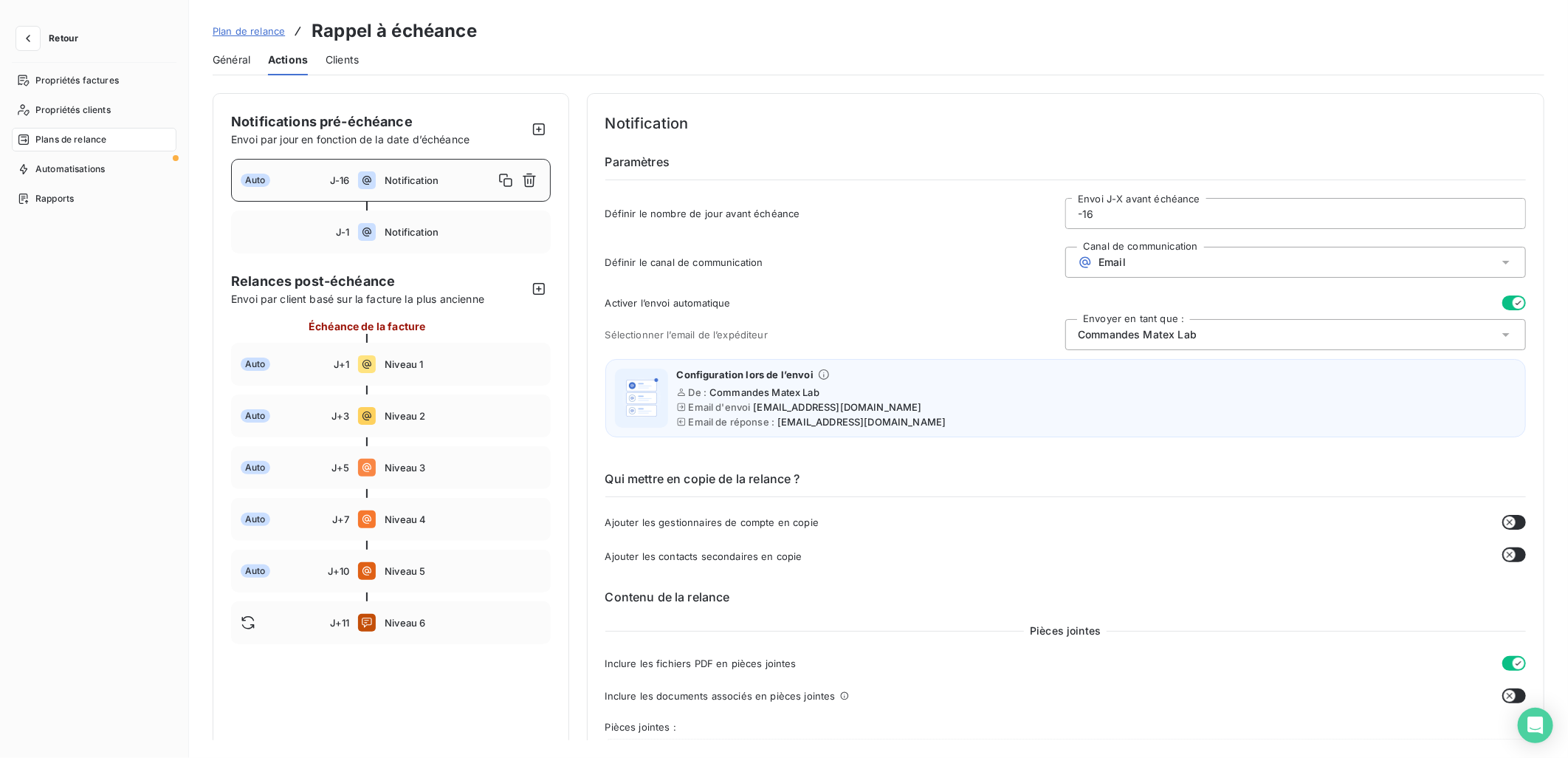
click at [40, 36] on button "Retour" at bounding box center [51, 38] width 78 height 23
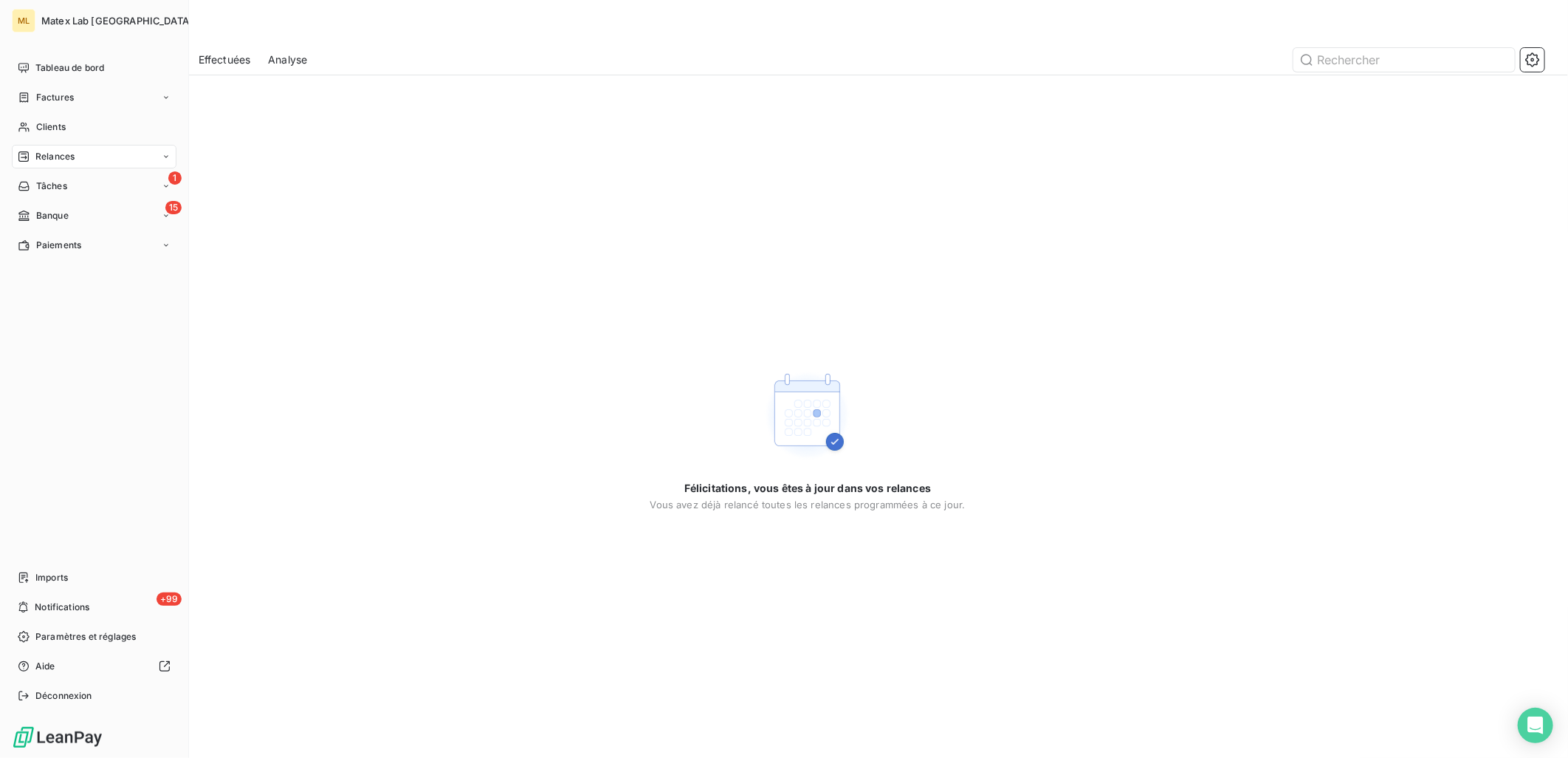
click at [87, 164] on div "Relances" at bounding box center [95, 156] width 165 height 23
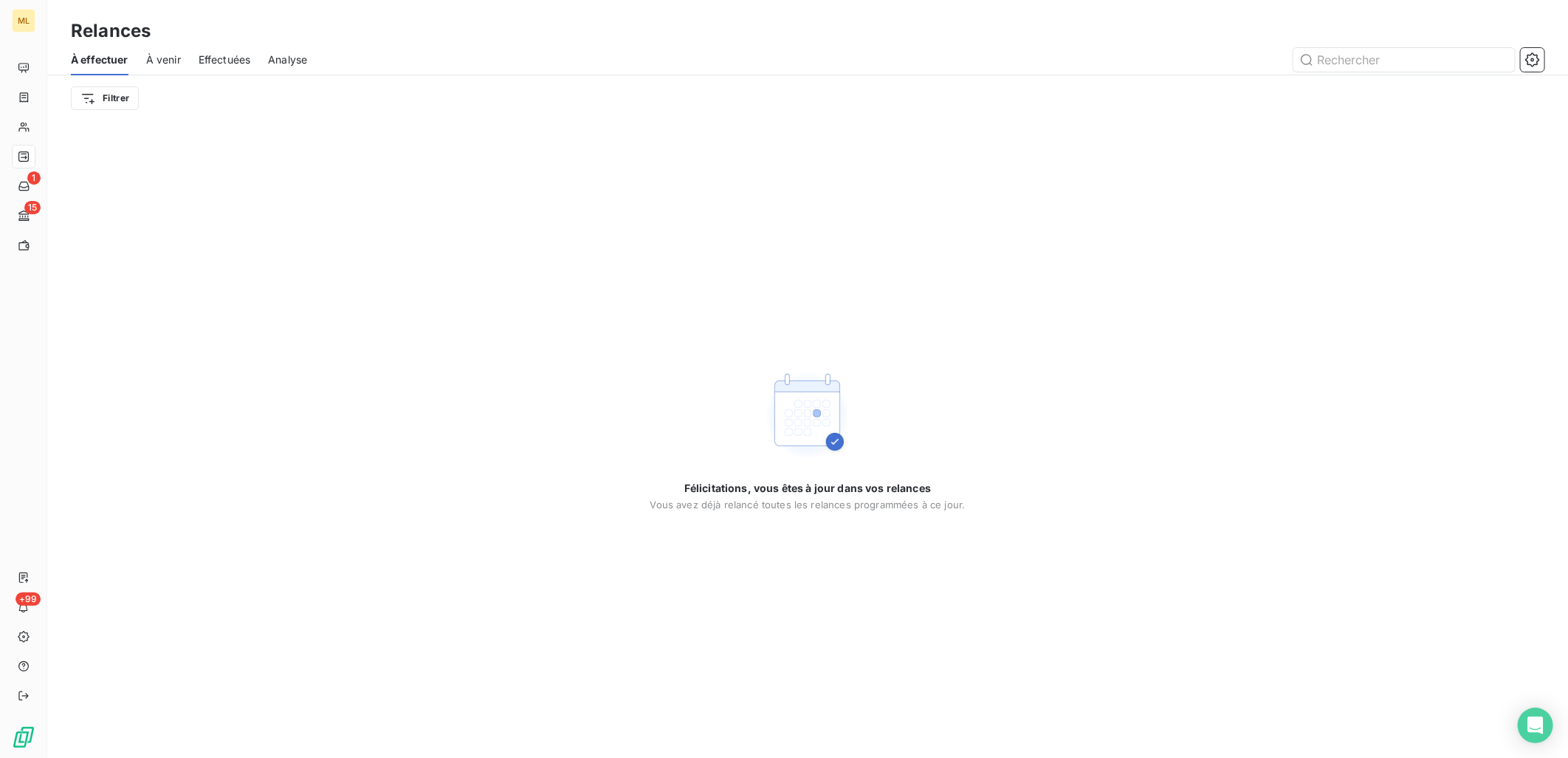
click at [415, 45] on div "À effectuer À venir Effectuées Analyse" at bounding box center [807, 60] width 1521 height 31
click at [166, 59] on span "À venir" at bounding box center [163, 60] width 35 height 15
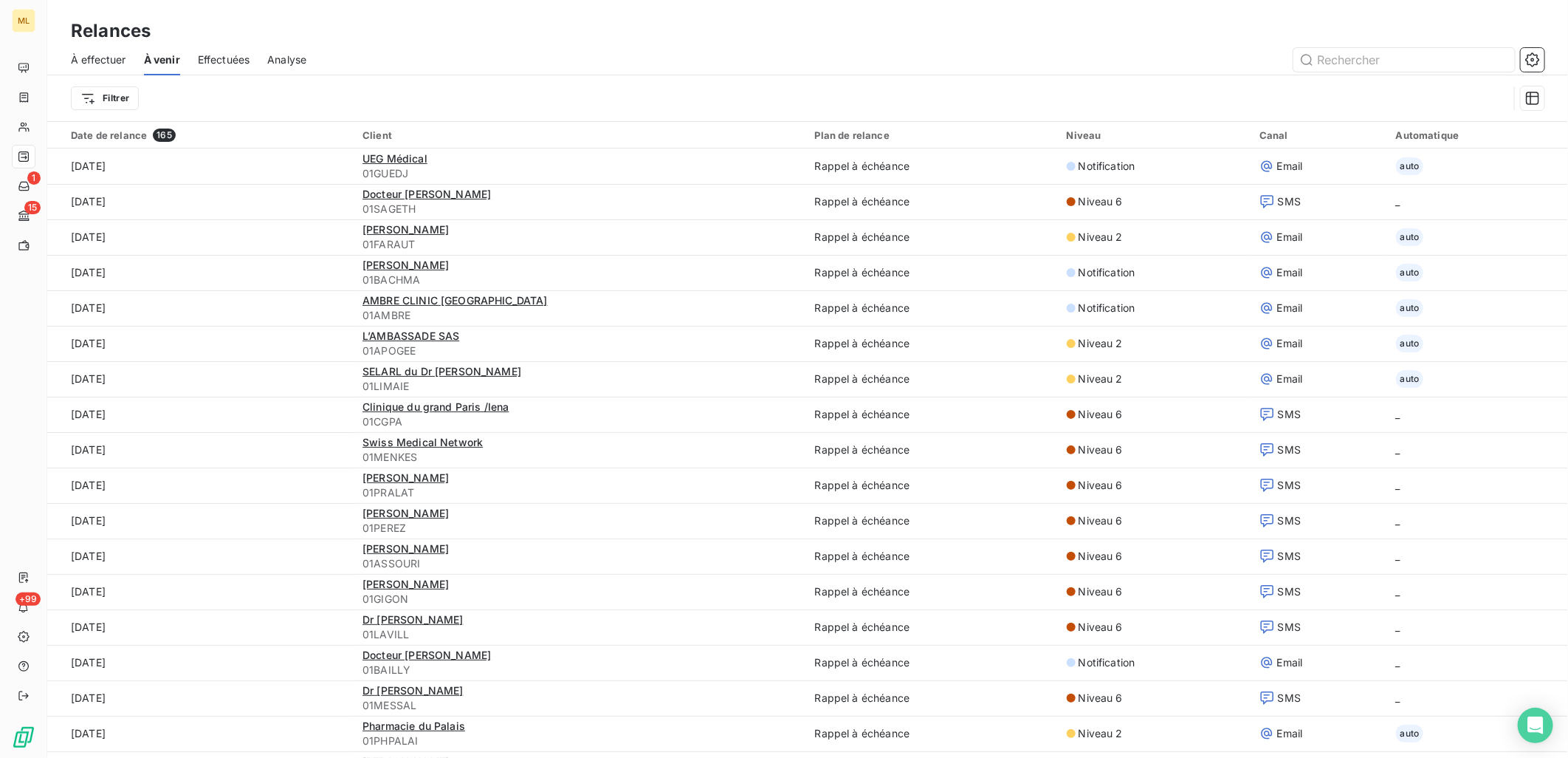
click at [96, 57] on span "À effectuer" at bounding box center [99, 60] width 56 height 15
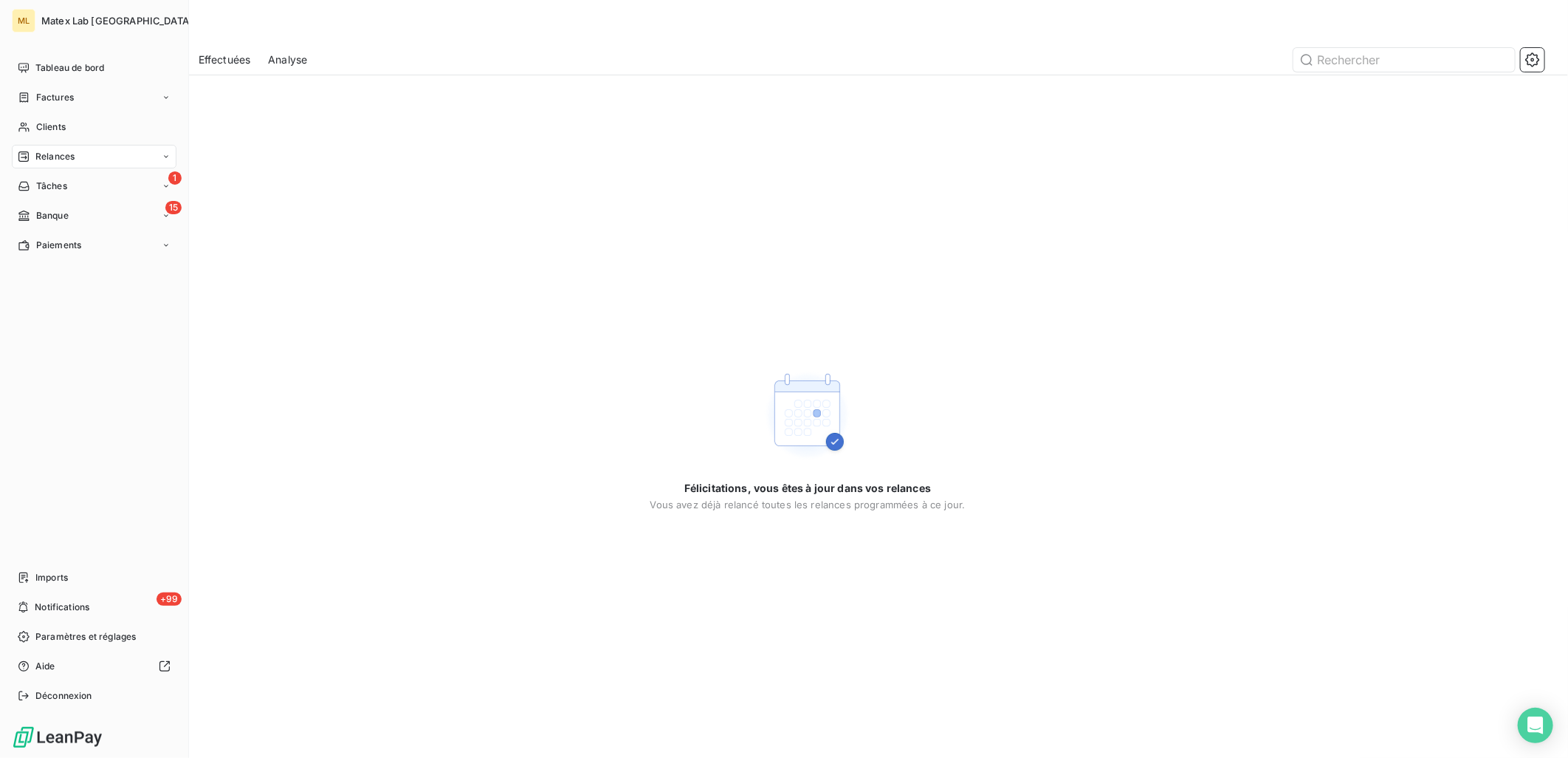
click at [70, 162] on span "Relances" at bounding box center [55, 157] width 39 height 13
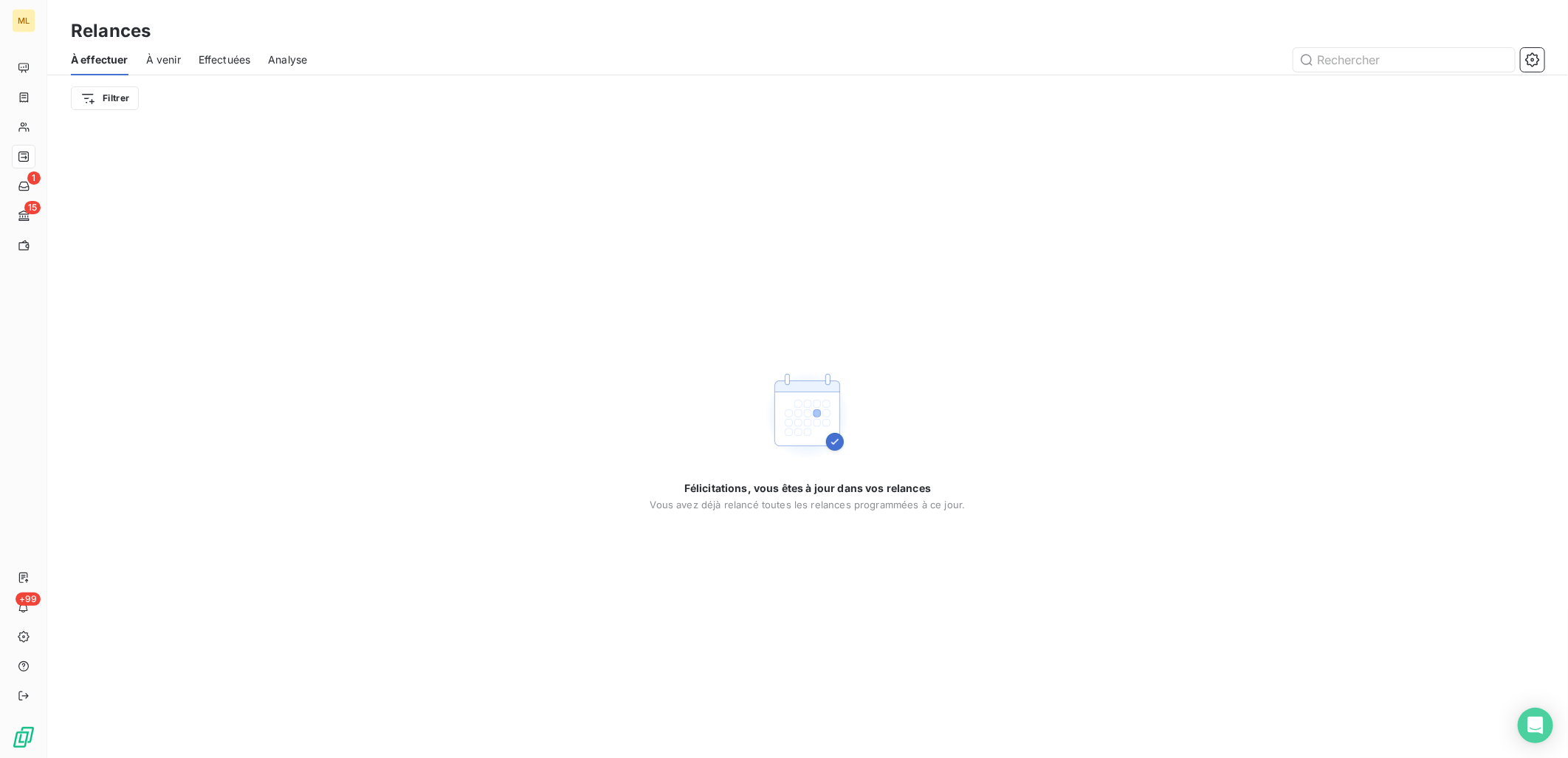
click at [976, 24] on div "Relances" at bounding box center [807, 31] width 1521 height 27
click at [1389, 53] on input "text" at bounding box center [1404, 59] width 221 height 23
click at [226, 64] on span "Effectuées" at bounding box center [225, 60] width 53 height 15
type input "derm"
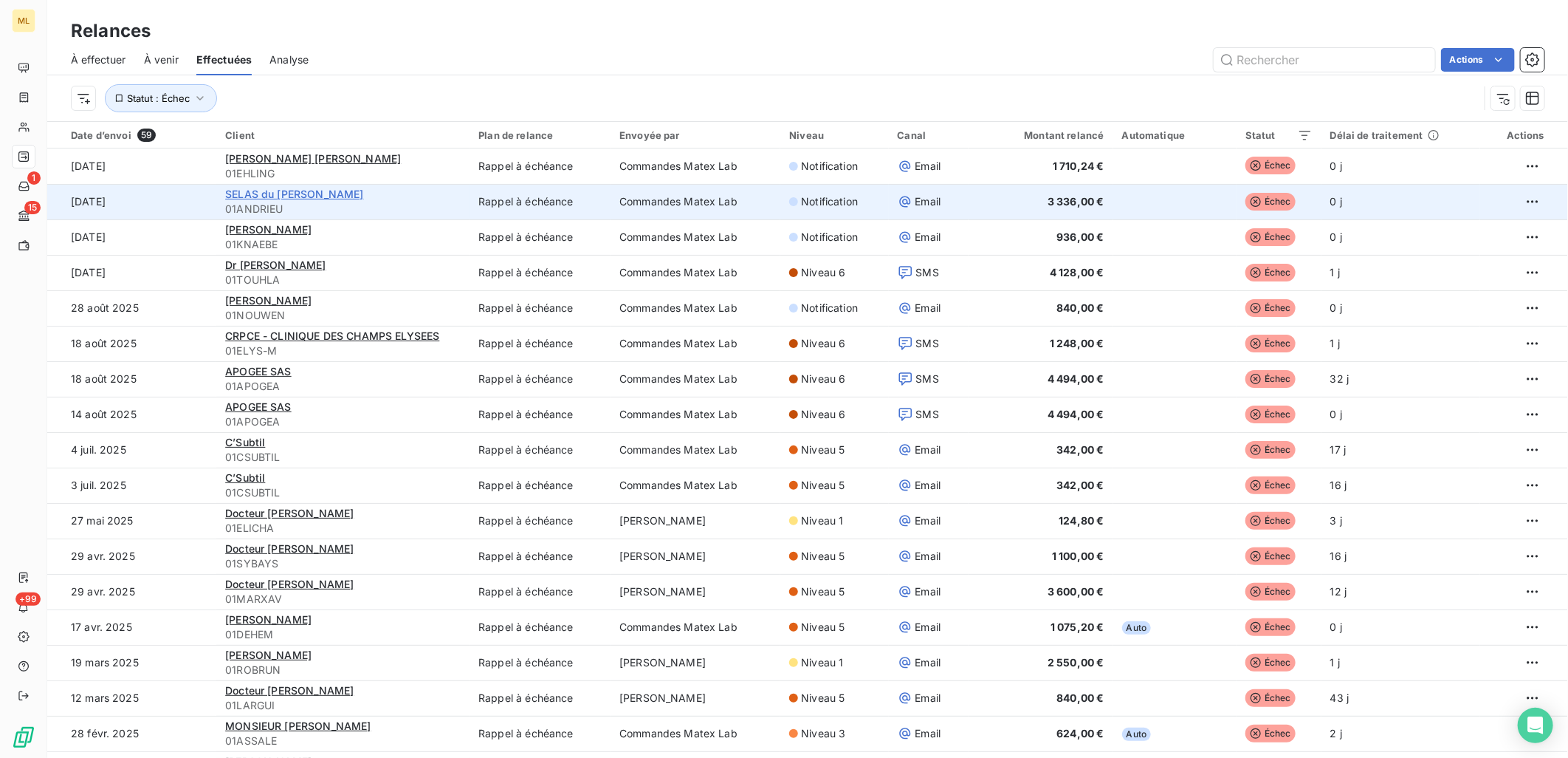
click at [356, 191] on span "SELAS du Dr ANDRIEU - DERMACARE" at bounding box center [294, 194] width 138 height 13
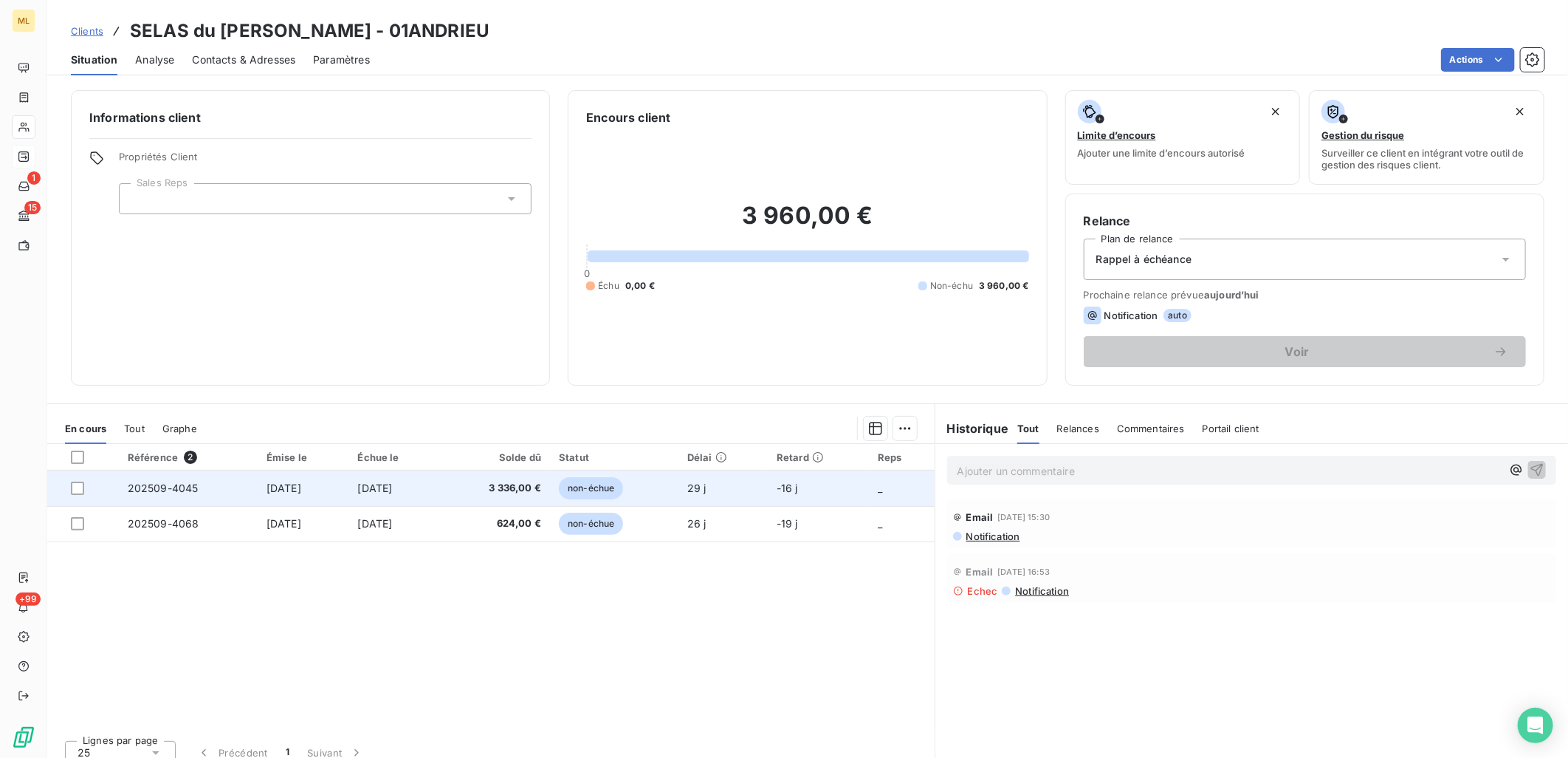
click at [210, 498] on td "202509-4045" at bounding box center [188, 488] width 139 height 36
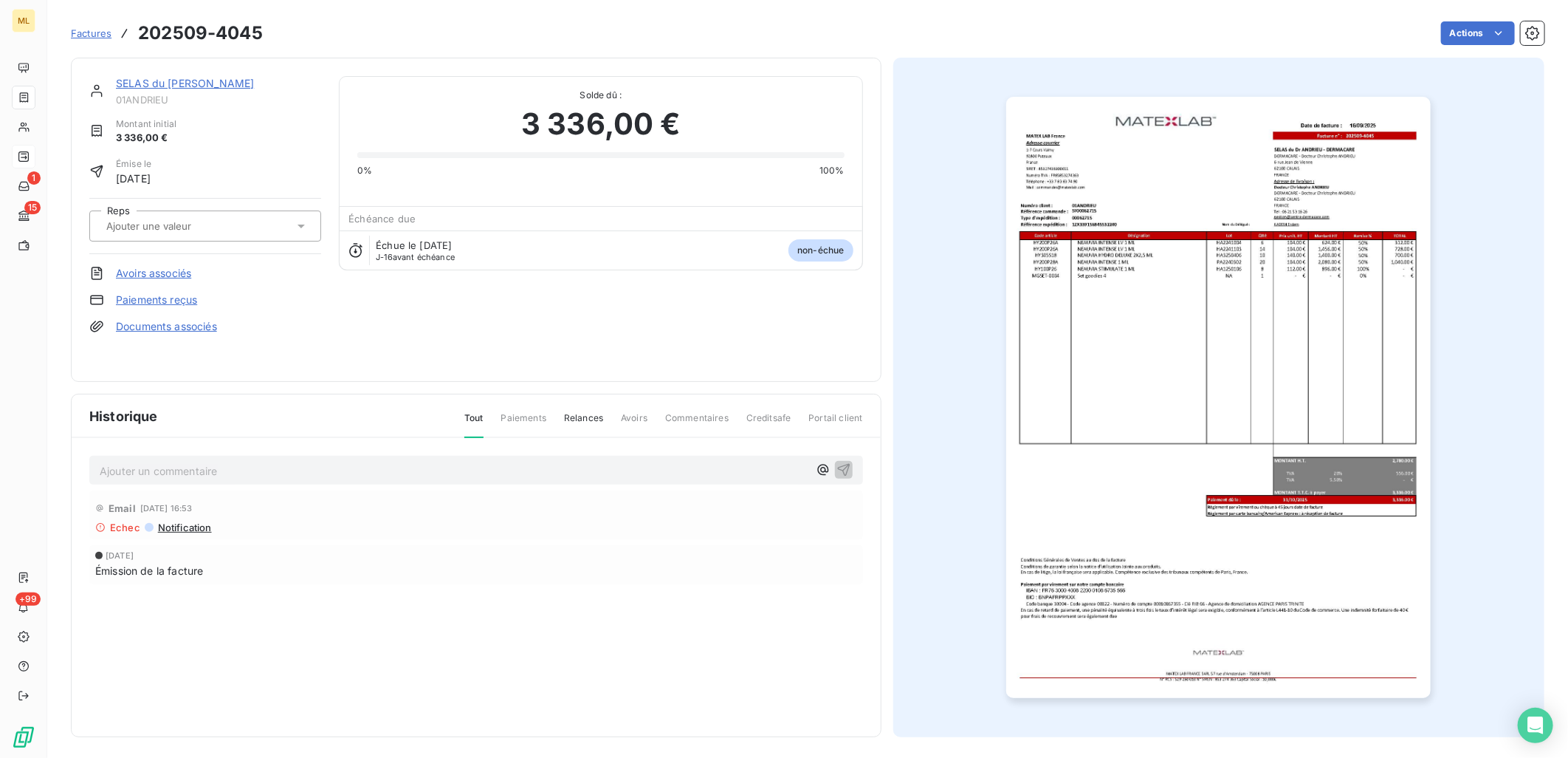
click at [187, 528] on span "Notification" at bounding box center [184, 527] width 56 height 12
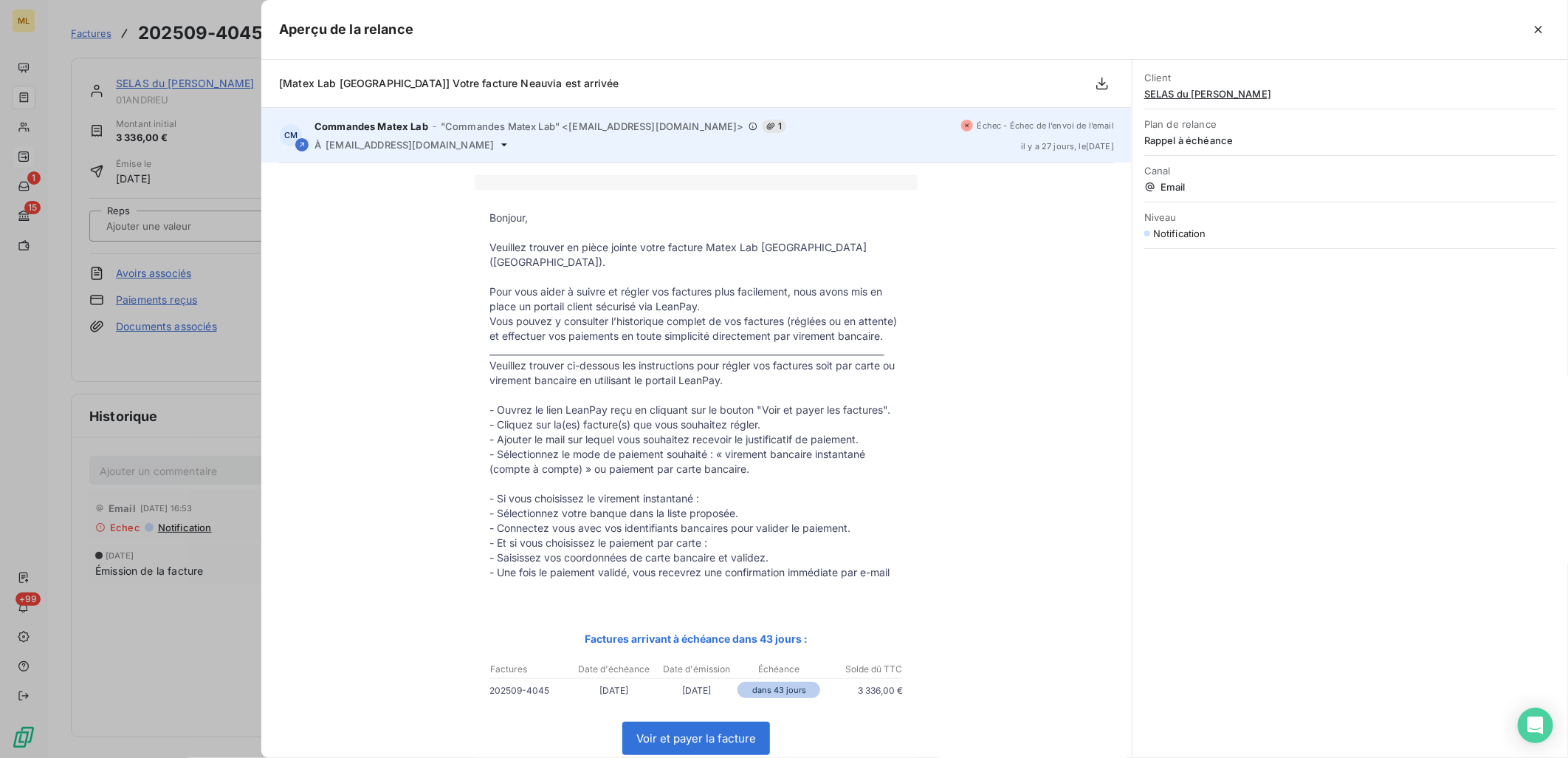
click at [1040, 128] on span "Échec - Échec de l’envoi de l’email" at bounding box center [1045, 125] width 137 height 9
click at [498, 142] on div "À gestion@centre-dermacare.com" at bounding box center [632, 145] width 635 height 12
click at [498, 148] on icon at bounding box center [504, 145] width 12 height 12
click at [498, 144] on icon at bounding box center [504, 145] width 12 height 12
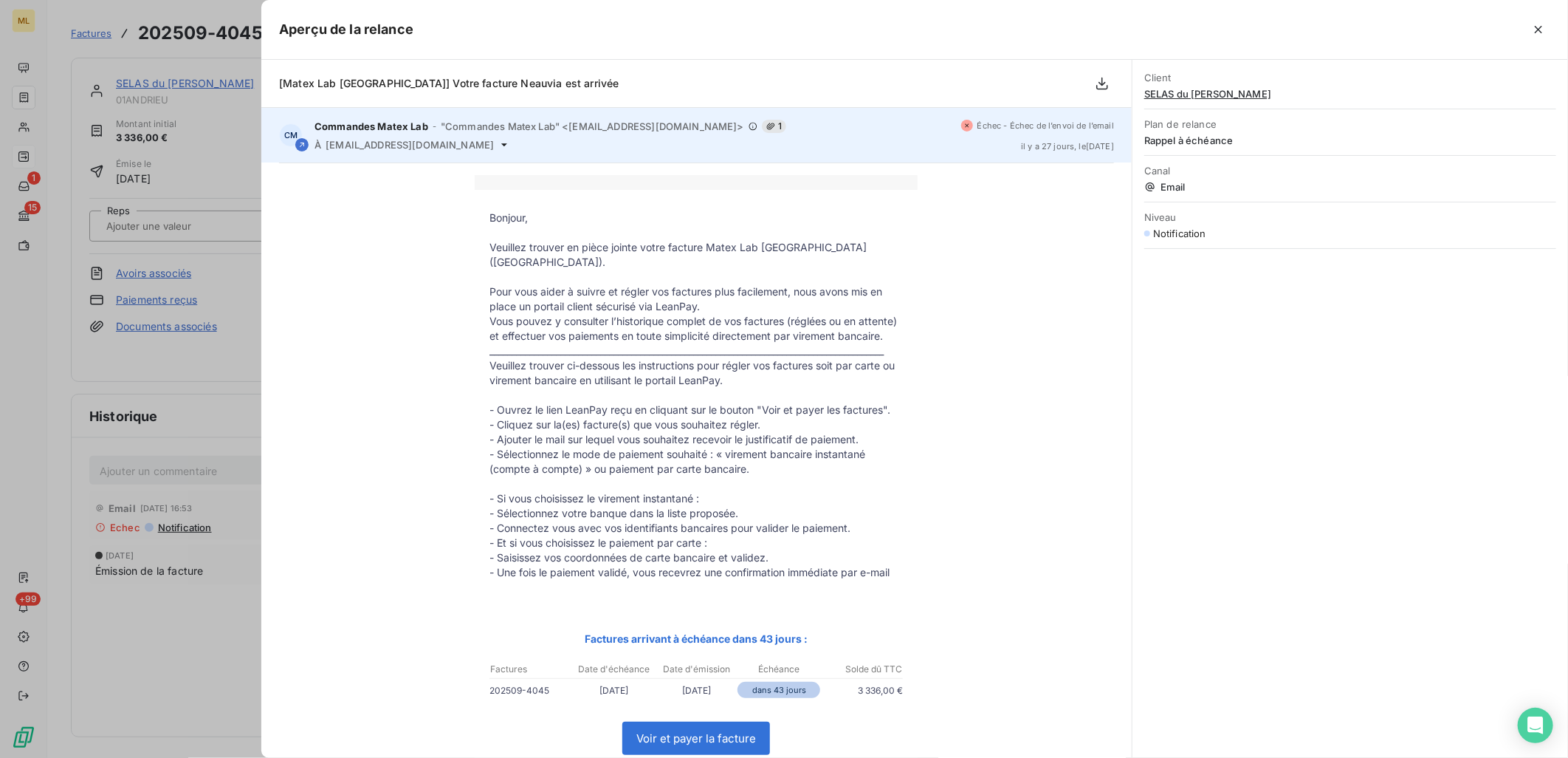
click at [471, 145] on span "gestion@centre-dermacare.com" at bounding box center [410, 145] width 168 height 12
click at [498, 141] on icon at bounding box center [504, 145] width 12 height 12
click at [498, 142] on icon at bounding box center [504, 145] width 12 height 12
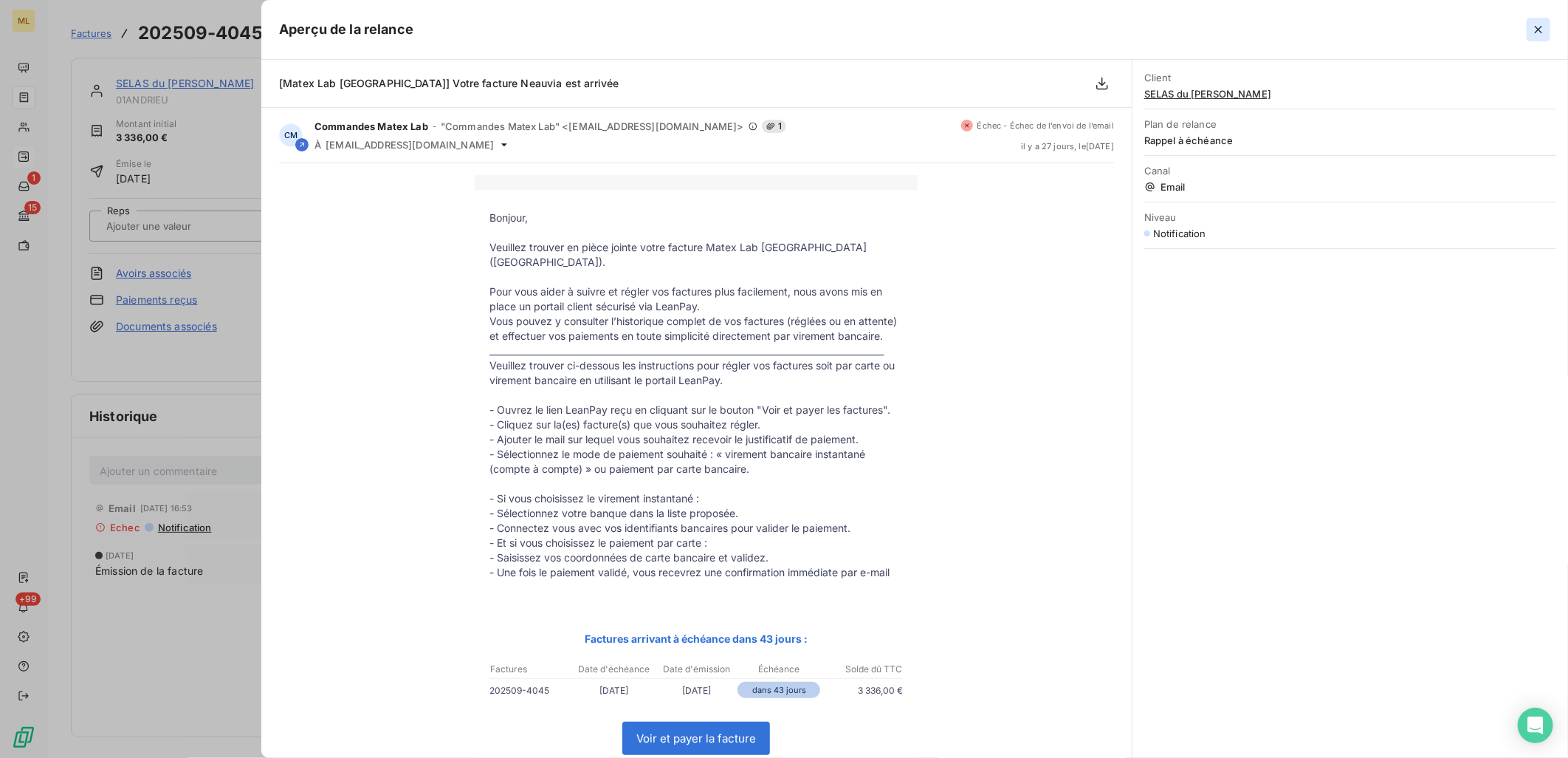
click at [1538, 28] on icon "button" at bounding box center [1538, 29] width 15 height 15
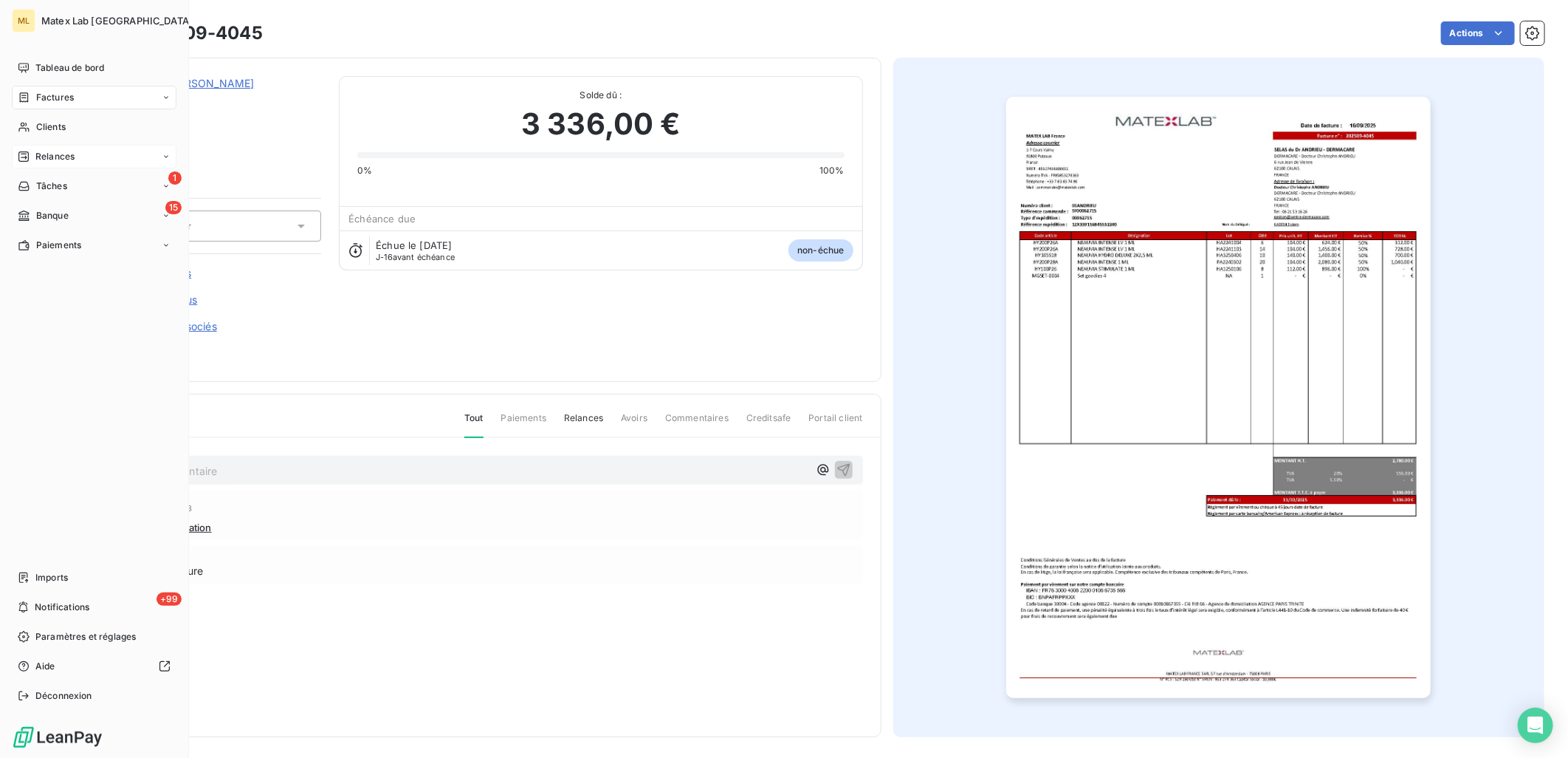
click at [40, 156] on span "Relances" at bounding box center [55, 157] width 39 height 13
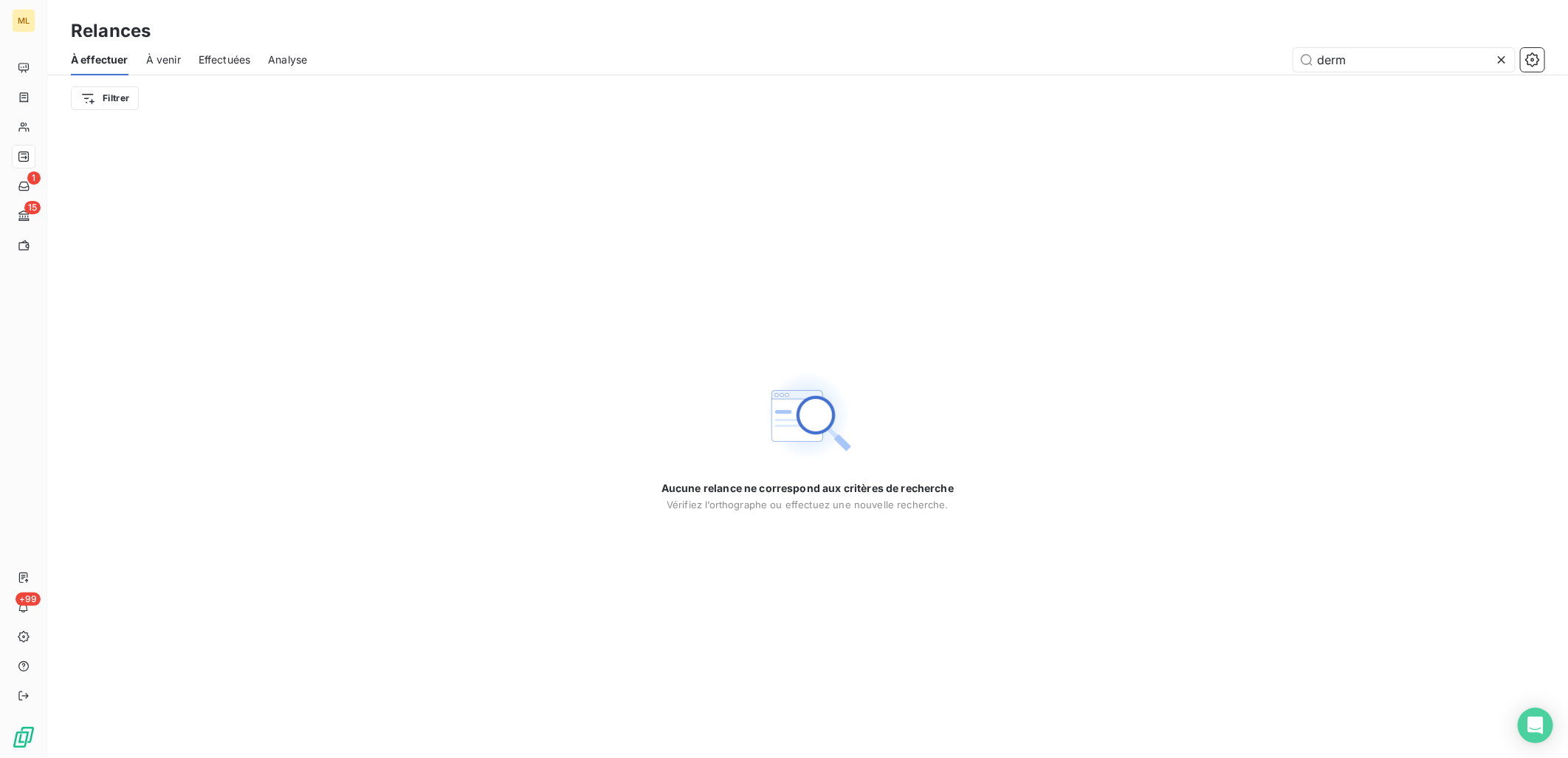
click at [254, 57] on div "À effectuer À venir Effectuées Analyse derm" at bounding box center [807, 60] width 1521 height 31
click at [240, 61] on span "Effectuées" at bounding box center [225, 60] width 53 height 15
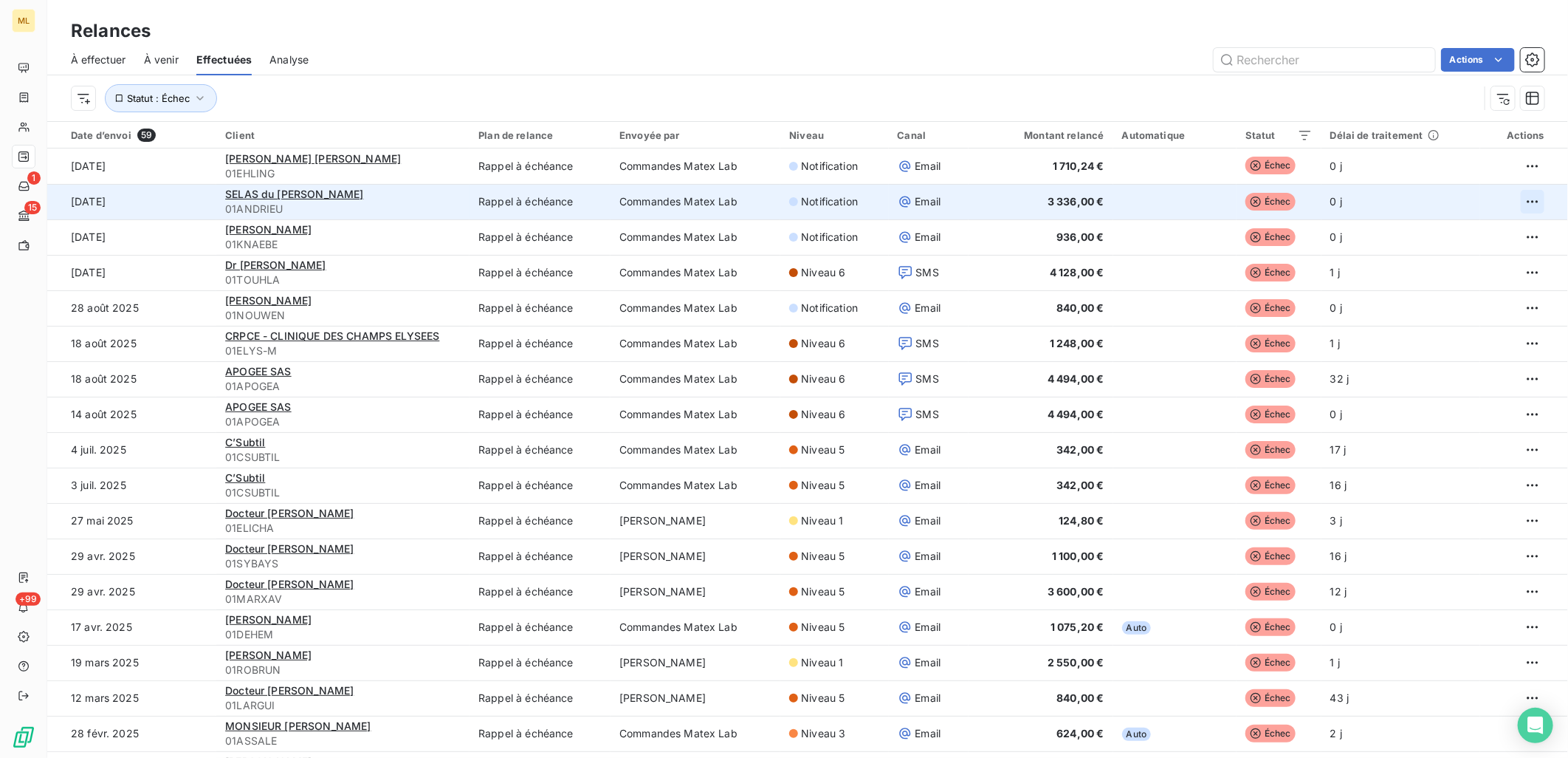
click at [1515, 197] on html "ML 1 15 +99 Relances À effectuer À venir Effectuées Analyse Actions Statut : Éc…" at bounding box center [784, 379] width 1568 height 758
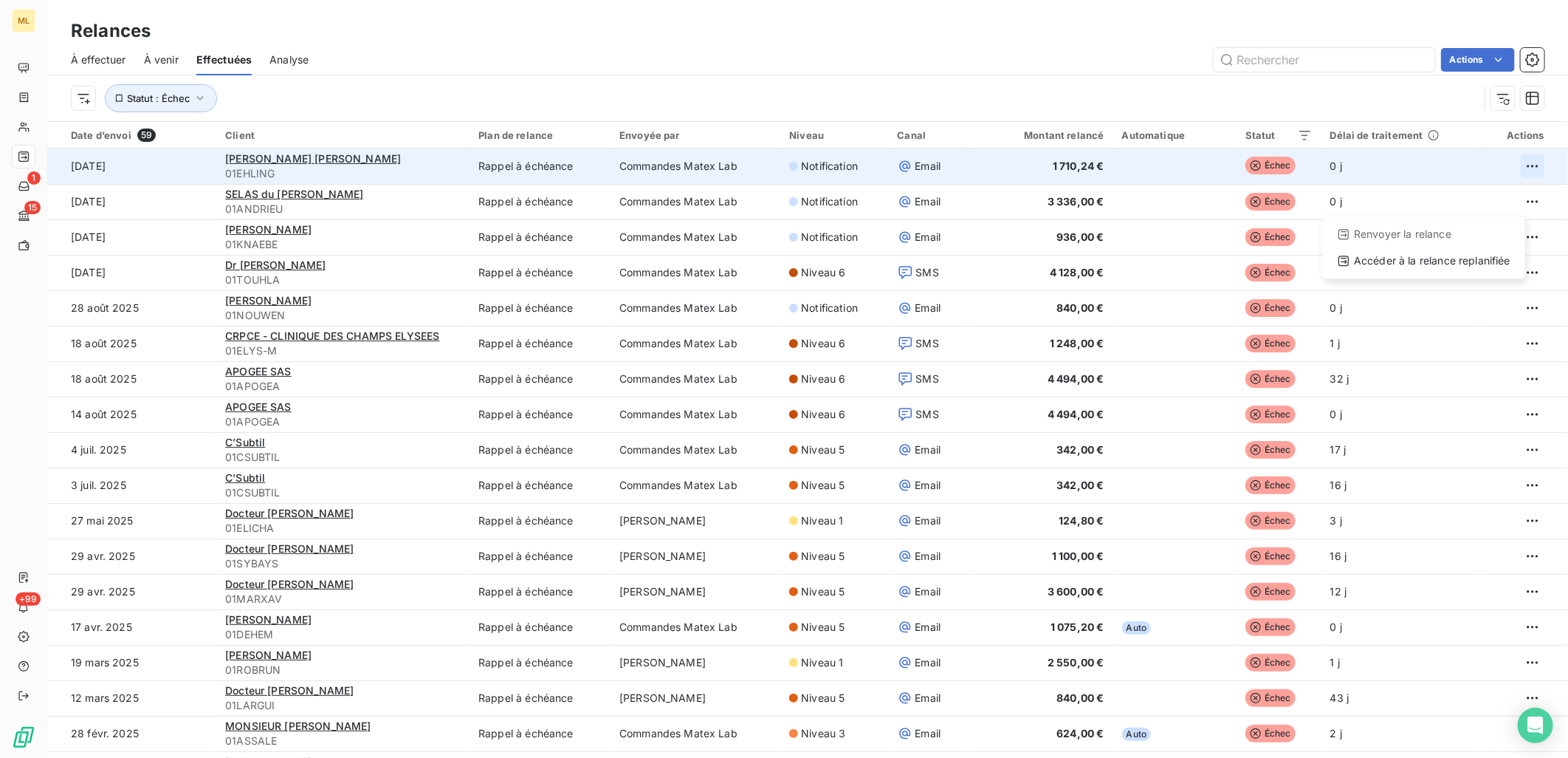
click at [1515, 163] on html "ML 1 15 +99 Relances À effectuer À venir Effectuées Analyse Actions Statut : Éc…" at bounding box center [784, 379] width 1568 height 758
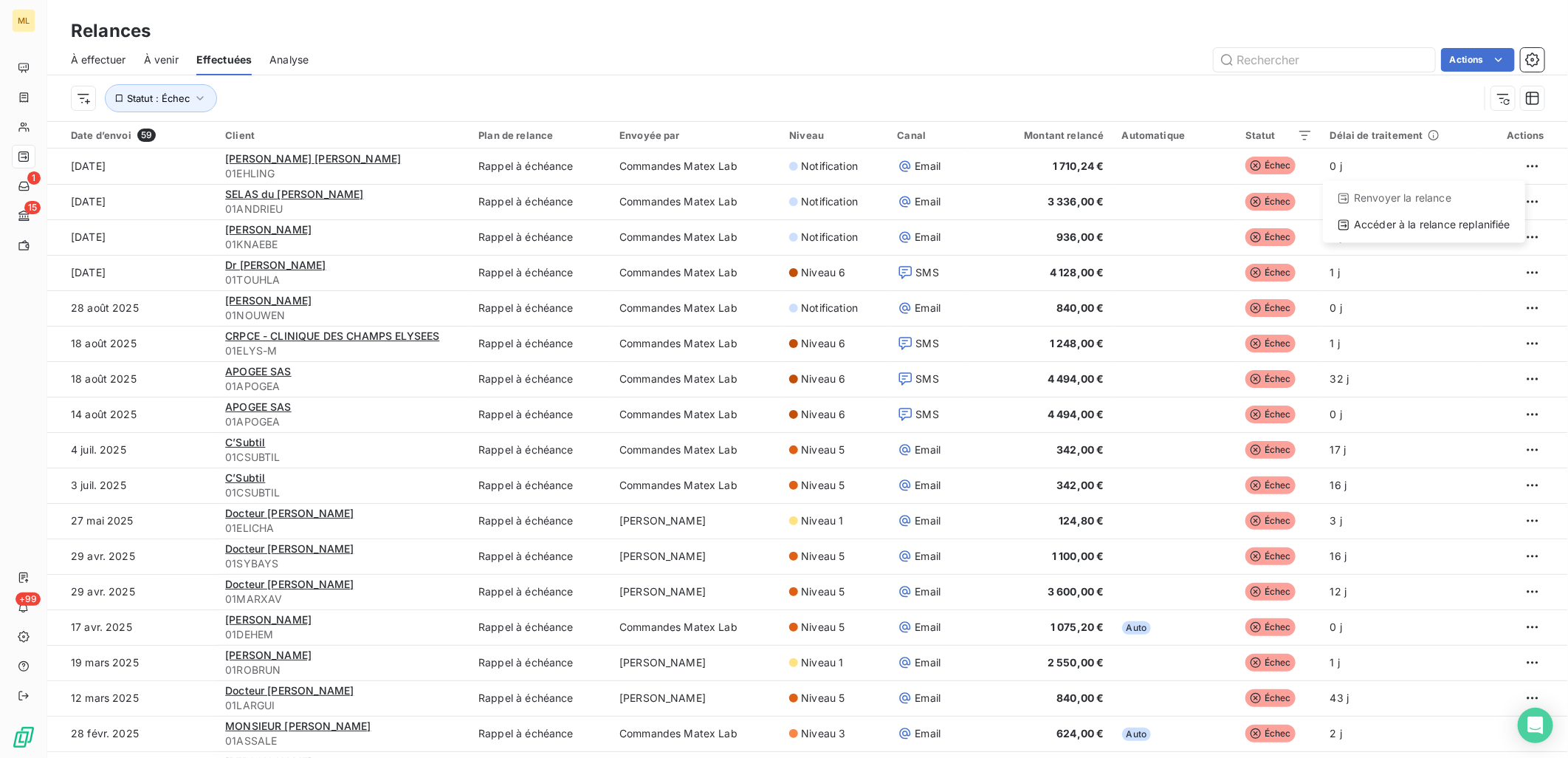
click at [1518, 351] on html "ML 1 15 +99 Relances À effectuer À venir Effectuées Analyse Actions Statut : Éc…" at bounding box center [784, 379] width 1568 height 758
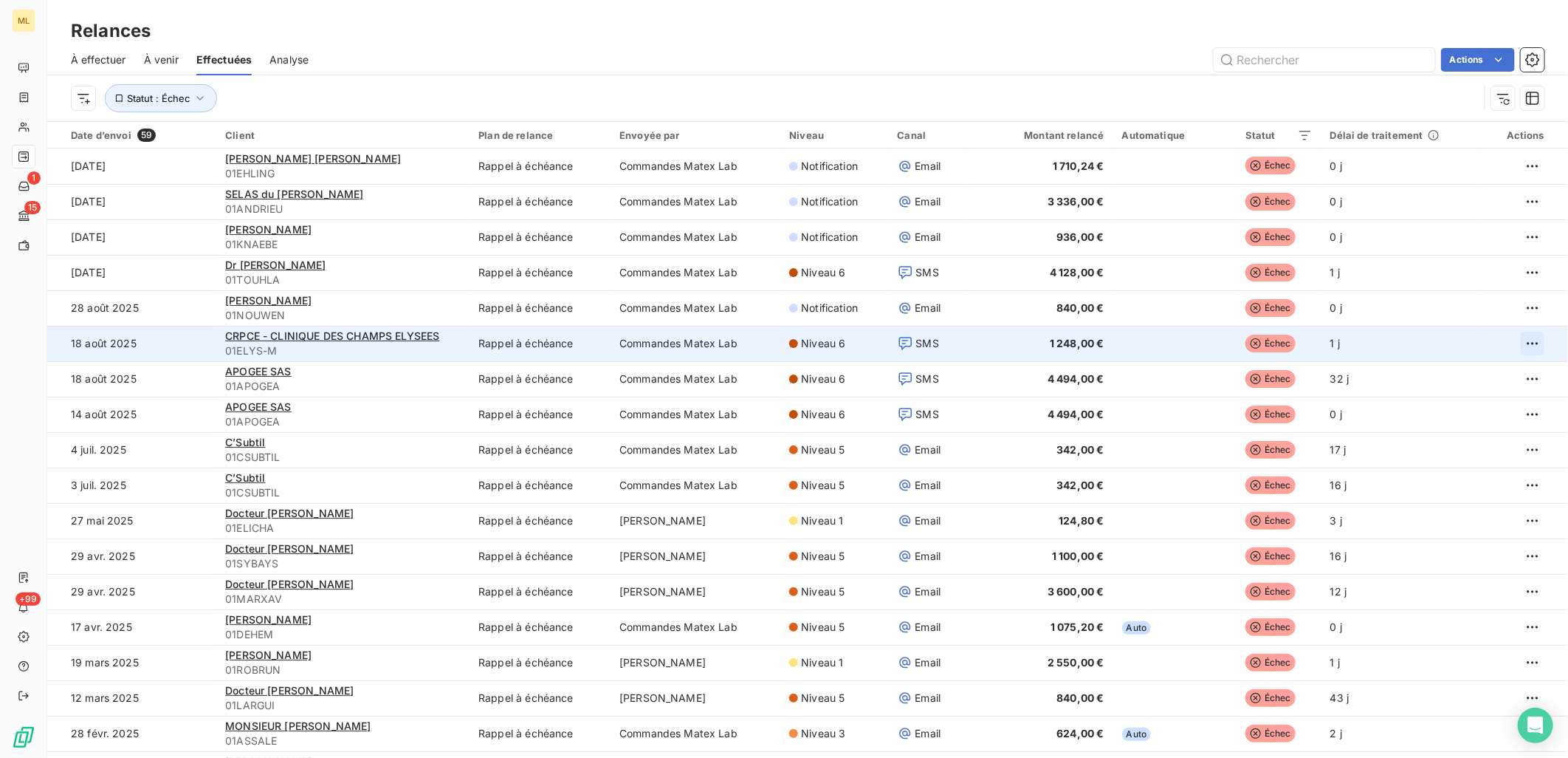
click at [1518, 347] on html "ML 1 15 +99 Relances À effectuer À venir Effectuées Analyse Actions Statut : Éc…" at bounding box center [784, 379] width 1568 height 758
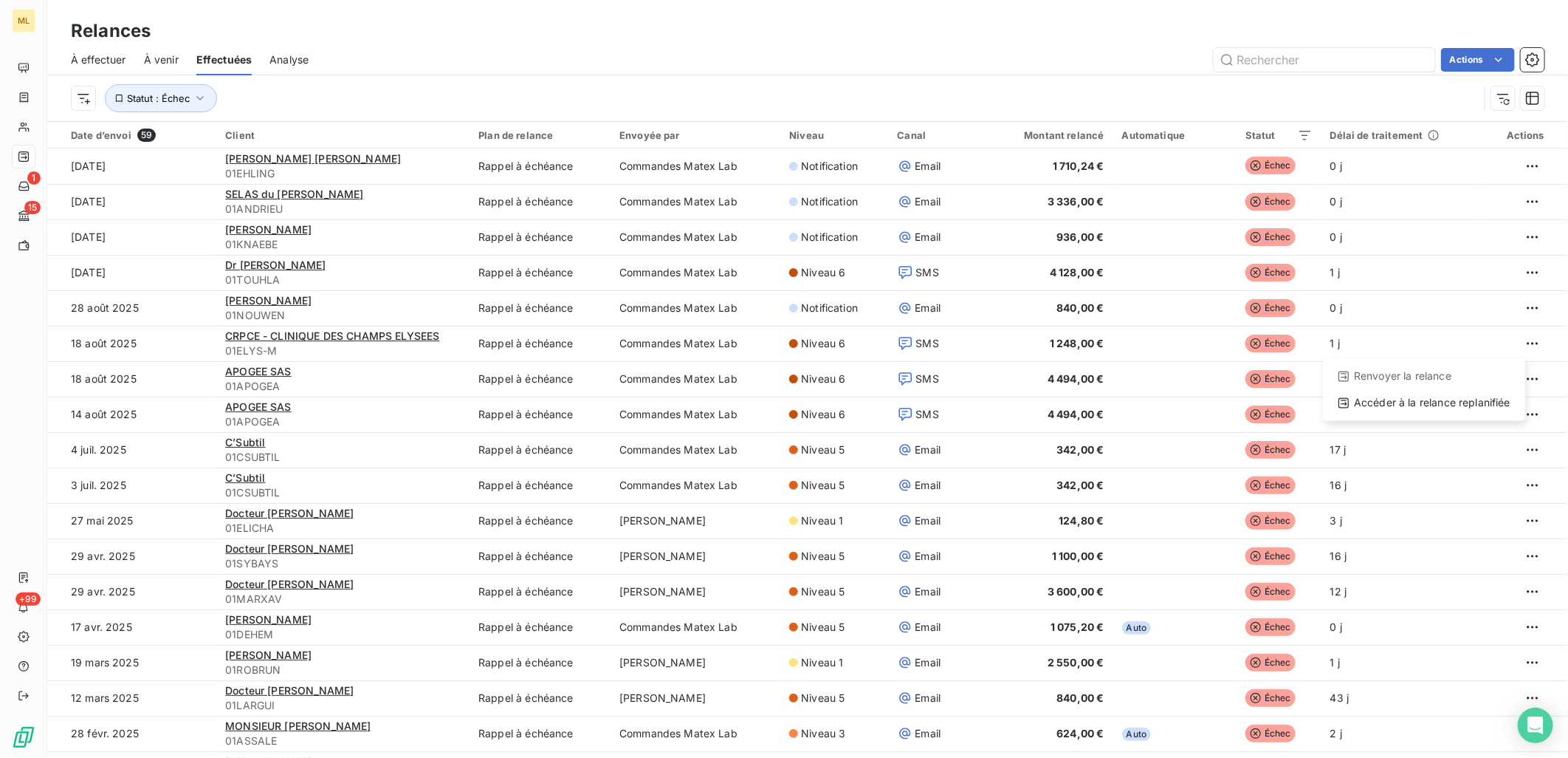
click at [986, 23] on html "ML 1 15 +99 Relances À effectuer À venir Effectuées Analyse Actions Statut : Éc…" at bounding box center [784, 379] width 1568 height 758
click at [161, 56] on span "À venir" at bounding box center [161, 60] width 35 height 15
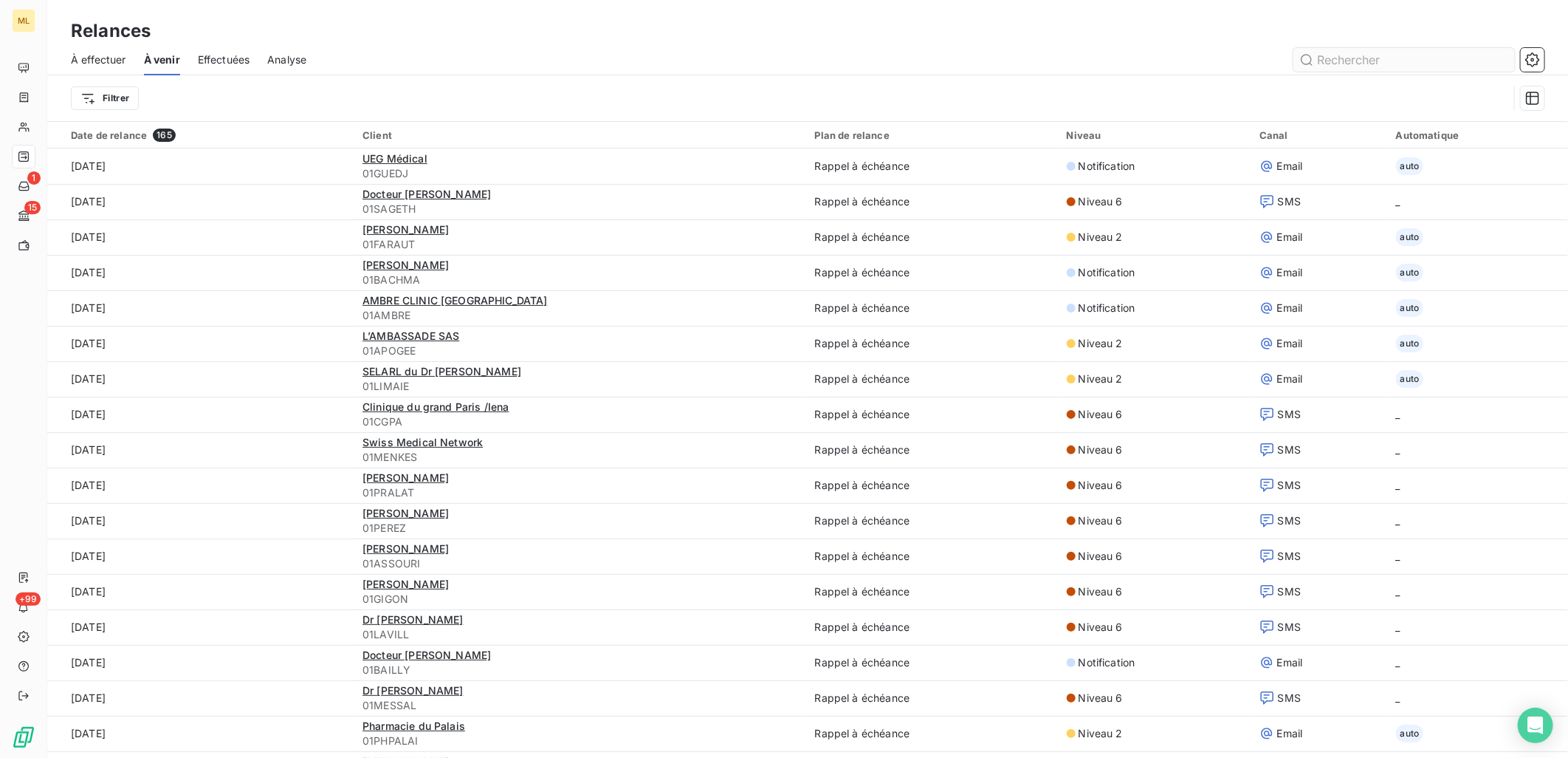
click at [1377, 57] on input "text" at bounding box center [1404, 59] width 221 height 23
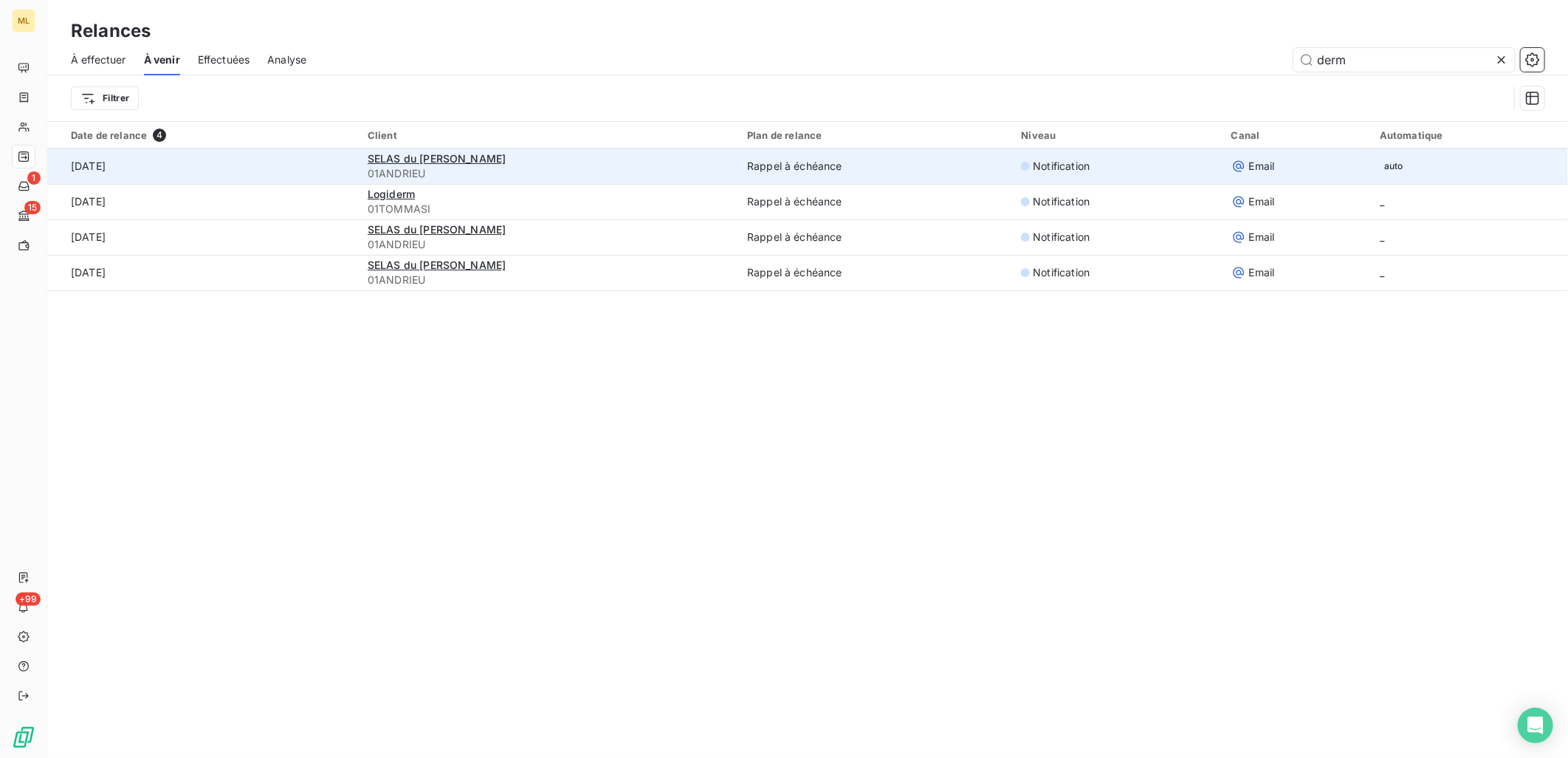
type input "derm"
click at [1012, 161] on td "Rappel à échéance" at bounding box center [875, 166] width 274 height 36
click at [1090, 167] on span "Notification" at bounding box center [1061, 166] width 57 height 15
click at [1400, 163] on span "auto" at bounding box center [1394, 166] width 28 height 18
click at [1464, 162] on td "auto" at bounding box center [1469, 166] width 197 height 36
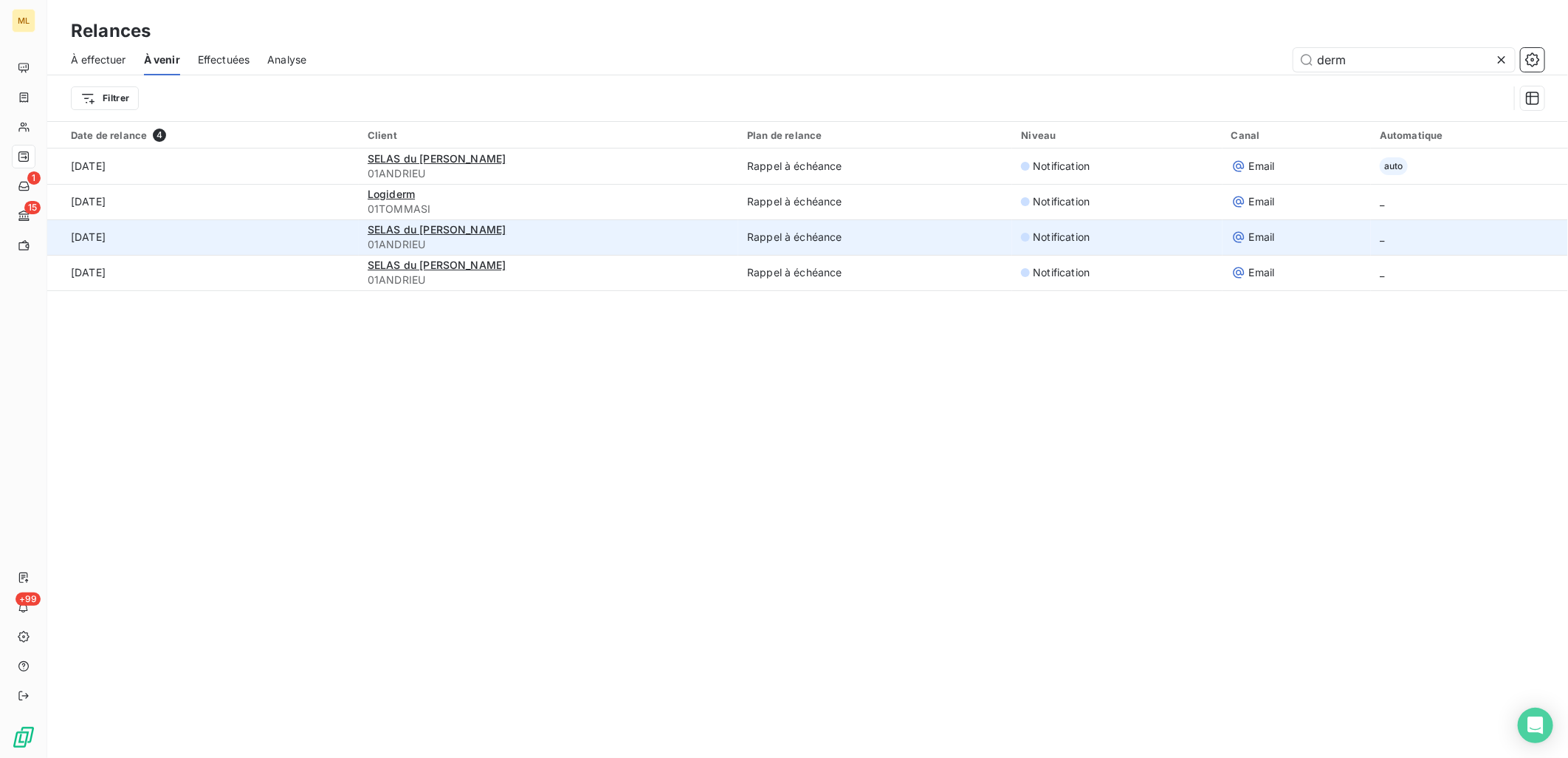
click at [1440, 226] on td "_" at bounding box center [1469, 237] width 197 height 36
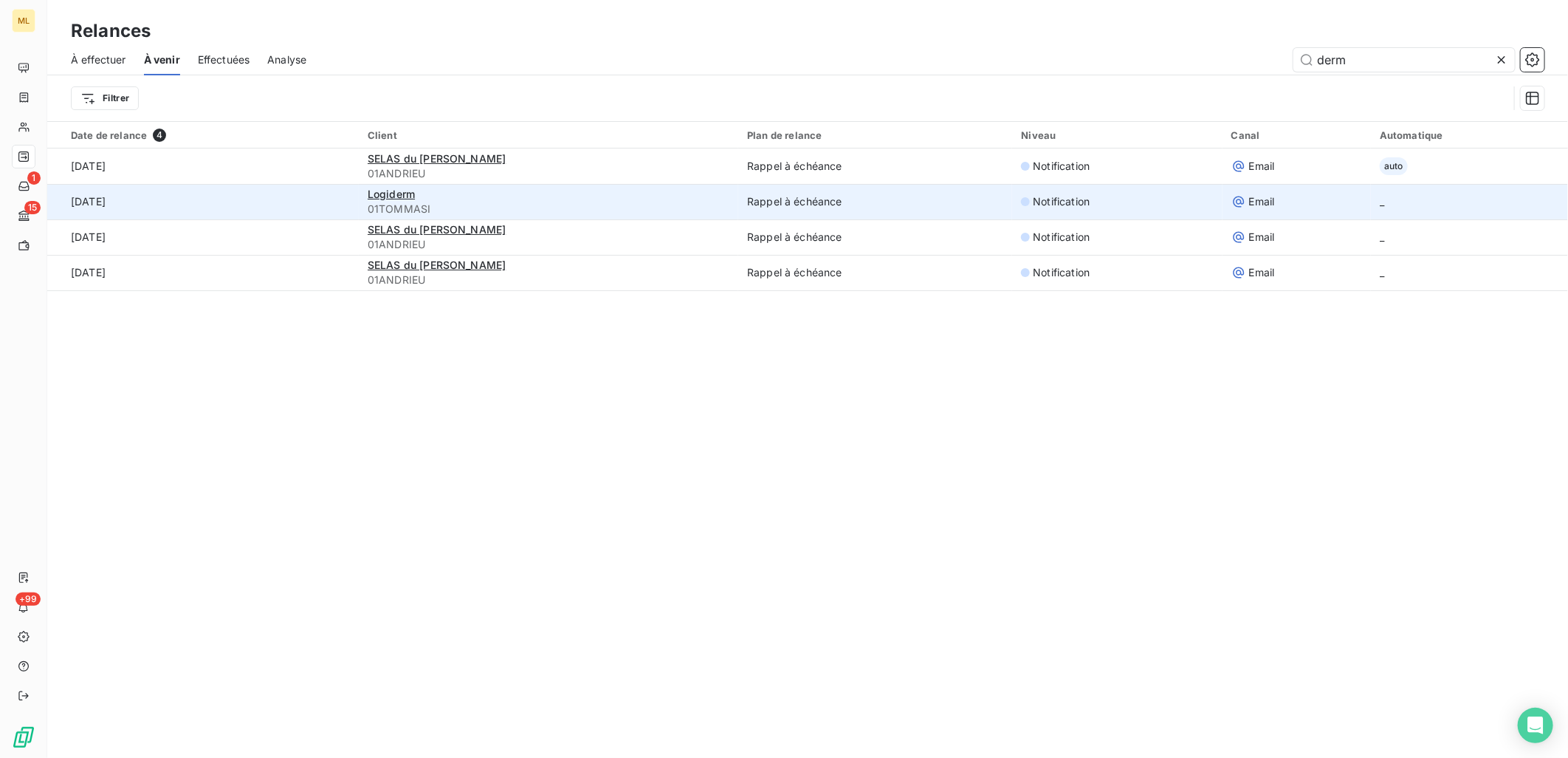
click at [1444, 200] on td "_" at bounding box center [1469, 202] width 197 height 36
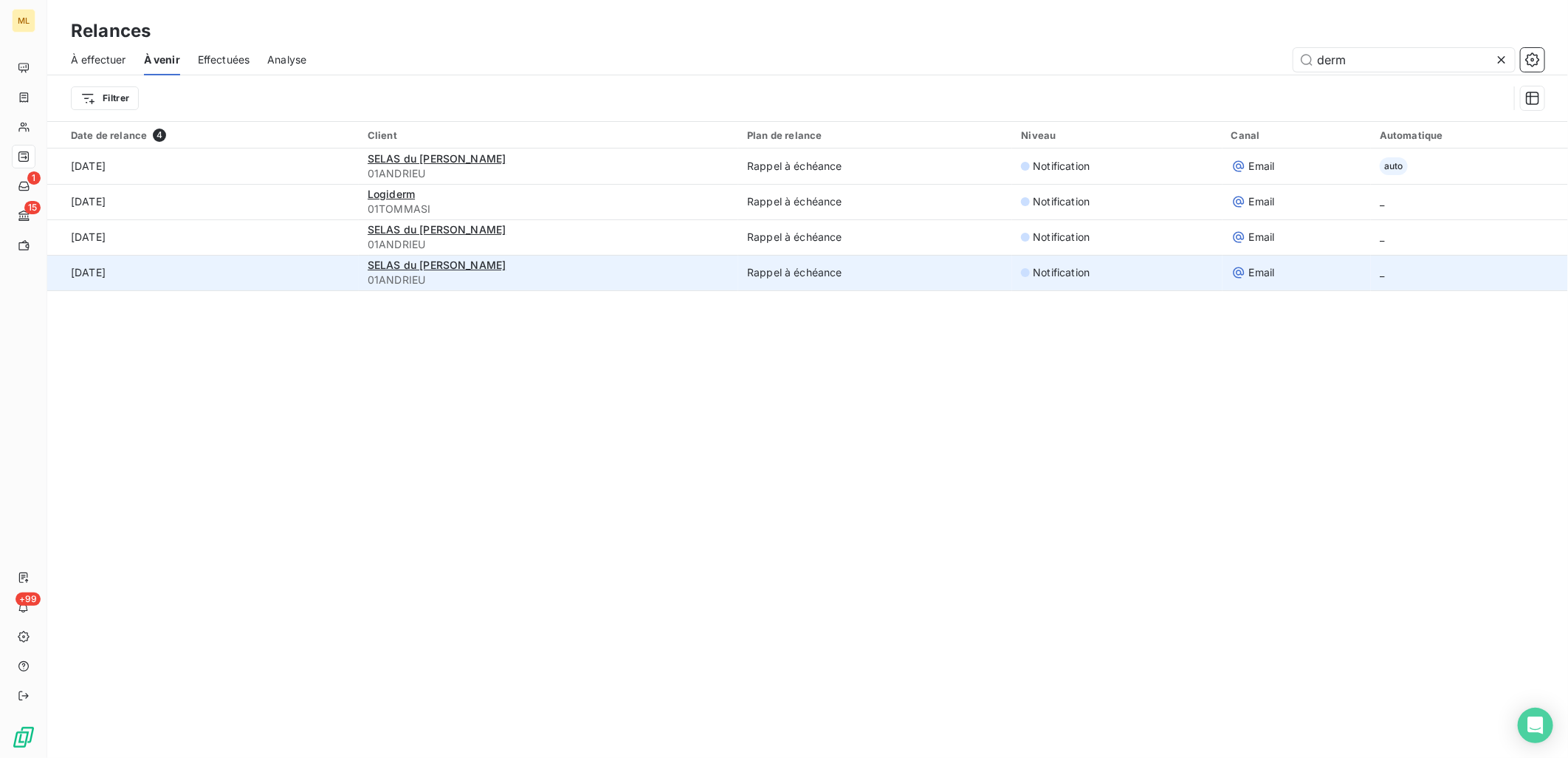
click at [1440, 276] on td "_" at bounding box center [1469, 272] width 197 height 36
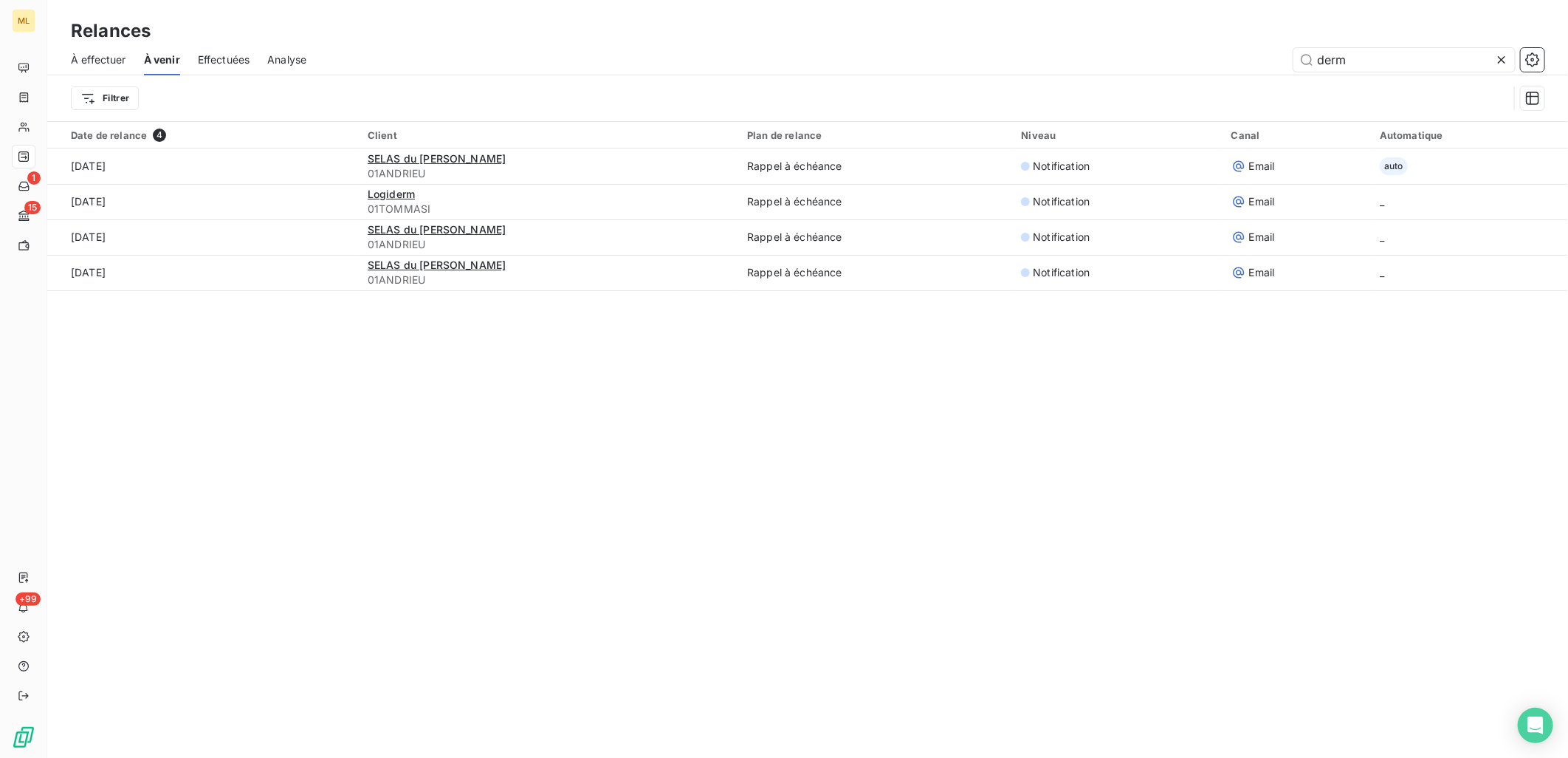
click at [210, 401] on div "Relances À effectuer À venir Effectuées Analyse derm Filtrer Date de relance 4 …" at bounding box center [807, 379] width 1521 height 758
click at [256, 385] on div "Relances À effectuer À venir Effectuées Analyse derm Filtrer Date de relance 4 …" at bounding box center [807, 379] width 1521 height 758
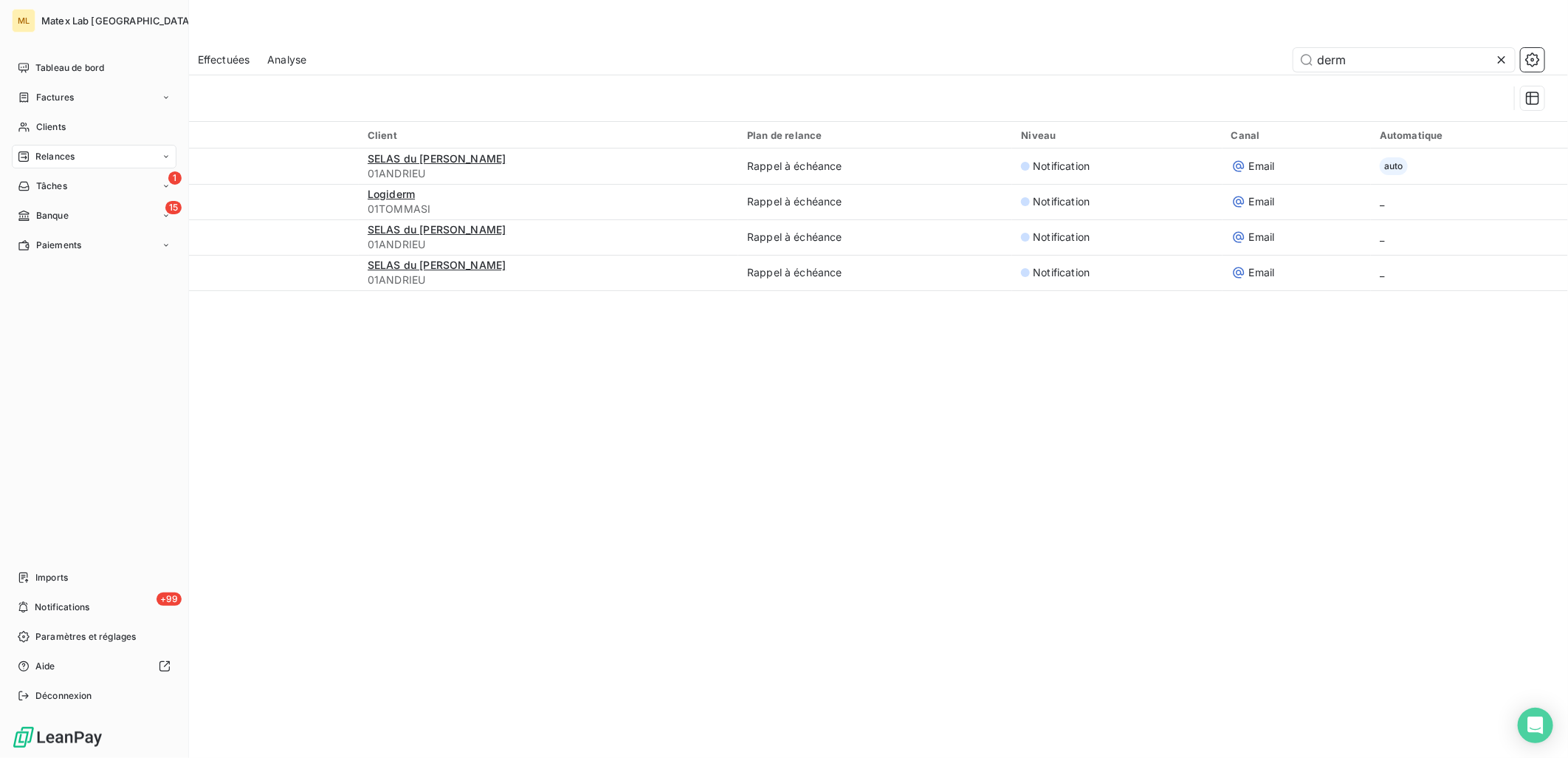
click at [56, 158] on span "Relances" at bounding box center [55, 157] width 39 height 13
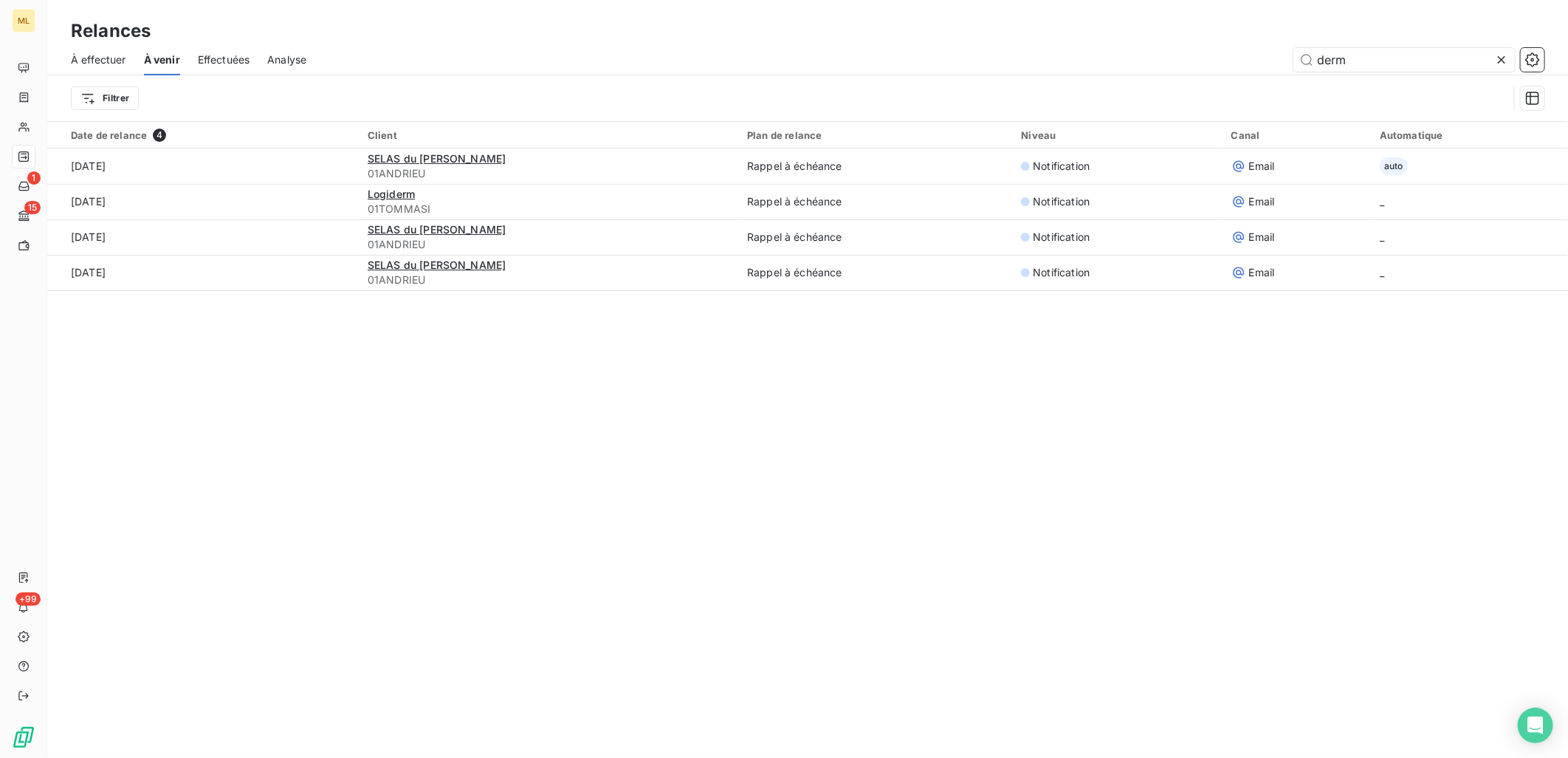
click at [533, 33] on div "Relances" at bounding box center [807, 31] width 1521 height 27
click at [1531, 69] on button "button" at bounding box center [1532, 59] width 23 height 23
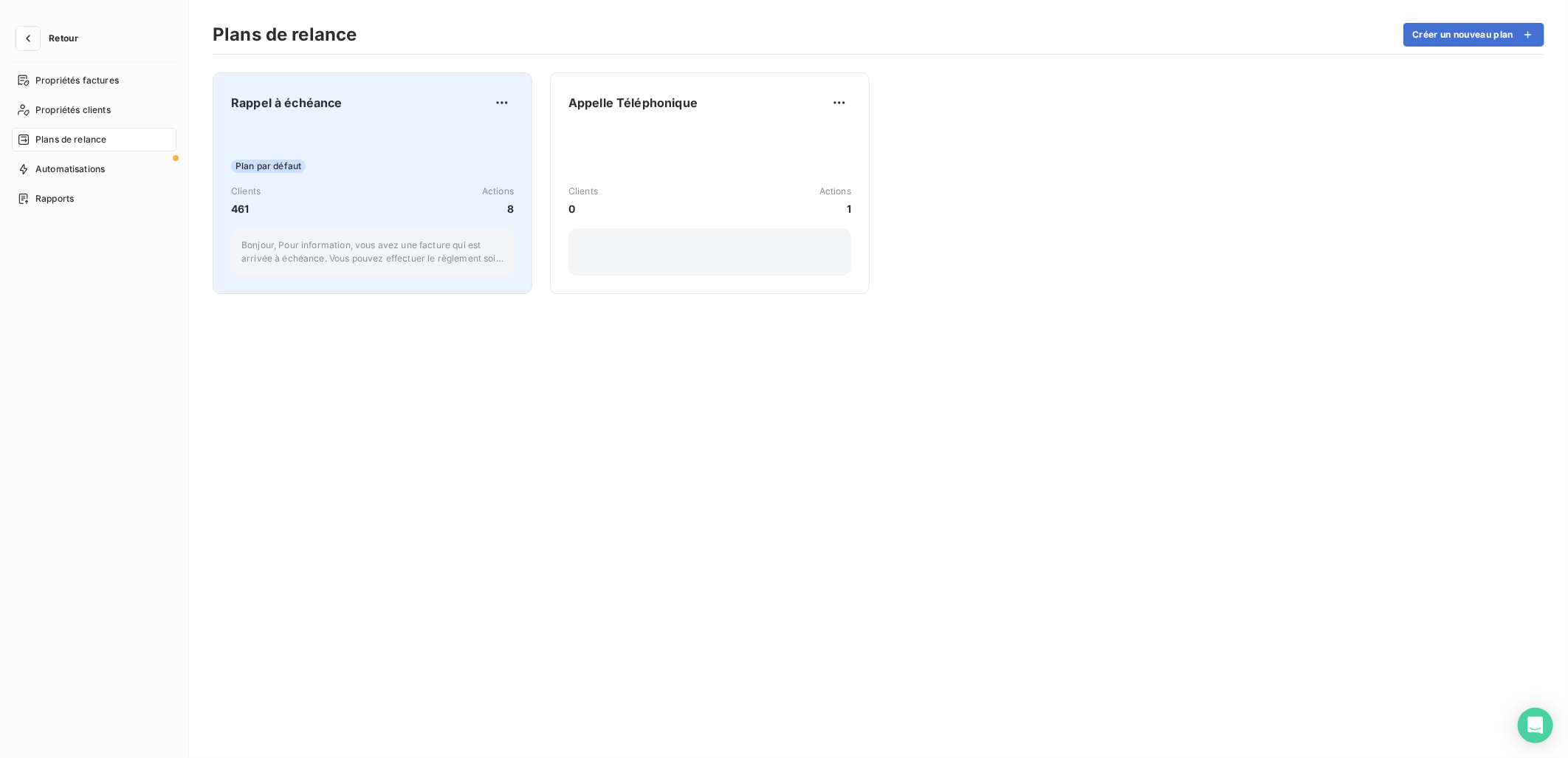
click at [464, 150] on div "Plan par défaut Clients 461 Actions 8 Bonjour, Pour information, vous avez une …" at bounding box center [372, 200] width 283 height 149
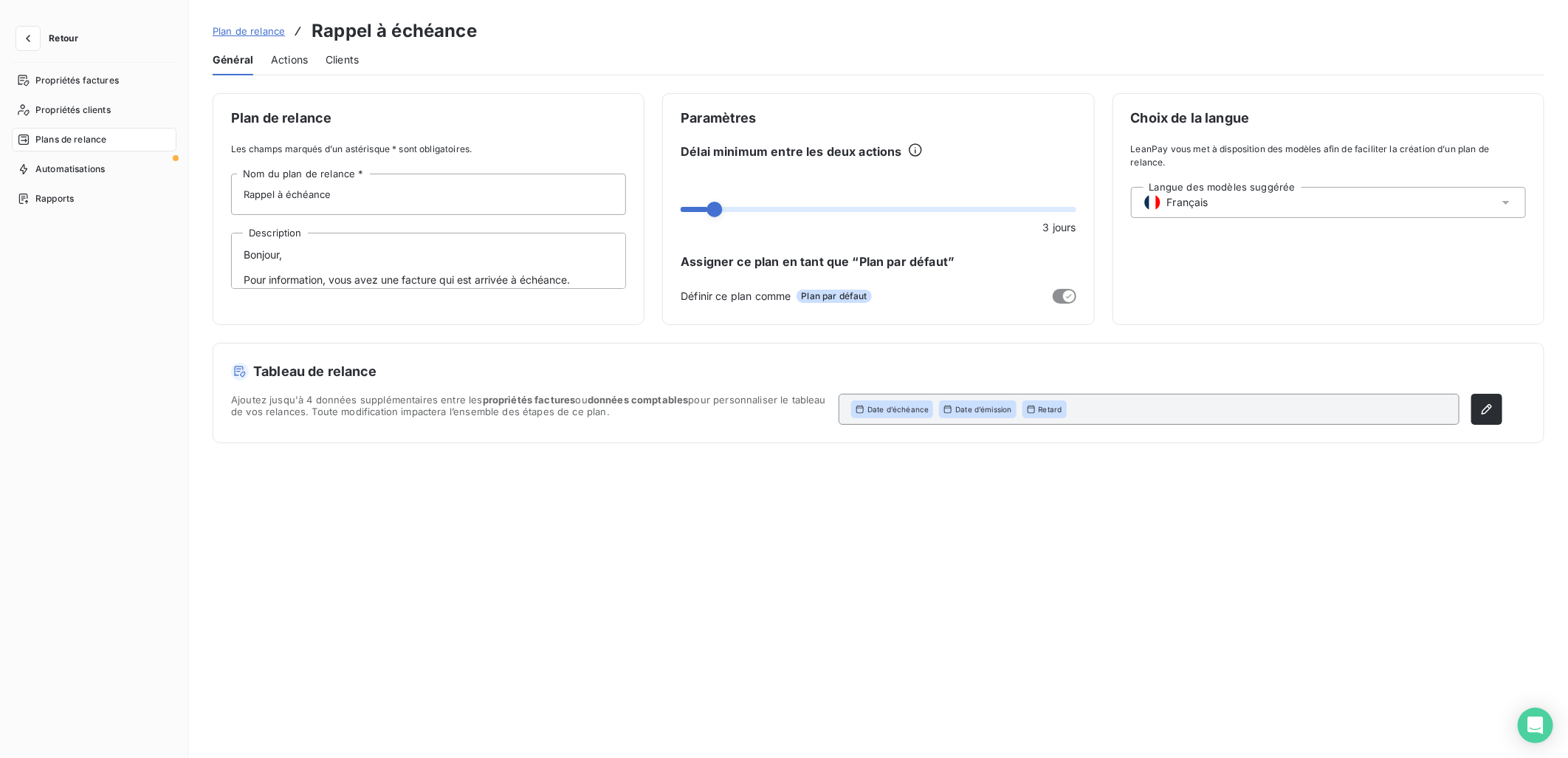
click at [290, 62] on span "Actions" at bounding box center [289, 60] width 37 height 15
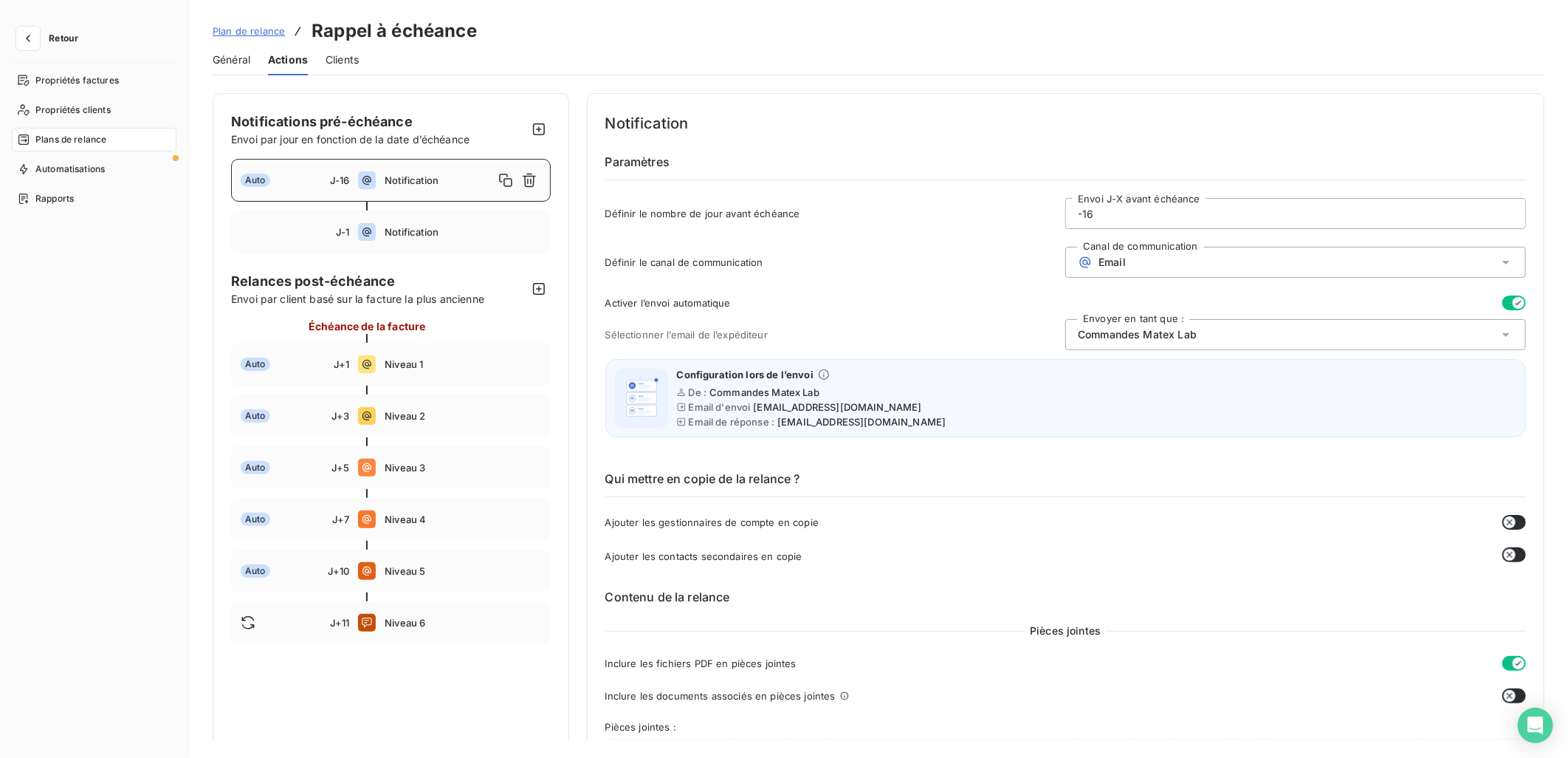
click at [1169, 218] on input "-16" at bounding box center [1296, 213] width 459 height 30
type input "-1"
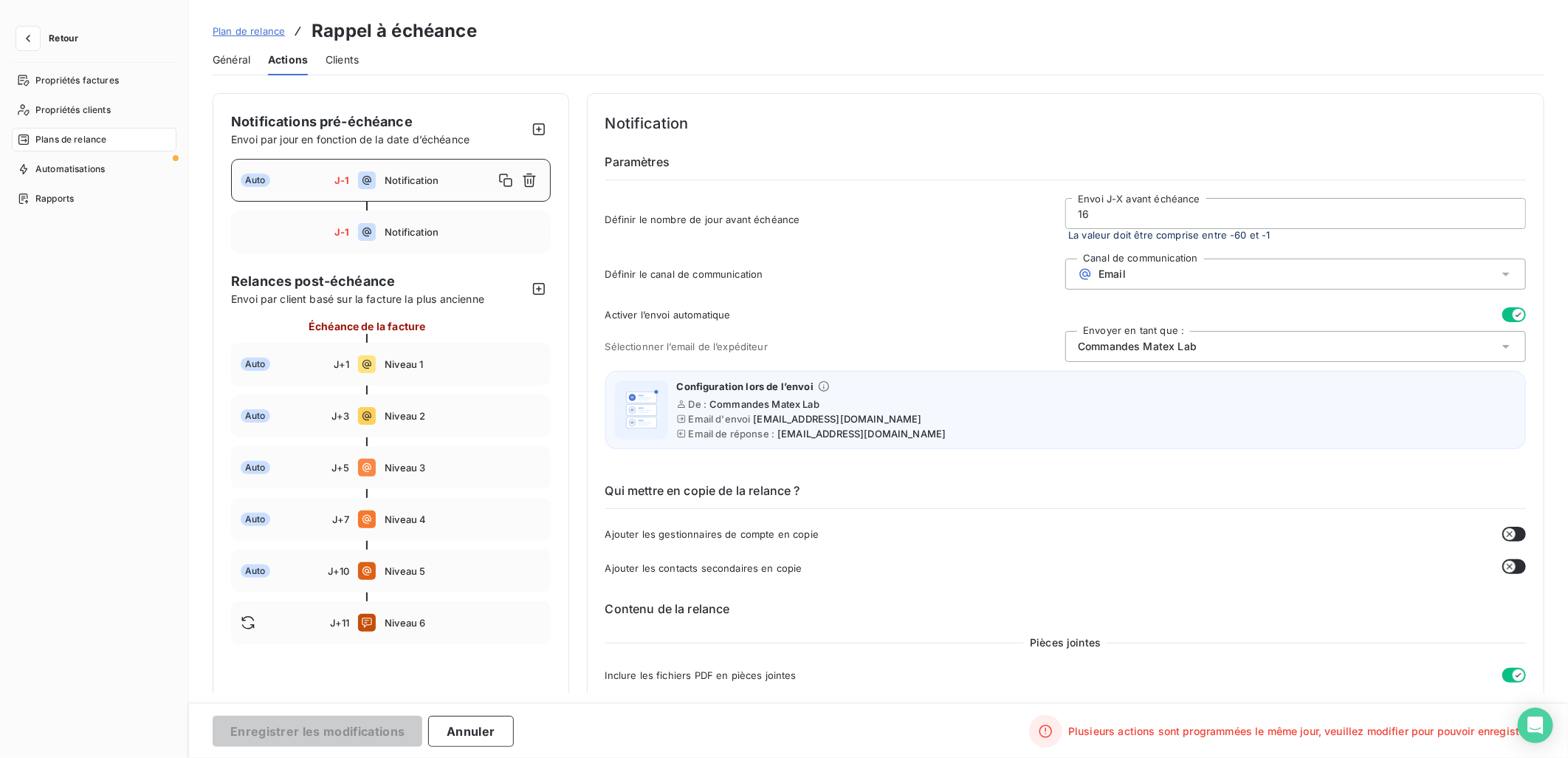
type input "1"
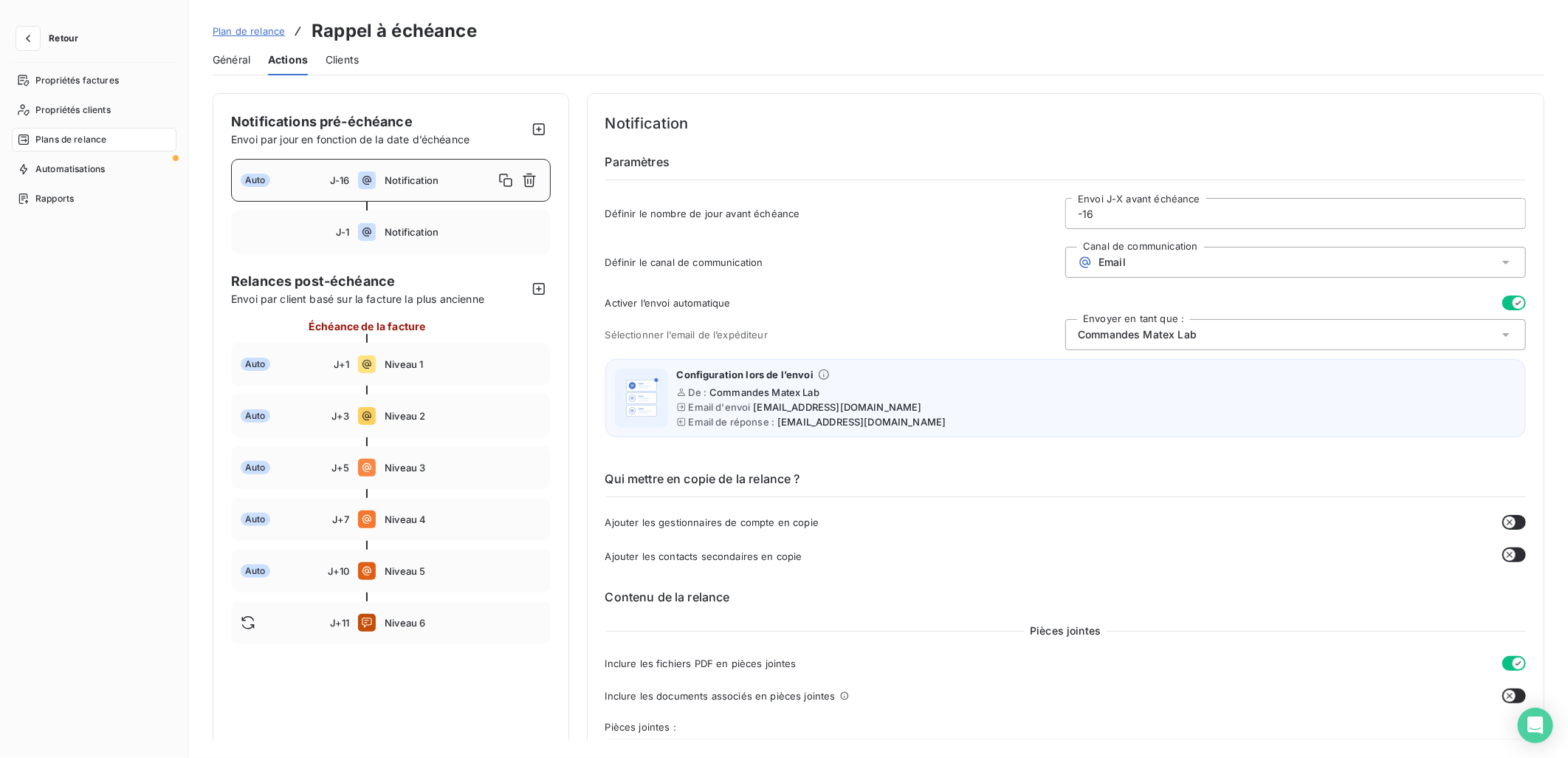
click at [1137, 214] on input "-16" at bounding box center [1296, 213] width 459 height 30
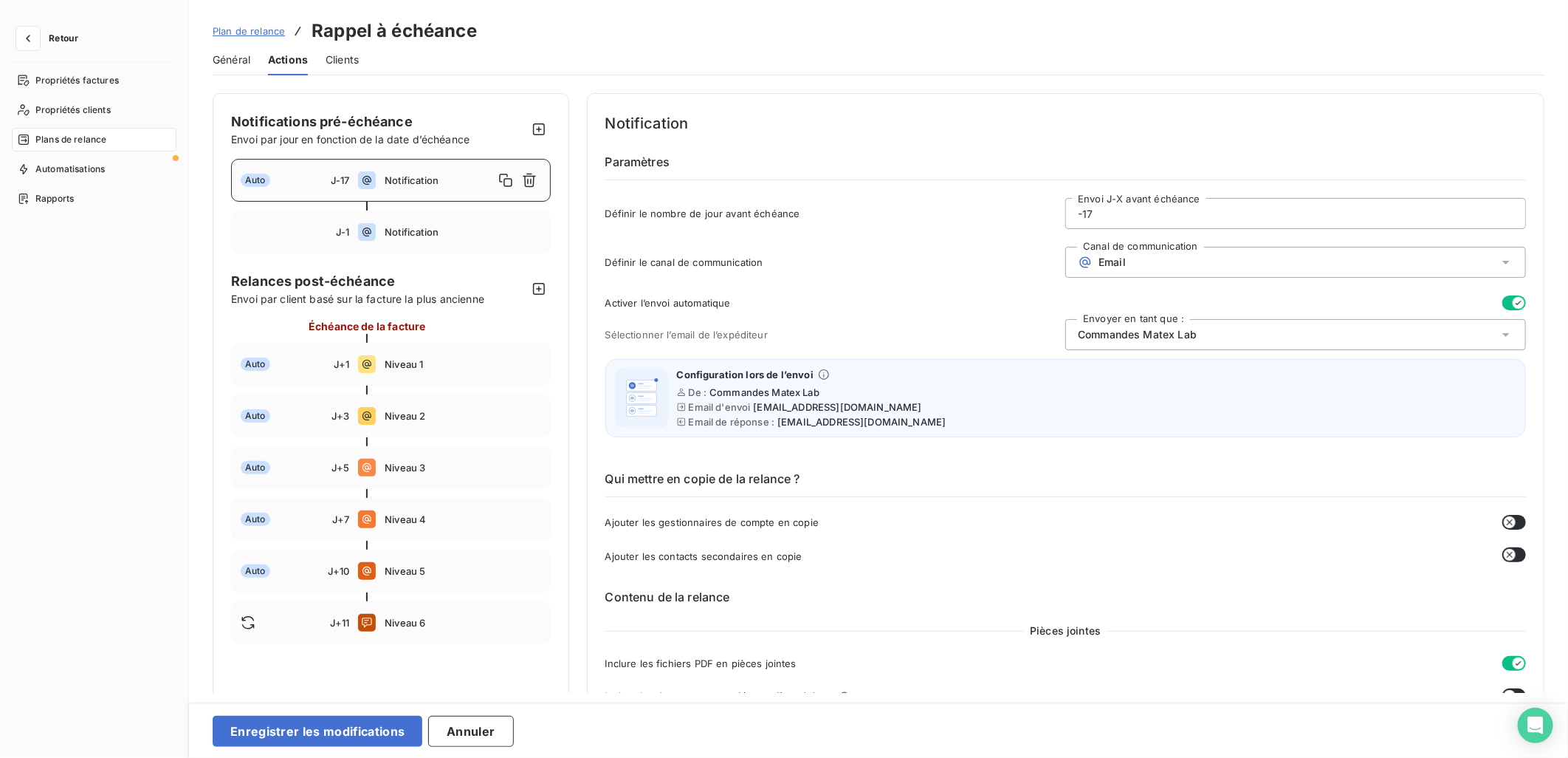
type input "-17"
click at [322, 751] on div "Enregistrer les modifications Annuler" at bounding box center [878, 730] width 1379 height 56
click at [326, 735] on button "Enregistrer les modifications" at bounding box center [317, 731] width 210 height 31
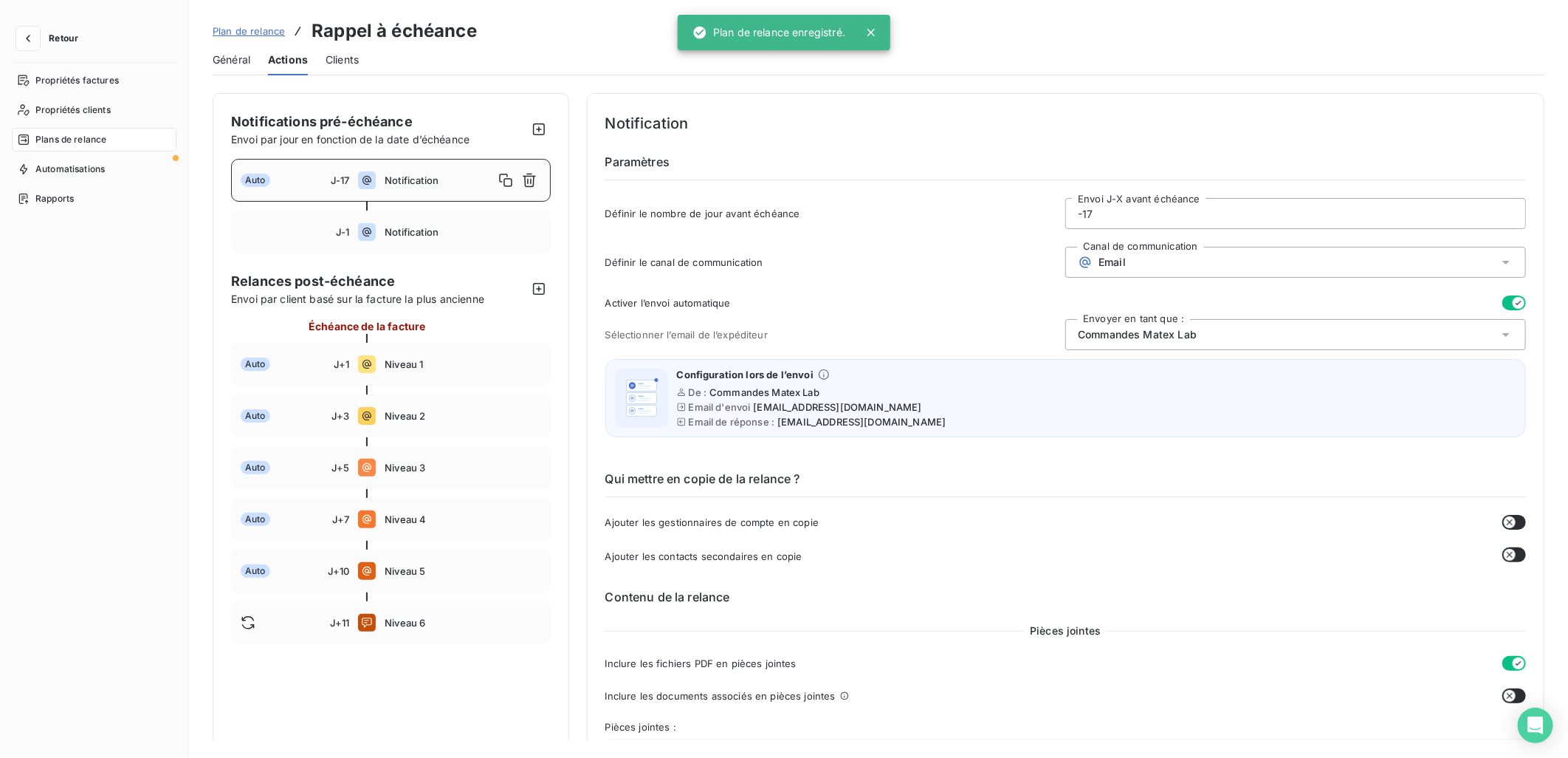
click at [1137, 211] on input "-17" at bounding box center [1296, 213] width 459 height 30
click at [40, 32] on button "Retour" at bounding box center [51, 38] width 78 height 23
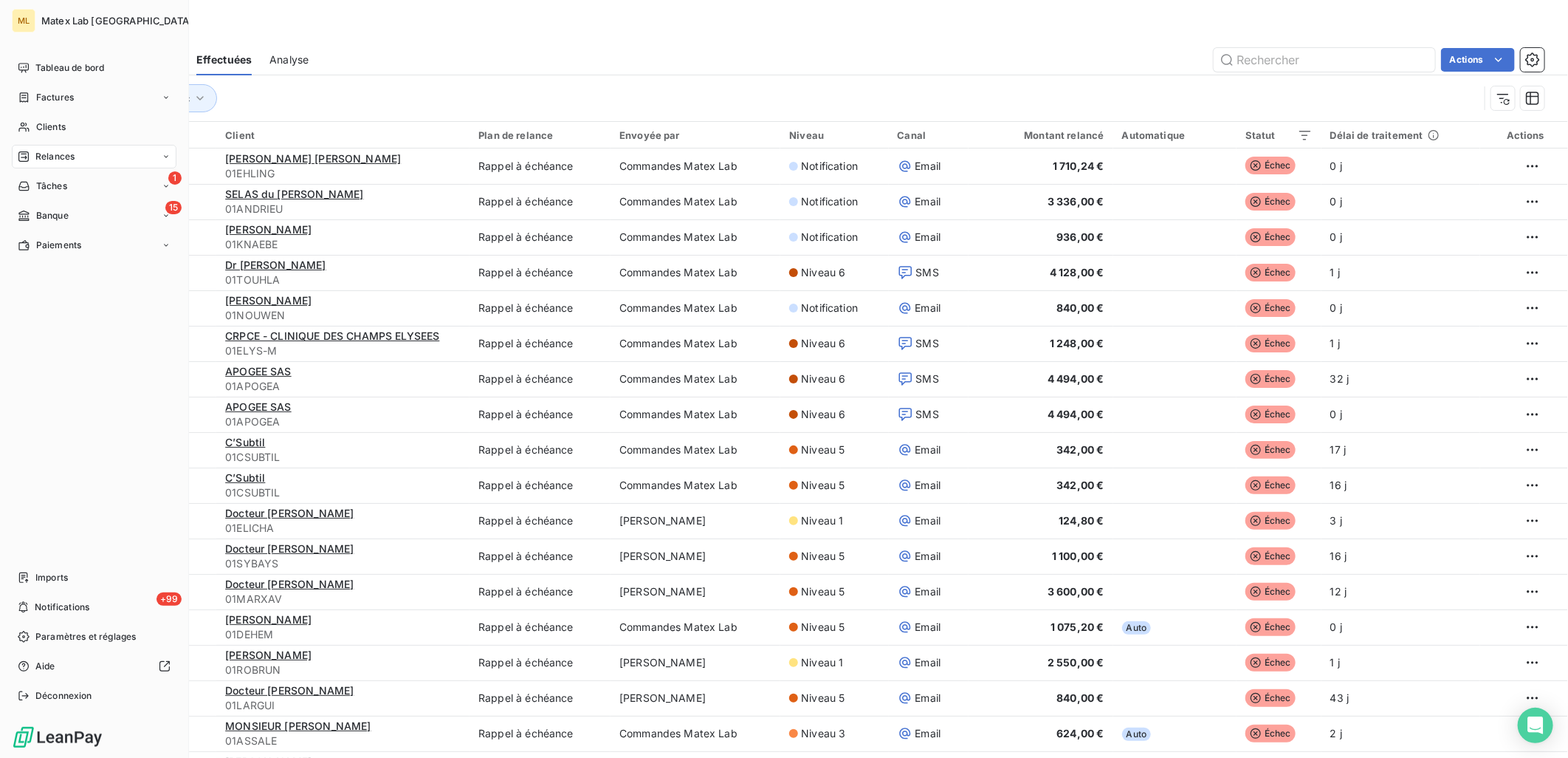
click at [65, 157] on span "Relances" at bounding box center [55, 157] width 39 height 13
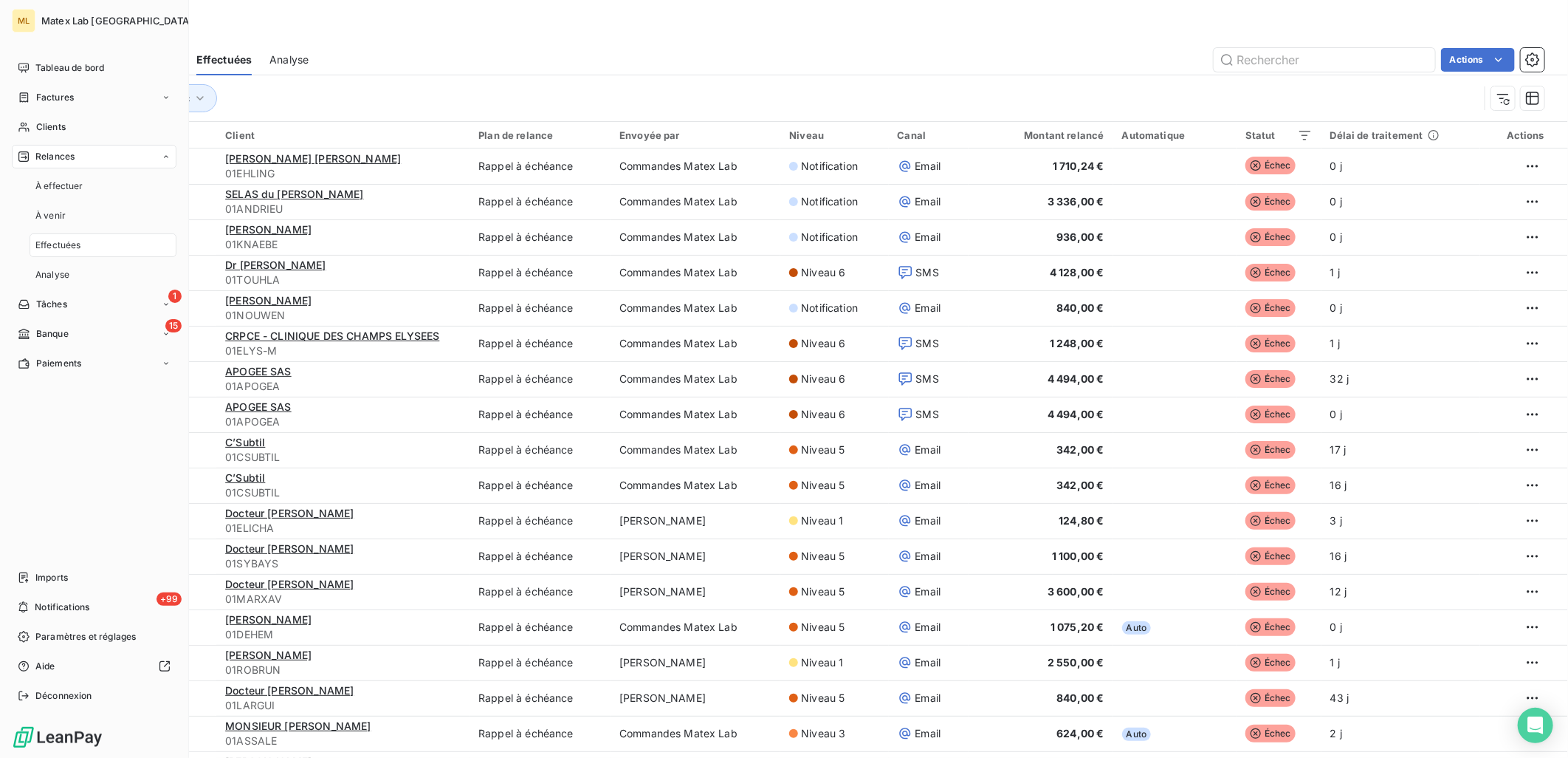
click at [65, 157] on span "Relances" at bounding box center [55, 157] width 39 height 13
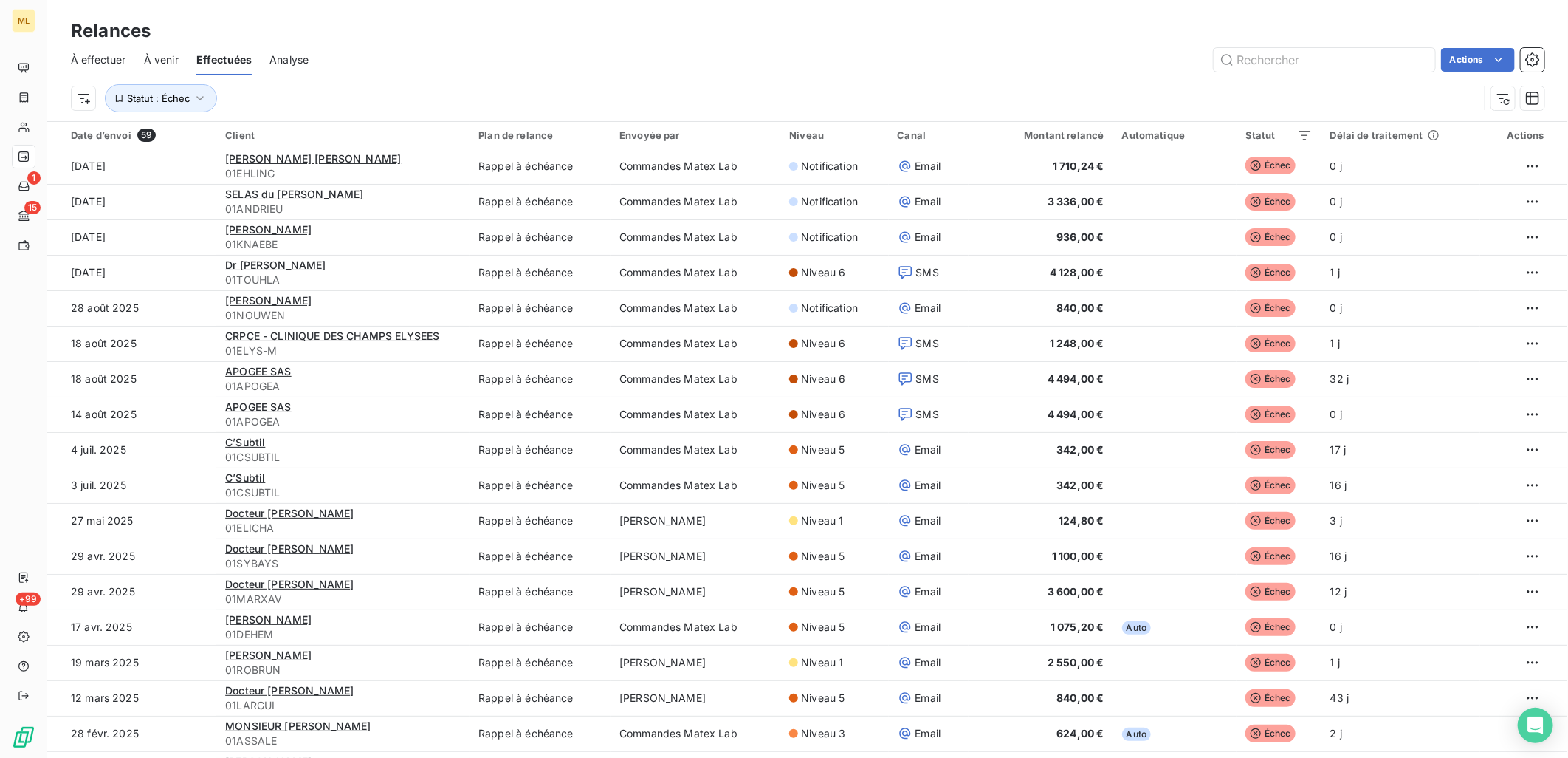
click at [389, 53] on div "Actions" at bounding box center [935, 59] width 1218 height 23
click at [104, 61] on span "À effectuer" at bounding box center [99, 60] width 56 height 15
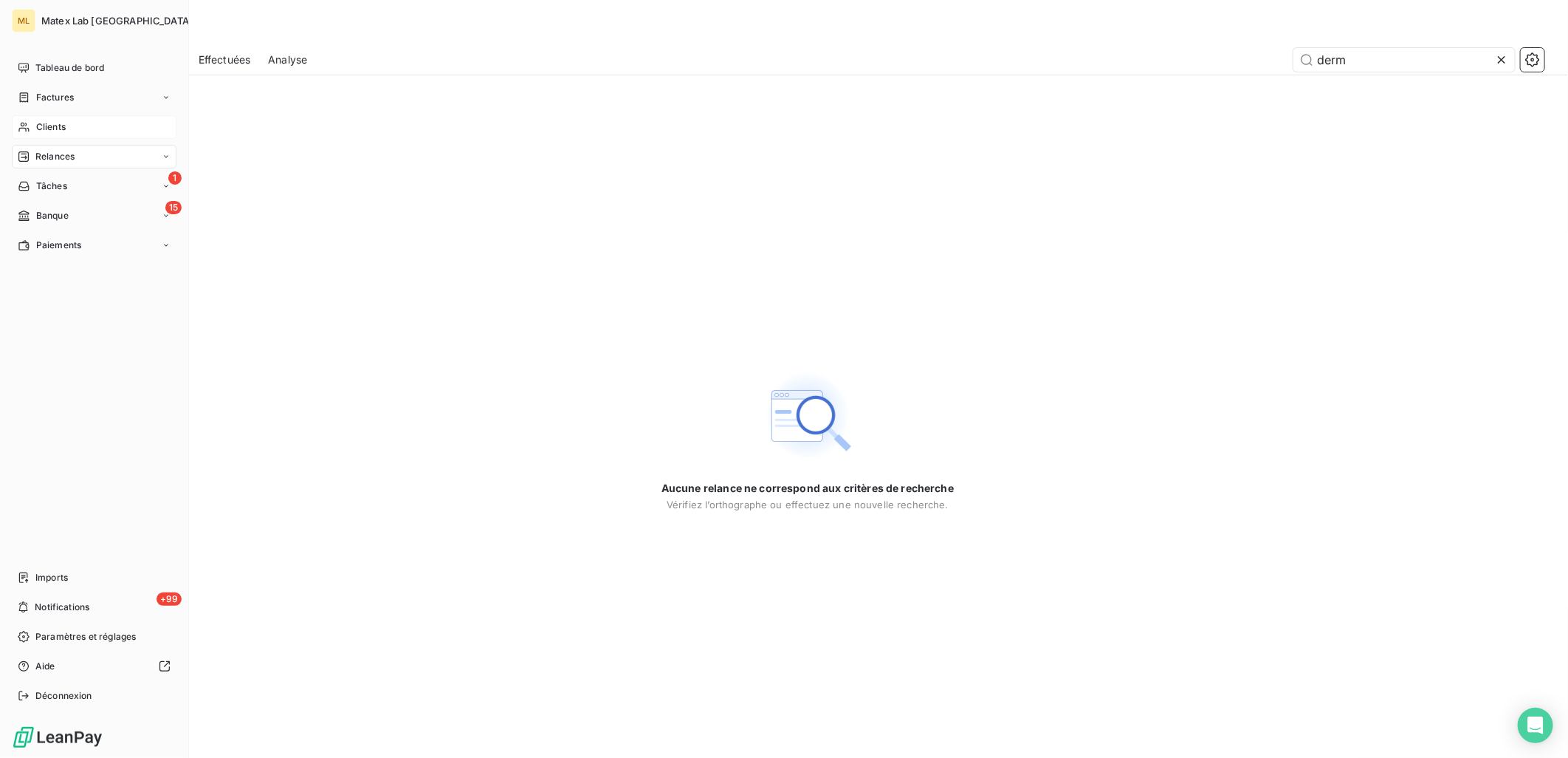
click at [46, 126] on span "Clients" at bounding box center [51, 127] width 30 height 13
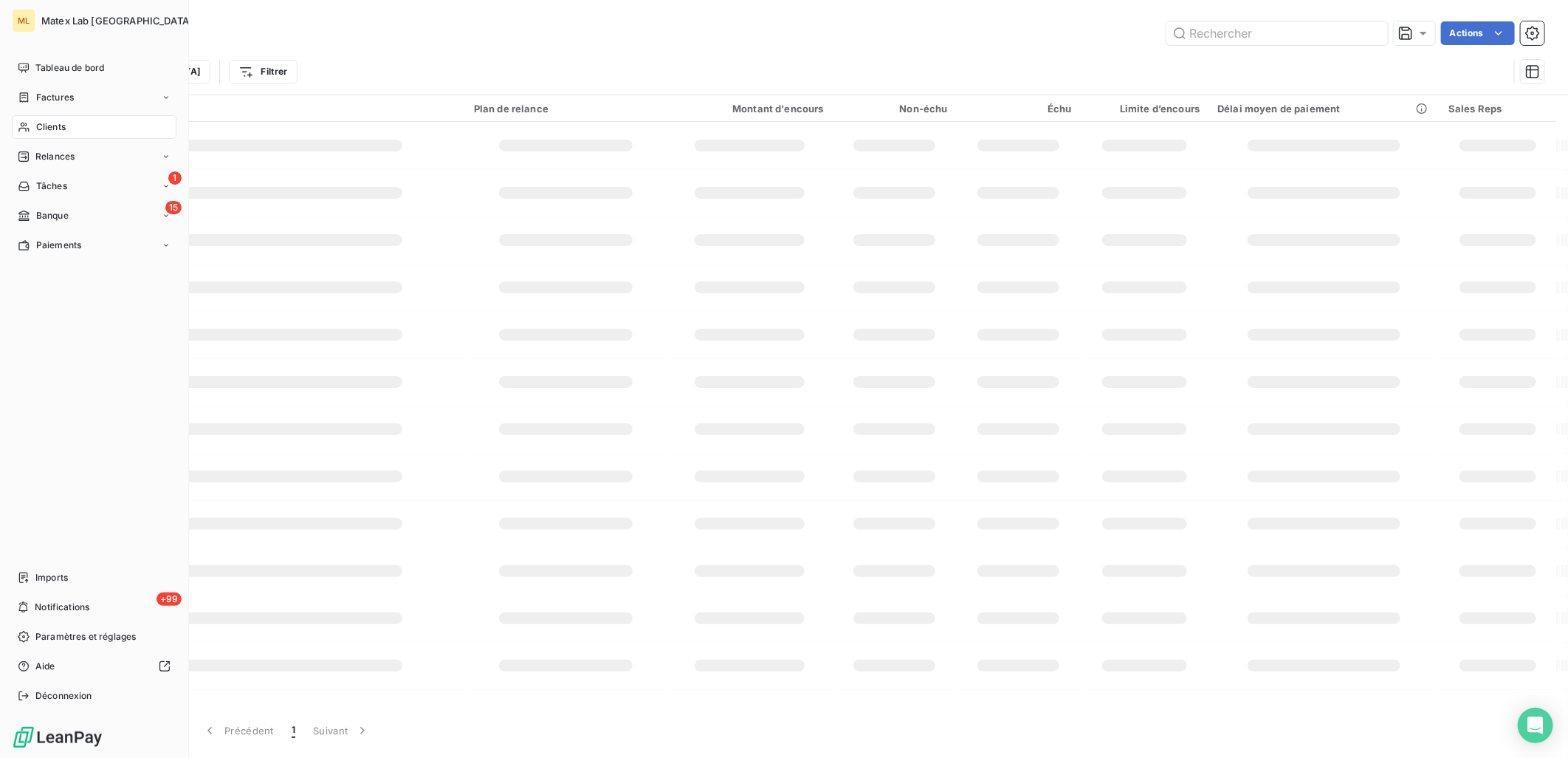
click at [46, 126] on span "Clients" at bounding box center [51, 127] width 30 height 13
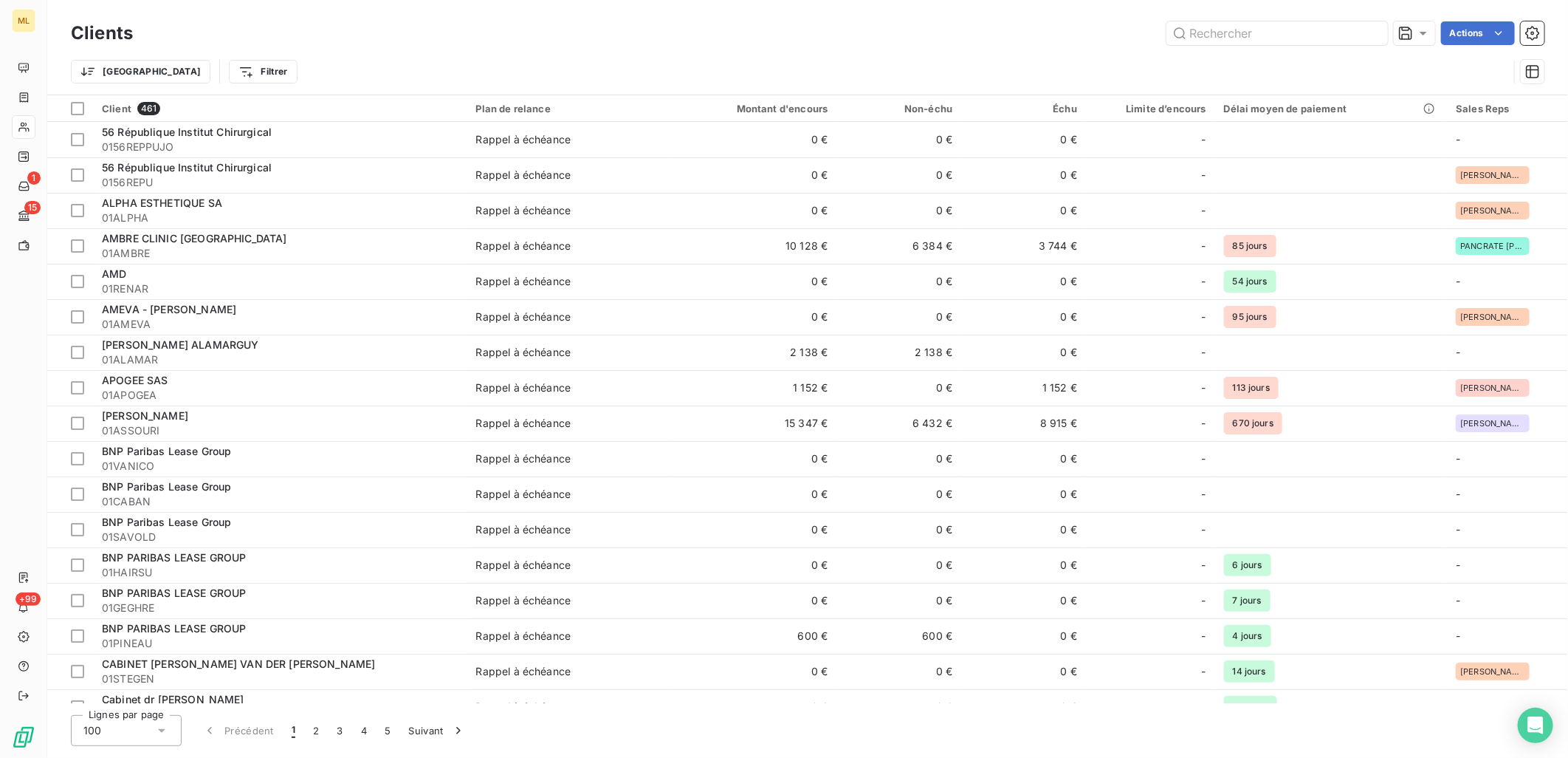
click at [711, 47] on div "Clients Actions" at bounding box center [808, 33] width 1473 height 31
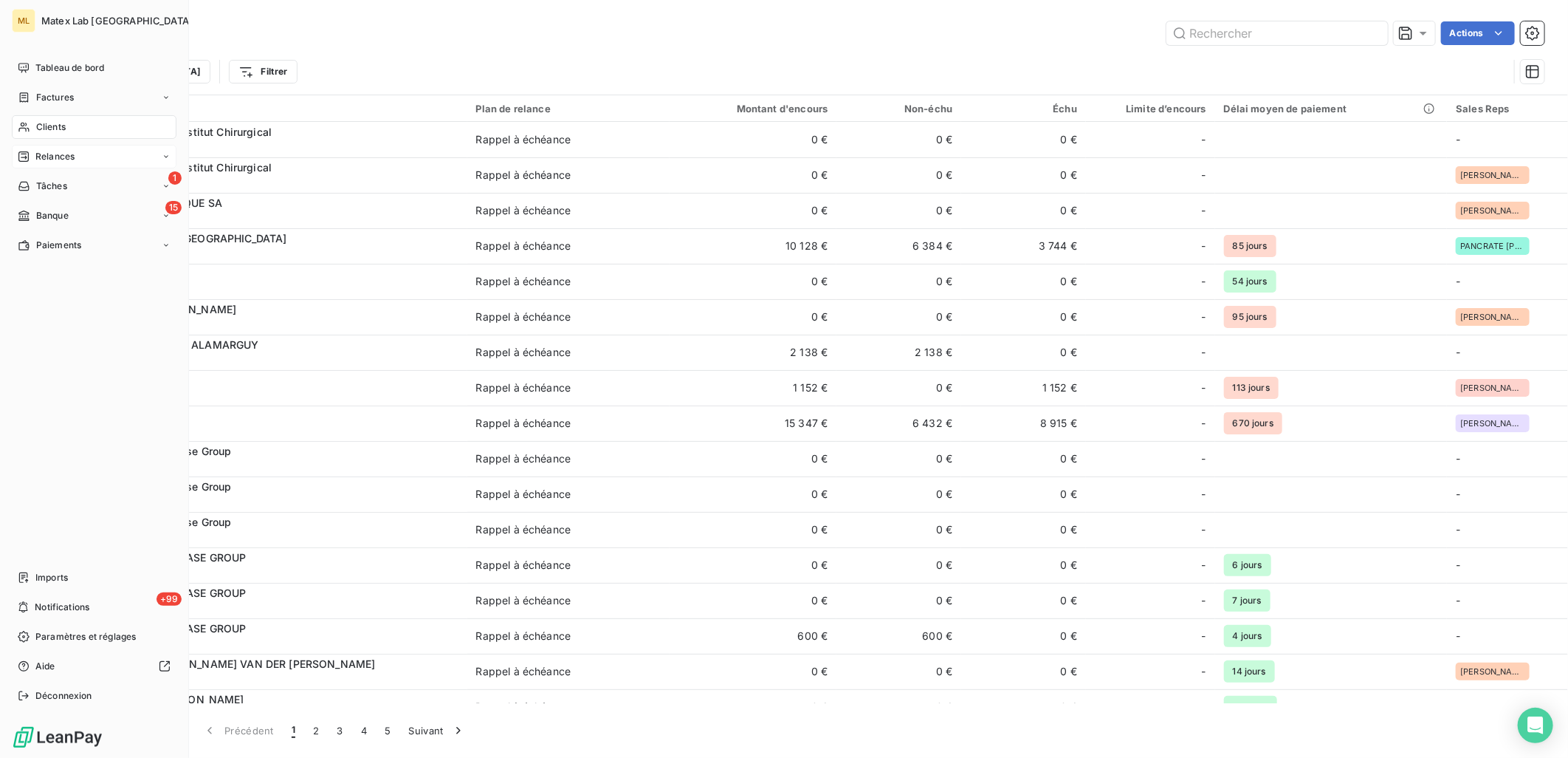
click at [61, 163] on div "Relances" at bounding box center [95, 156] width 165 height 23
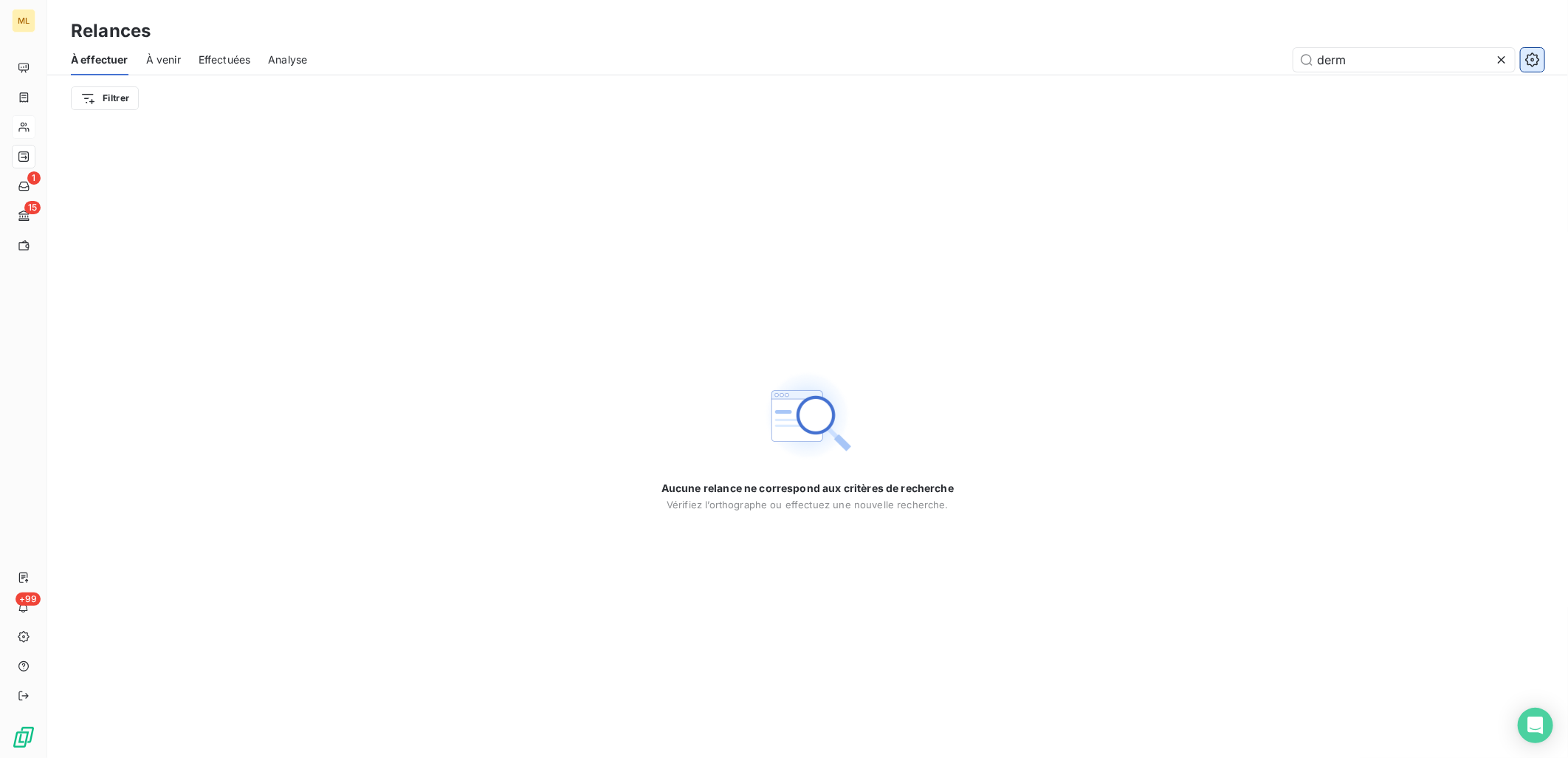
click at [1530, 50] on button "button" at bounding box center [1532, 59] width 23 height 23
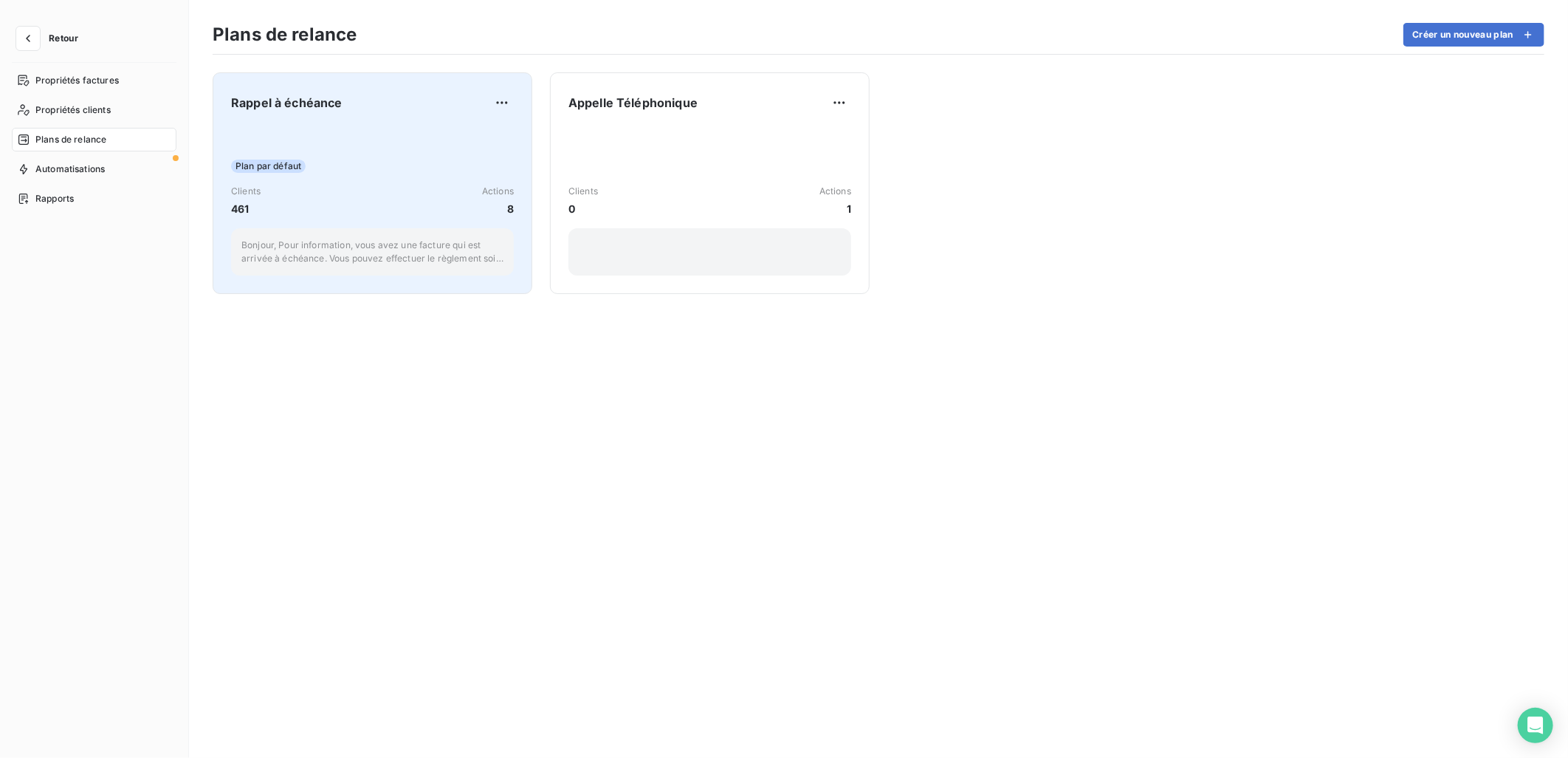
click at [364, 166] on div "Plan par défaut" at bounding box center [372, 166] width 283 height 13
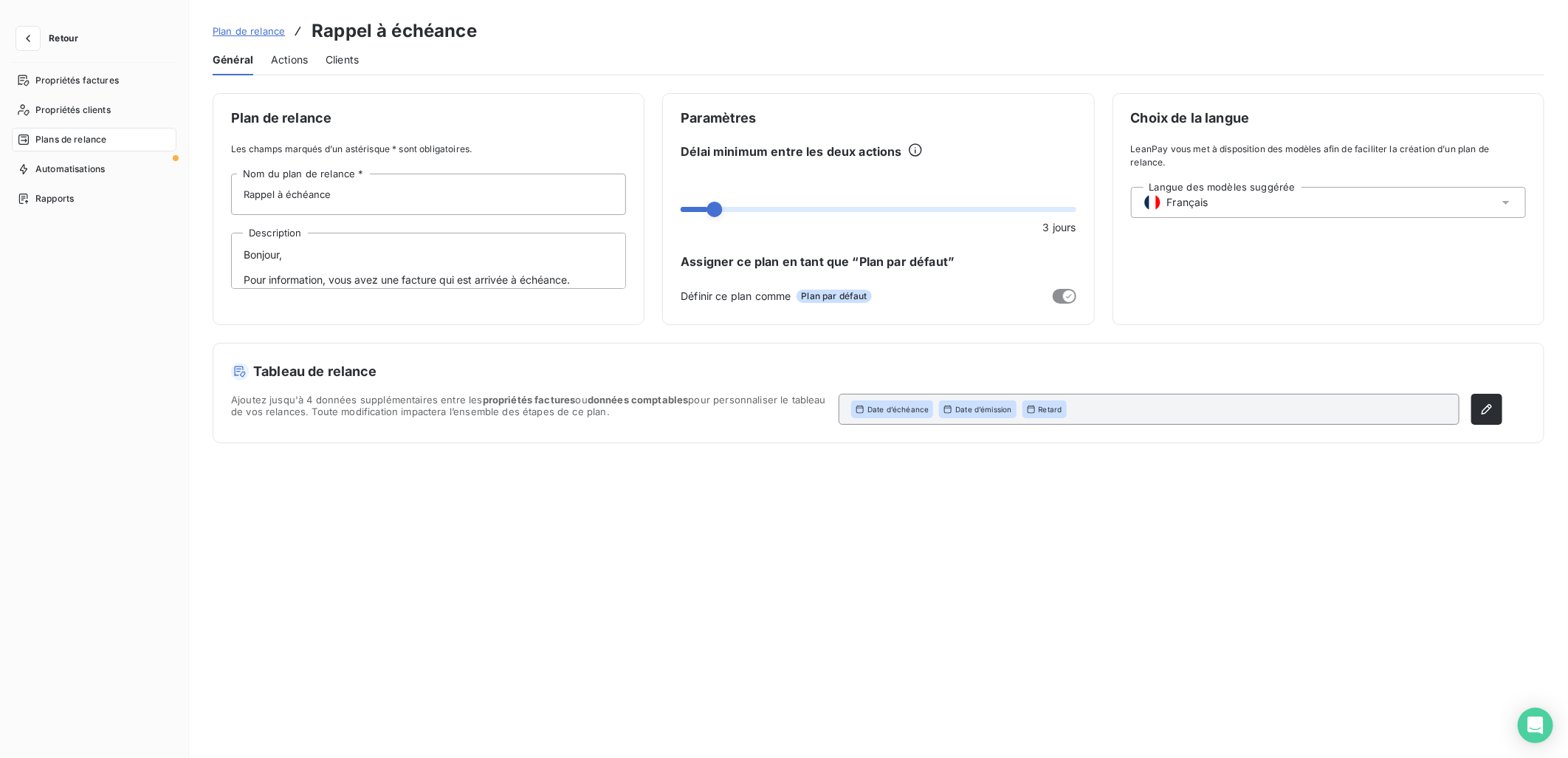
click at [288, 62] on span "Actions" at bounding box center [289, 60] width 37 height 15
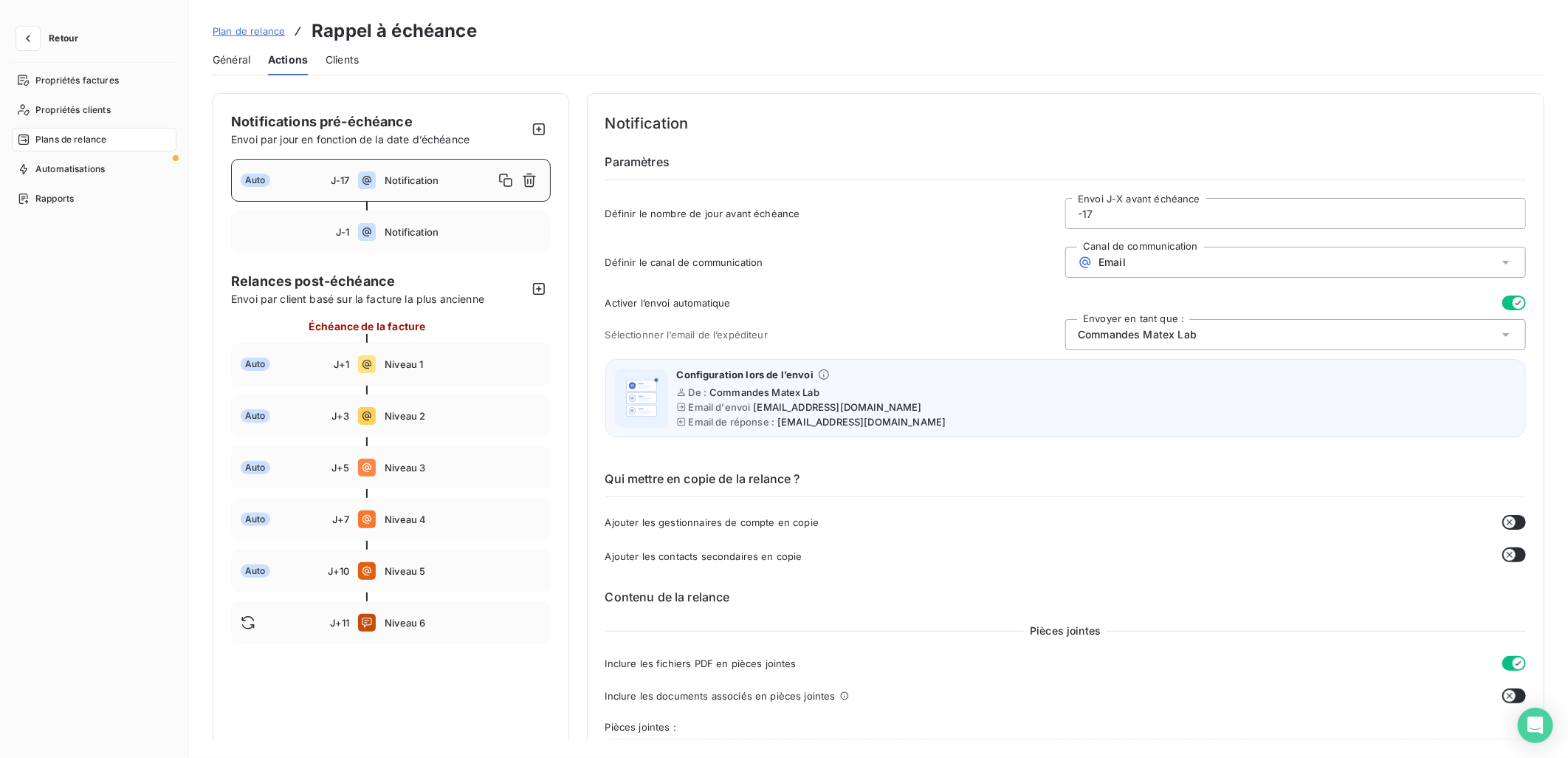
click at [1177, 207] on input "-17" at bounding box center [1296, 213] width 459 height 30
type input "-1"
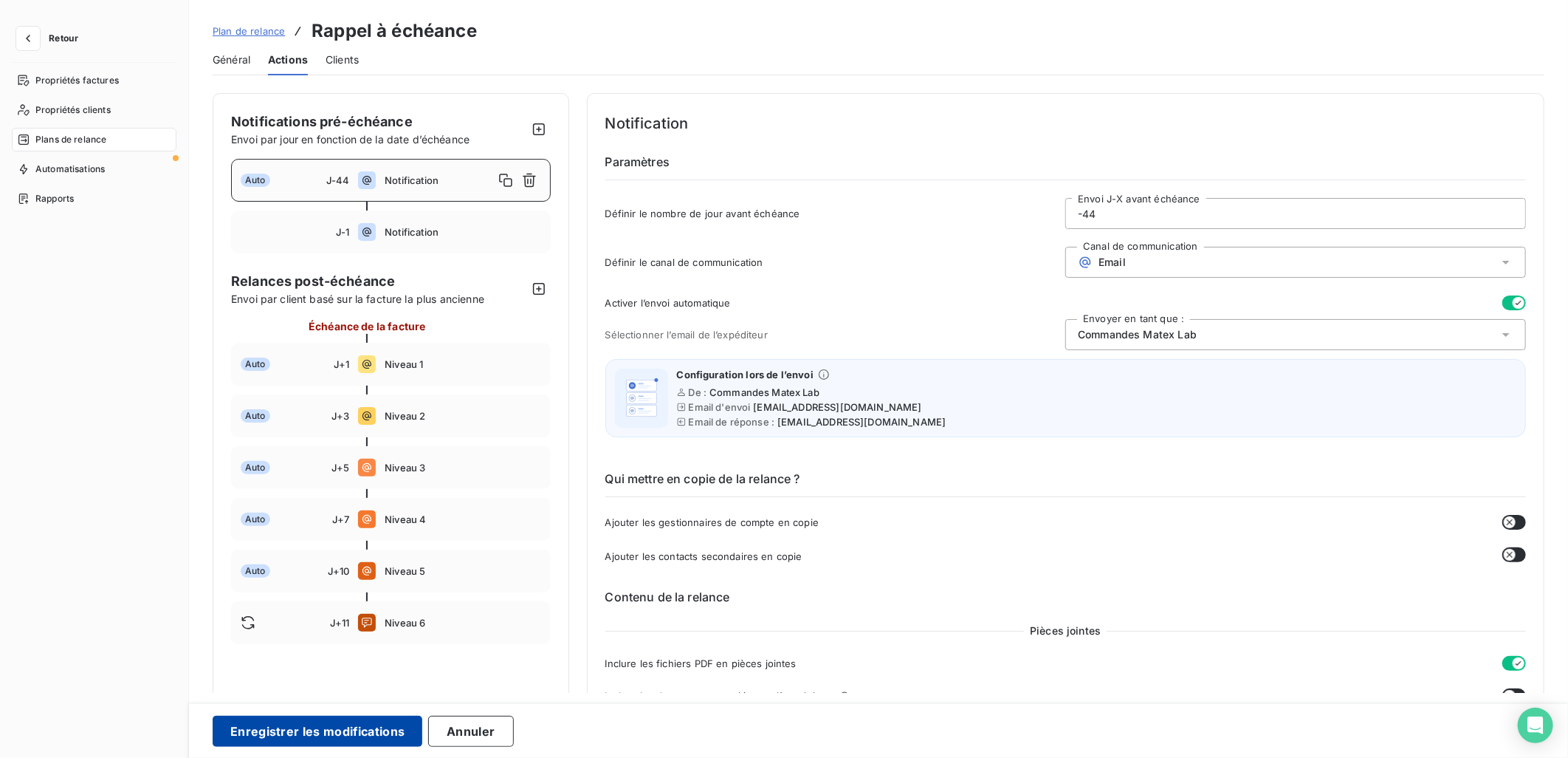
type input "-44"
click at [303, 725] on button "Enregistrer les modifications" at bounding box center [317, 731] width 210 height 31
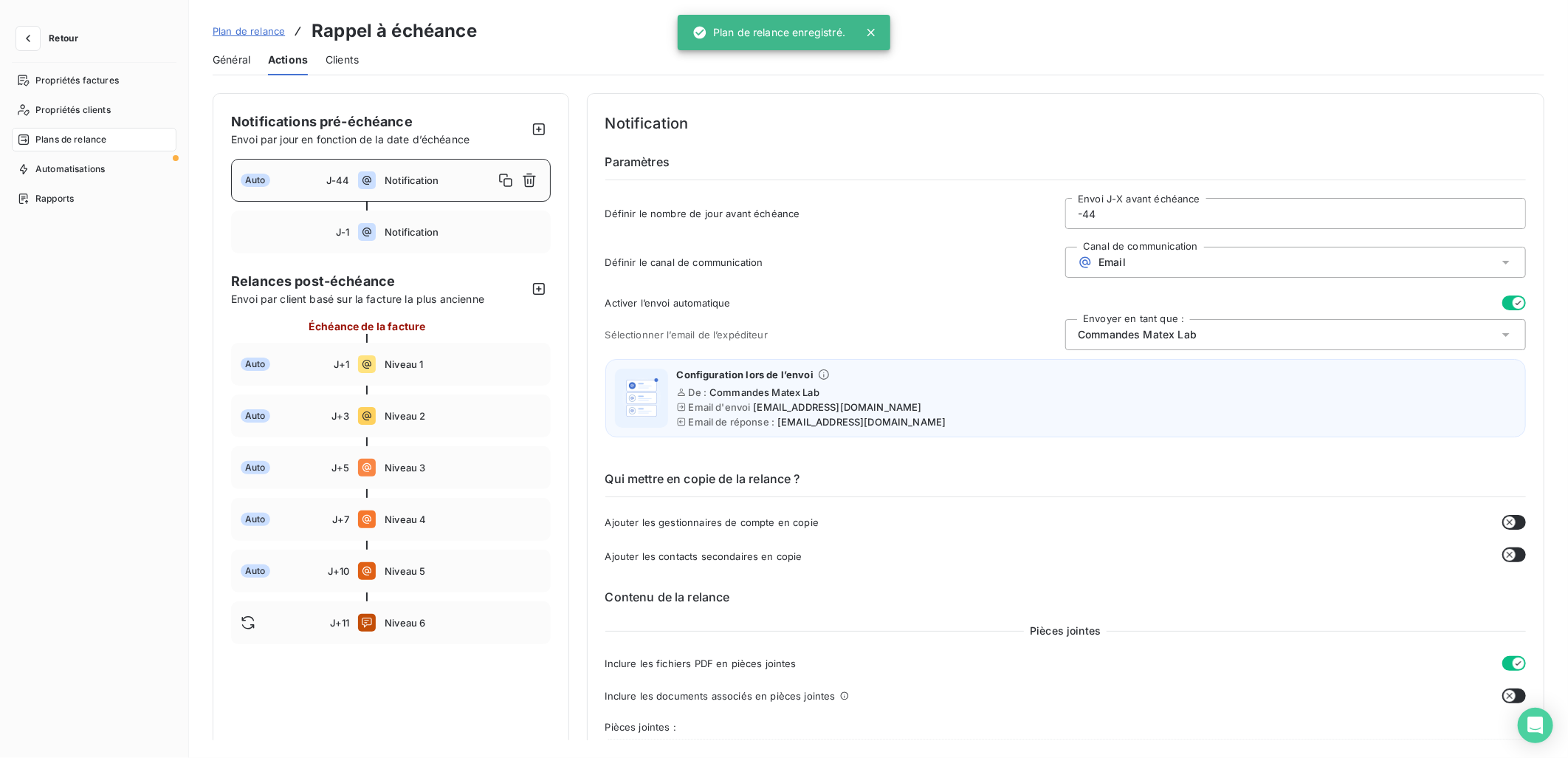
click at [45, 37] on button "Retour" at bounding box center [51, 38] width 78 height 23
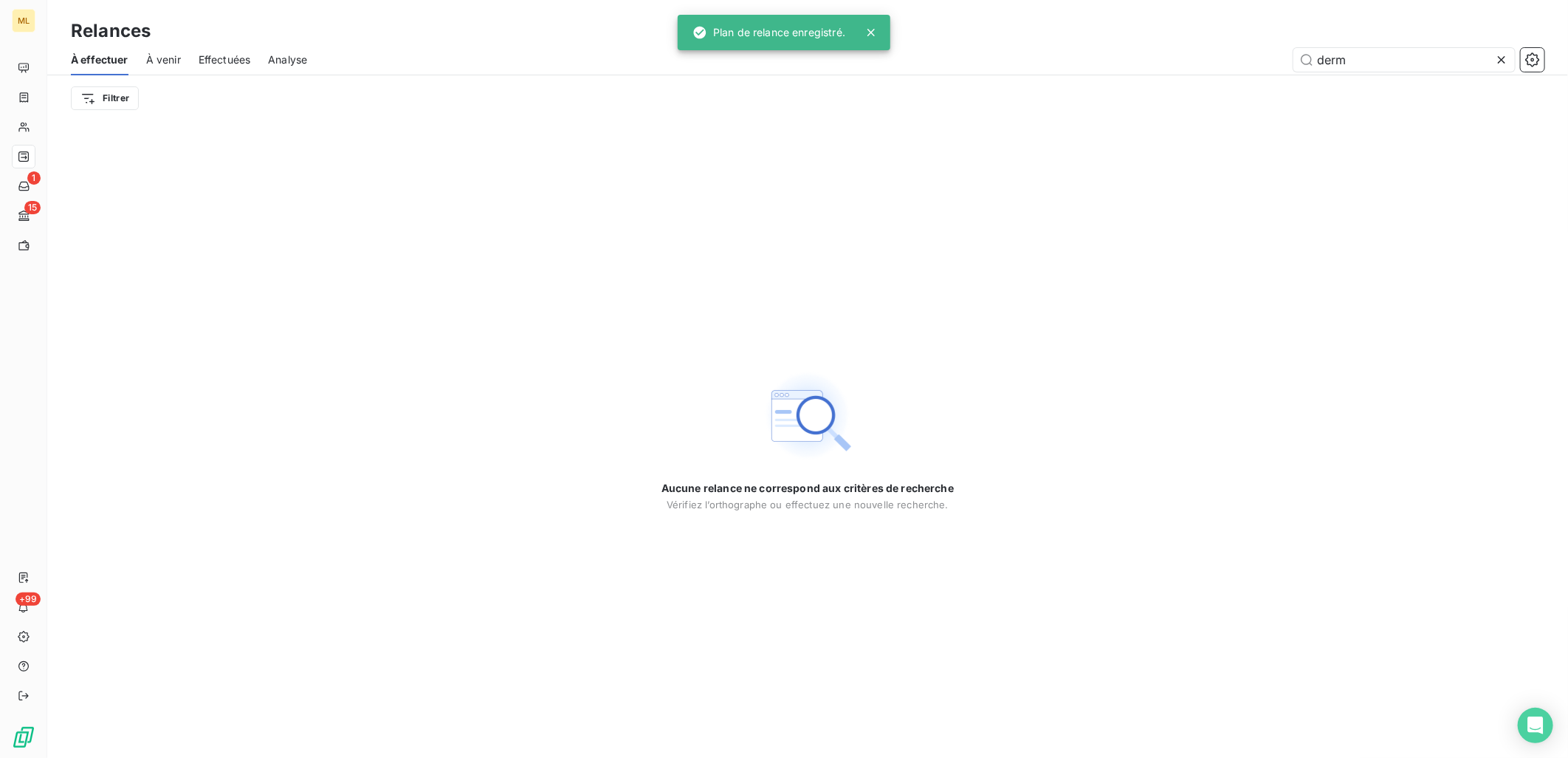
click at [229, 61] on span "Effectuées" at bounding box center [225, 60] width 53 height 15
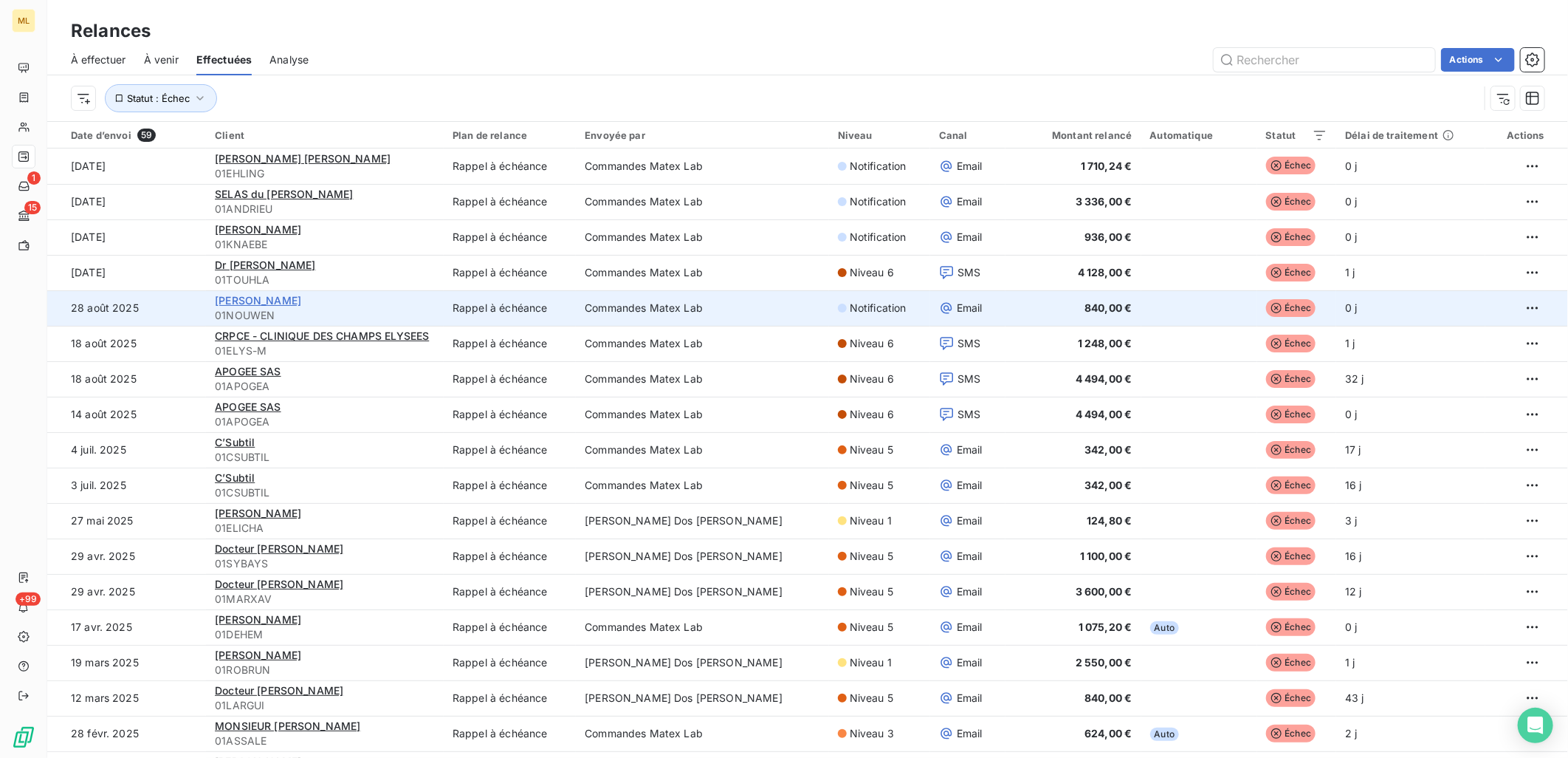
click at [268, 301] on span "Dr NOUWEN Johan" at bounding box center [258, 301] width 86 height 13
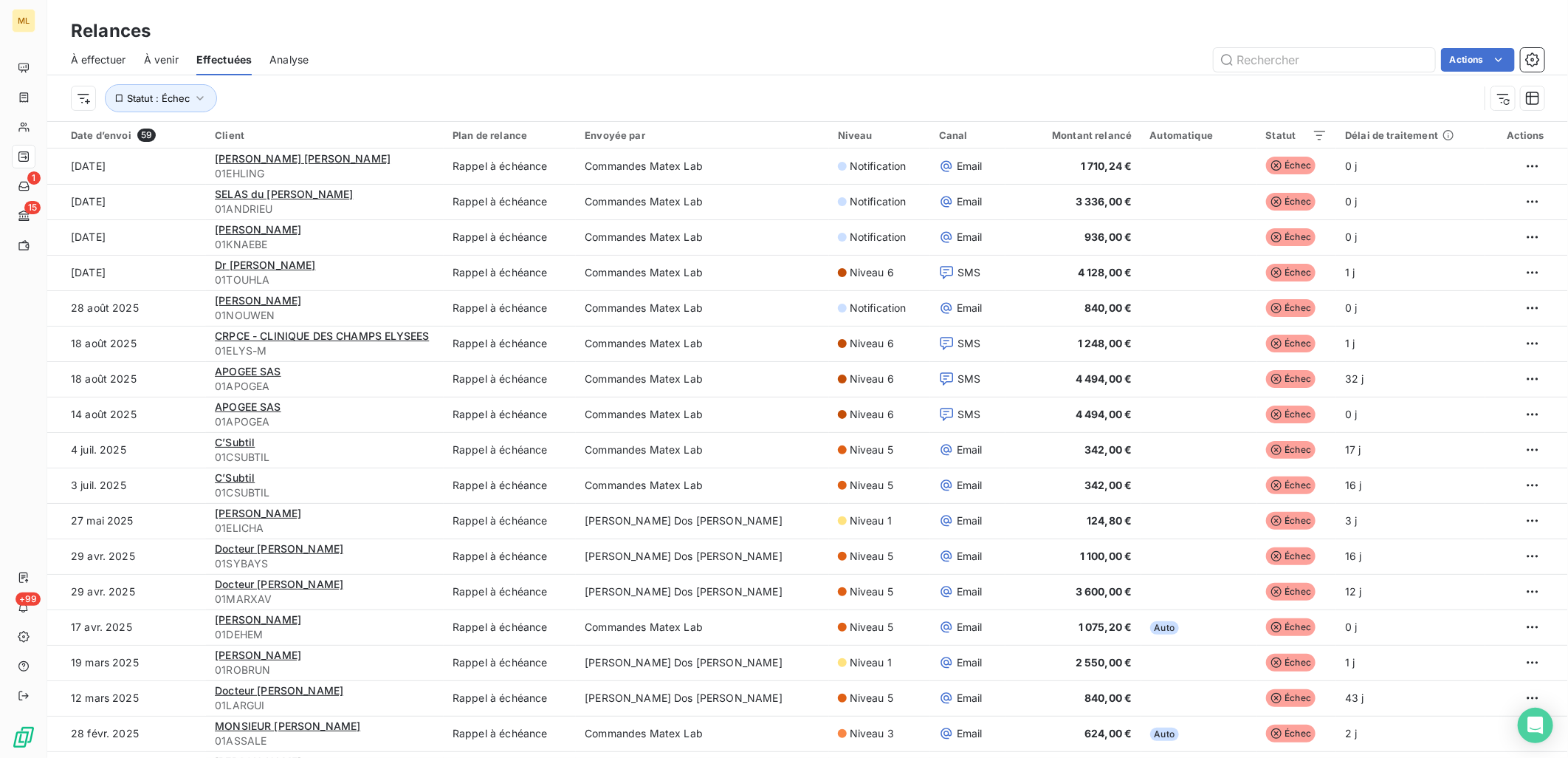
click at [163, 61] on span "À venir" at bounding box center [161, 60] width 35 height 15
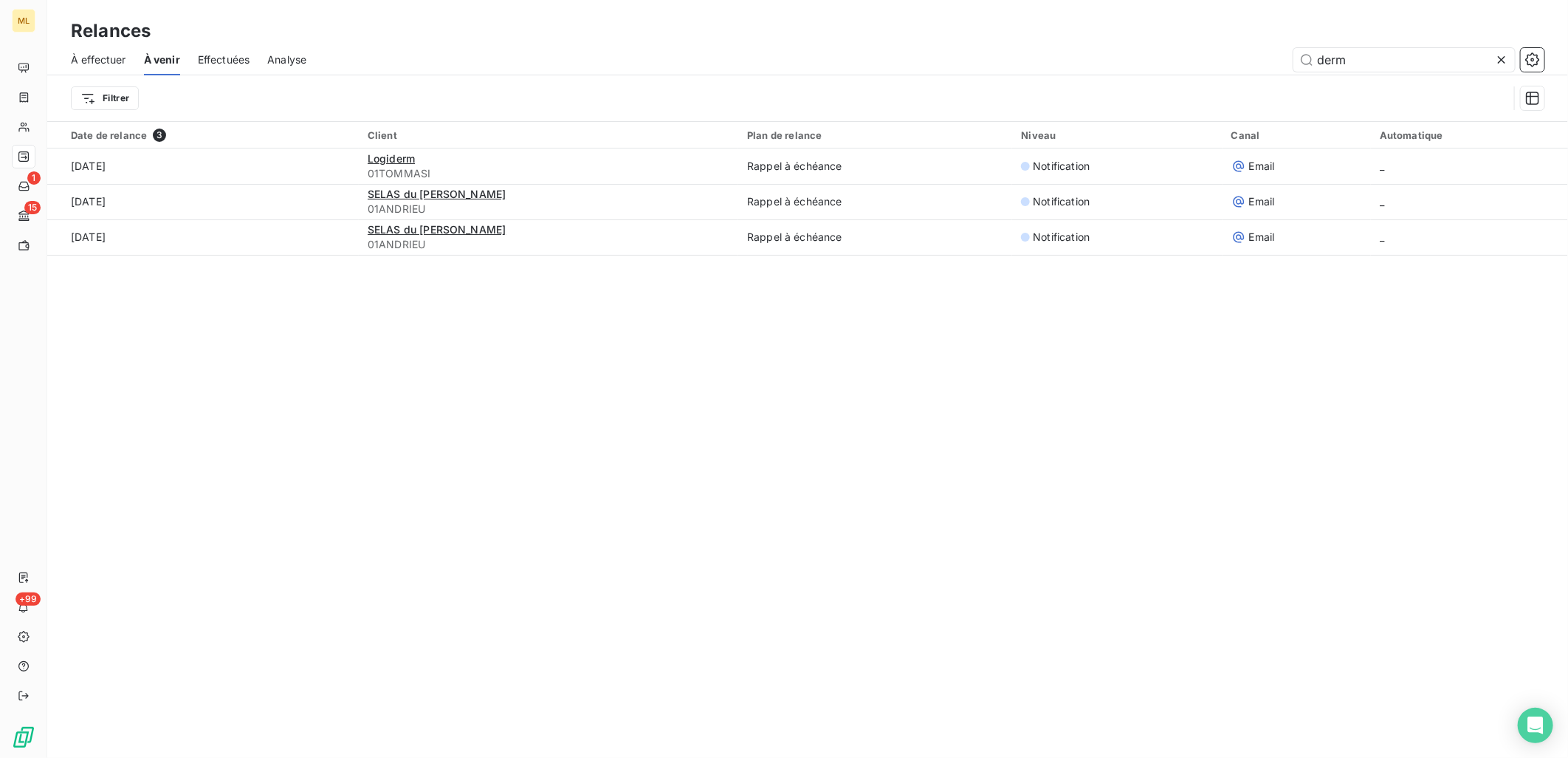
click at [288, 64] on span "Analyse" at bounding box center [287, 60] width 39 height 15
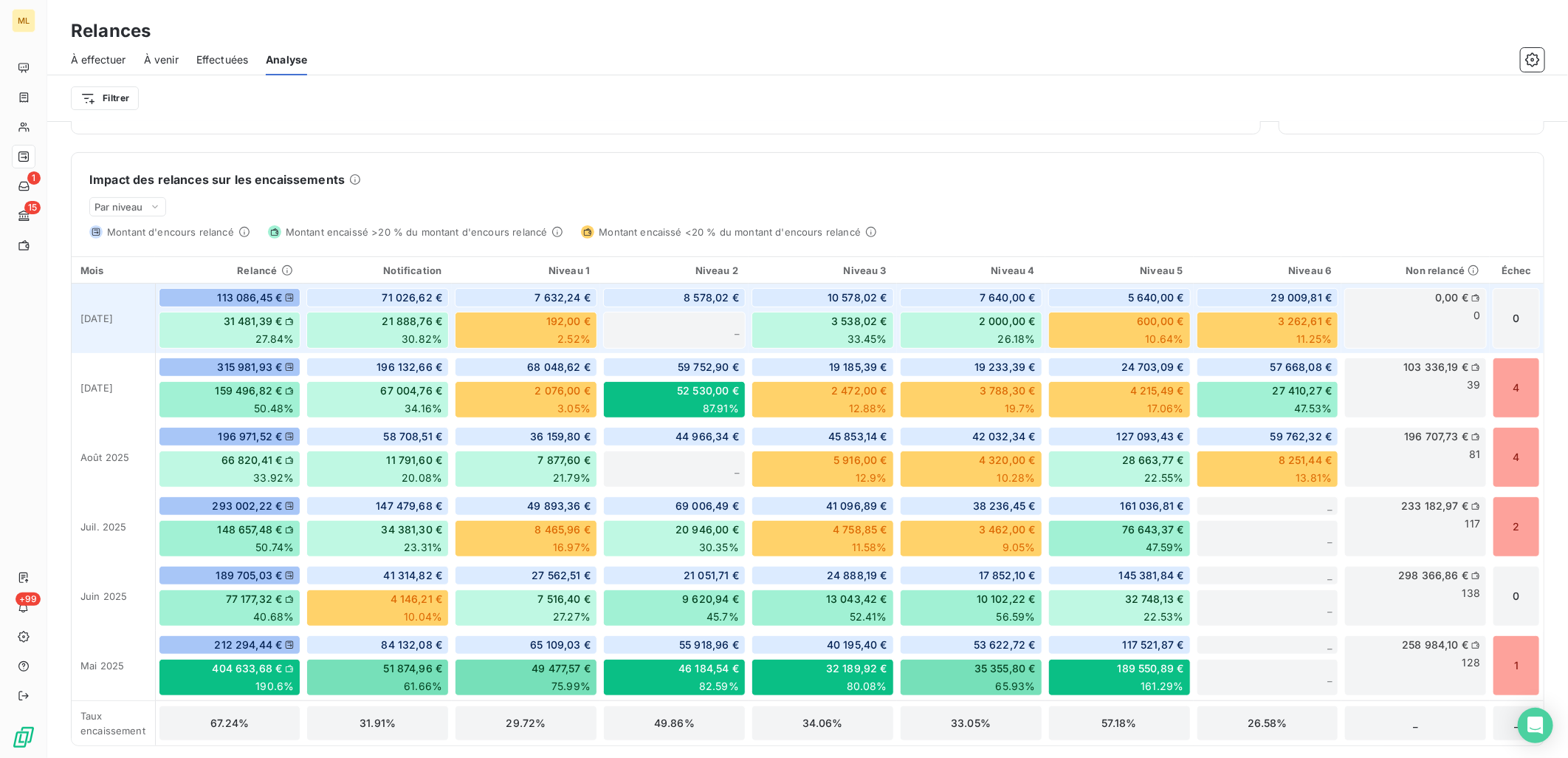
scroll to position [333, 0]
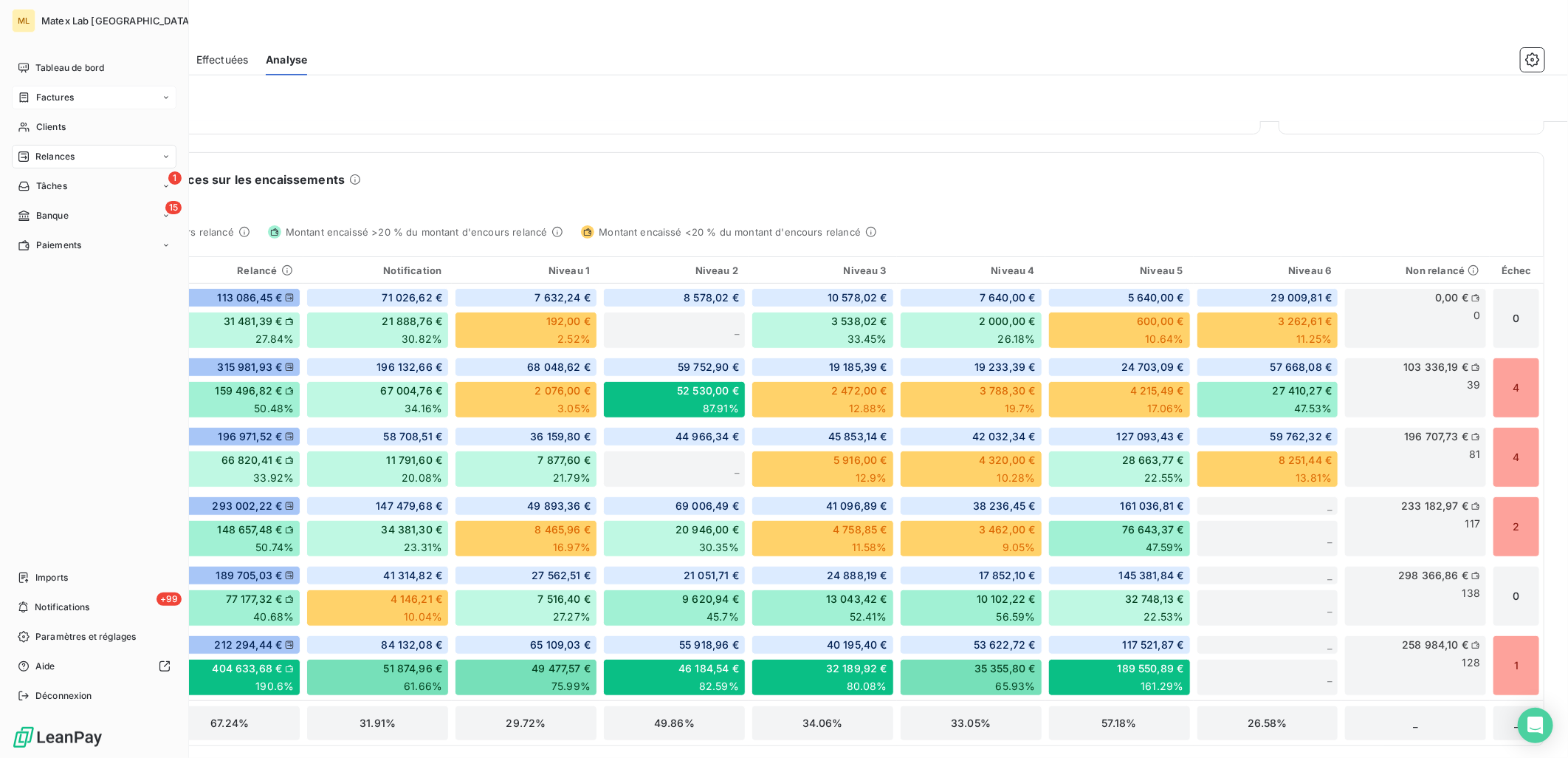
click at [46, 91] on span "Factures" at bounding box center [55, 97] width 38 height 13
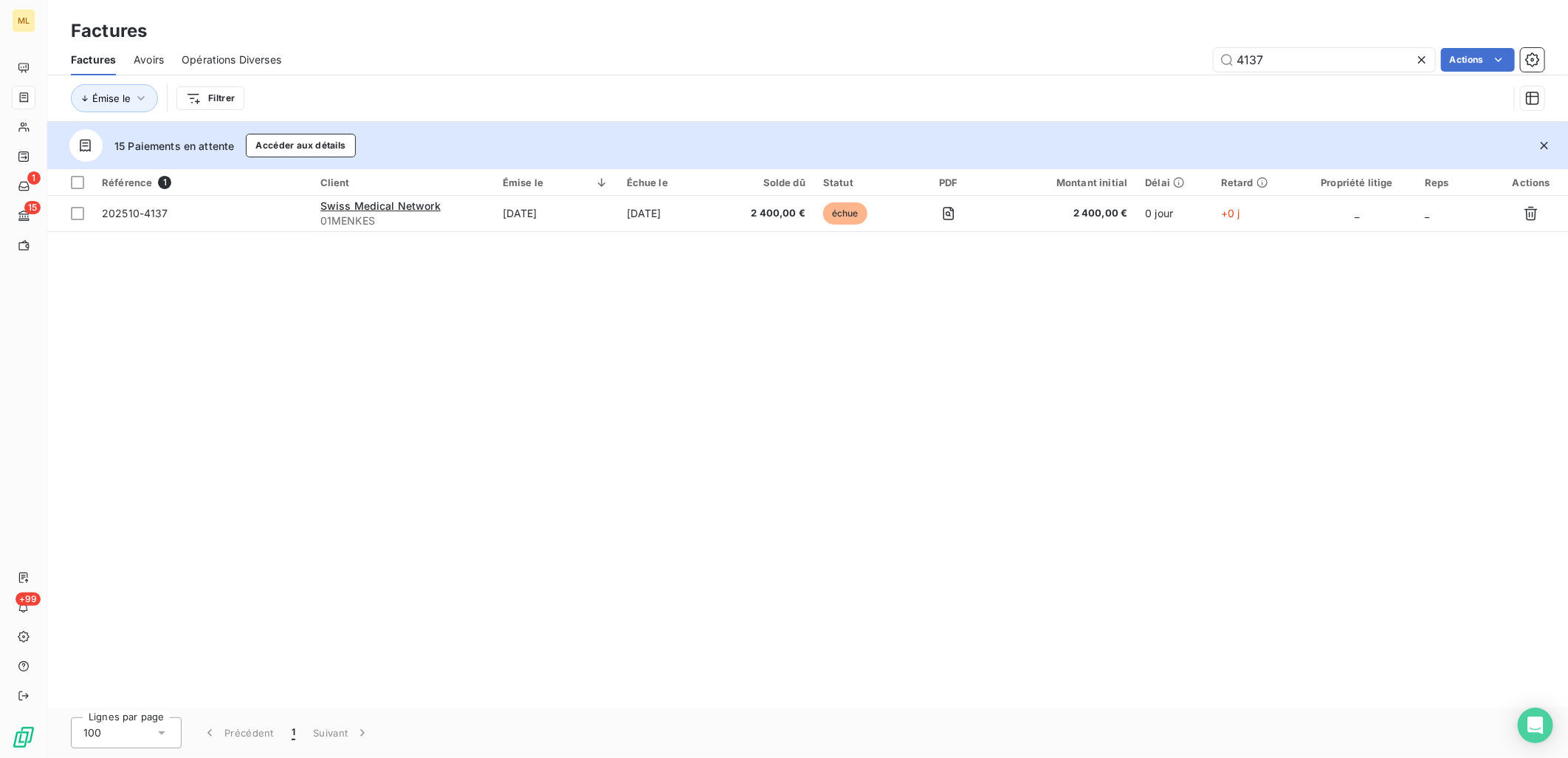
click at [1421, 56] on icon at bounding box center [1422, 60] width 15 height 15
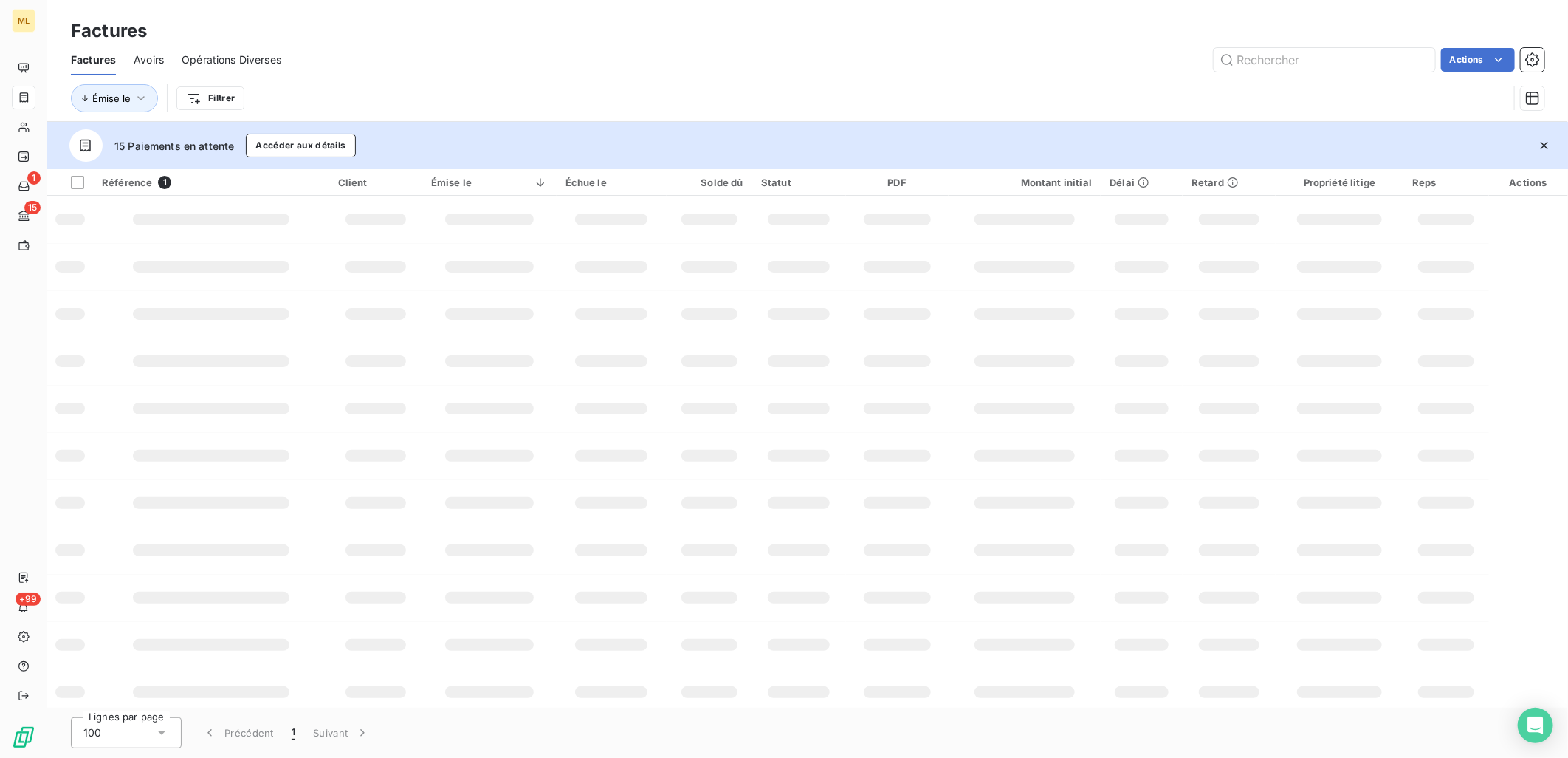
click at [1127, 16] on div "Factures Factures Avoirs Opérations Diverses Actions Émise le Filtrer" at bounding box center [807, 61] width 1521 height 122
